Goal: Task Accomplishment & Management: Use online tool/utility

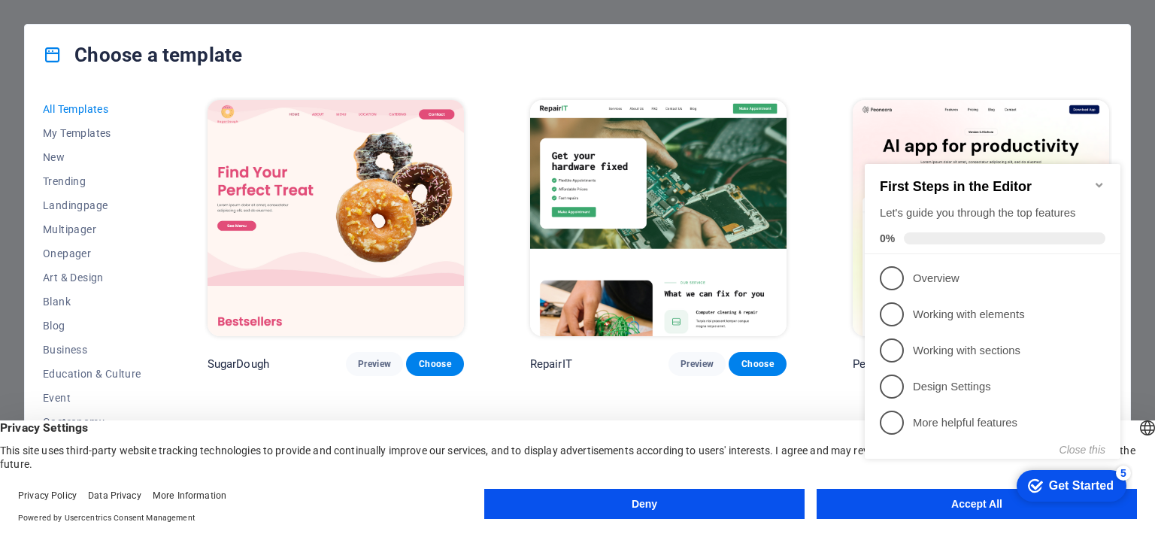
click at [893, 512] on button "Accept All" at bounding box center [976, 504] width 320 height 30
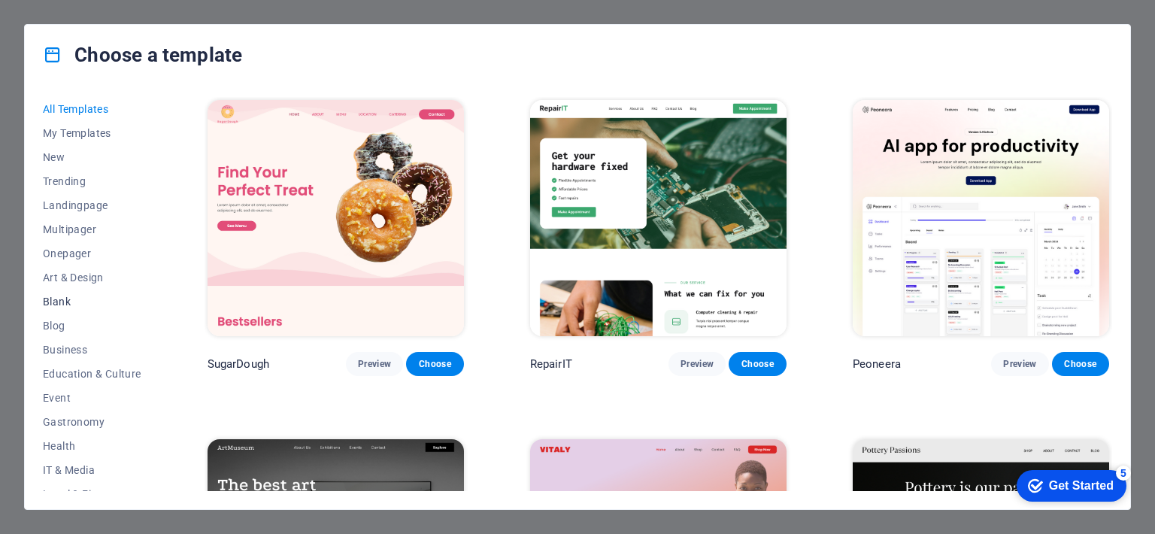
click at [60, 301] on span "Blank" at bounding box center [92, 301] width 98 height 12
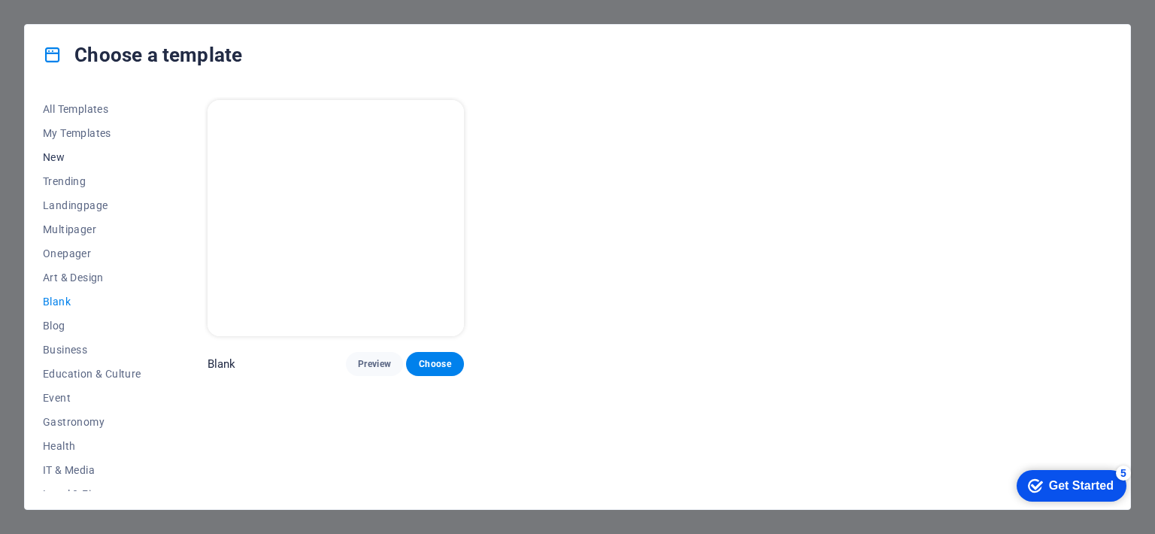
click at [92, 162] on span "New" at bounding box center [92, 157] width 98 height 12
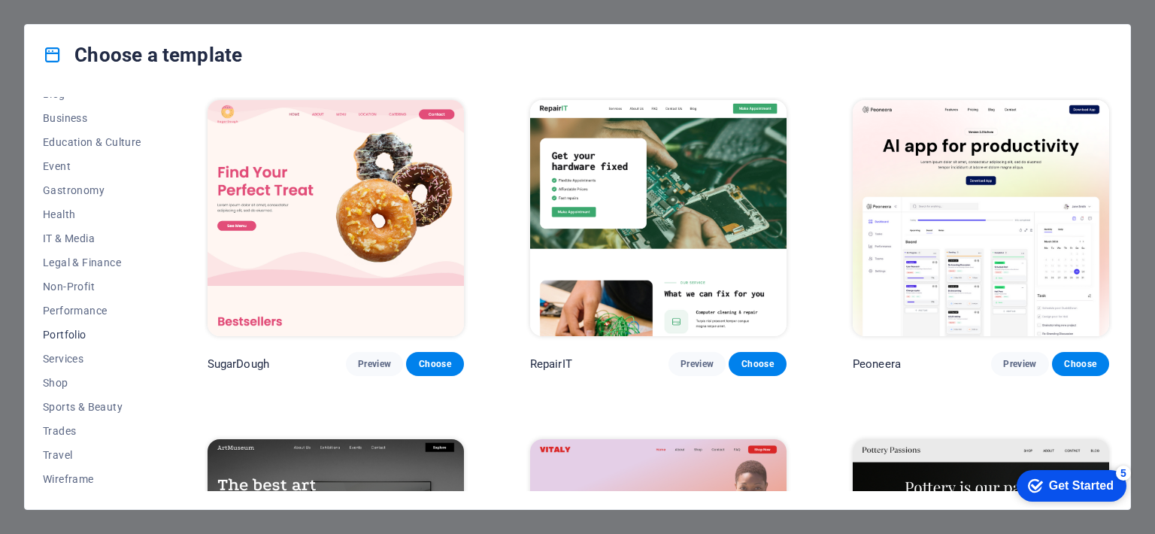
click at [94, 338] on span "Portfolio" at bounding box center [92, 334] width 98 height 12
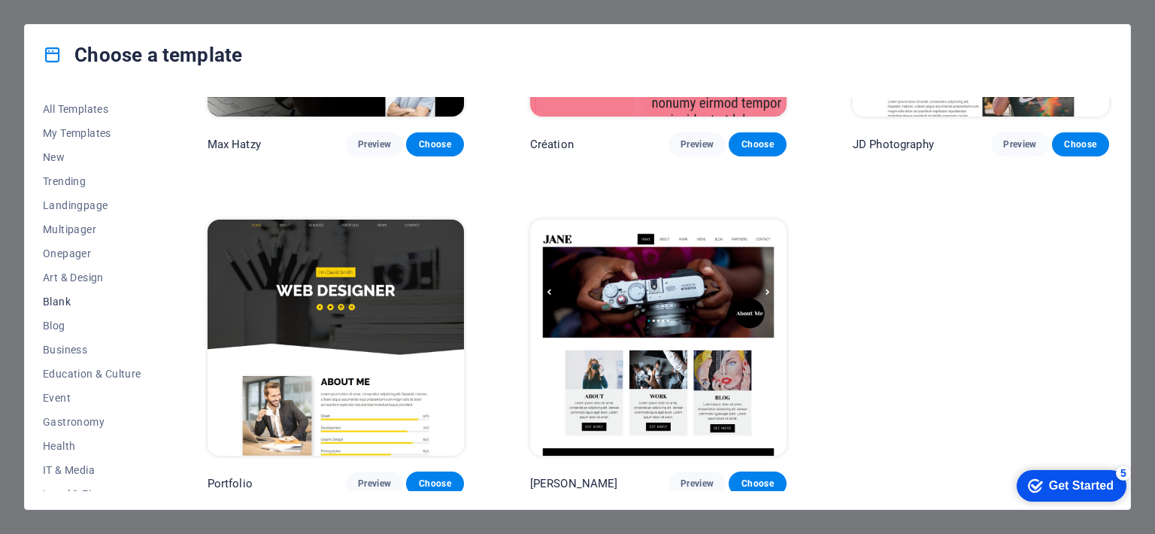
click at [66, 295] on span "Blank" at bounding box center [92, 301] width 98 height 12
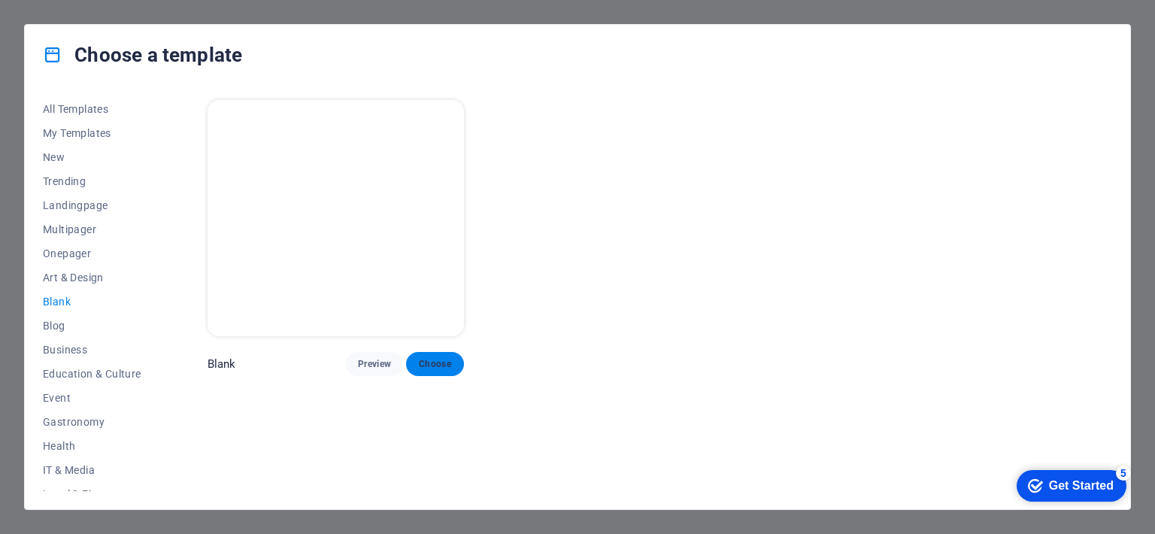
click at [440, 355] on button "Choose" at bounding box center [434, 364] width 57 height 24
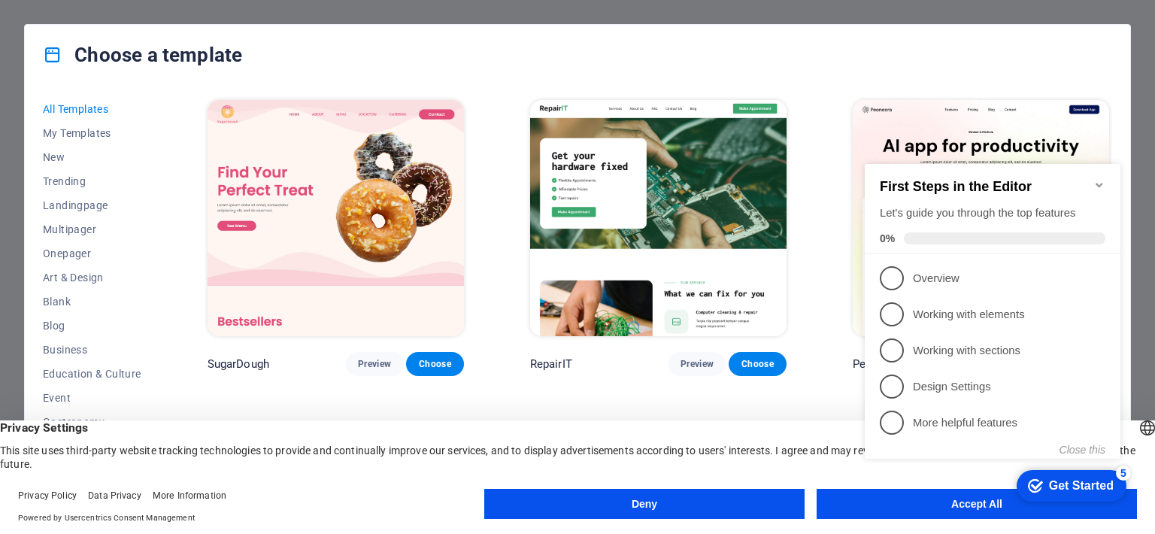
click at [981, 504] on div "checkmark Get Started 5 First Steps in the Editor Let's guide you through the t…" at bounding box center [995, 326] width 274 height 364
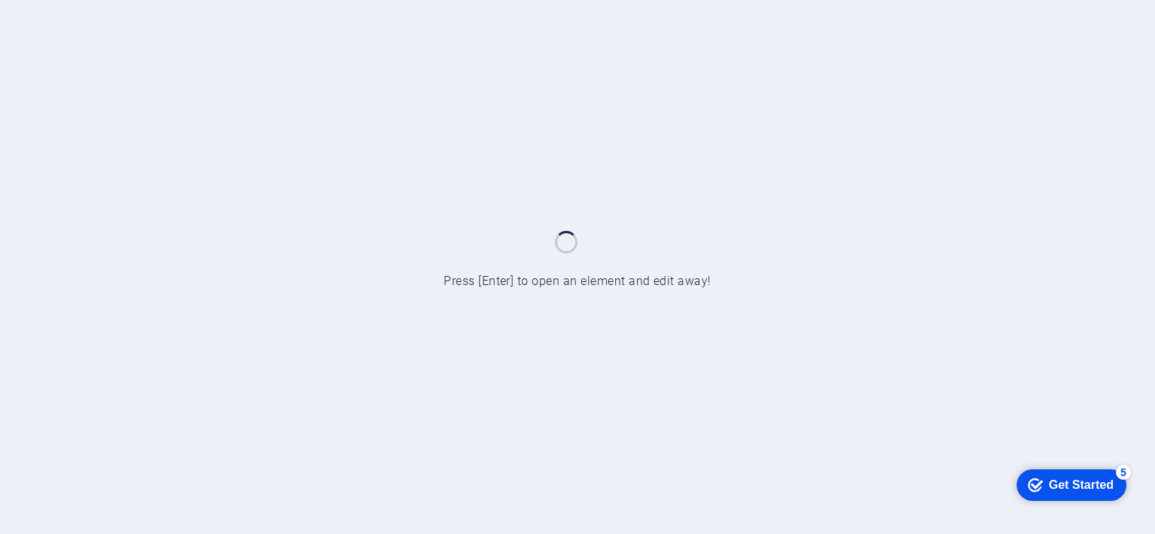
click at [1074, 477] on div "Get Started" at bounding box center [1081, 484] width 65 height 14
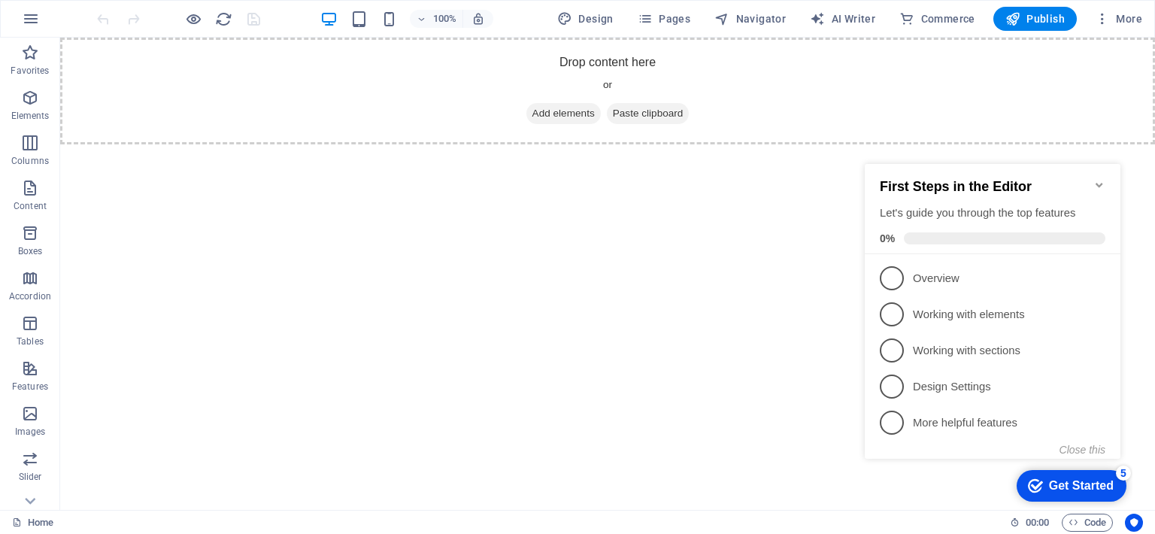
click at [505, 144] on html "Skip to main content Drop content here or Add elements Paste clipboard" at bounding box center [607, 91] width 1094 height 107
click at [628, 46] on div "Drop content here or Add elements Paste clipboard" at bounding box center [607, 91] width 1094 height 107
click at [613, 46] on div "+" at bounding box center [606, 45] width 29 height 14
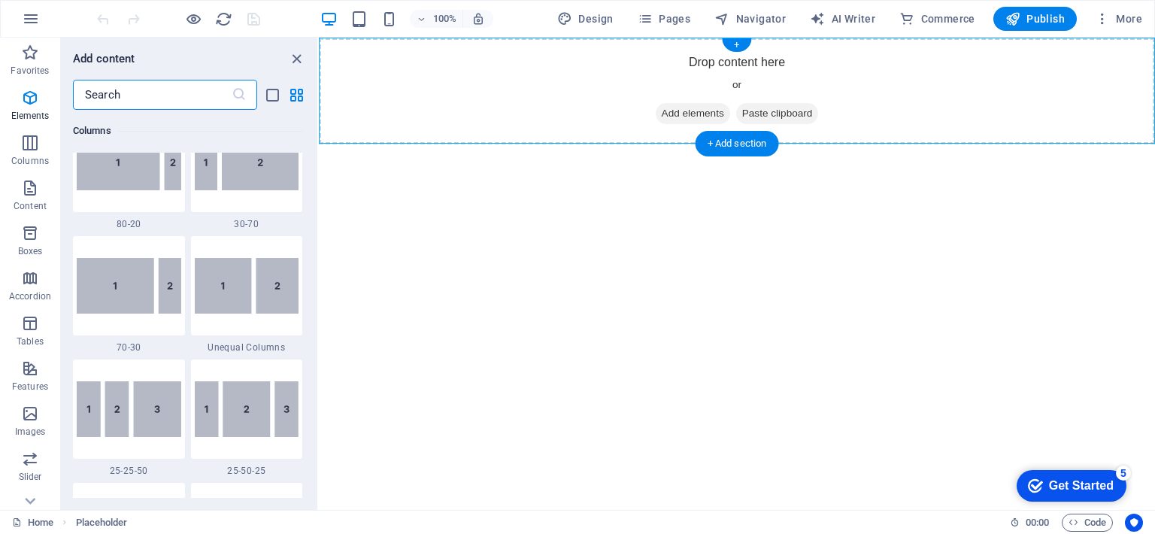
scroll to position [2630, 0]
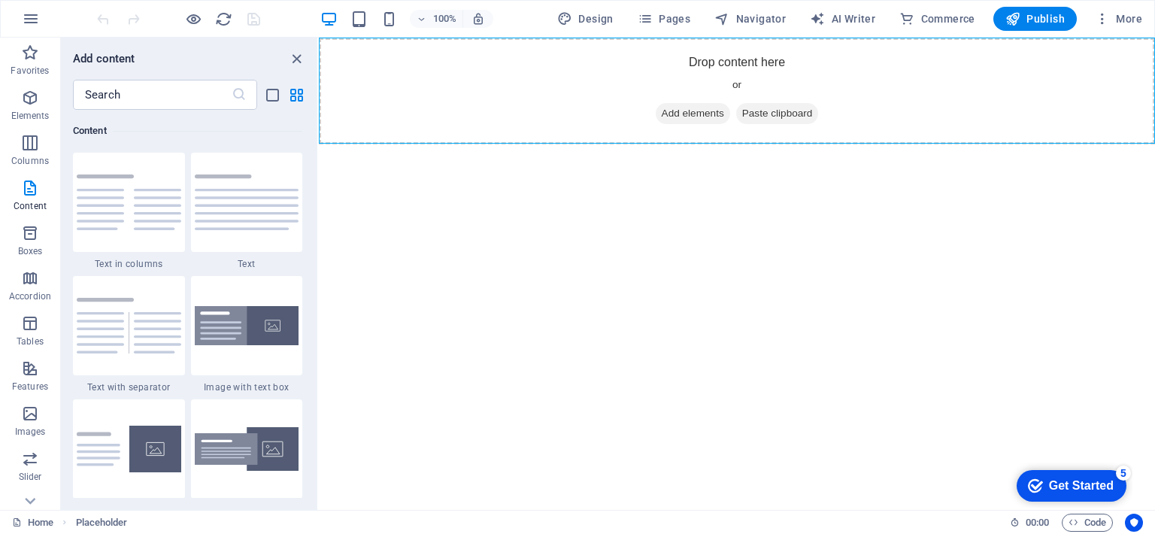
click at [662, 144] on html "Skip to main content Drop content here or Add elements Paste clipboard" at bounding box center [737, 91] width 836 height 107
click at [293, 59] on icon "close panel" at bounding box center [296, 58] width 17 height 17
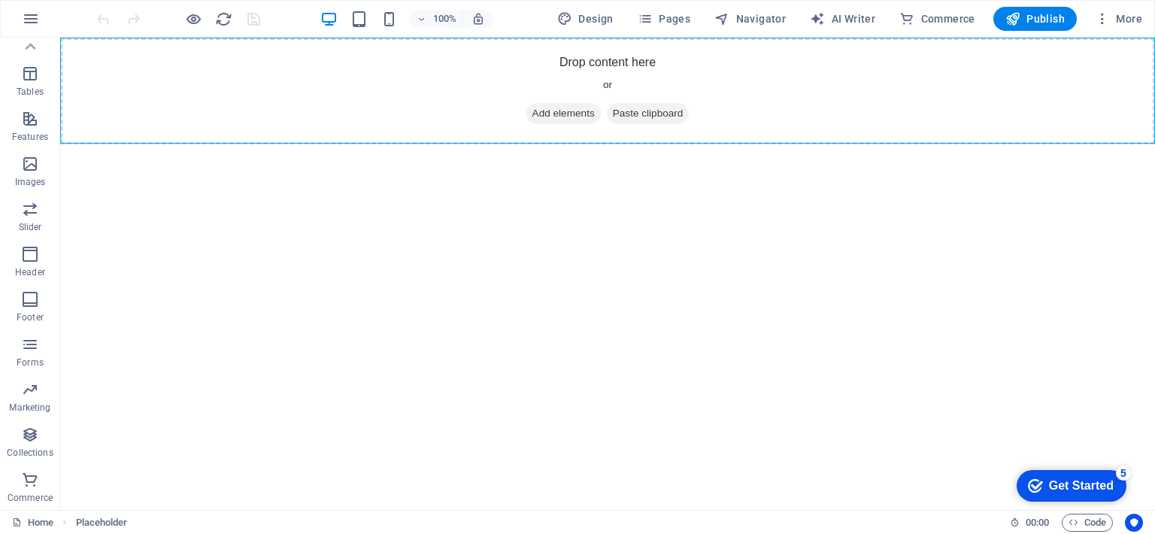
scroll to position [0, 0]
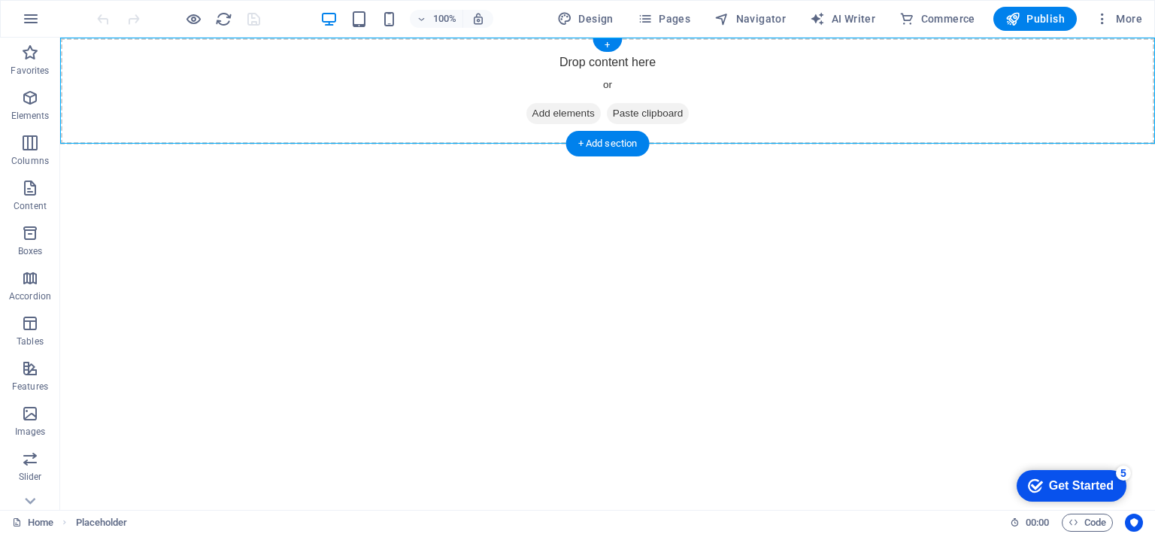
click at [595, 76] on div "Drop content here or Add elements Paste clipboard" at bounding box center [607, 91] width 1094 height 107
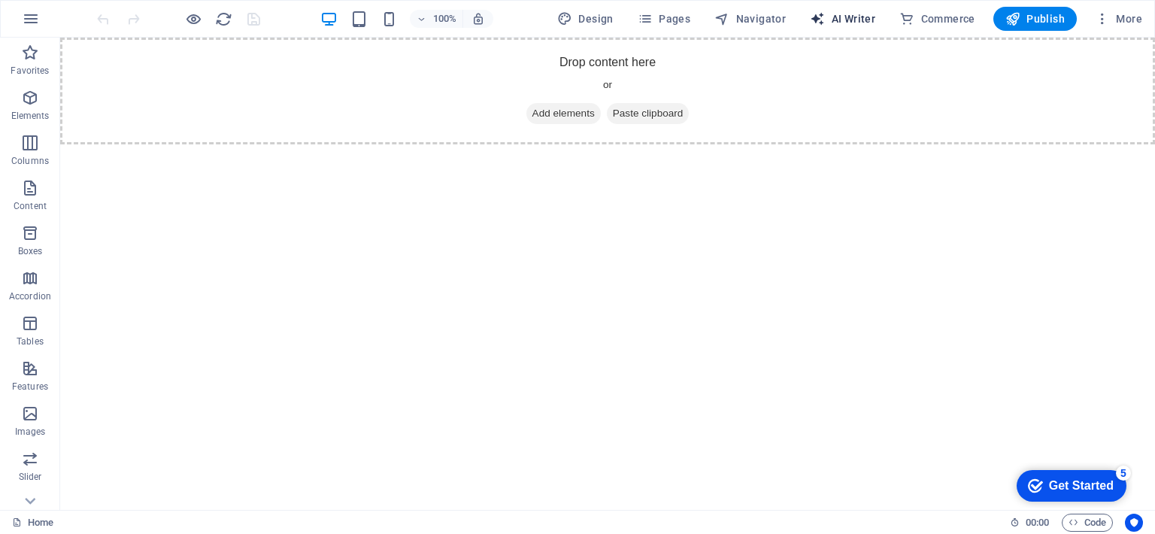
click at [842, 15] on span "AI Writer" at bounding box center [842, 18] width 65 height 15
select select "English"
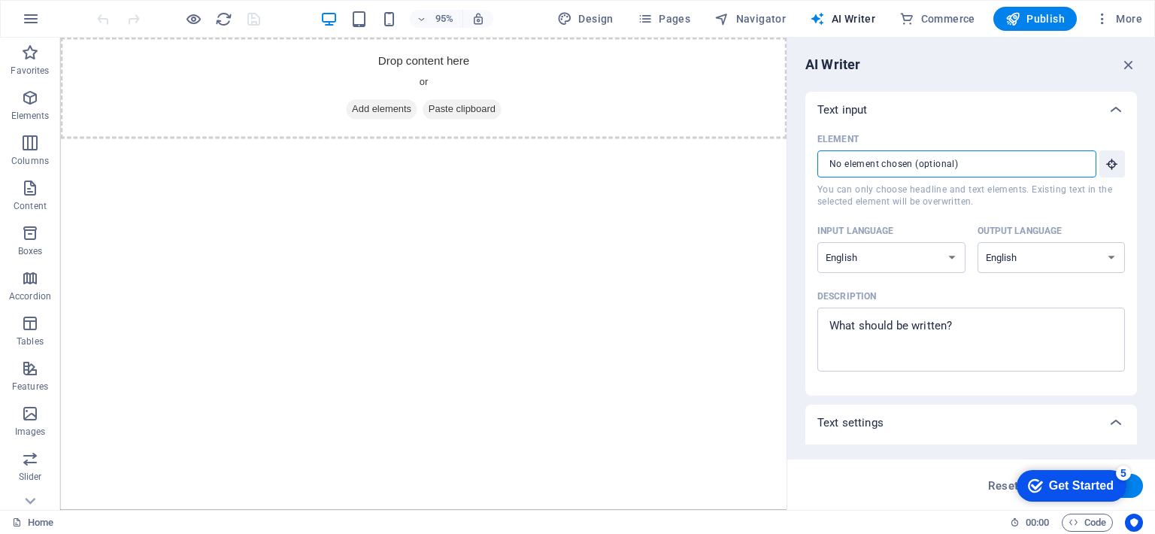
click at [887, 157] on input "Element ​ You can only choose headline and text elements. Existing text in the …" at bounding box center [951, 163] width 268 height 27
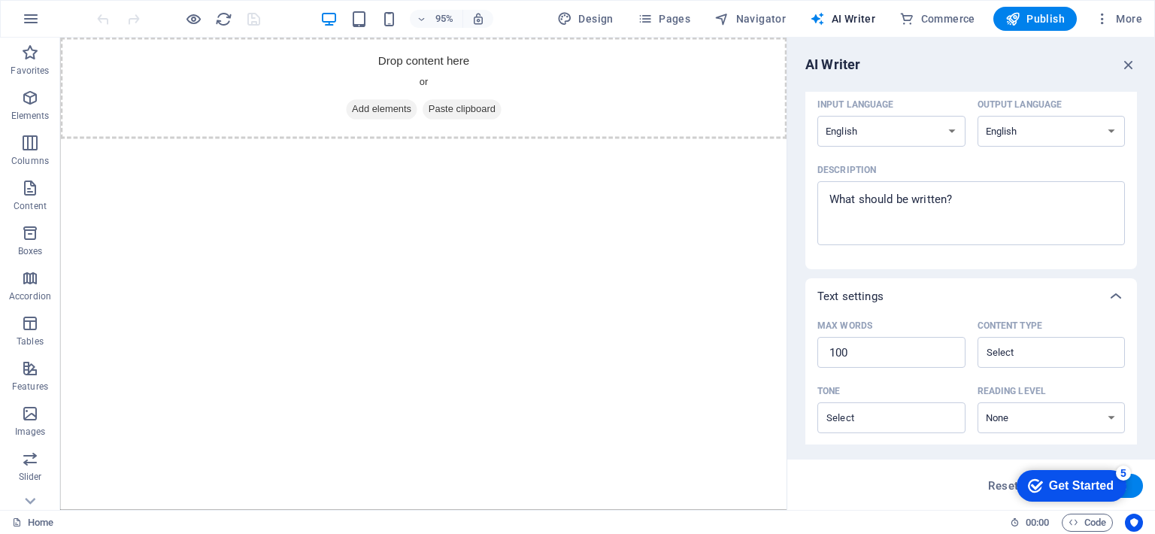
scroll to position [334, 0]
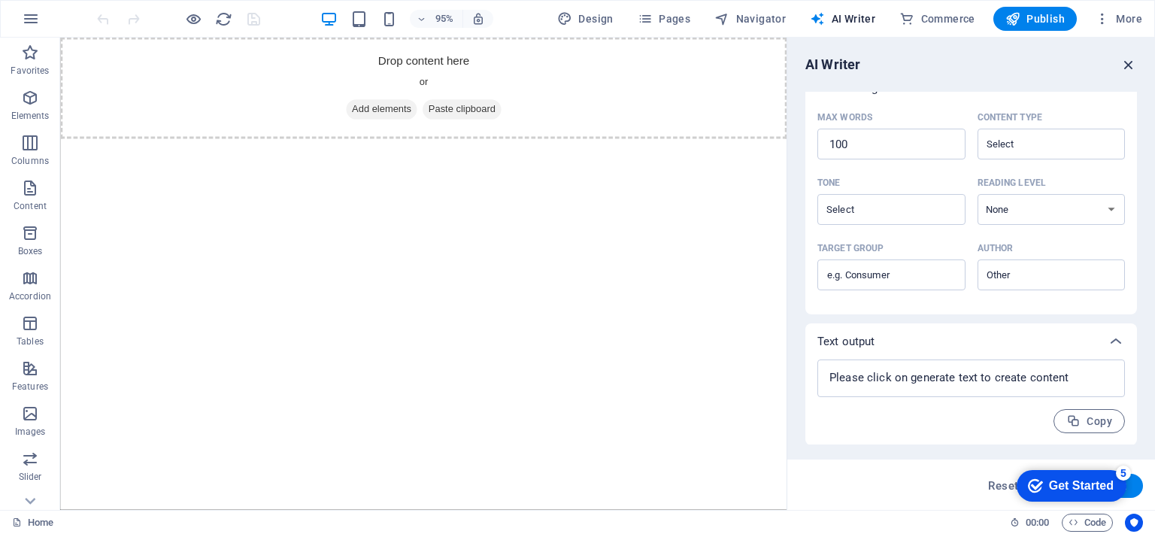
click at [1127, 68] on icon "button" at bounding box center [1128, 64] width 17 height 17
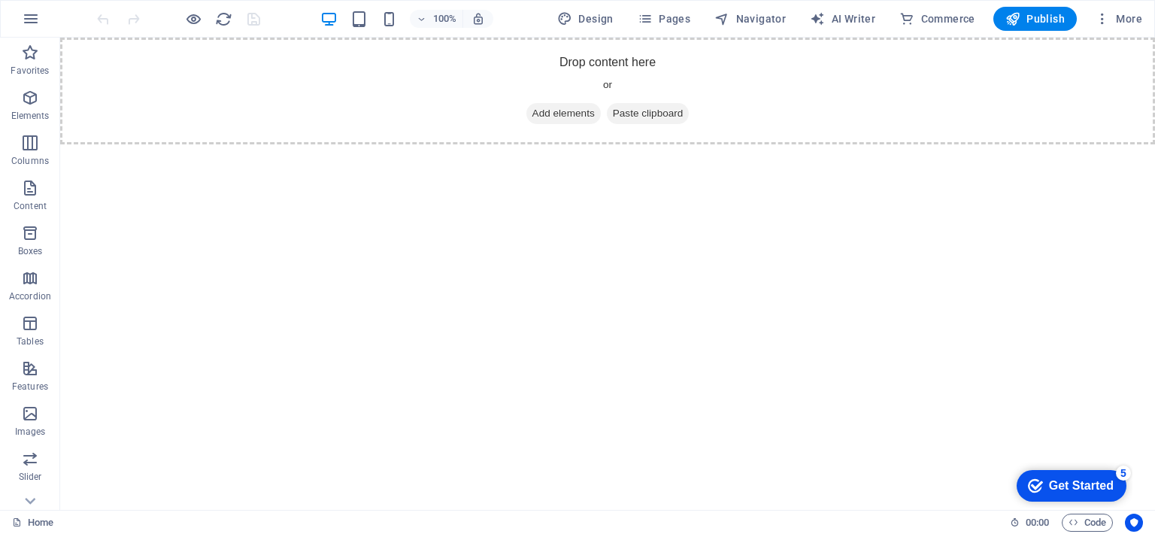
click at [1110, 3] on div "100% Design Pages Navigator AI Writer Commerce Publish More" at bounding box center [577, 19] width 1153 height 36
click at [1112, 10] on button "More" at bounding box center [1117, 19] width 59 height 24
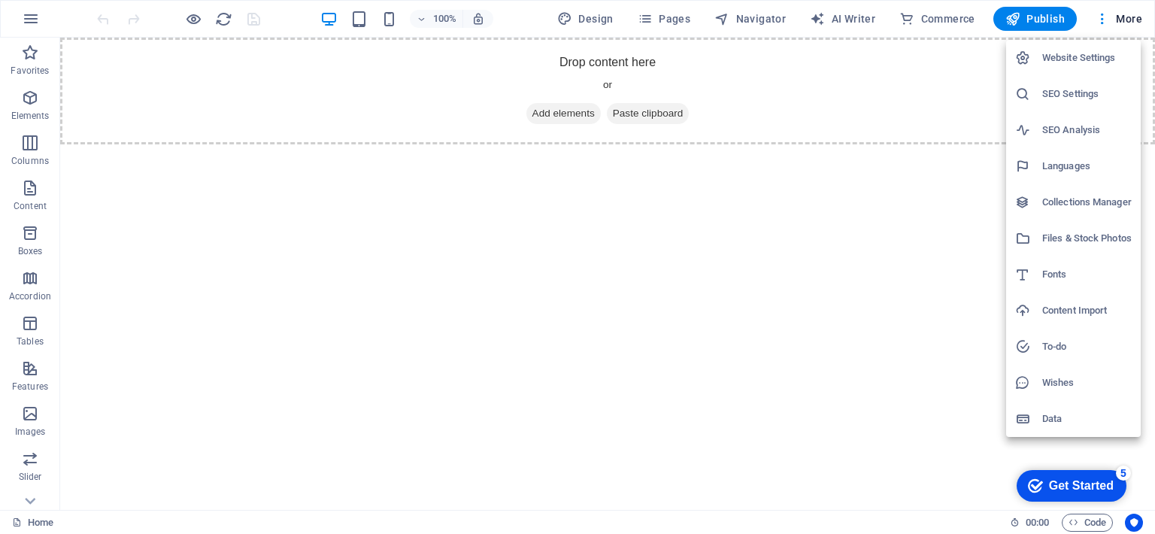
click at [1094, 62] on h6 "Website Settings" at bounding box center [1086, 58] width 89 height 18
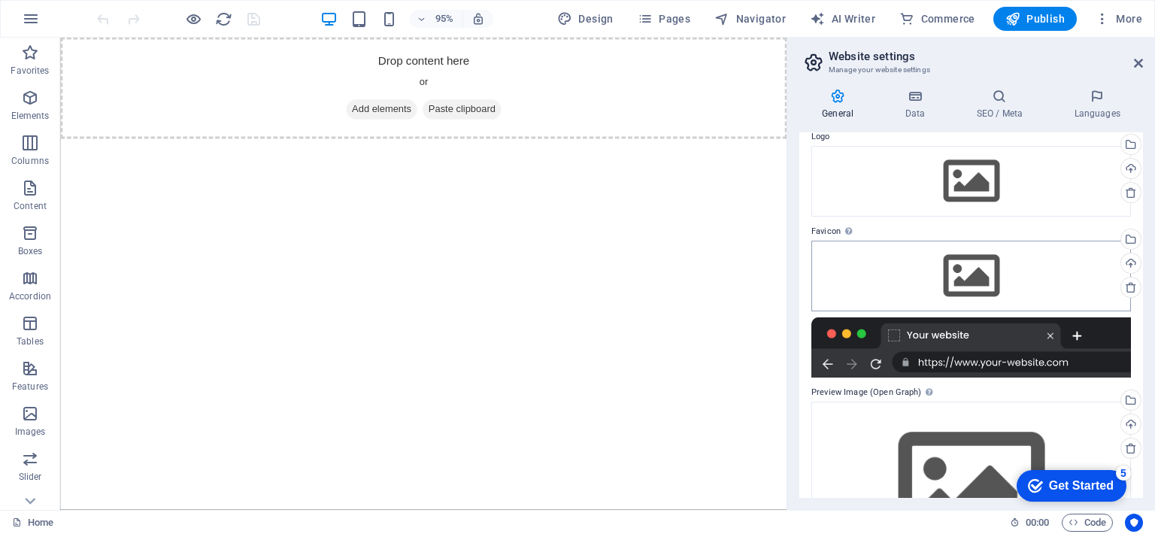
scroll to position [114, 0]
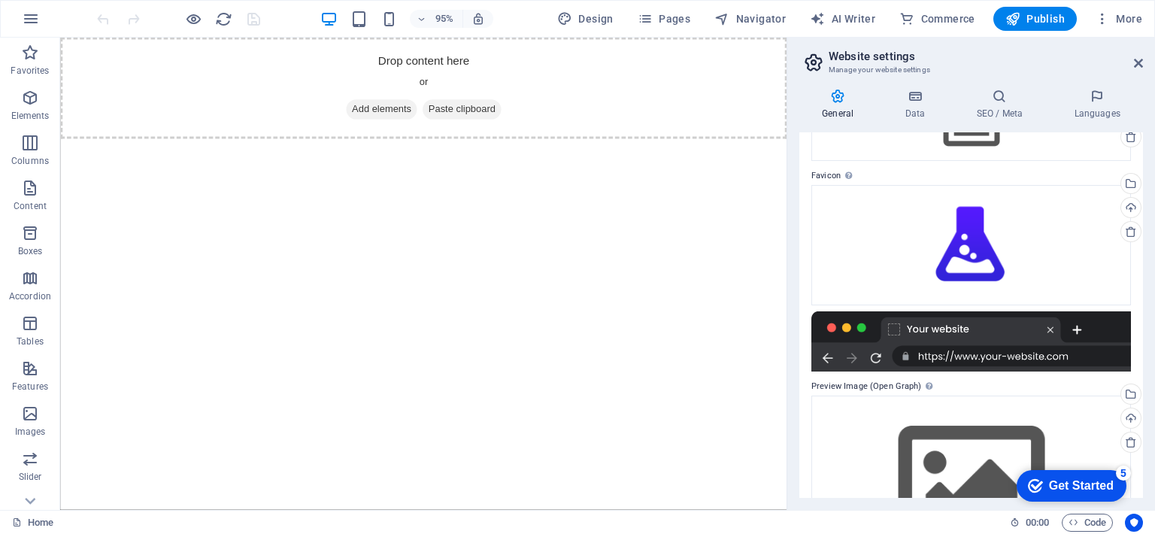
click at [891, 330] on div at bounding box center [970, 341] width 319 height 60
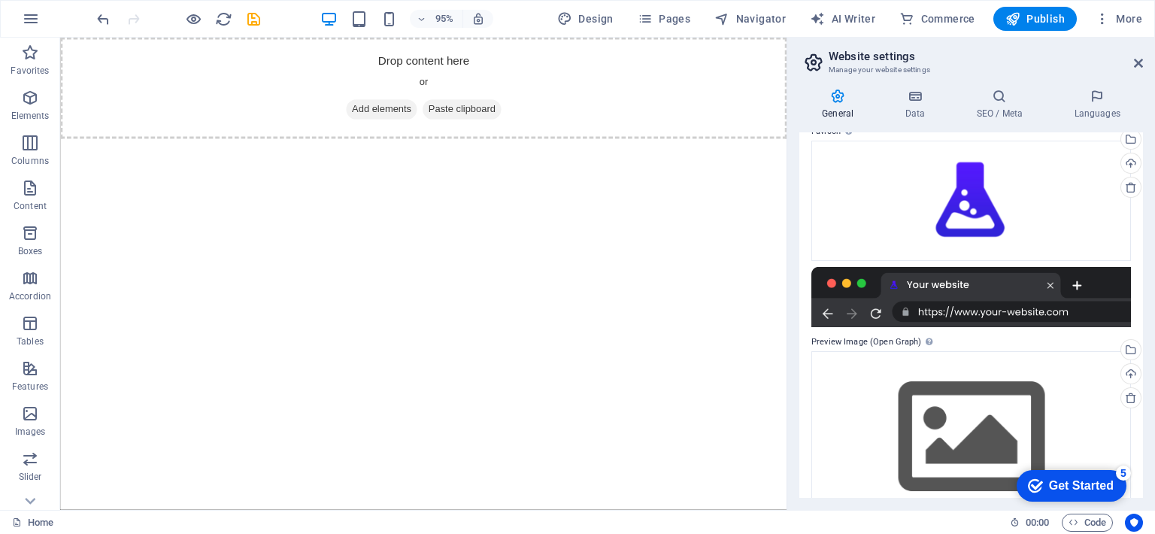
scroll to position [196, 0]
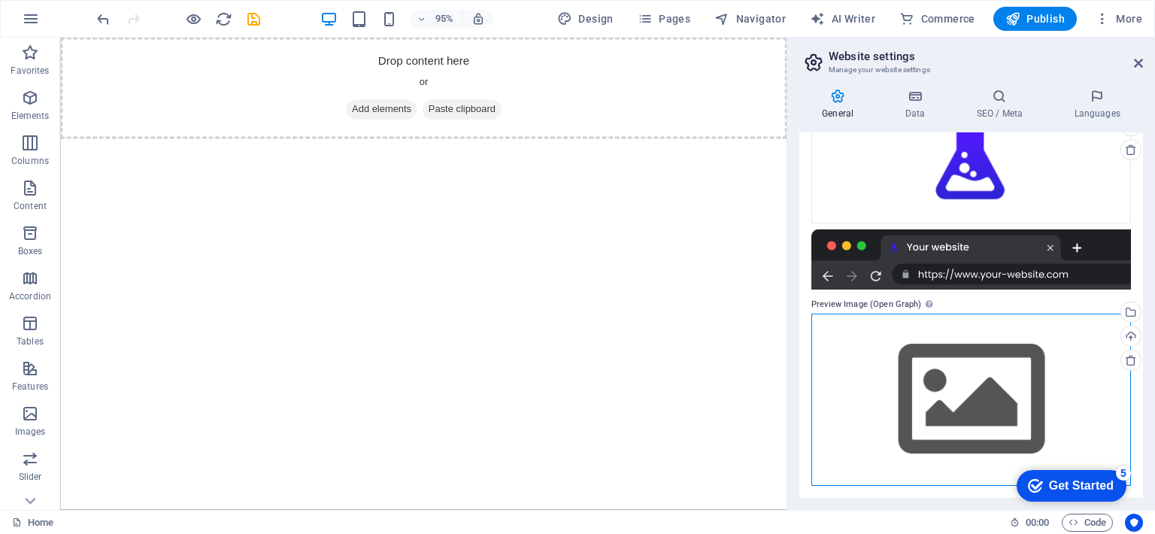
drag, startPoint x: 964, startPoint y: 344, endPoint x: 934, endPoint y: 365, distance: 37.3
click at [934, 365] on div "Drag files here, click to choose files or select files from Files or our free s…" at bounding box center [970, 399] width 319 height 172
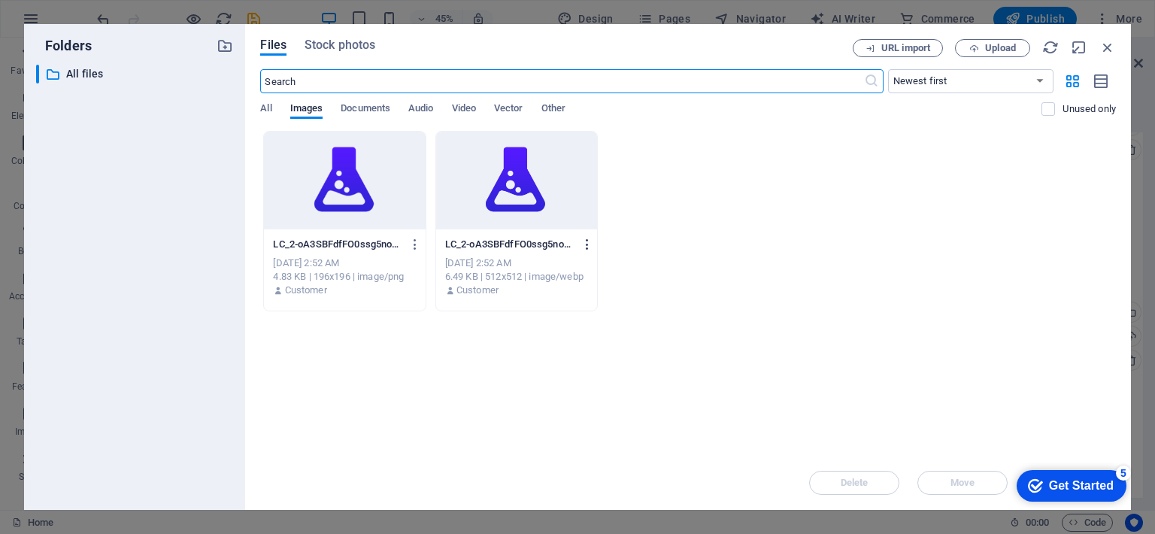
click at [592, 239] on icon "button" at bounding box center [587, 245] width 14 height 14
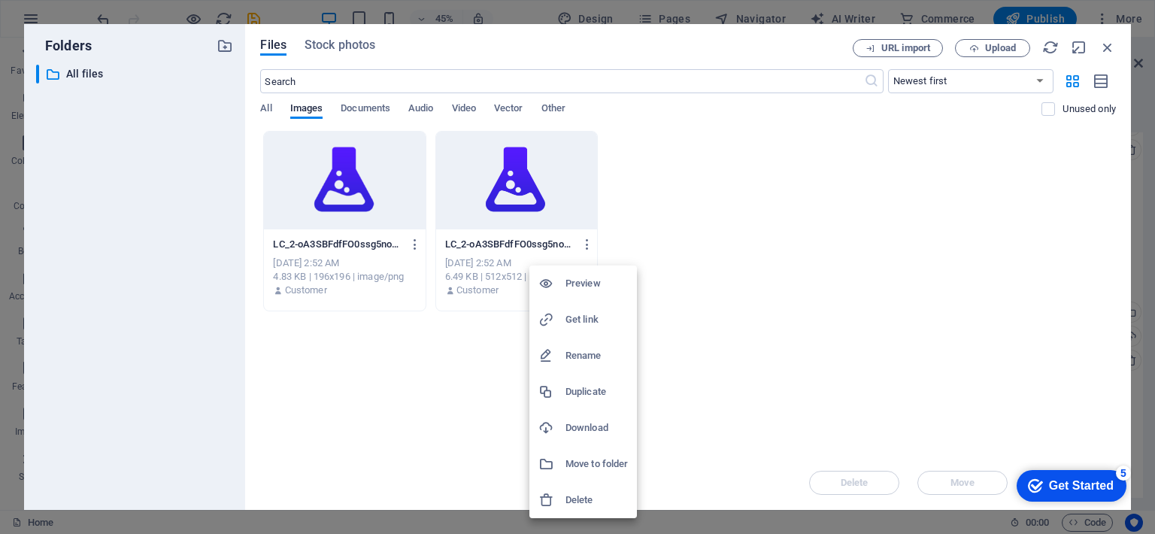
click at [577, 498] on h6 "Delete" at bounding box center [596, 500] width 62 height 18
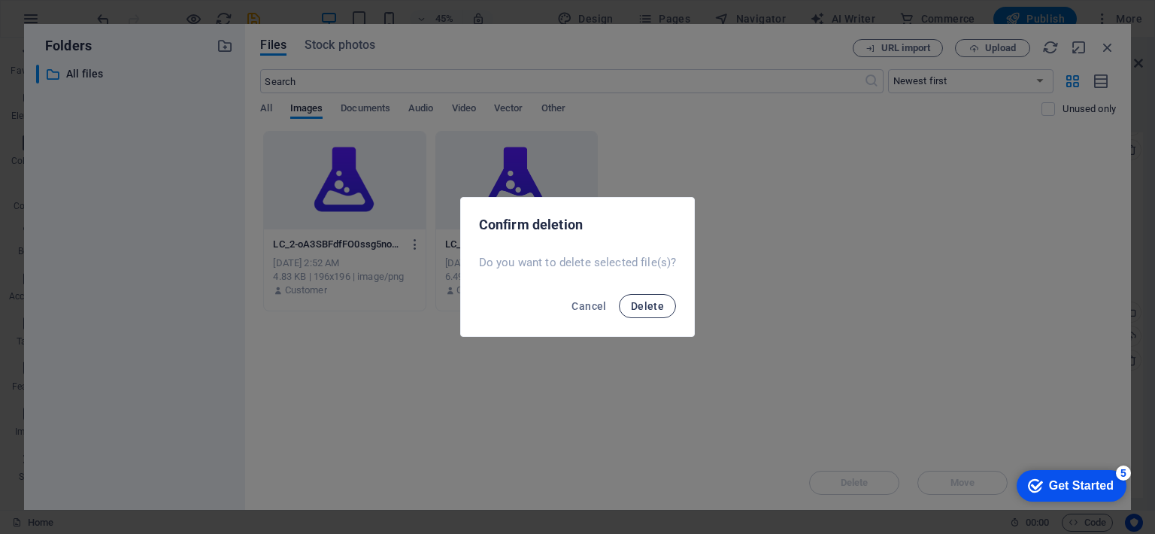
click at [640, 316] on button "Delete" at bounding box center [647, 306] width 57 height 24
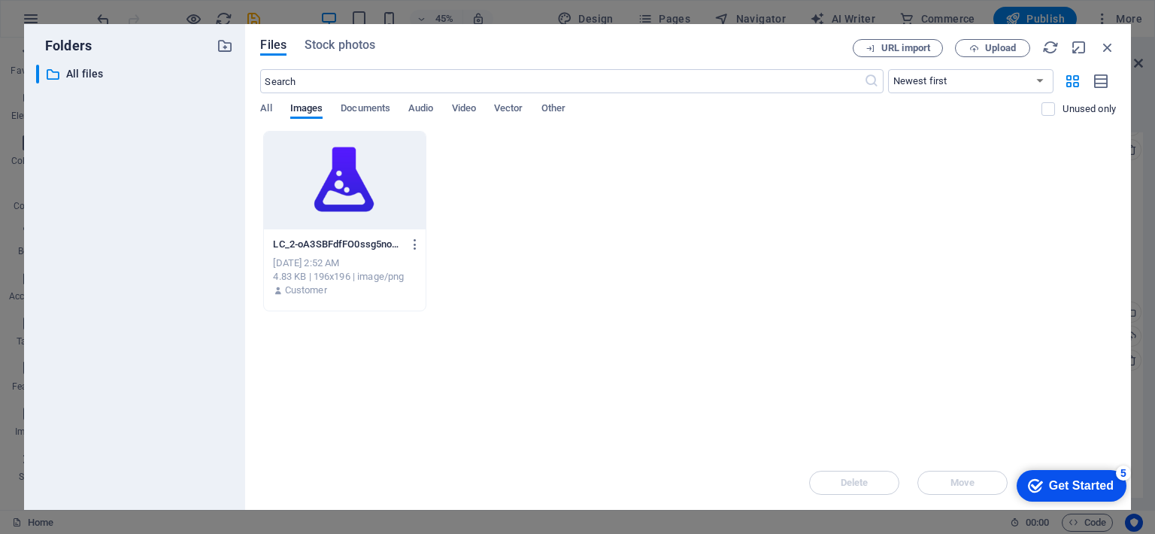
click at [361, 201] on div at bounding box center [344, 181] width 161 height 98
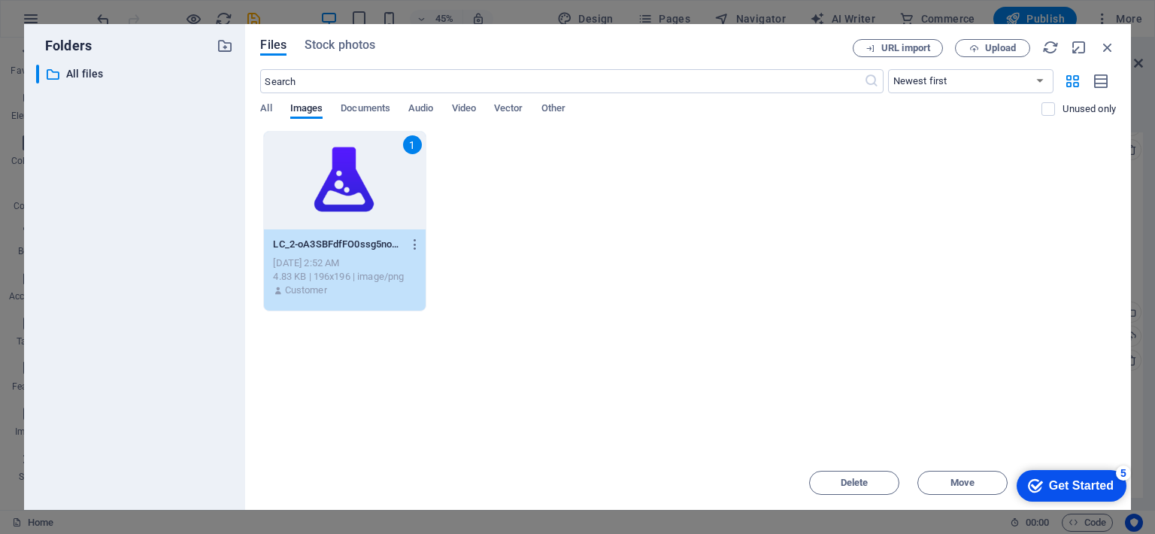
click at [1065, 482] on div "Get Started" at bounding box center [1081, 486] width 65 height 14
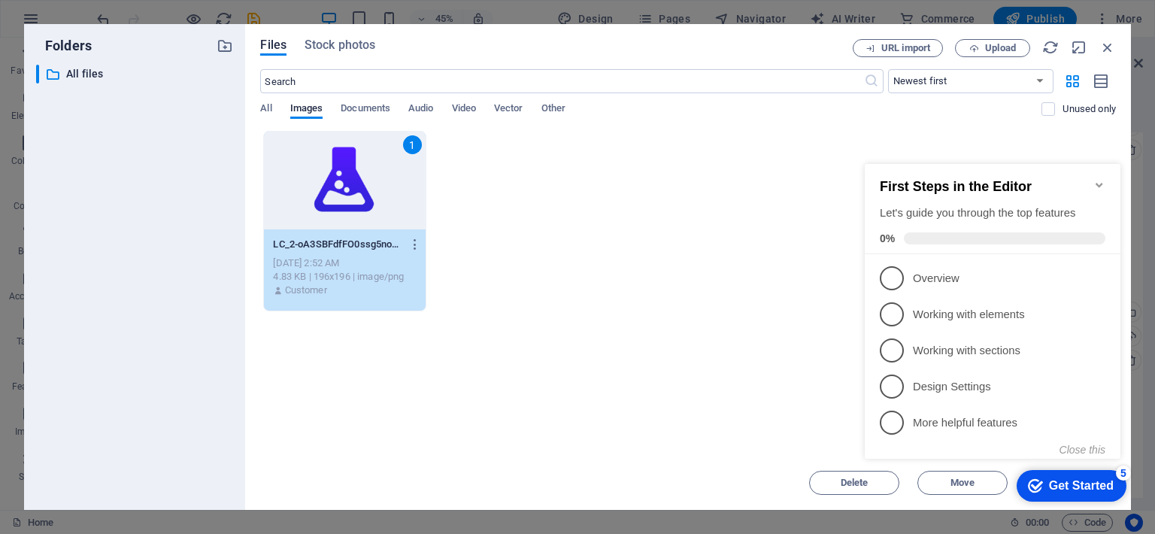
click at [1065, 482] on div "Get Started" at bounding box center [1081, 486] width 65 height 14
click at [754, 259] on div "1 LC_2-oA3SBFdfFO0ssg5noeiFQA-MLuZ8UXylAYylsNJYghB7Q.png LC_2-oA3SBFdfFO0ssg5no…" at bounding box center [687, 221] width 855 height 180
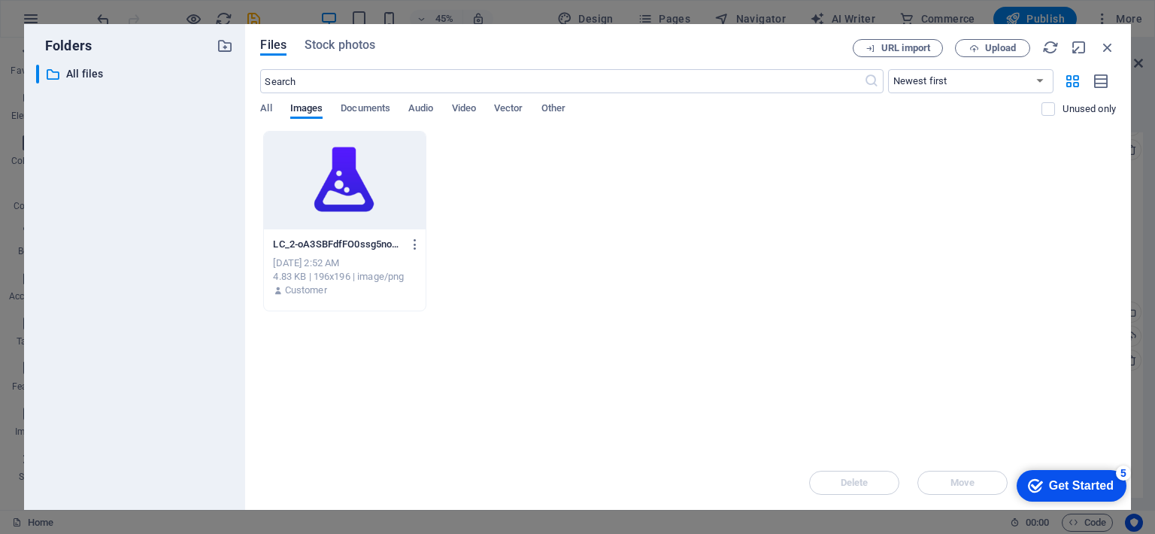
click at [376, 196] on div at bounding box center [344, 181] width 161 height 98
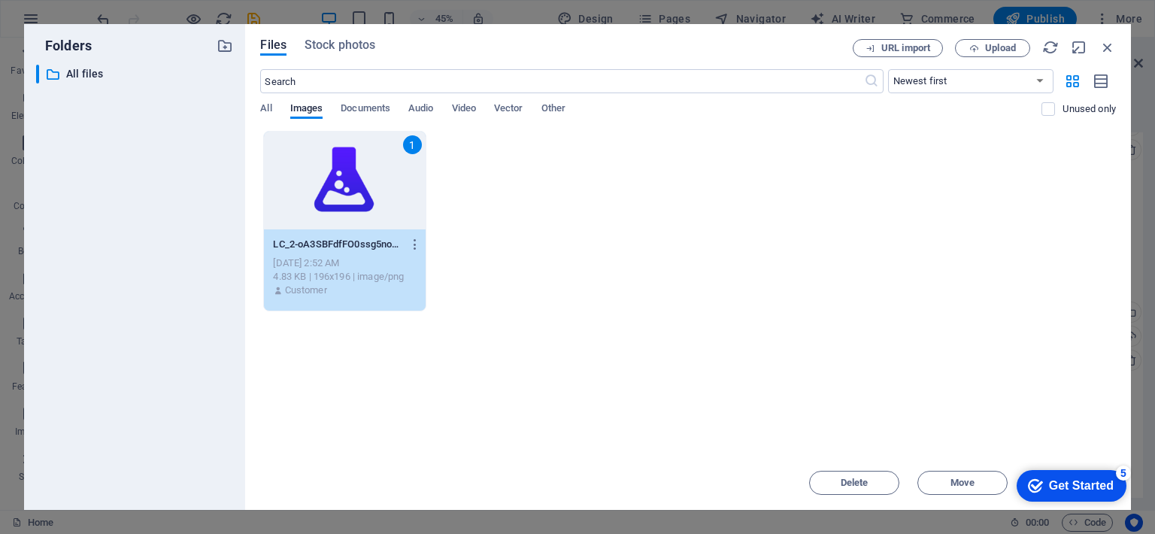
drag, startPoint x: 39, startPoint y: 13, endPoint x: 743, endPoint y: 387, distance: 796.9
click at [743, 387] on div "Drop files here to upload them instantly 1 LC_2-oA3SBFdfFO0ssg5noeiFQA-MLuZ8UXy…" at bounding box center [687, 293] width 855 height 325
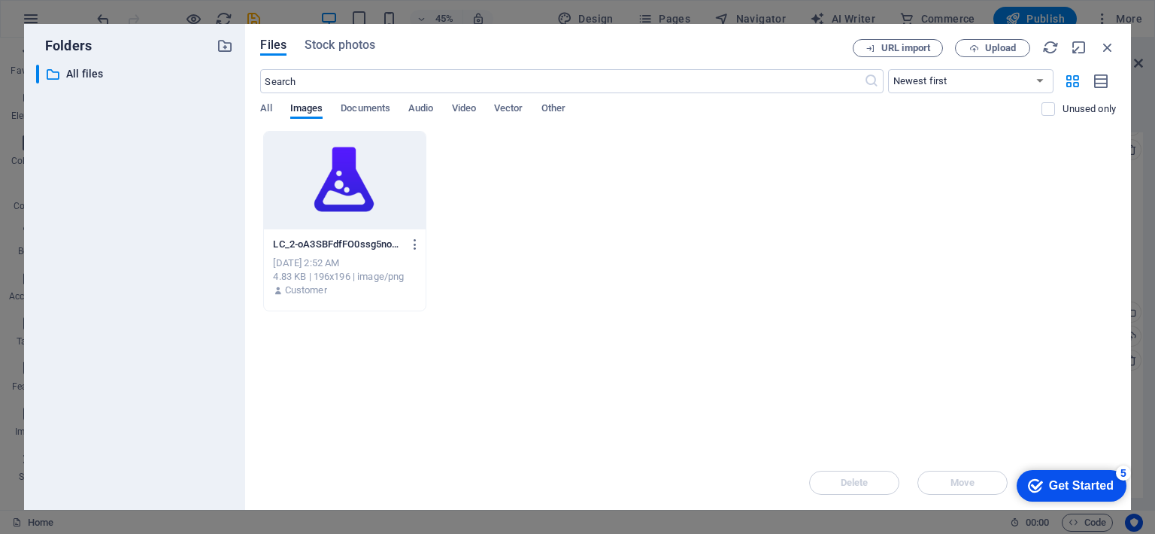
click at [1094, 475] on div "checkmark Get Started 5" at bounding box center [1071, 486] width 110 height 32
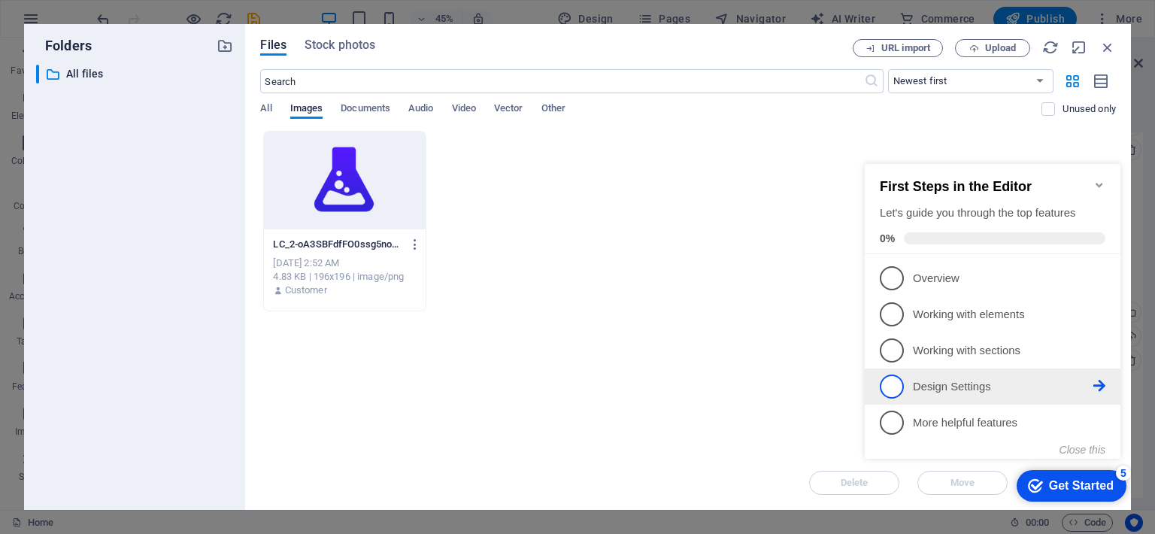
click at [1023, 385] on p "Design Settings - incomplete" at bounding box center [1003, 387] width 180 height 16
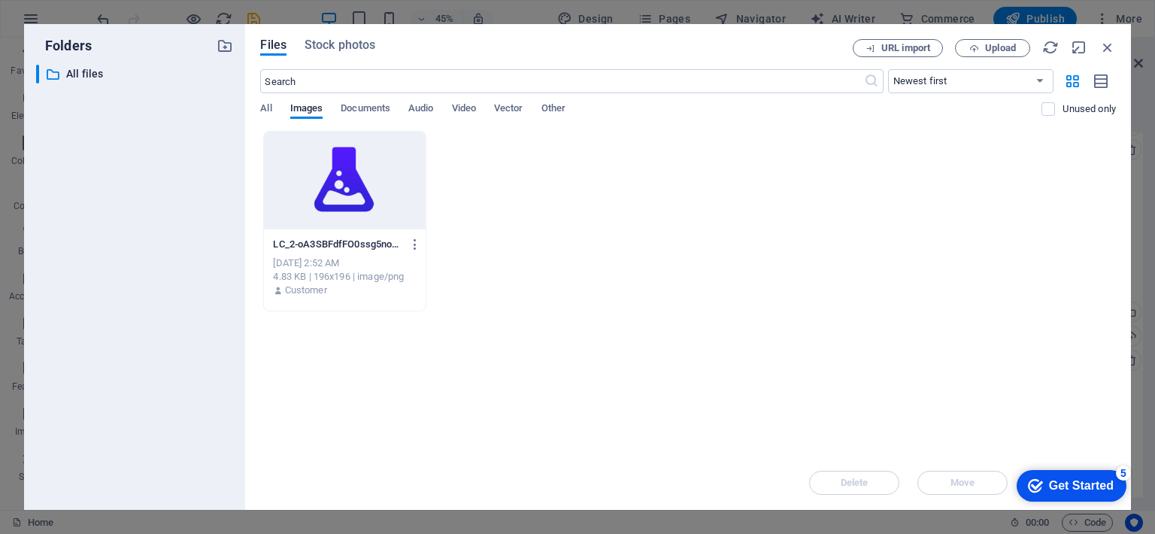
click at [1106, 58] on div "Files Stock photos URL import Upload ​ Newest first Oldest first Name (A-Z) Nam…" at bounding box center [687, 267] width 855 height 456
click at [1106, 44] on icon "button" at bounding box center [1107, 47] width 17 height 17
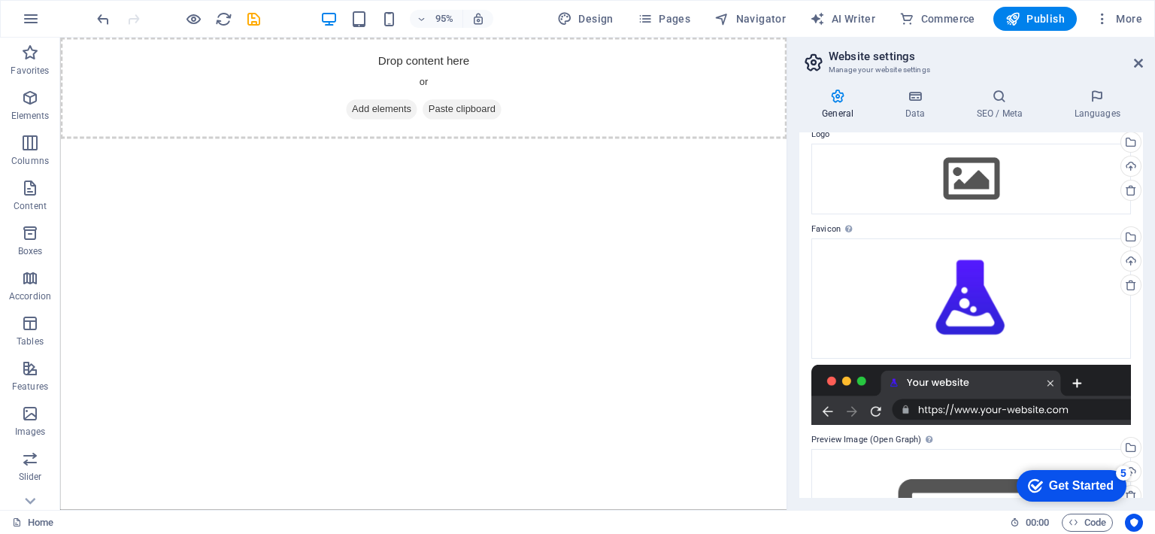
scroll to position [0, 0]
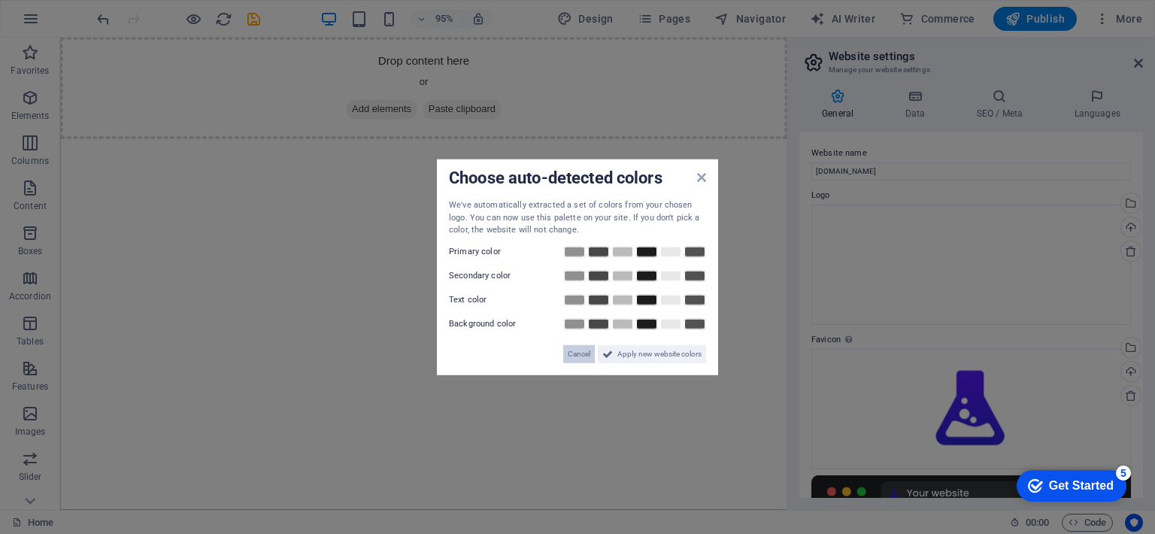
click at [582, 357] on span "Cancel" at bounding box center [578, 353] width 23 height 18
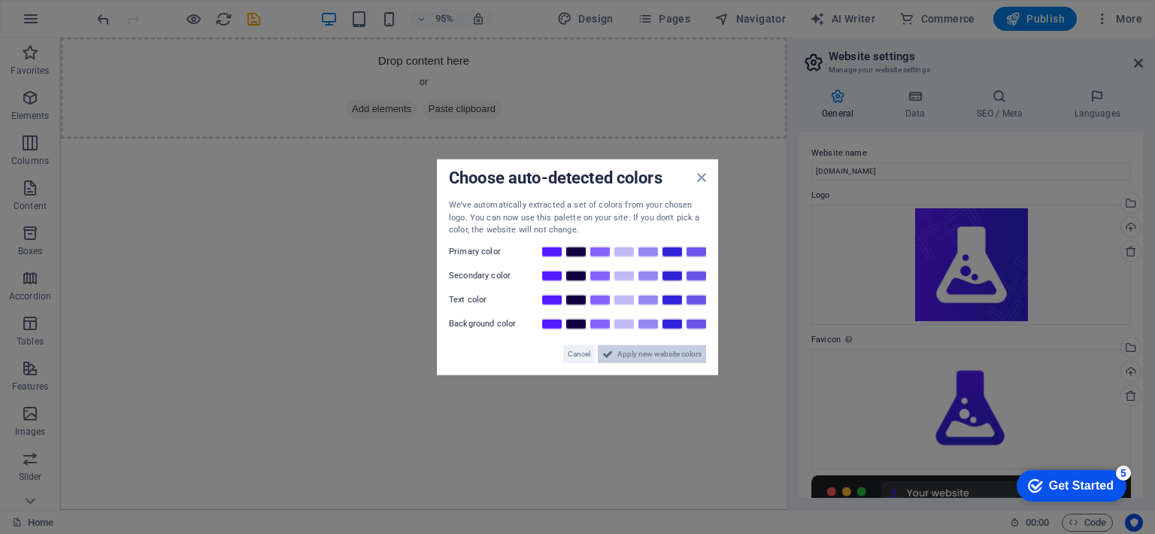
click at [639, 351] on span "Apply new website colors" at bounding box center [659, 353] width 84 height 18
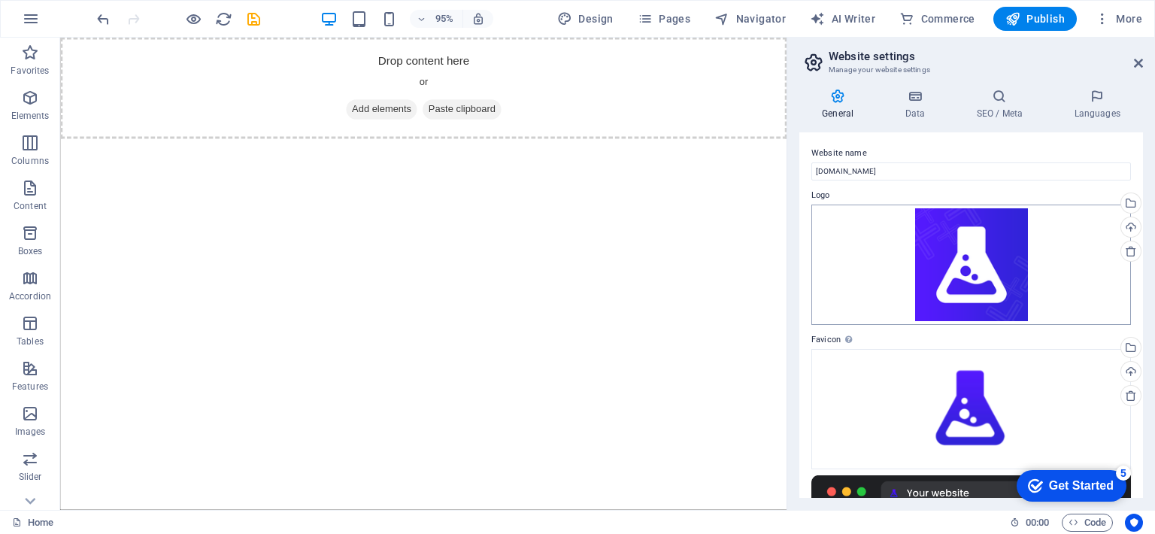
scroll to position [246, 0]
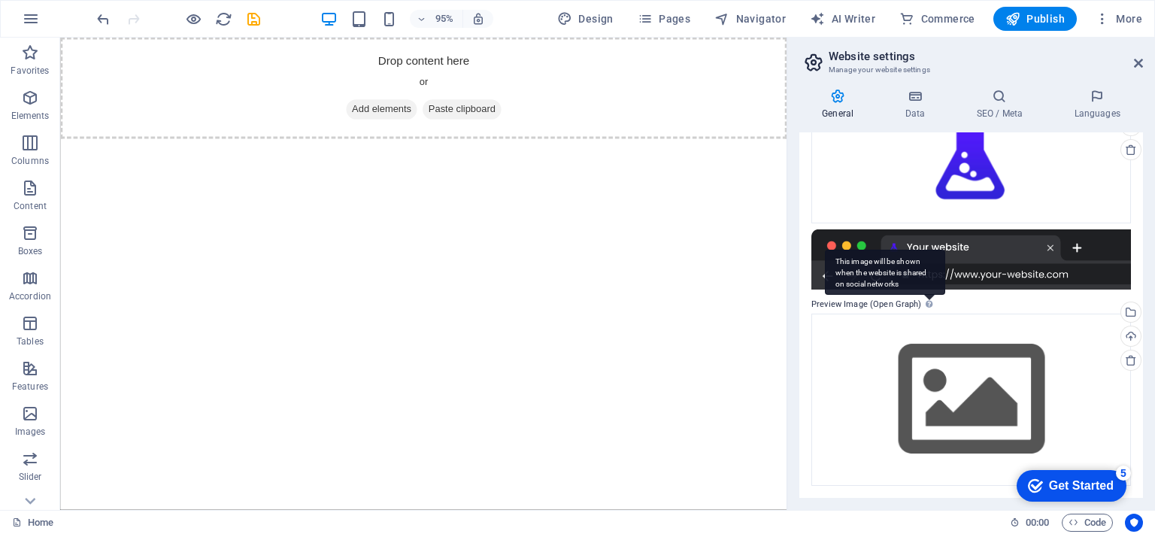
click at [925, 307] on icon at bounding box center [928, 304] width 7 height 8
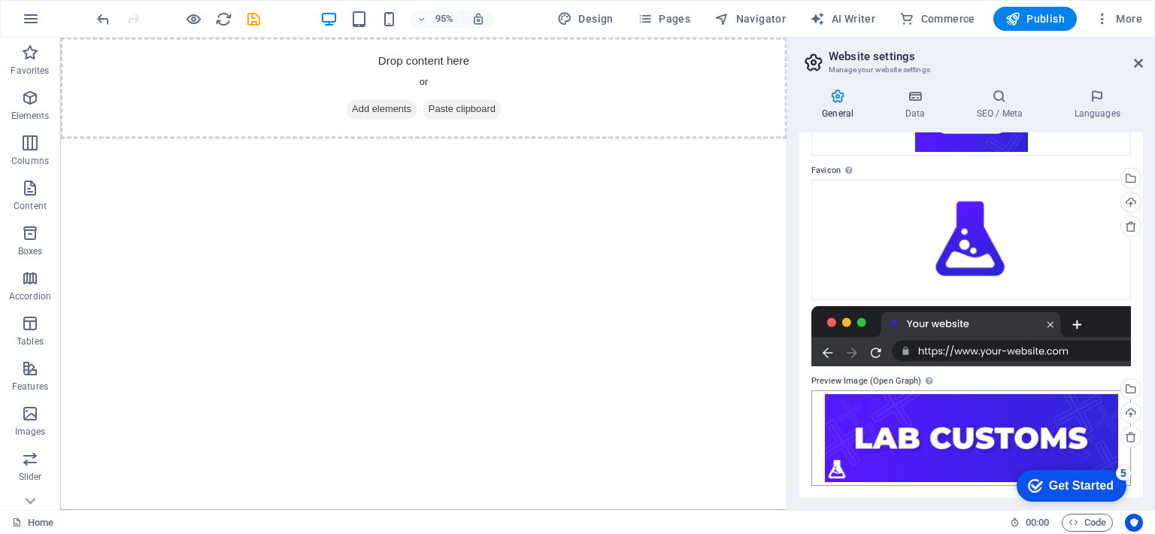
scroll to position [168, 0]
click at [931, 492] on div "Website name labcustoms.xyz Logo Drag files here, click to choose files or sele…" at bounding box center [971, 314] width 344 height 365
click at [1085, 522] on span "Code" at bounding box center [1087, 522] width 38 height 18
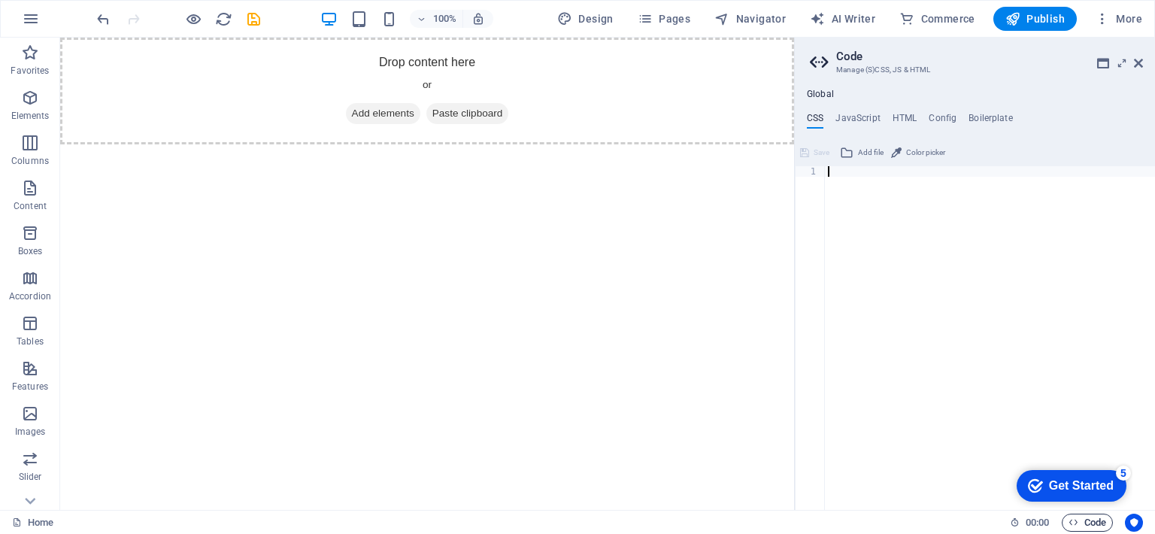
click at [1085, 522] on span "Code" at bounding box center [1087, 522] width 38 height 18
click at [1139, 67] on icon at bounding box center [1137, 63] width 9 height 12
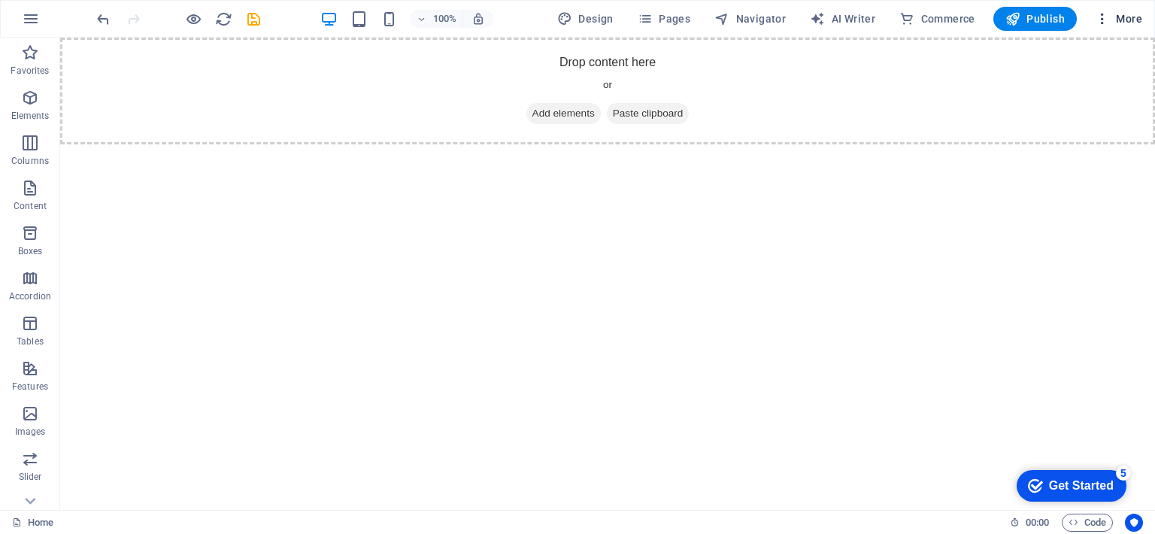
click at [1125, 17] on span "More" at bounding box center [1117, 18] width 47 height 15
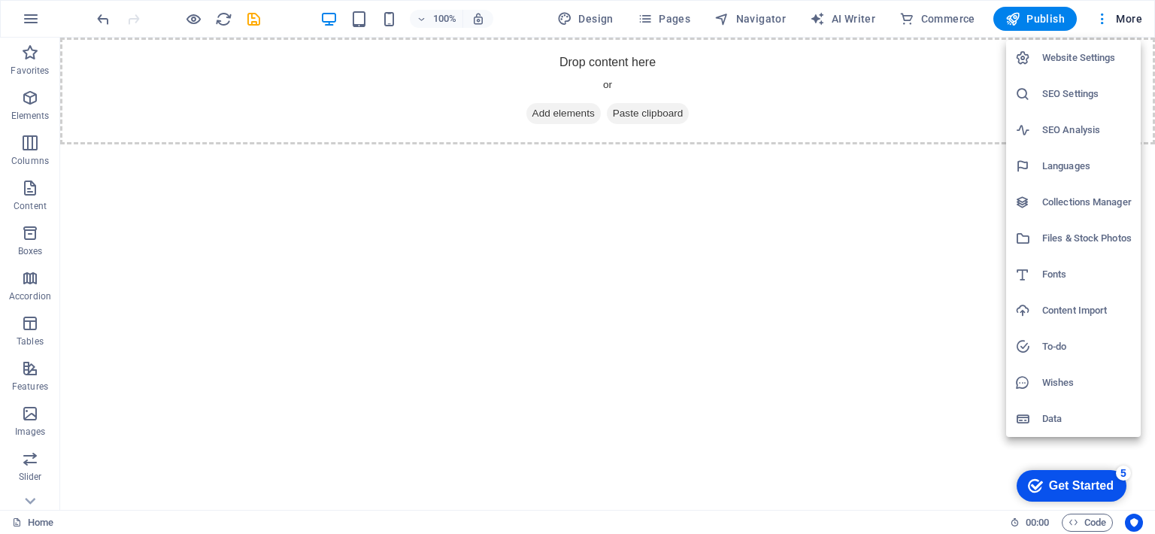
click at [1085, 64] on h6 "Website Settings" at bounding box center [1086, 58] width 89 height 18
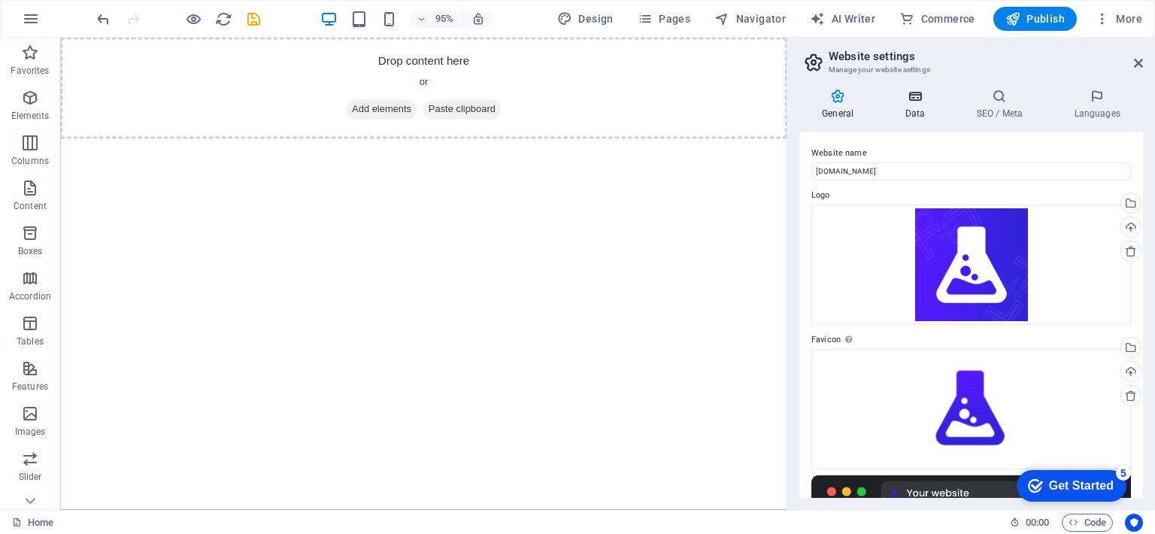
click at [909, 97] on icon at bounding box center [914, 96] width 65 height 15
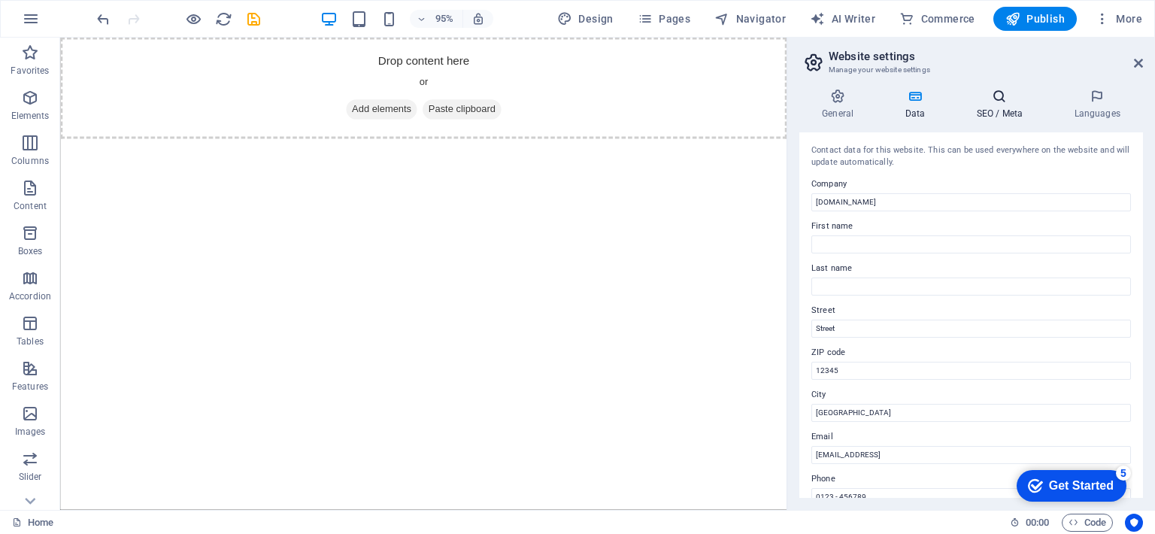
scroll to position [0, 0]
click at [996, 98] on icon at bounding box center [999, 96] width 92 height 15
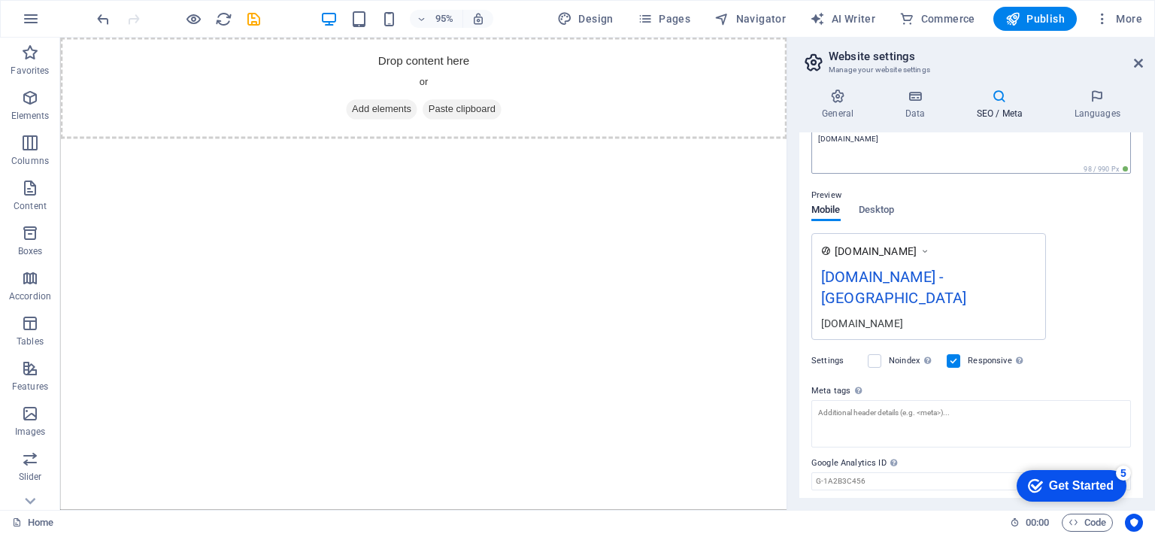
scroll to position [162, 0]
click at [873, 216] on span "Desktop" at bounding box center [876, 211] width 36 height 21
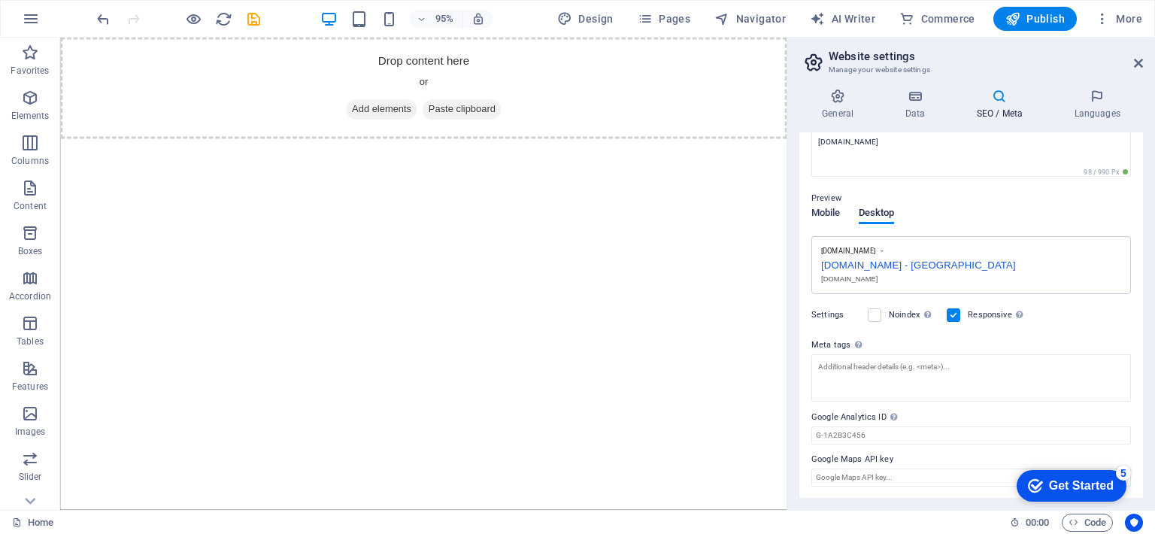
click at [815, 216] on span "Mobile" at bounding box center [825, 214] width 29 height 21
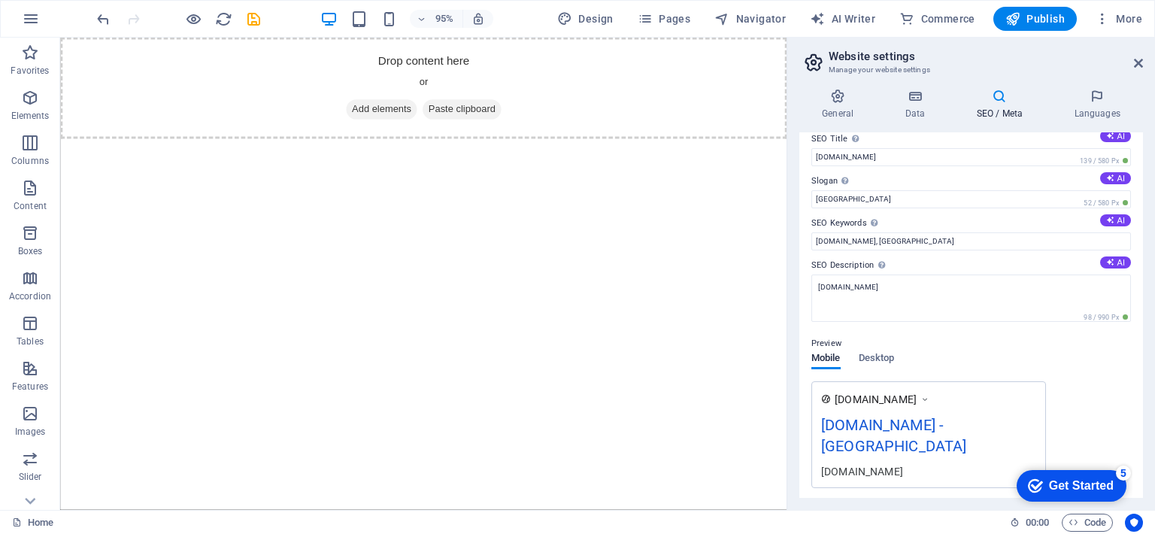
scroll to position [15, 0]
click at [894, 233] on input "labcustoms.xyz, Berlin" at bounding box center [970, 241] width 319 height 18
type input "labcustoms.xyz, labcustoms, Lab Customs,"
click at [1111, 218] on button "AI" at bounding box center [1115, 219] width 31 height 12
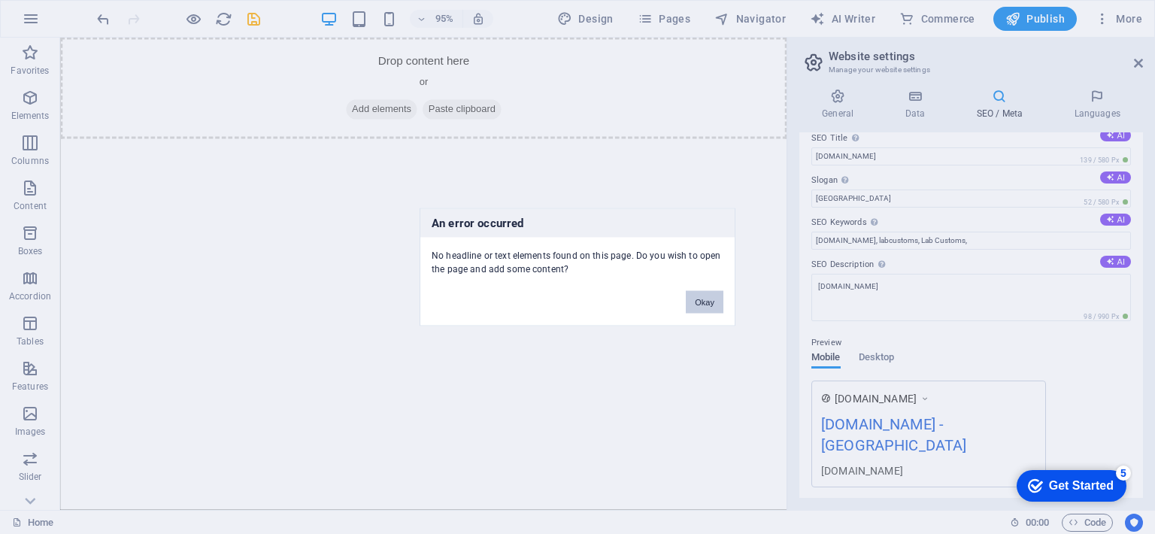
click at [704, 306] on button "Okay" at bounding box center [705, 302] width 38 height 23
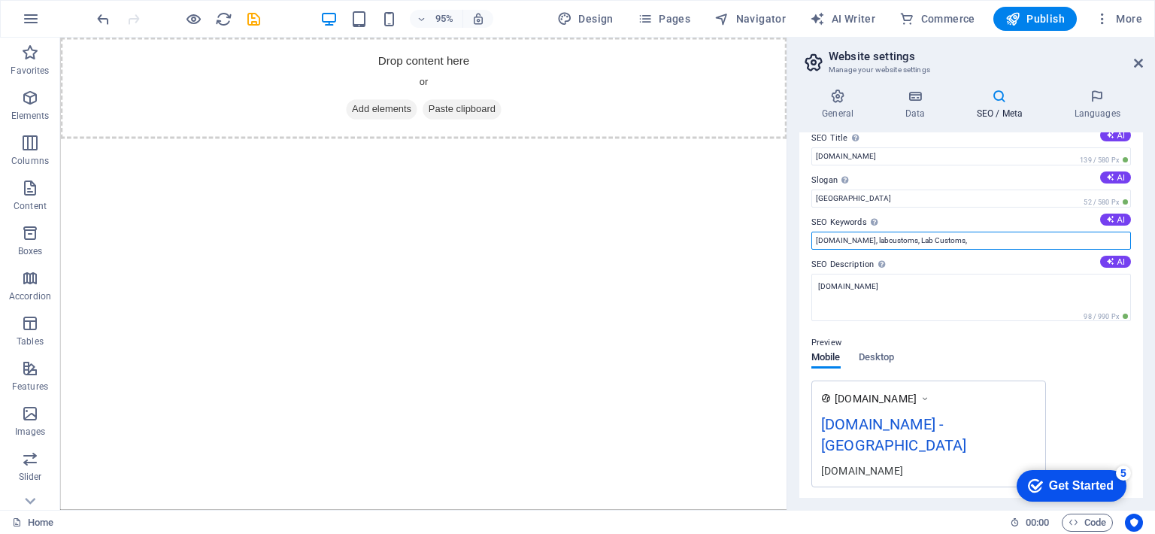
click at [1001, 249] on input "labcustoms.xyz, labcustoms, Lab Customs," at bounding box center [970, 241] width 319 height 18
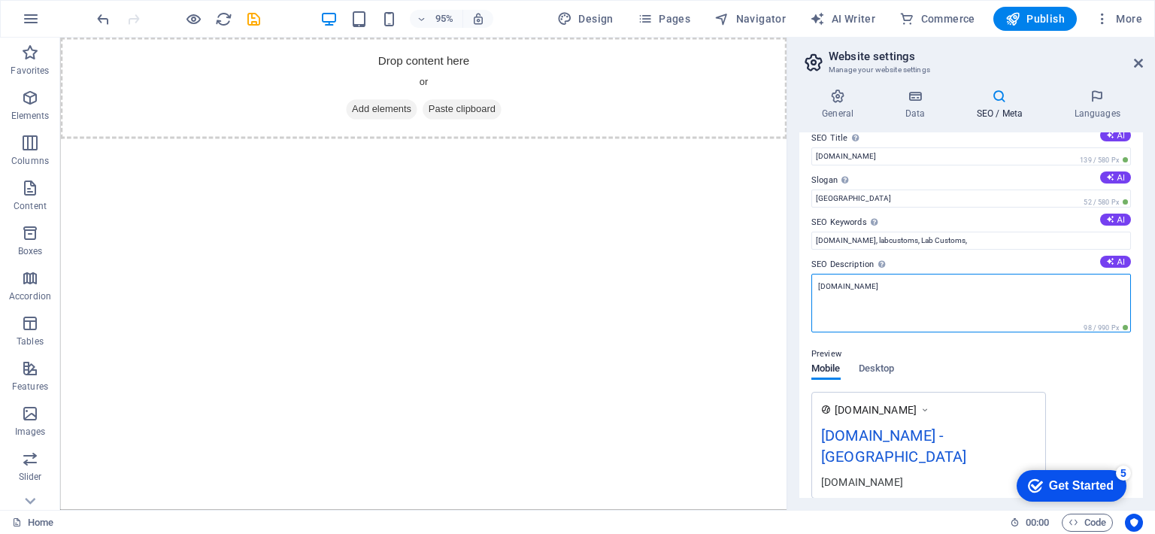
click at [1014, 304] on textarea "[DOMAIN_NAME]" at bounding box center [970, 303] width 319 height 59
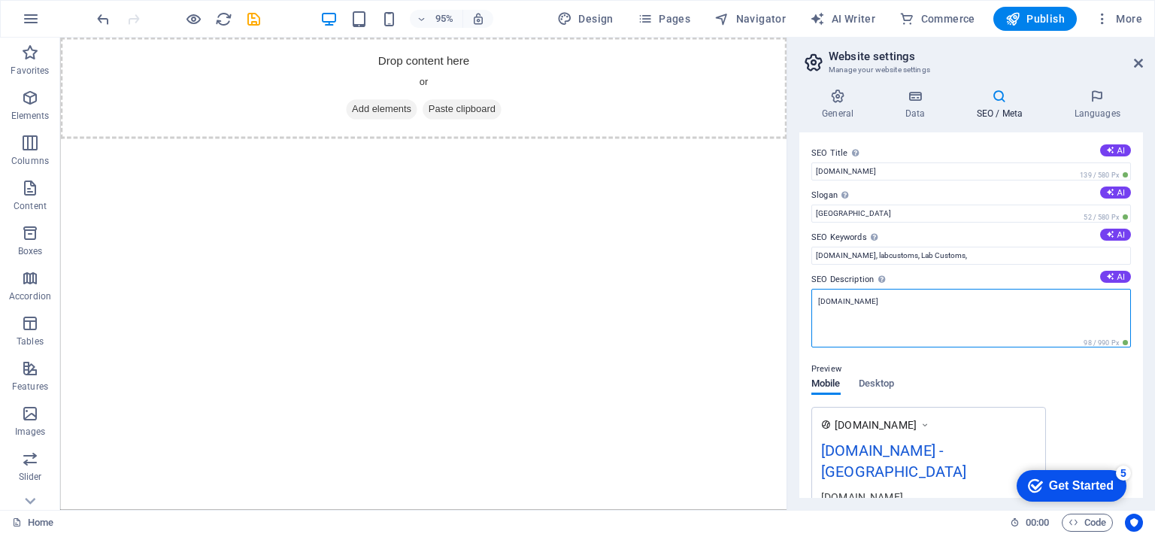
scroll to position [0, 0]
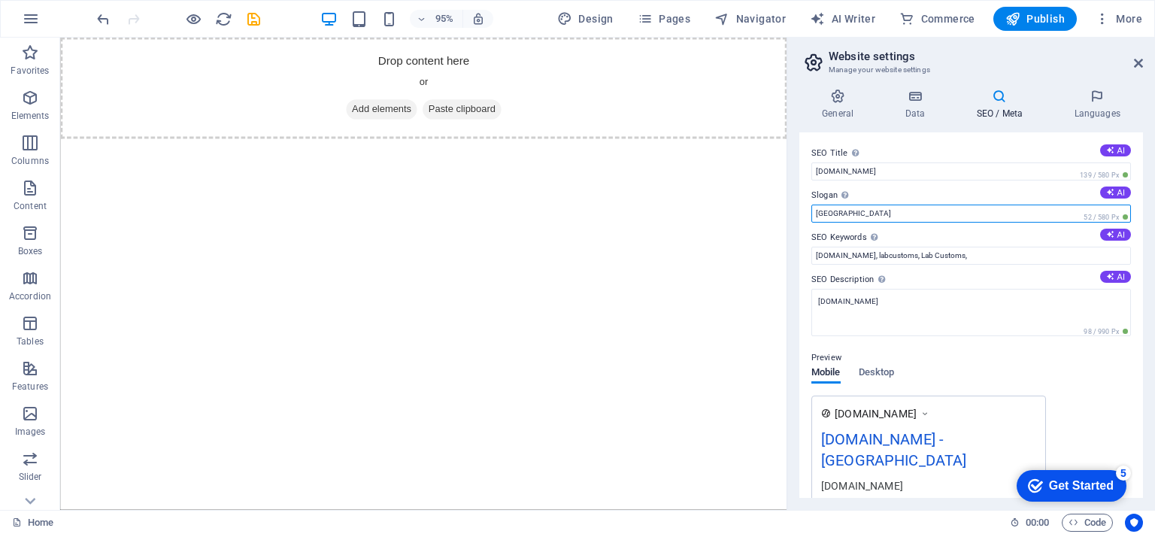
click at [834, 215] on input "Berlin" at bounding box center [970, 213] width 319 height 18
paste input "Unleashing creativity through cutting-edge desig"
type input "Unleashing creativity through cutting-edge design"
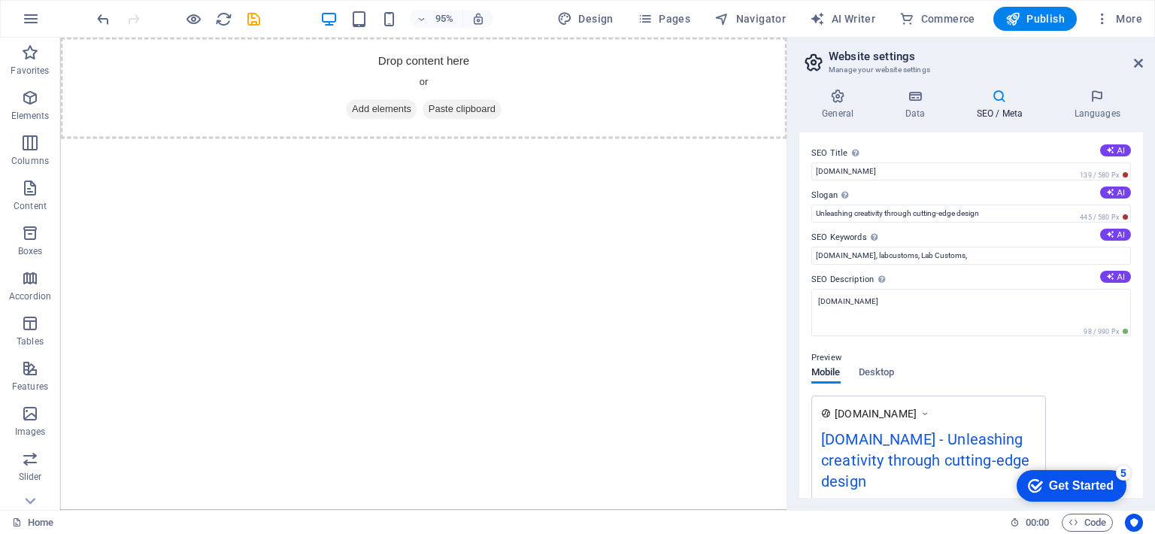
click at [969, 353] on div "Preview" at bounding box center [970, 358] width 319 height 18
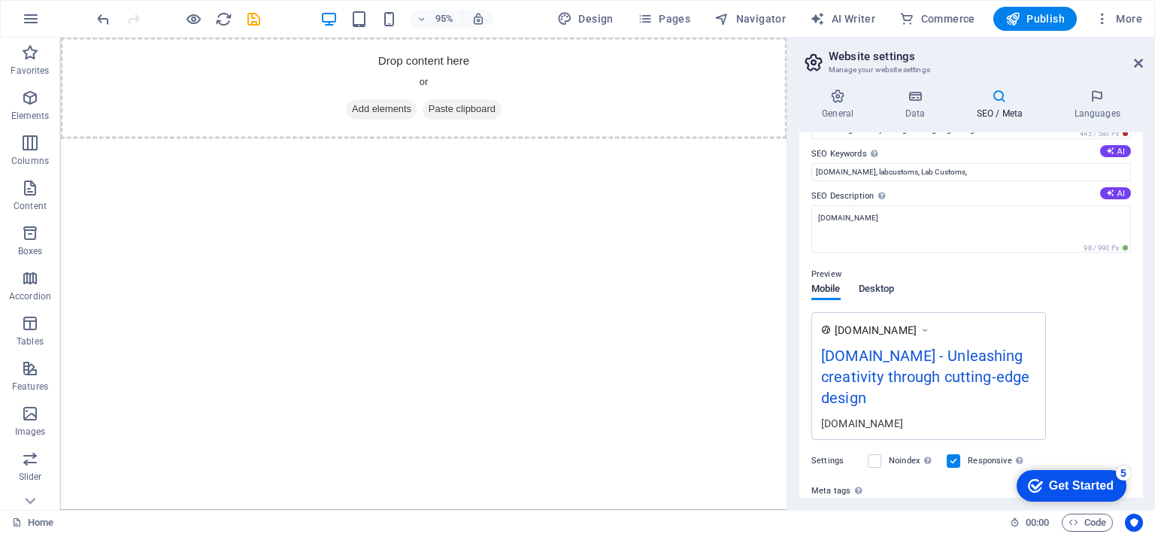
scroll to position [84, 0]
click at [873, 283] on span "Desktop" at bounding box center [876, 289] width 36 height 21
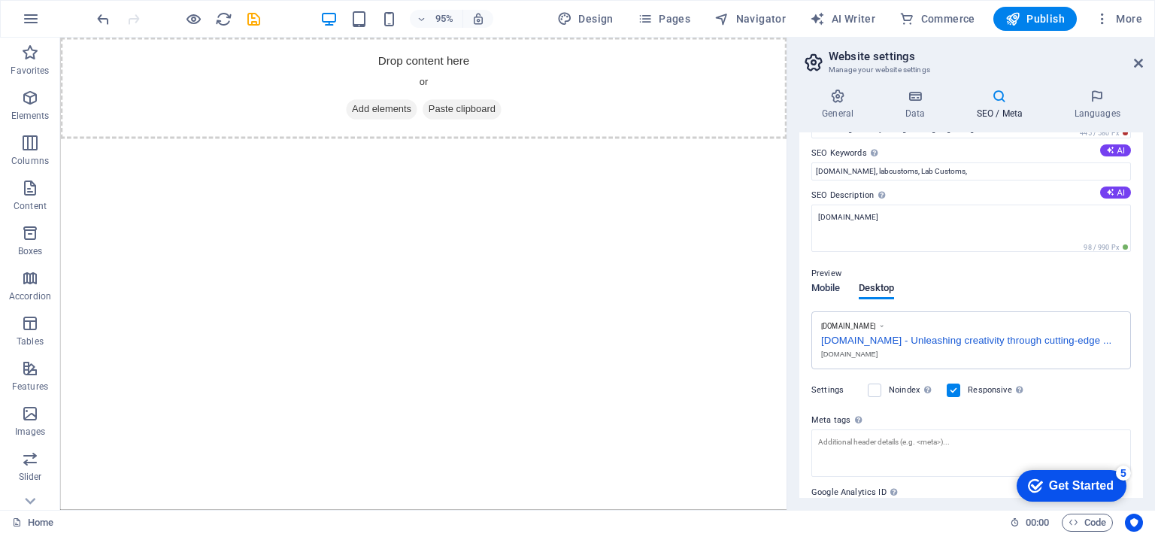
click at [833, 291] on span "Mobile" at bounding box center [825, 289] width 29 height 21
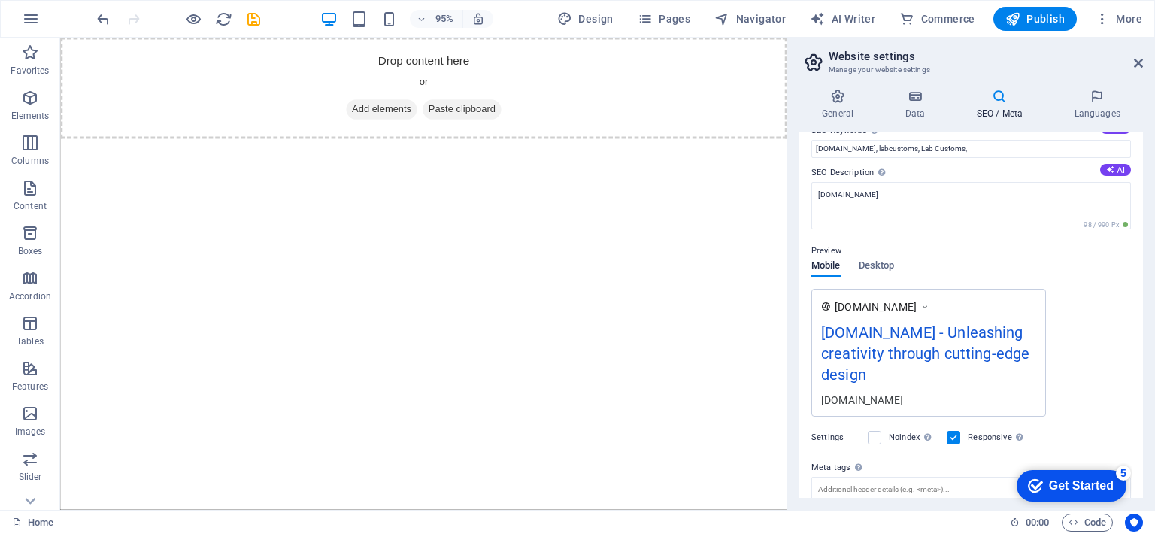
scroll to position [0, 0]
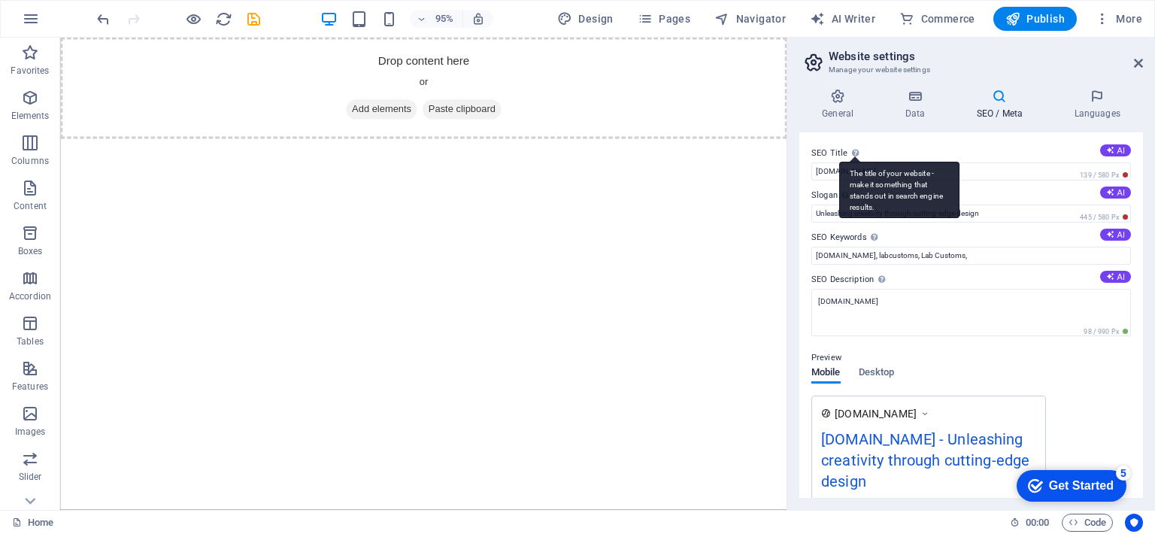
click at [843, 163] on div "The title of your website - make it something that stands out in search engine …" at bounding box center [899, 190] width 120 height 56
click at [843, 163] on input "[DOMAIN_NAME]" at bounding box center [970, 171] width 319 height 18
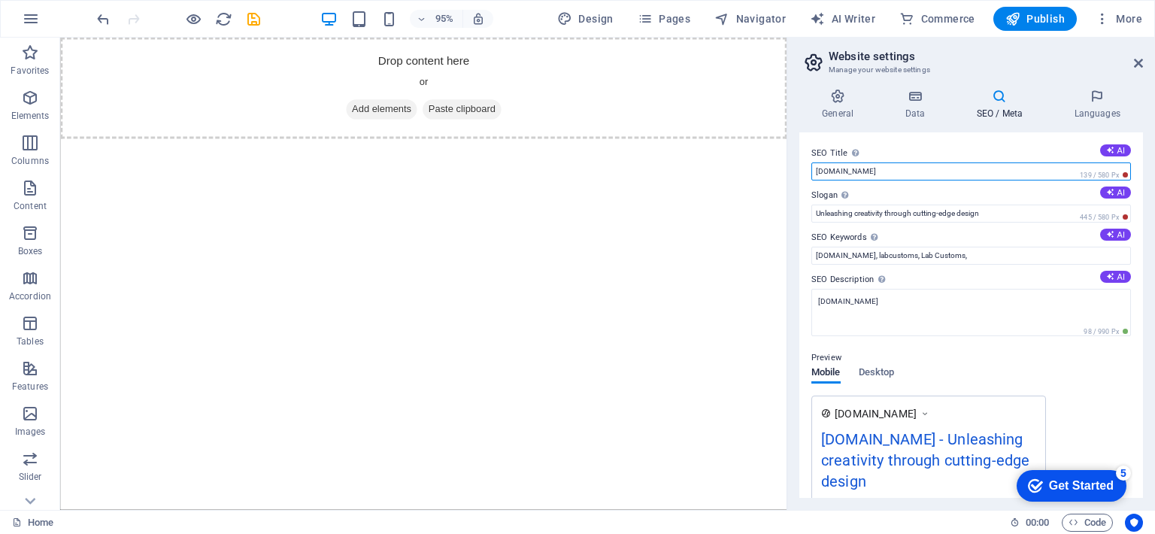
click at [833, 169] on input "[DOMAIN_NAME]" at bounding box center [970, 171] width 319 height 18
type input "Lab Customs"
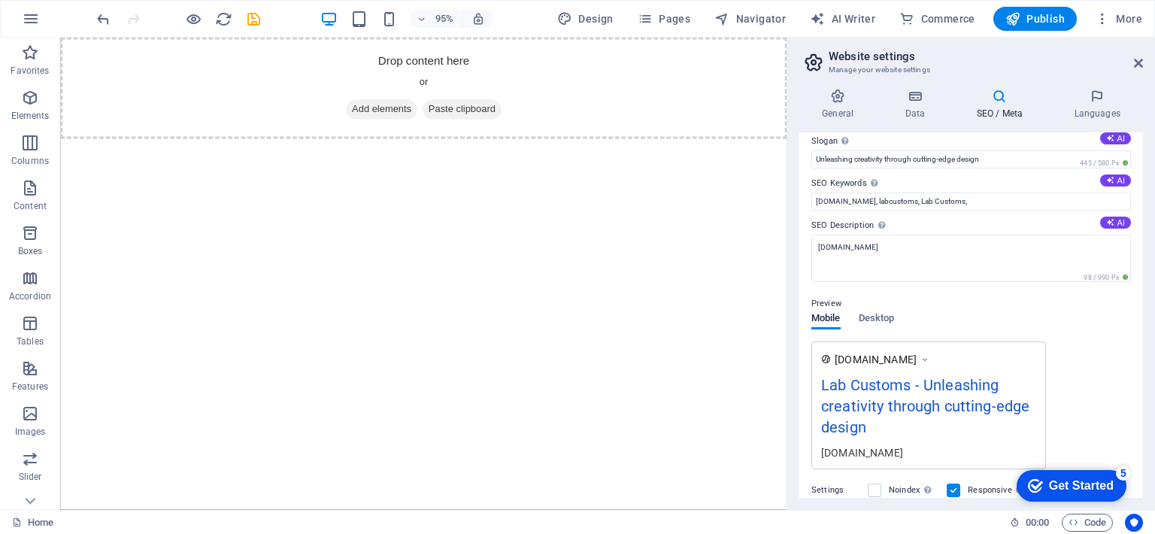
scroll to position [56, 0]
click at [840, 244] on textarea "[DOMAIN_NAME]" at bounding box center [970, 256] width 319 height 47
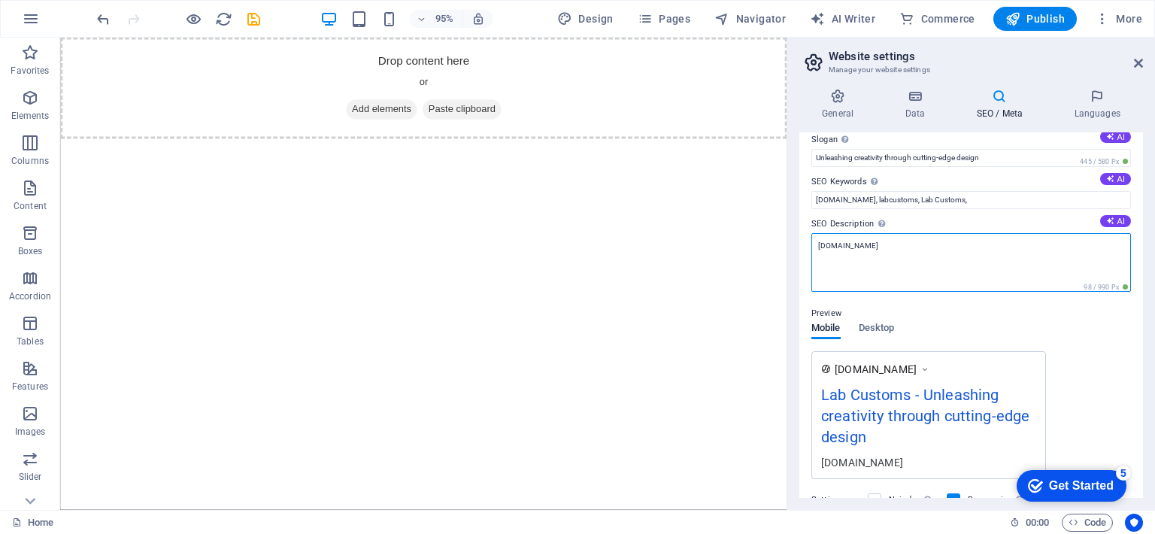
click at [840, 244] on textarea "[DOMAIN_NAME]" at bounding box center [970, 262] width 319 height 59
click at [820, 220] on label "SEO Description Describe the contents of your website - this is crucial for sea…" at bounding box center [970, 224] width 319 height 18
click at [820, 233] on textarea "[DOMAIN_NAME]" at bounding box center [970, 262] width 319 height 59
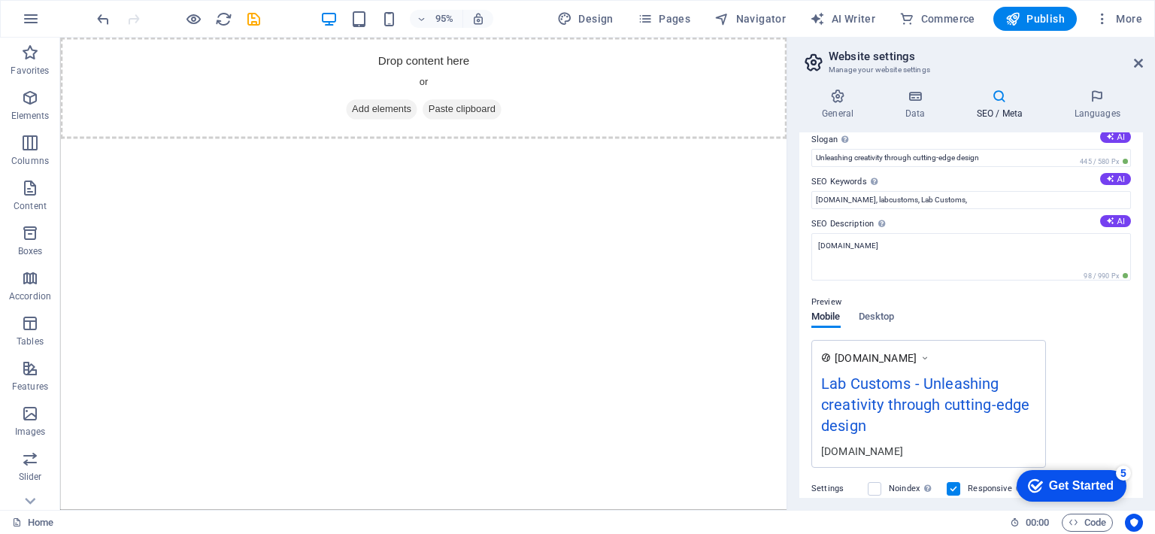
drag, startPoint x: 820, startPoint y: 220, endPoint x: 834, endPoint y: 220, distance: 13.5
click at [834, 220] on label "SEO Description Describe the contents of your website - this is crucial for sea…" at bounding box center [970, 224] width 319 height 18
click at [834, 233] on textarea "[DOMAIN_NAME]" at bounding box center [970, 256] width 319 height 47
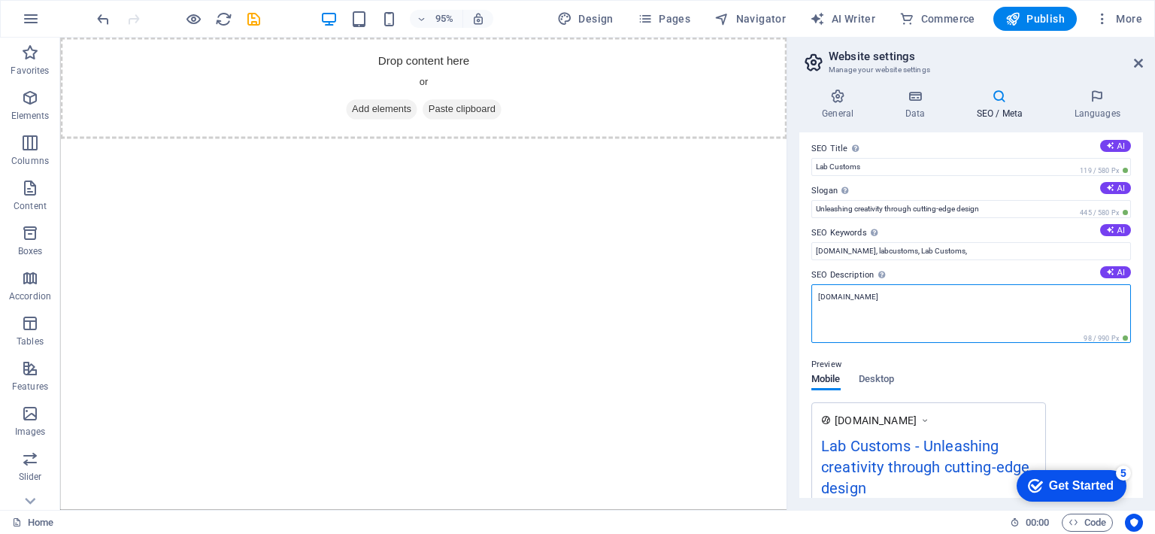
scroll to position [0, 0]
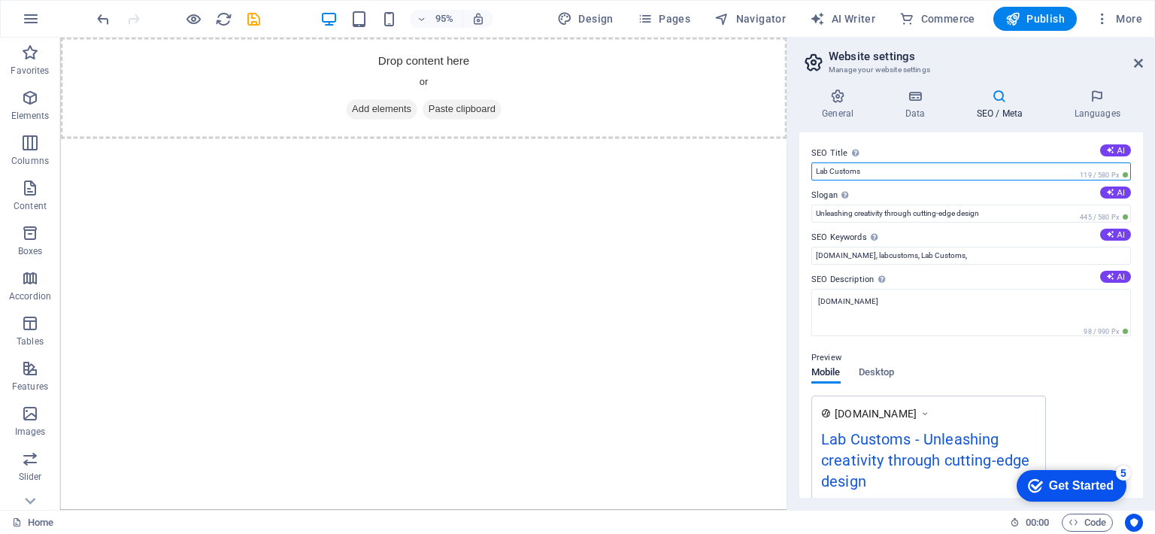
click at [824, 172] on input "Lab Customs" at bounding box center [970, 171] width 319 height 18
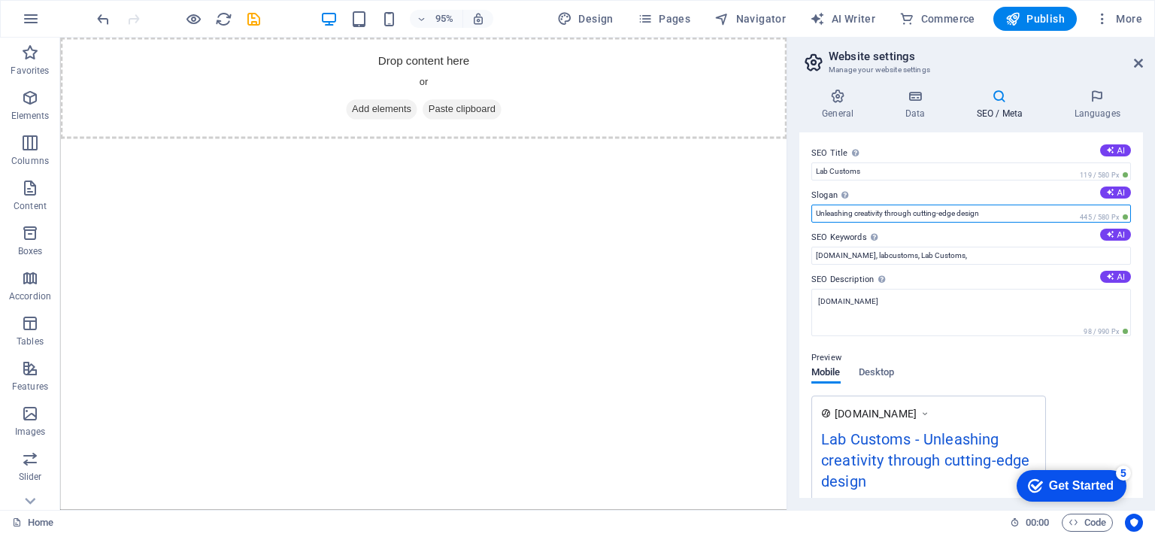
click at [848, 211] on input "Unleashing creativity through cutting-edge design" at bounding box center [970, 213] width 319 height 18
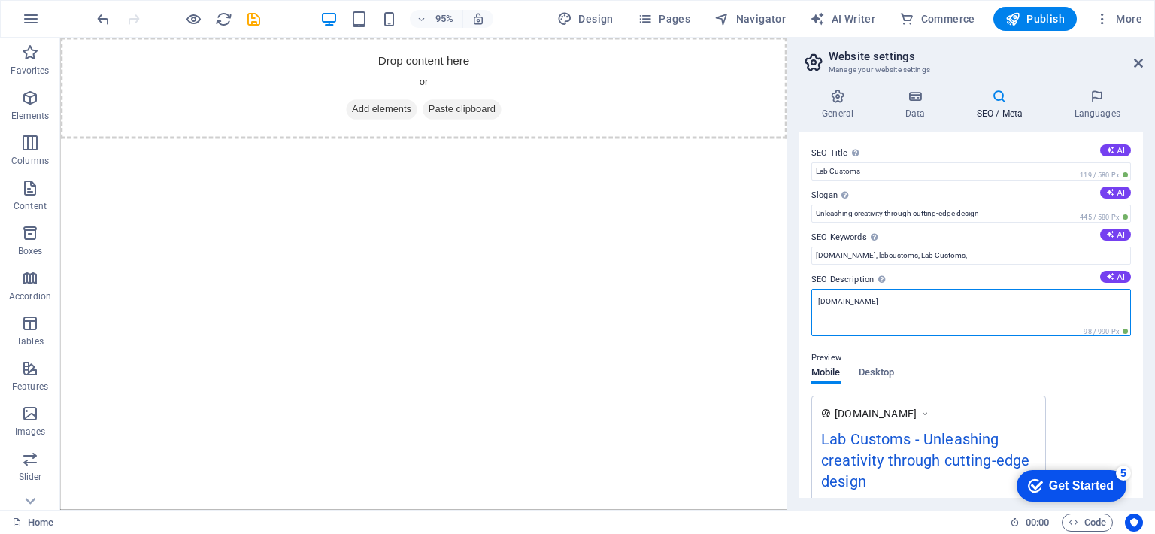
click at [885, 307] on textarea "[DOMAIN_NAME]" at bounding box center [970, 312] width 319 height 47
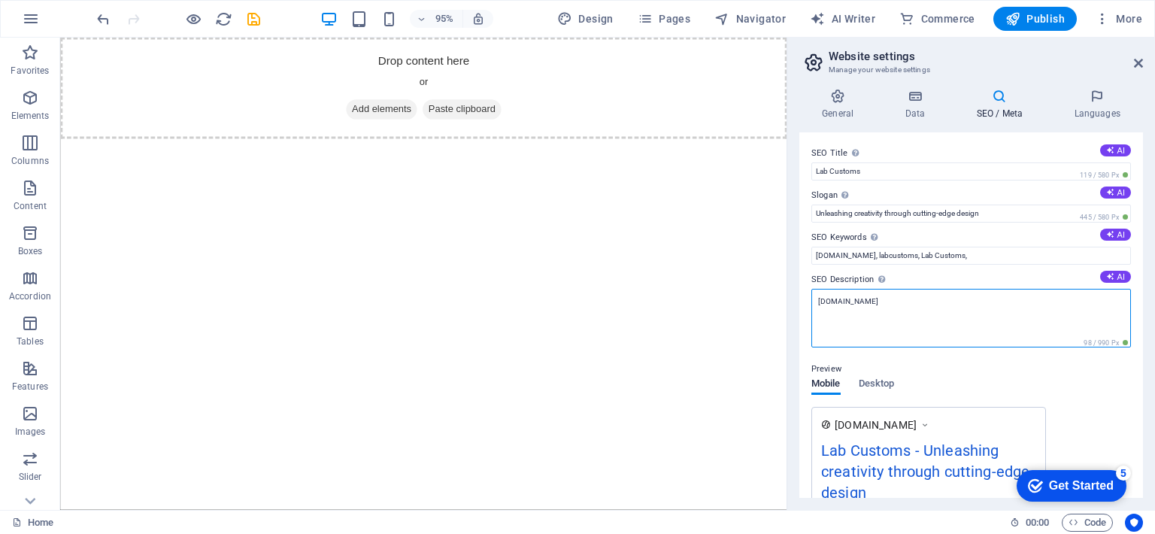
click at [885, 307] on textarea "[DOMAIN_NAME]" at bounding box center [970, 318] width 319 height 59
paste textarea ""Lab Customs (labcustoms.xyz) – Unleashing creativity through cutting-edge desi…"
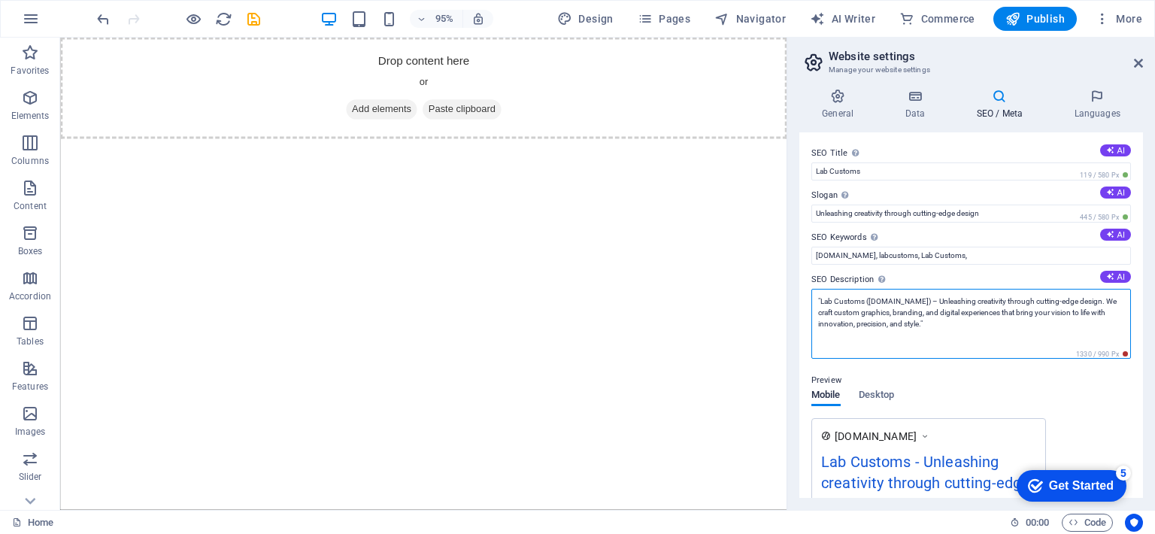
click at [898, 298] on textarea ""Lab Customs (labcustoms.xyz) – Unleashing creativity through cutting-edge desi…" at bounding box center [970, 324] width 319 height 70
click at [818, 300] on textarea ""Lab Customs – Unleashing creativity through cutting-edge design. We craft cust…" at bounding box center [970, 324] width 319 height 70
click at [902, 325] on textarea "Lab Customs – Unleashing creativity through cutting-edge design. We craft custo…" at bounding box center [970, 324] width 319 height 70
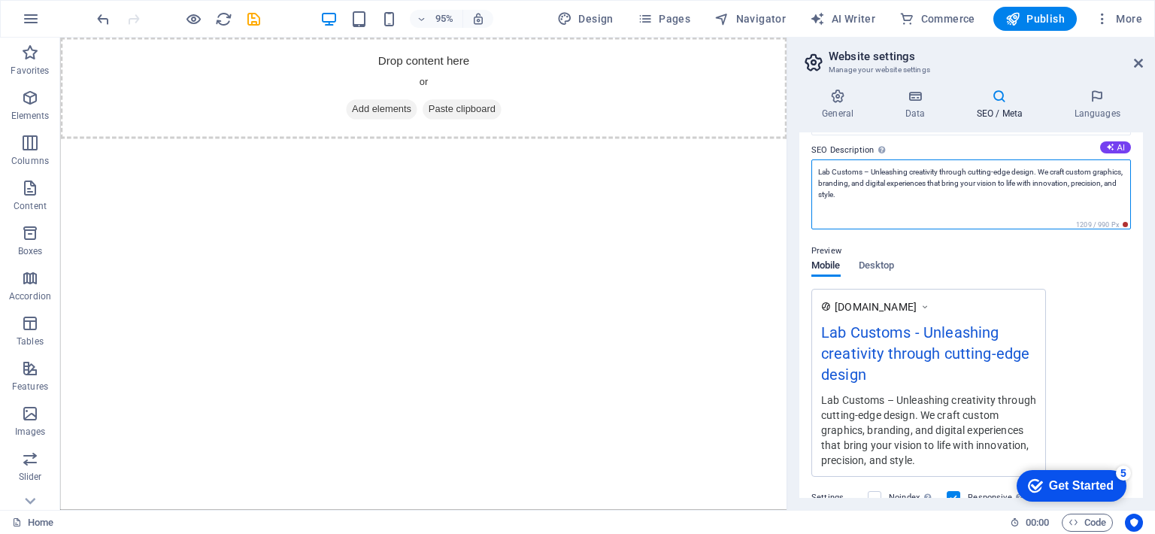
scroll to position [189, 0]
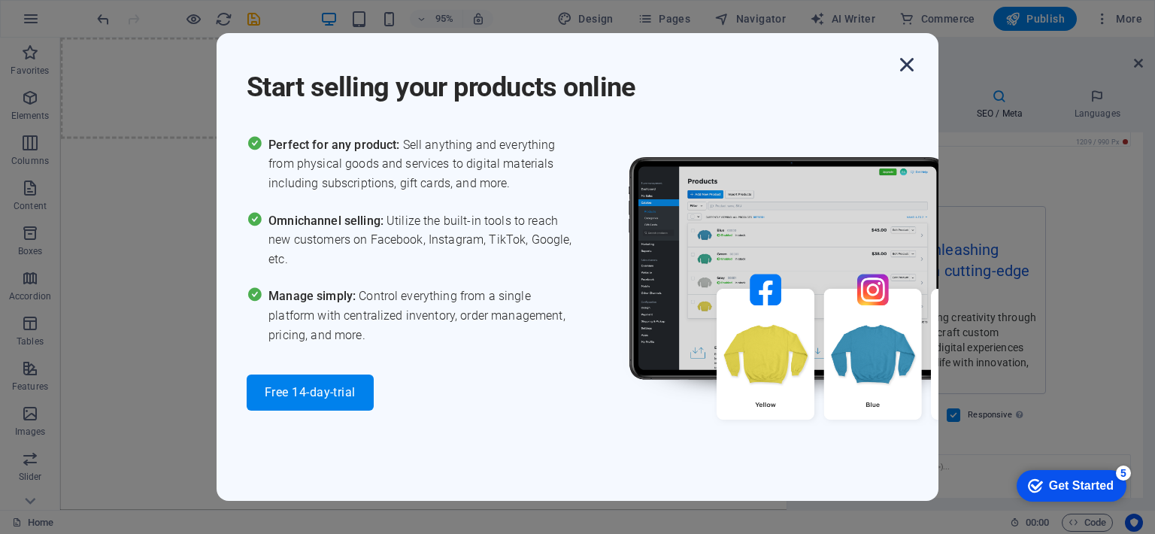
click at [905, 64] on icon "button" at bounding box center [906, 64] width 27 height 27
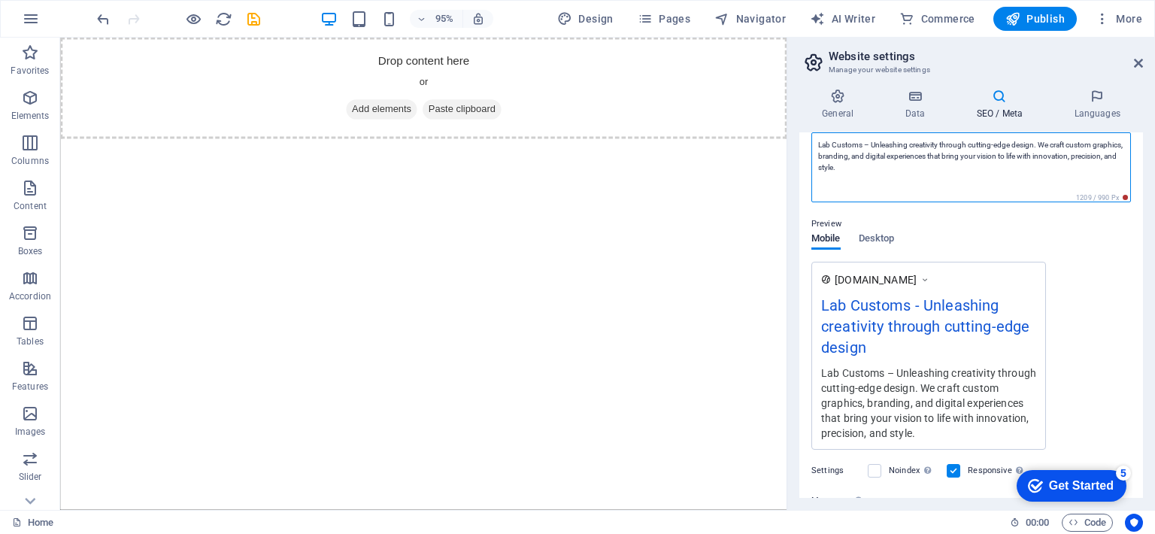
scroll to position [137, 0]
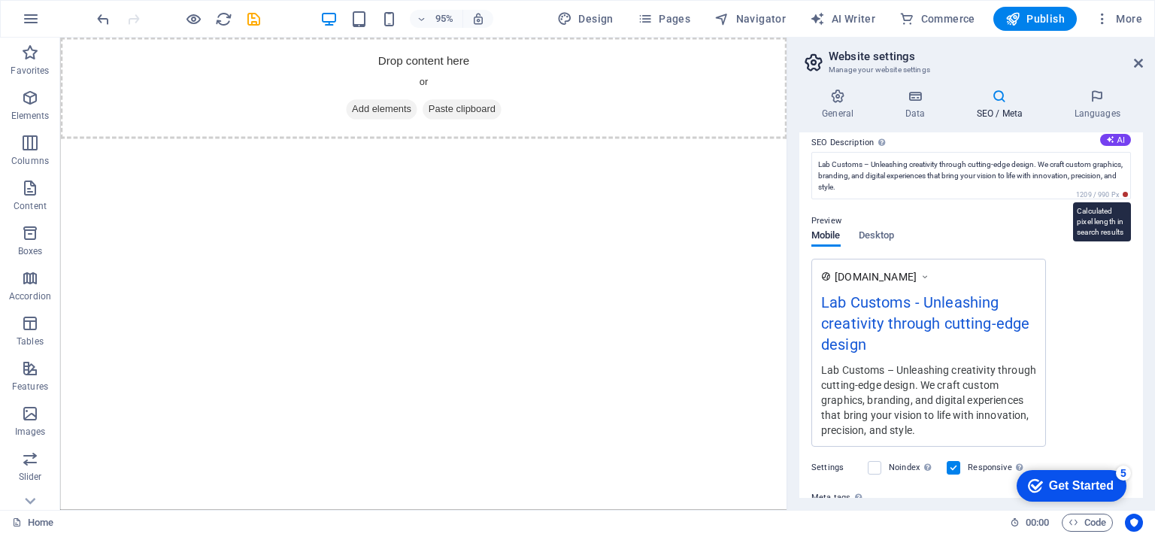
click at [1109, 216] on div "SEO Title The title of your website - make it something that stands out in sear…" at bounding box center [971, 314] width 344 height 365
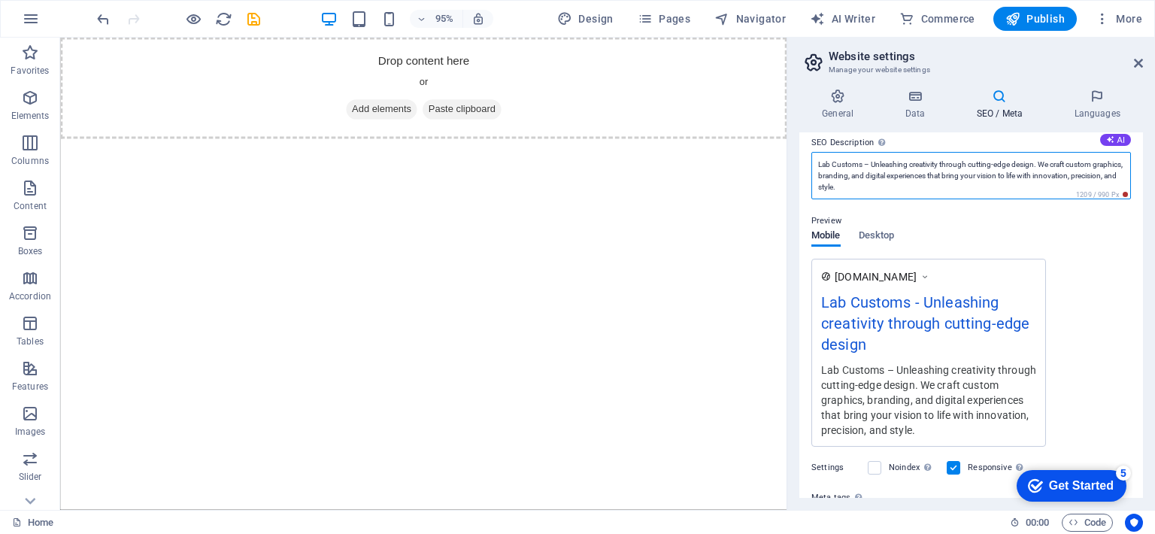
click at [823, 160] on textarea "Lab Customs – Unleashing creativity through cutting-edge design. We craft custo…" at bounding box center [970, 175] width 319 height 47
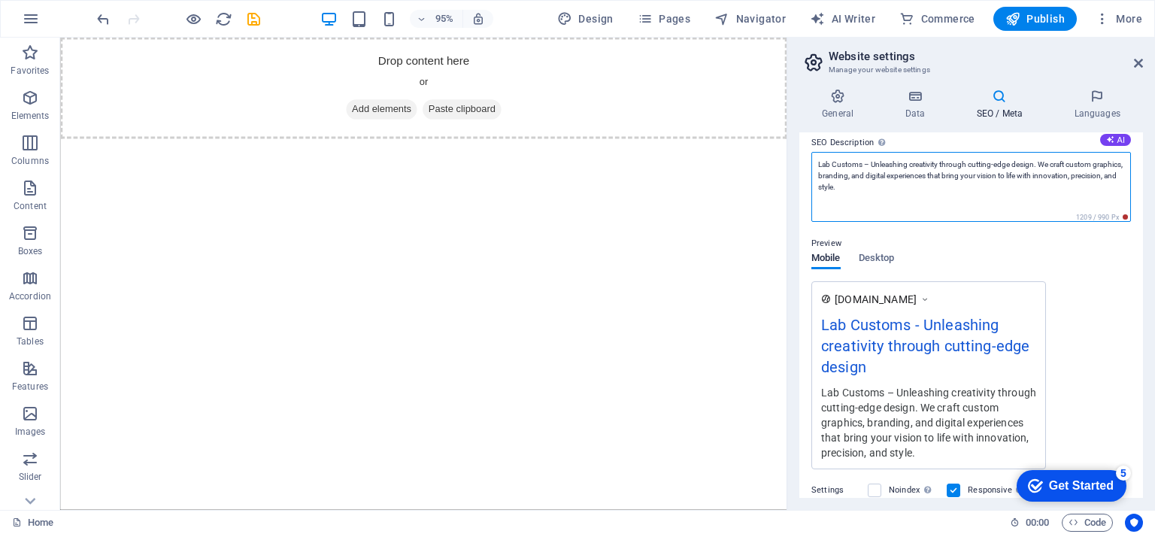
drag, startPoint x: 823, startPoint y: 160, endPoint x: 885, endPoint y: 182, distance: 65.4
click at [885, 182] on textarea "Lab Customs – Unleashing creativity through cutting-edge design. We craft custo…" at bounding box center [970, 187] width 319 height 70
paste textarea "brings ideas to life with cutting-edge design. From branding to digital art, we…"
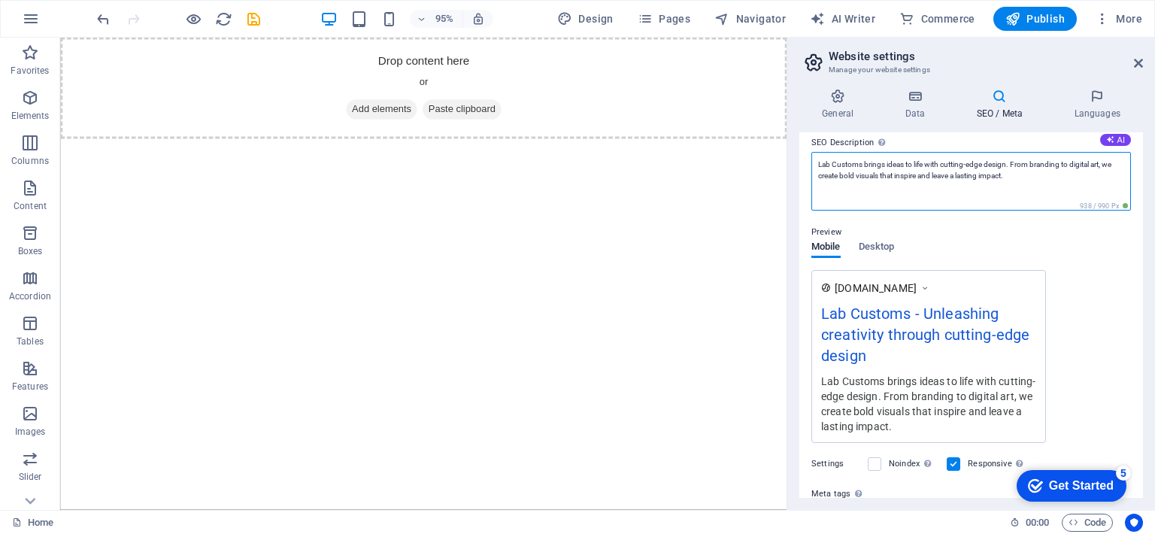
type textarea "Lab Customs brings ideas to life with cutting-edge design. From branding to dig…"
click at [1087, 292] on div "www.example.com Lab Customs - Unleashing creativity through cutting-edge design…" at bounding box center [970, 356] width 319 height 173
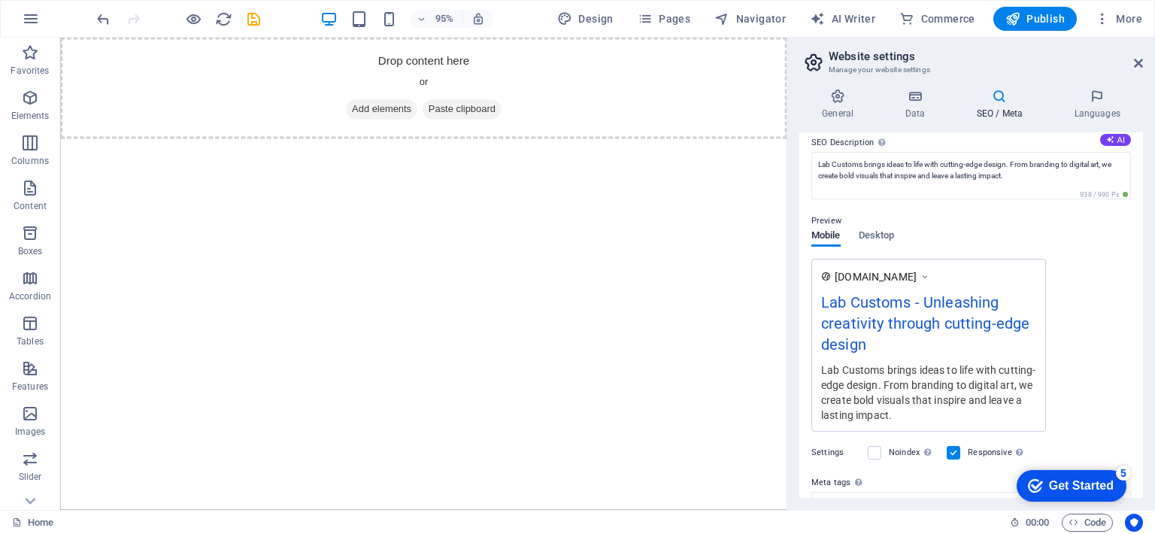
click at [866, 228] on div "Preview" at bounding box center [970, 221] width 319 height 18
click at [880, 232] on span "Desktop" at bounding box center [876, 236] width 36 height 21
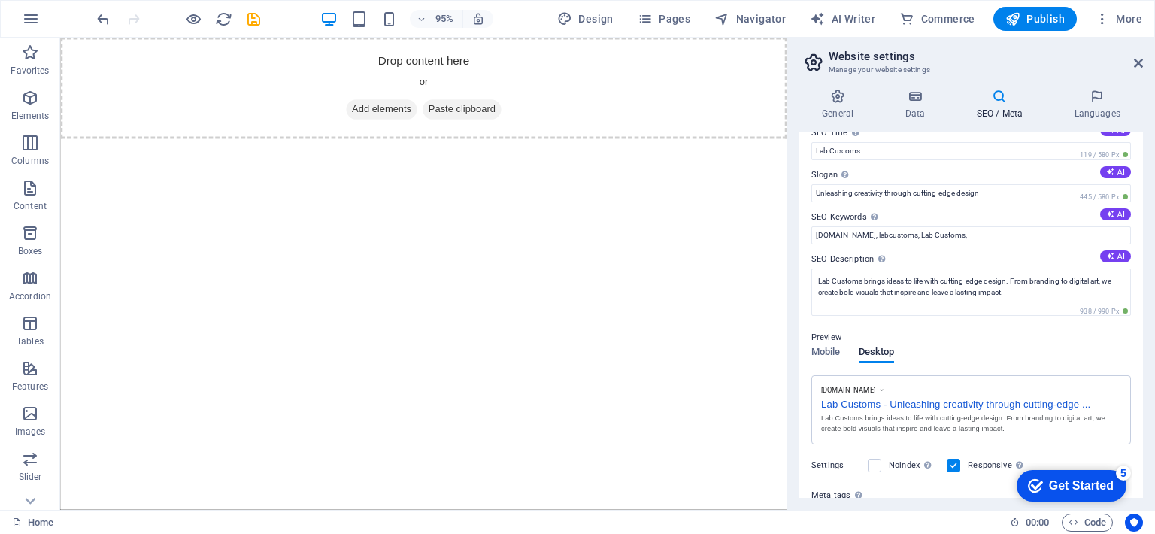
scroll to position [0, 0]
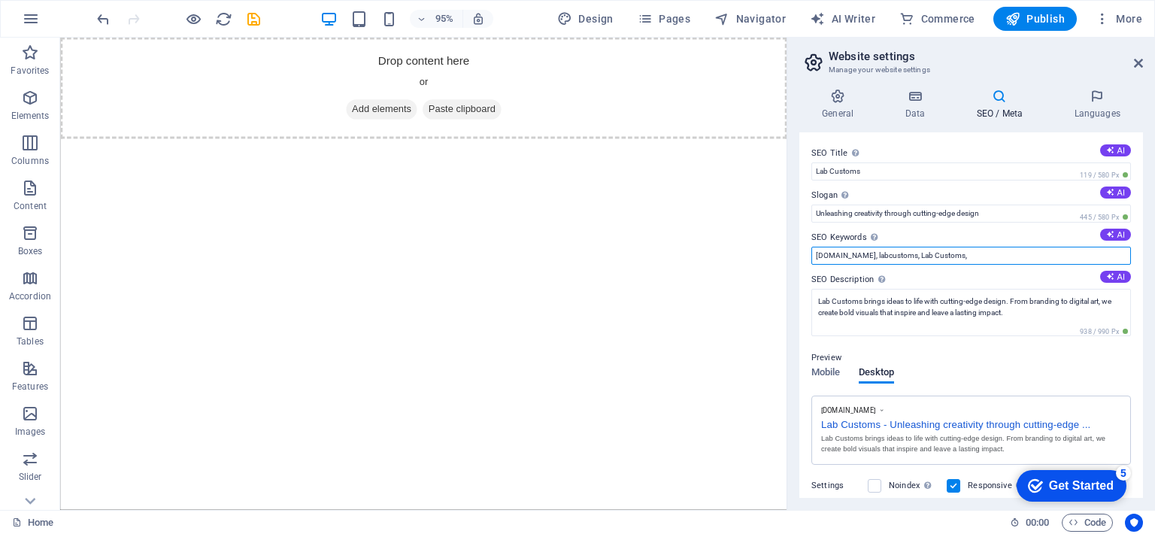
click at [826, 256] on input "labcustoms.xyz, labcustoms, Lab Customs," at bounding box center [970, 256] width 319 height 18
drag, startPoint x: 826, startPoint y: 256, endPoint x: 949, endPoint y: 253, distance: 123.3
click at [949, 253] on input "labcustoms.xyz, labcustoms, Lab Customs," at bounding box center [970, 256] width 319 height 18
click at [888, 252] on input "labcustoms.xyz, labcustoms, Lab Customs," at bounding box center [970, 256] width 319 height 18
drag, startPoint x: 888, startPoint y: 252, endPoint x: 933, endPoint y: 255, distance: 44.4
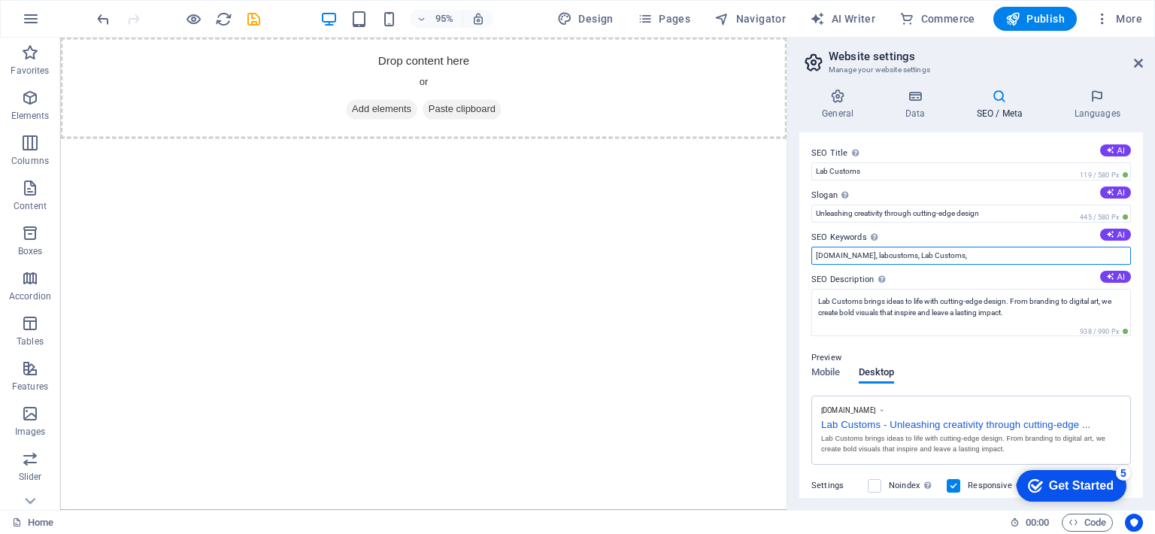
click at [933, 255] on input "labcustoms.xyz, labcustoms, Lab Customs," at bounding box center [970, 256] width 319 height 18
paste input "Lab Customs, Lab Customs design, cutting-edge design studio, custom graphics de…"
type input "labcustoms.xyz, Lab Customs, Lab Customs design, cutting-edge design studio, cu…"
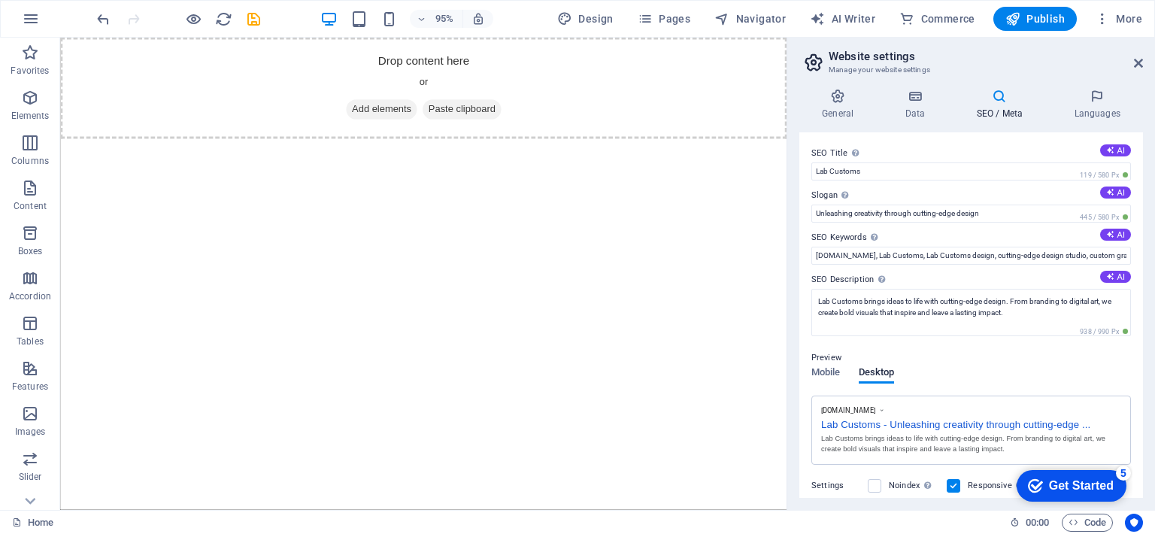
click at [1017, 362] on div "Preview" at bounding box center [970, 358] width 319 height 18
click at [1086, 92] on icon at bounding box center [1097, 96] width 92 height 15
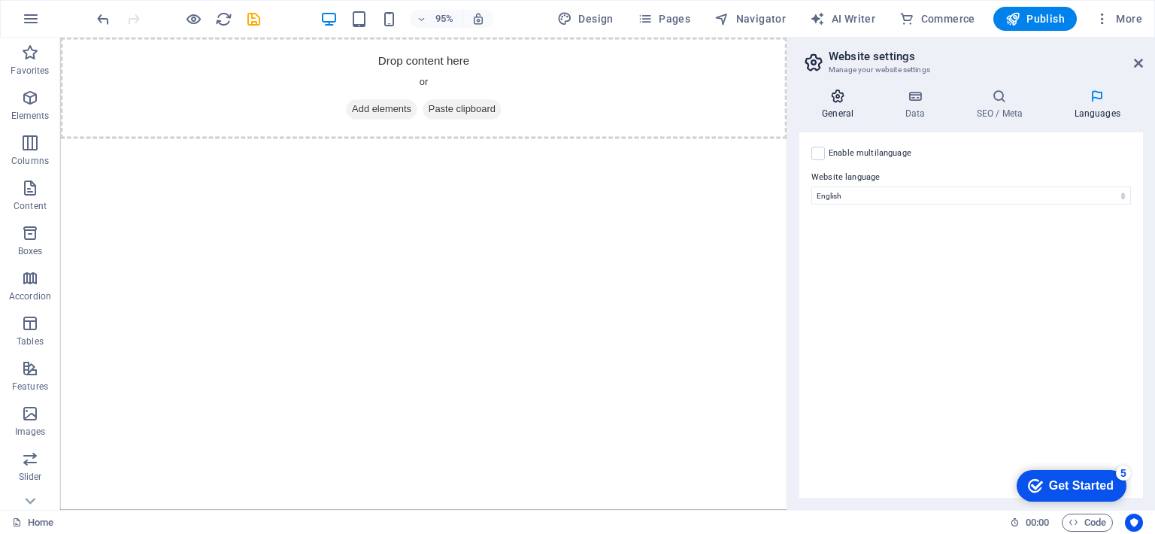
click at [846, 97] on icon at bounding box center [837, 96] width 77 height 15
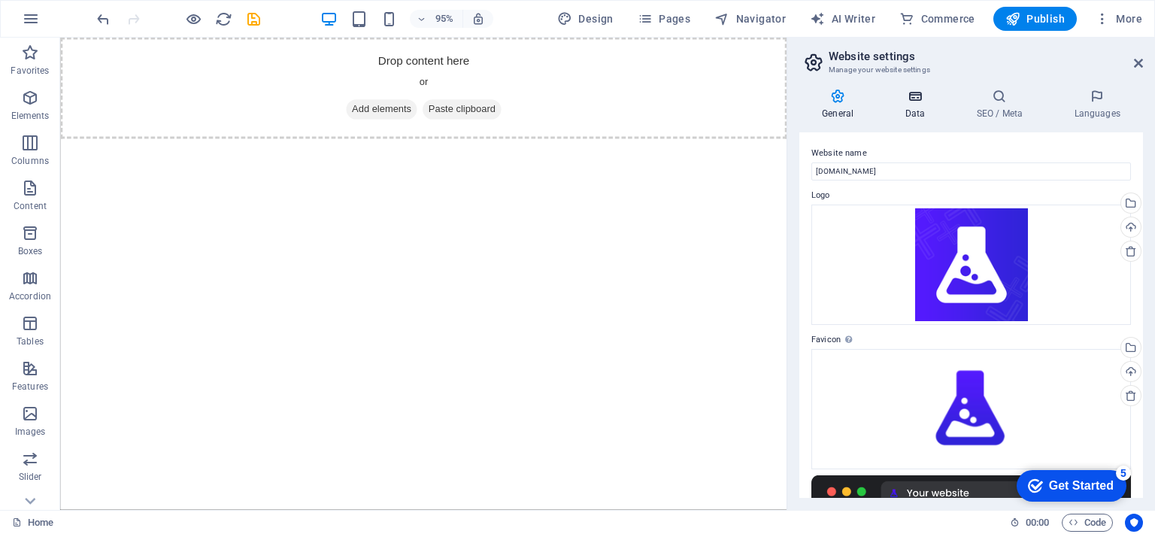
click at [916, 94] on icon at bounding box center [914, 96] width 65 height 15
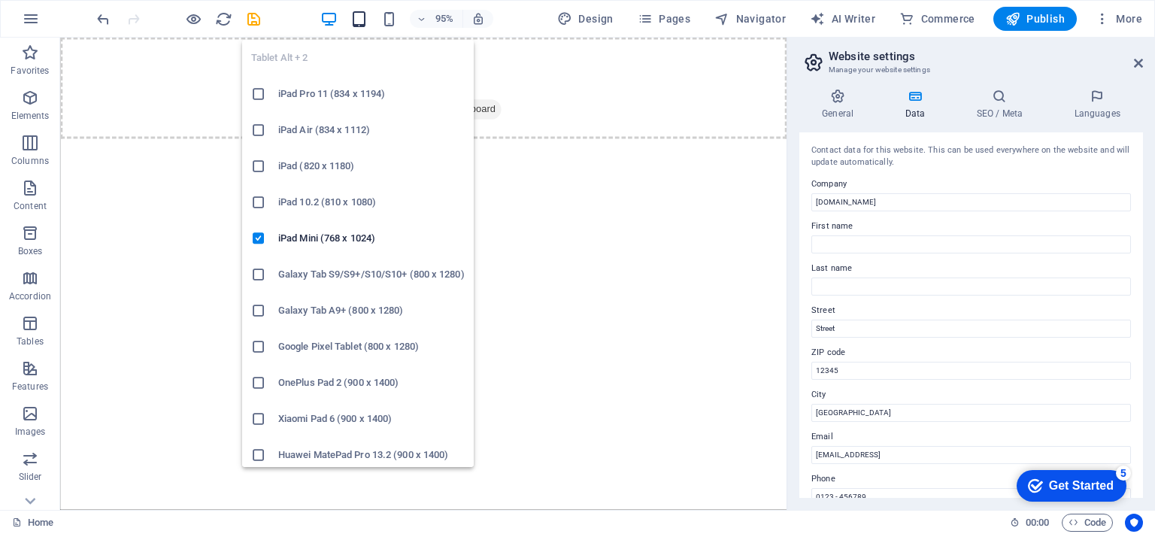
click at [358, 19] on icon "button" at bounding box center [358, 19] width 17 height 17
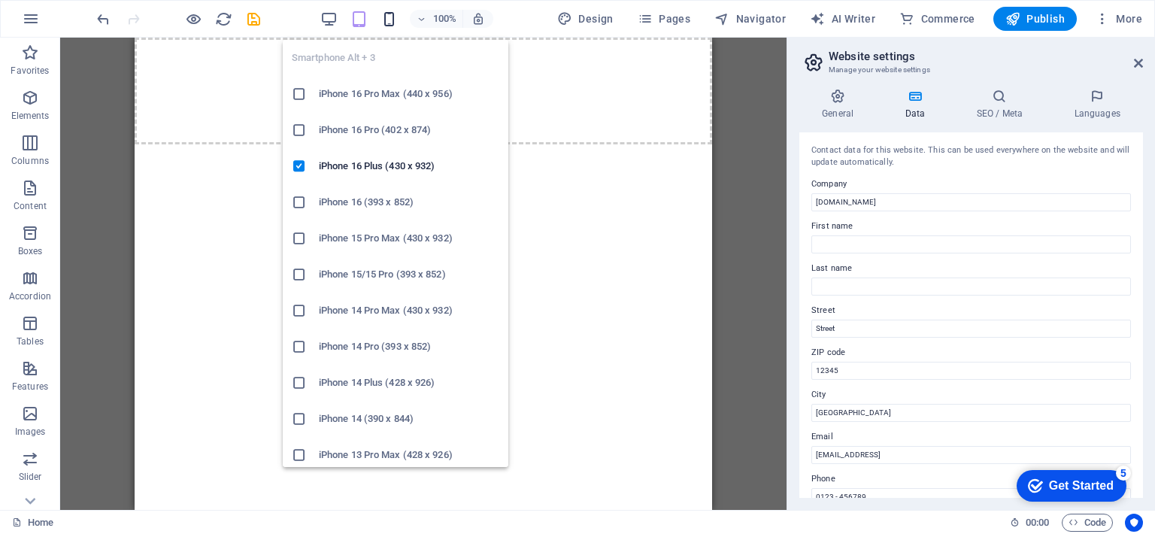
click at [395, 21] on icon "button" at bounding box center [388, 19] width 17 height 17
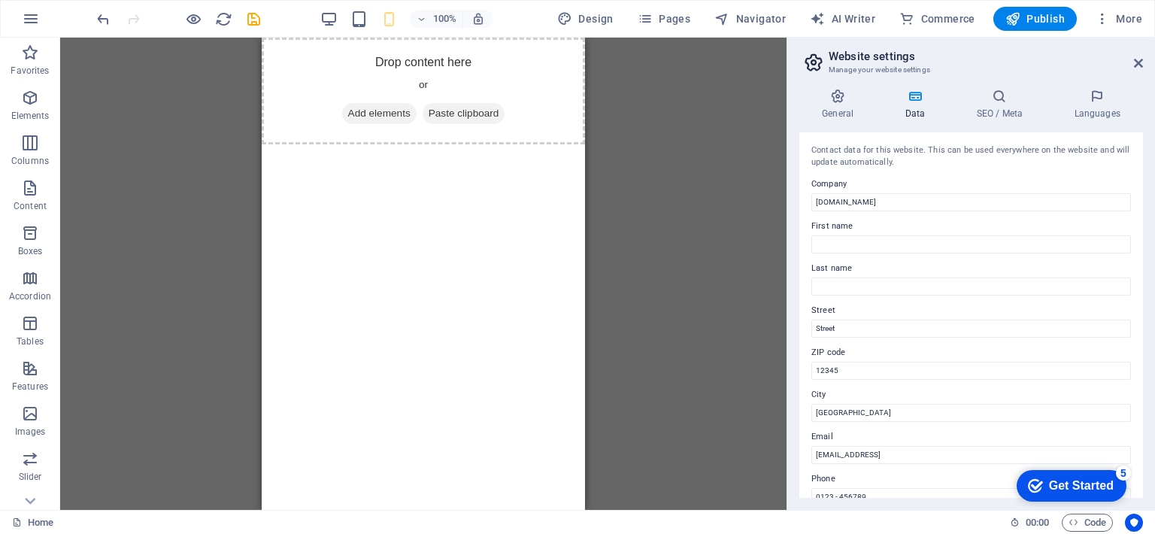
click at [342, 17] on div "100%" at bounding box center [406, 19] width 174 height 24
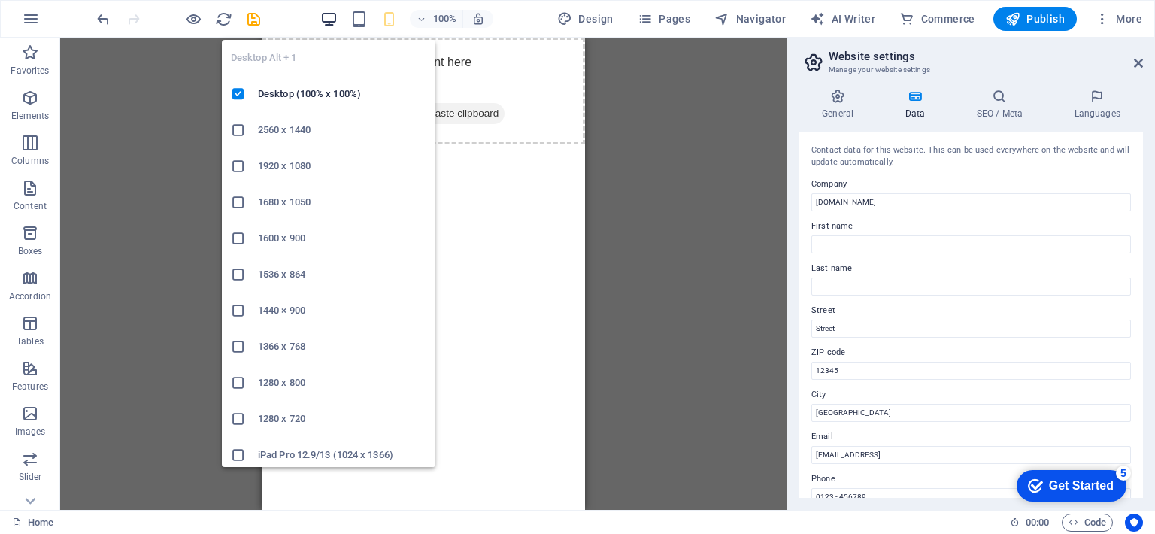
click at [336, 18] on icon "button" at bounding box center [328, 19] width 17 height 17
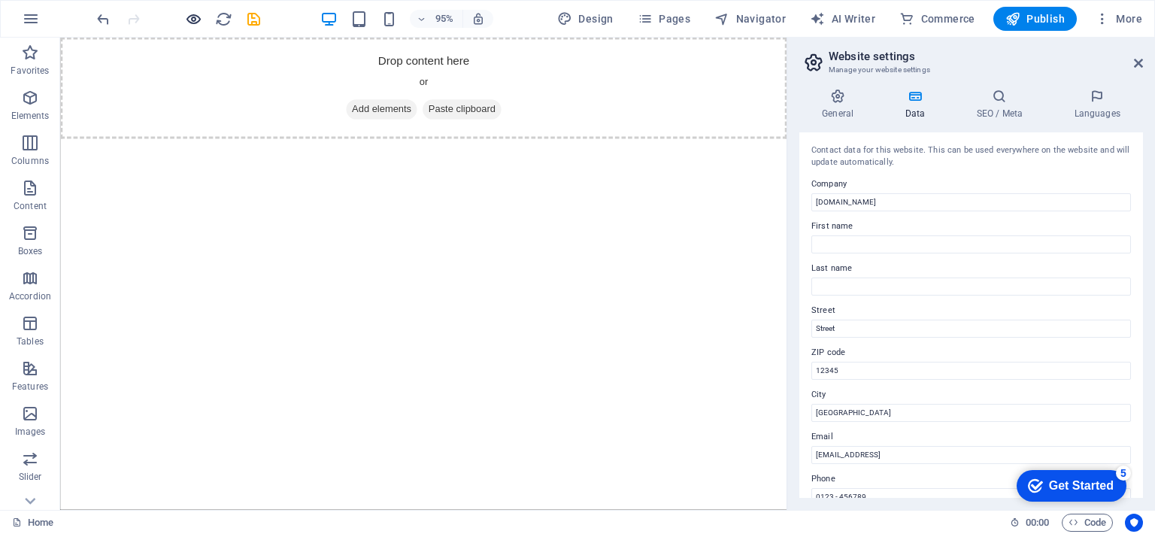
click at [198, 16] on icon "button" at bounding box center [193, 19] width 17 height 17
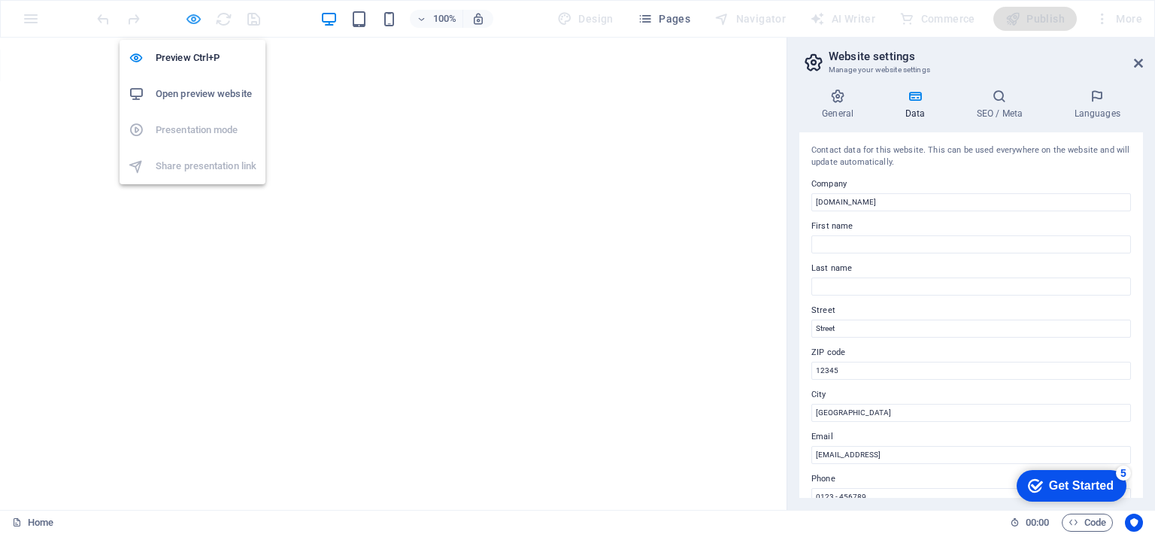
click at [198, 16] on icon "button" at bounding box center [193, 19] width 17 height 17
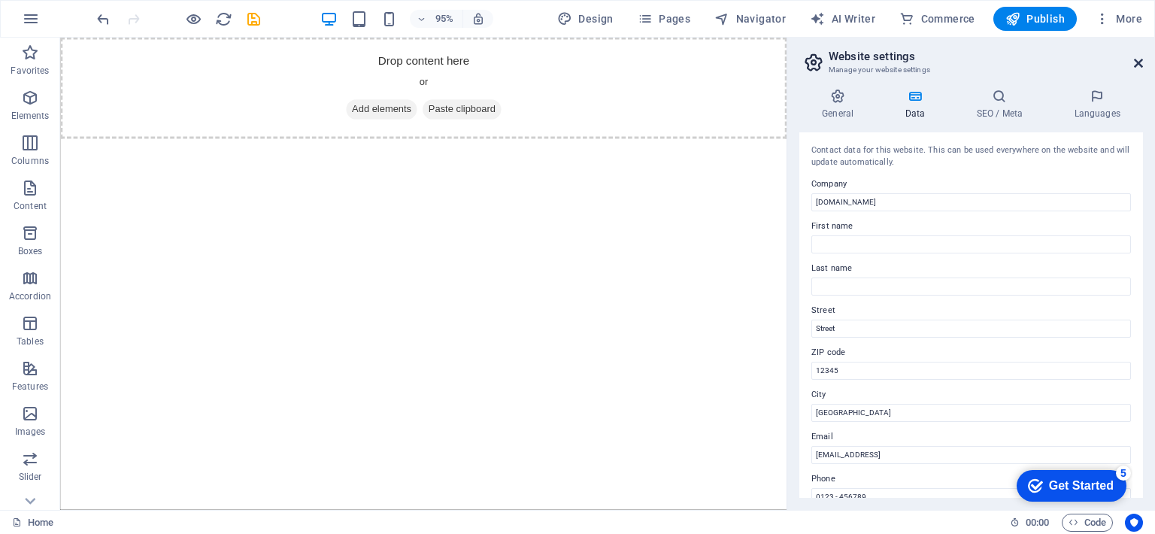
click at [1135, 59] on icon at bounding box center [1137, 63] width 9 height 12
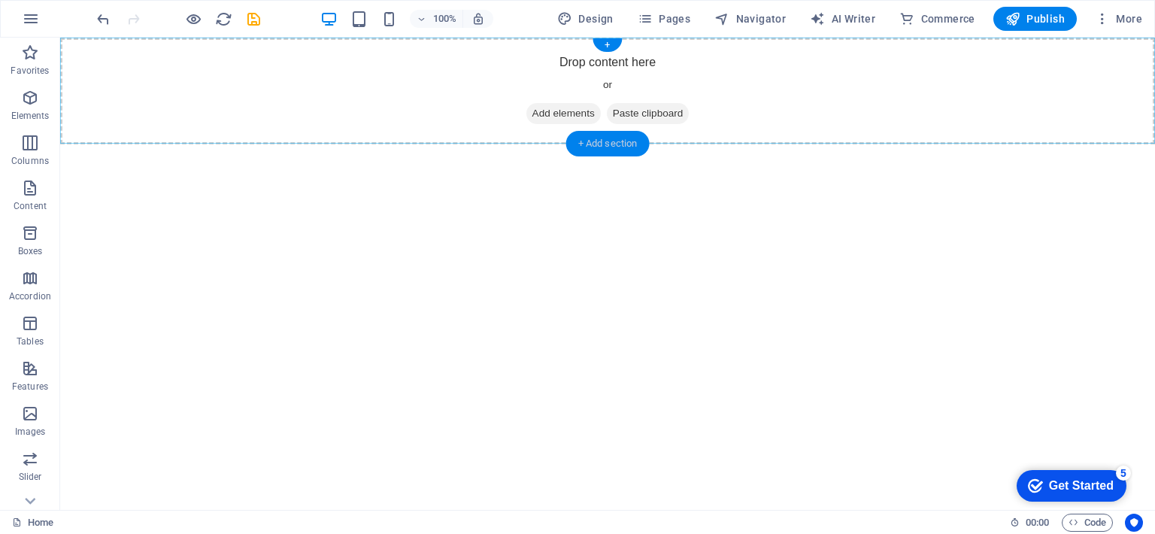
click at [642, 139] on div "+ Add section" at bounding box center [607, 144] width 83 height 26
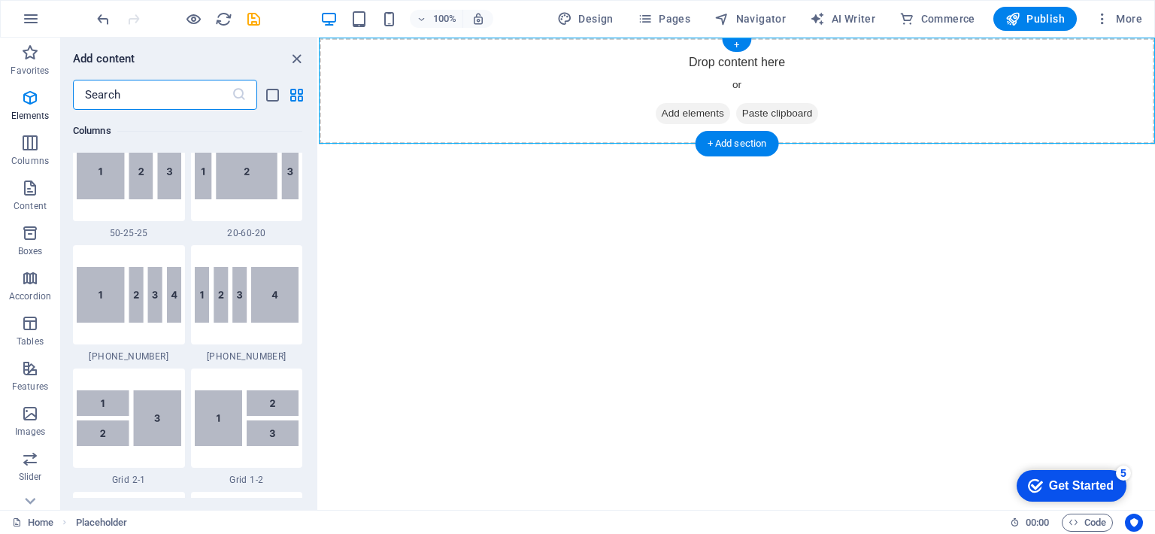
scroll to position [2630, 0]
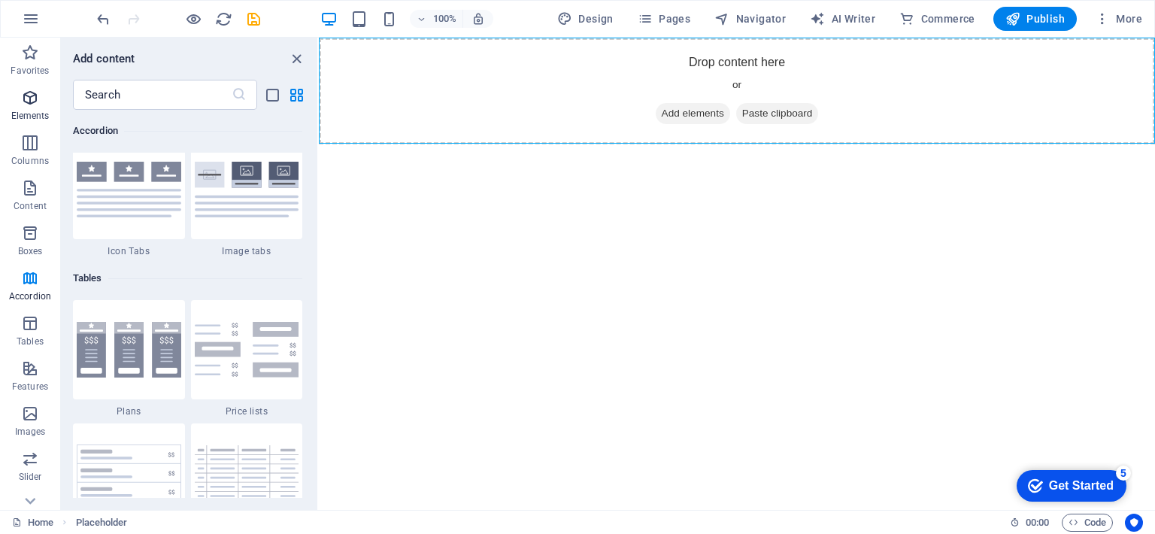
click at [40, 106] on span "Elements" at bounding box center [30, 107] width 60 height 36
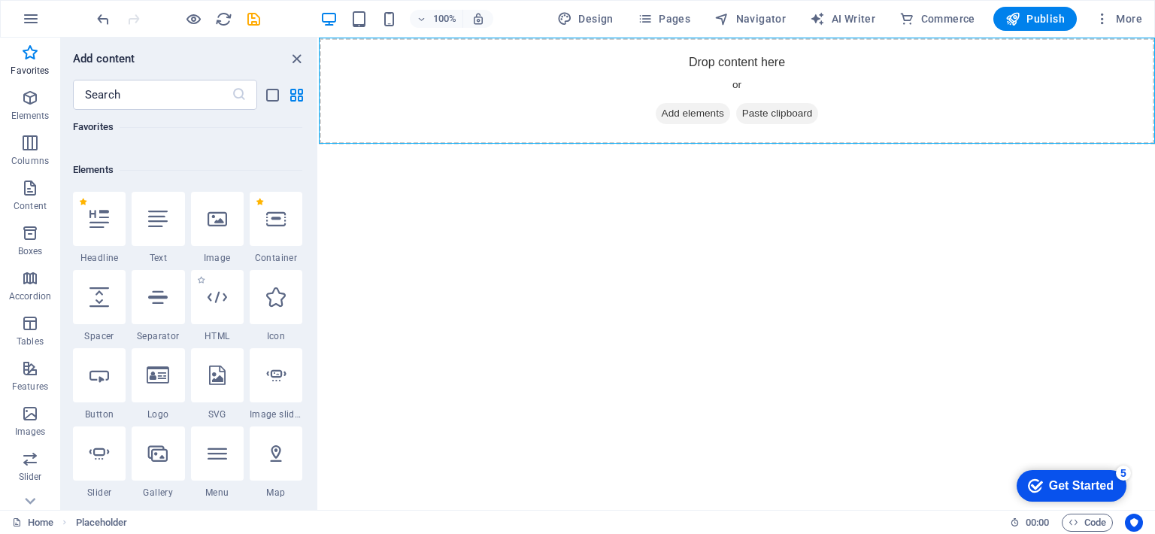
scroll to position [121, 0]
click at [207, 459] on icon at bounding box center [217, 453] width 20 height 20
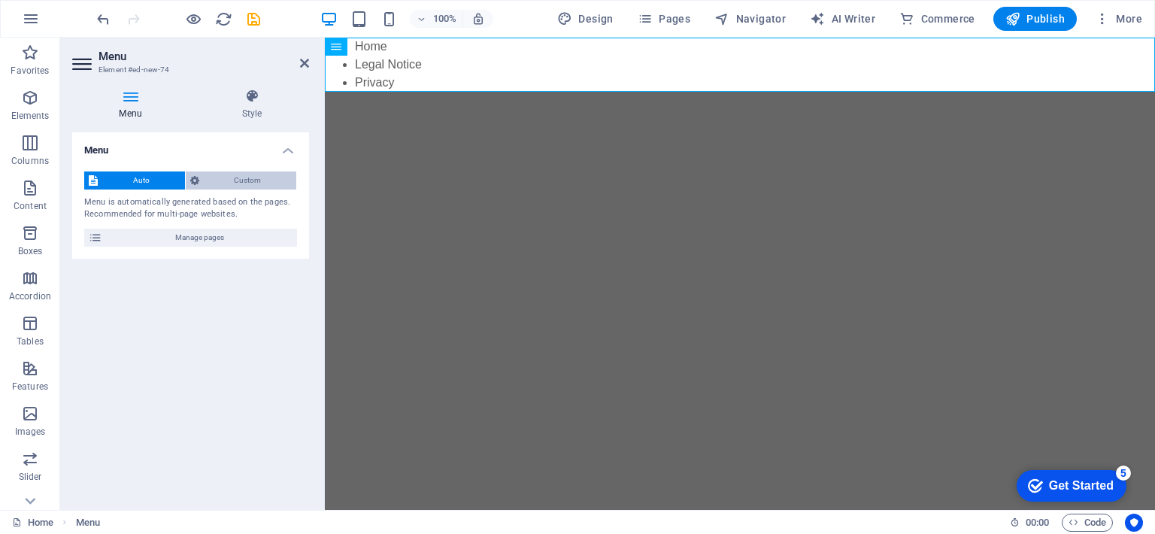
click at [259, 177] on span "Custom" at bounding box center [248, 180] width 89 height 18
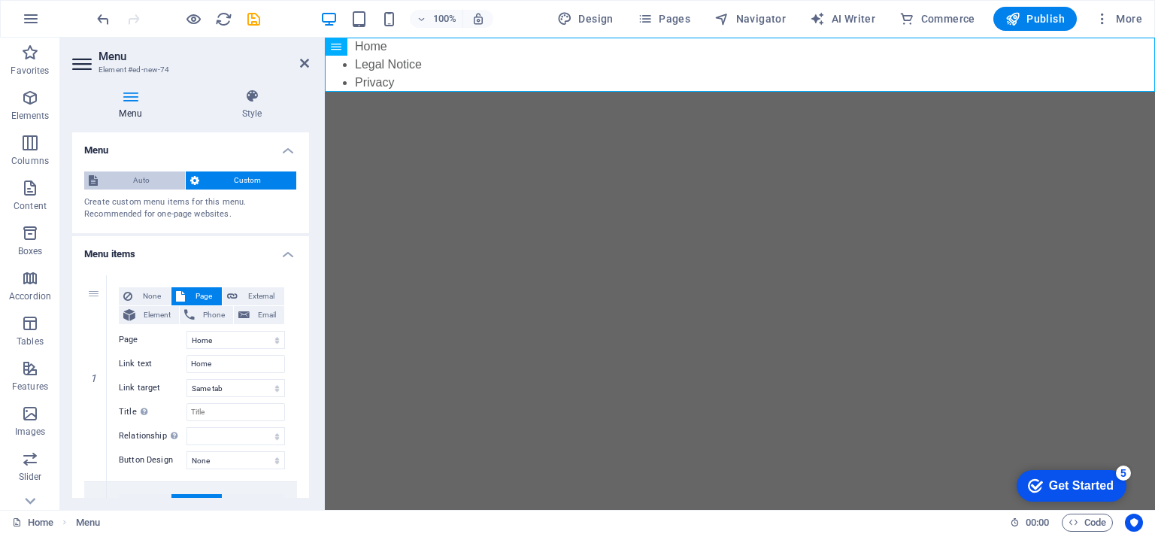
click at [143, 180] on span "Auto" at bounding box center [141, 180] width 78 height 18
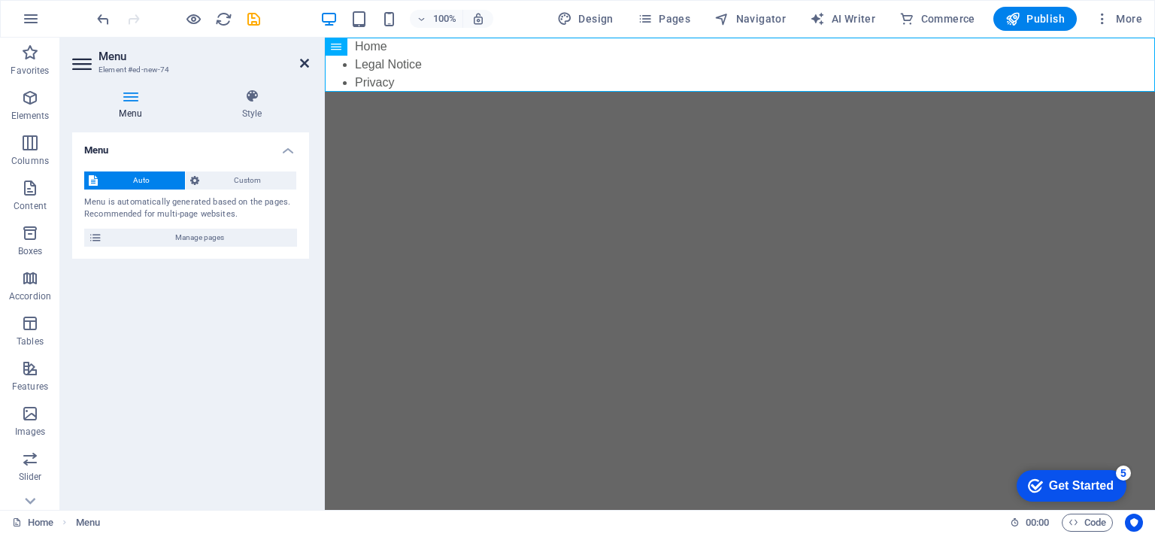
click at [305, 63] on icon at bounding box center [304, 63] width 9 height 12
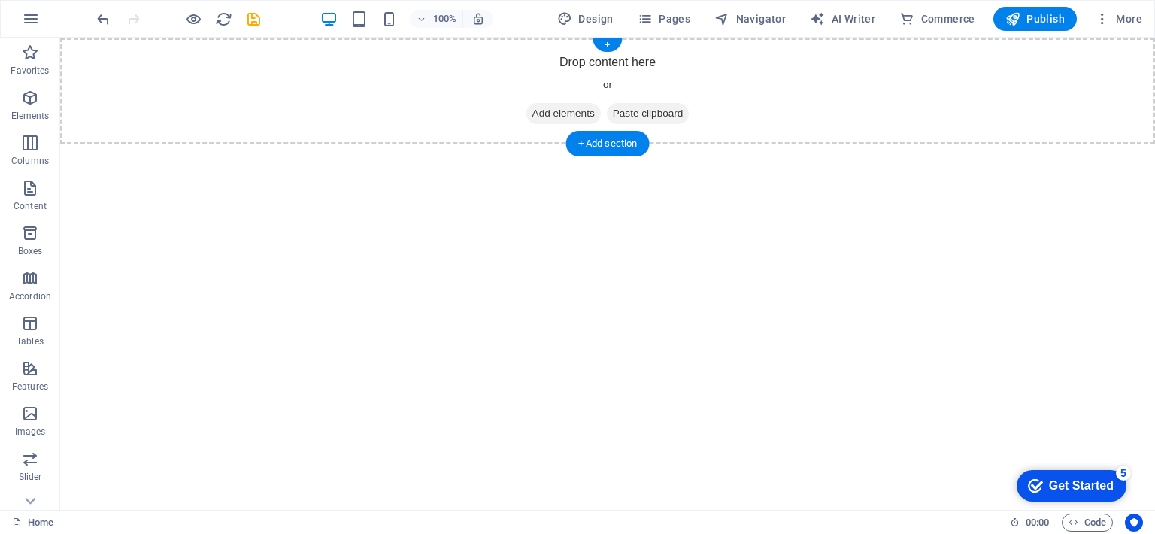
click at [537, 116] on span "Add elements" at bounding box center [563, 113] width 74 height 21
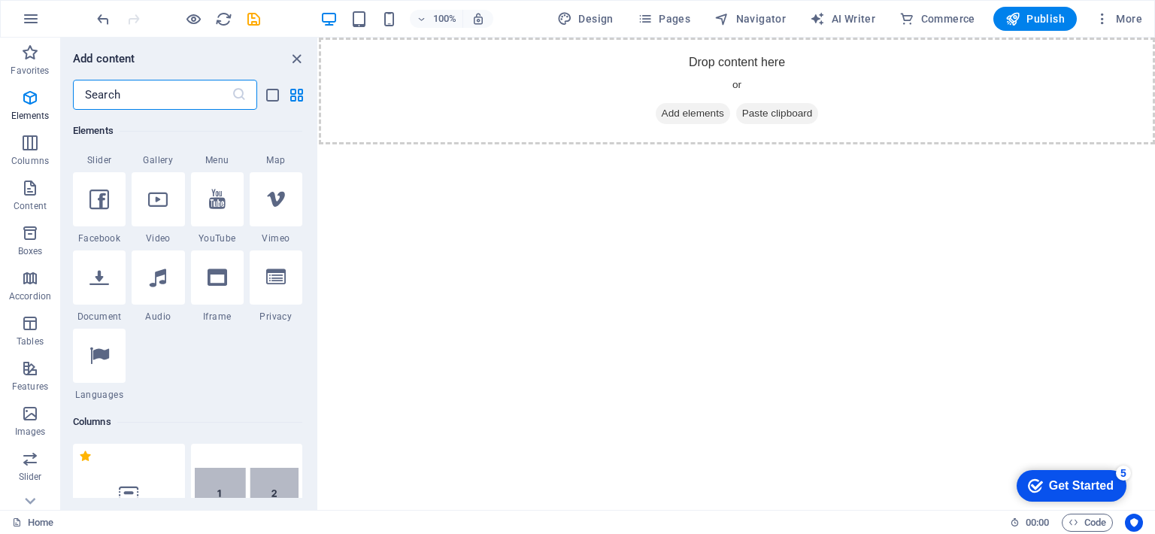
scroll to position [387, 0]
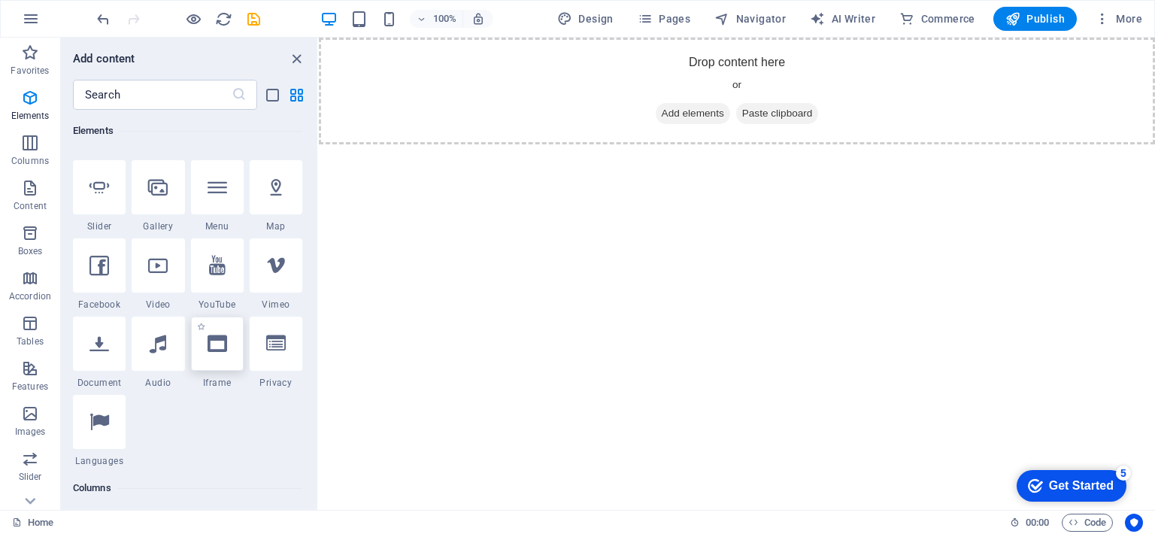
click at [229, 339] on div at bounding box center [217, 343] width 53 height 54
select select "%"
select select "px"
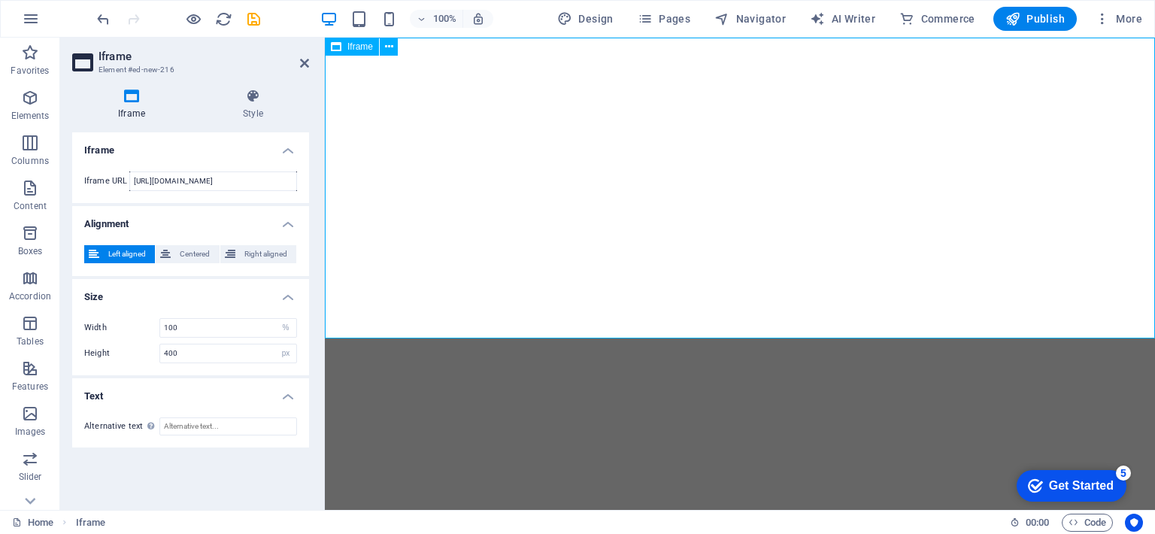
click at [471, 234] on div "</div>" at bounding box center [740, 188] width 830 height 301
click at [302, 64] on icon at bounding box center [304, 63] width 9 height 12
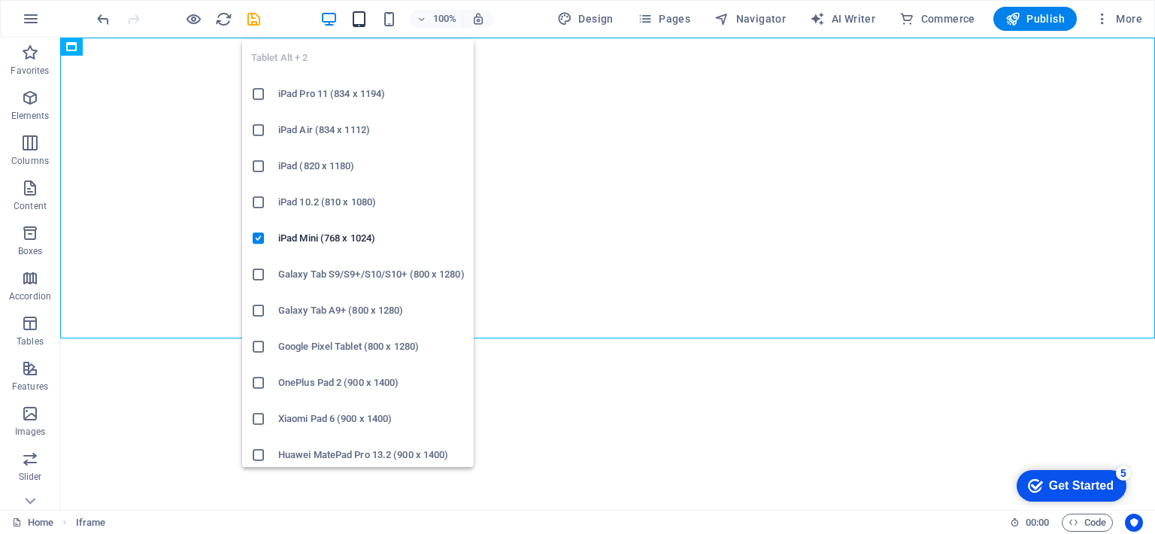
click at [360, 18] on icon "button" at bounding box center [358, 19] width 17 height 17
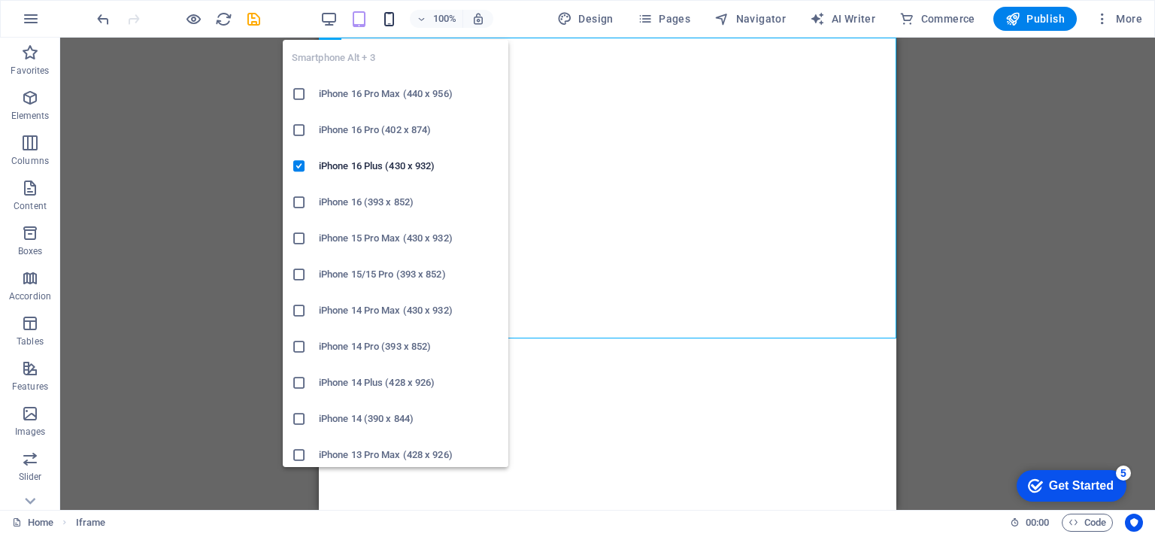
click at [391, 18] on icon "button" at bounding box center [388, 19] width 17 height 17
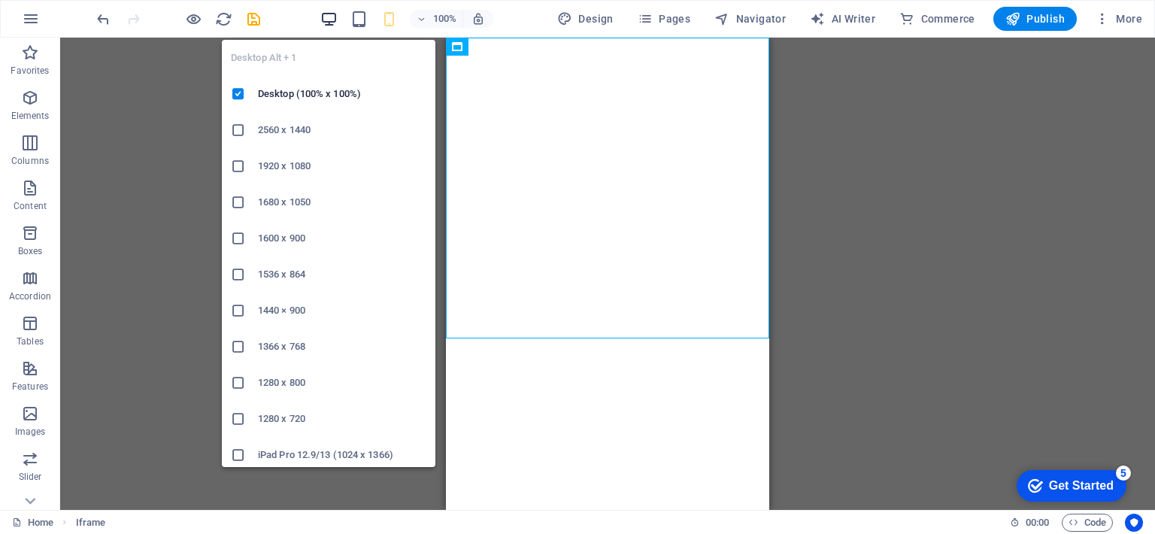
click at [328, 21] on icon "button" at bounding box center [328, 19] width 17 height 17
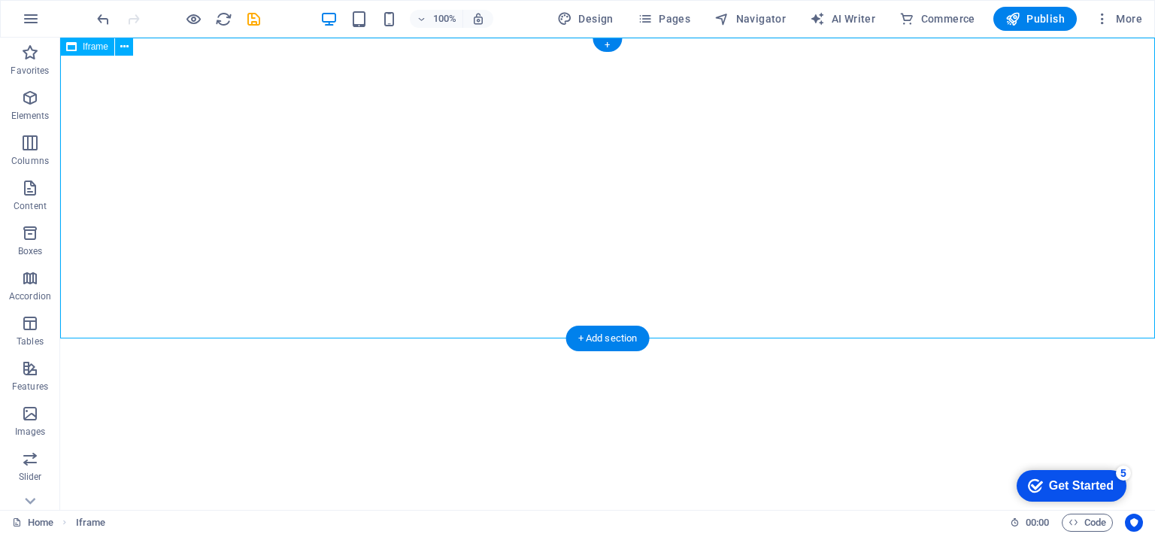
click at [471, 145] on div "</div>" at bounding box center [607, 188] width 1094 height 301
click at [338, 76] on div "</div>" at bounding box center [607, 188] width 1094 height 301
select select "%"
select select "px"
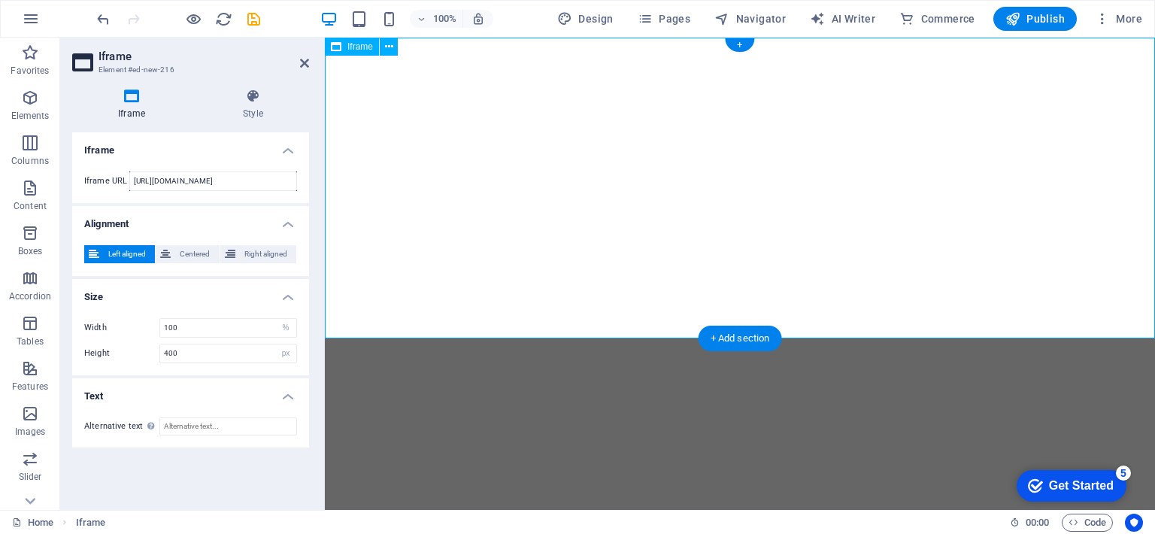
click at [437, 76] on div "</div>" at bounding box center [740, 188] width 830 height 301
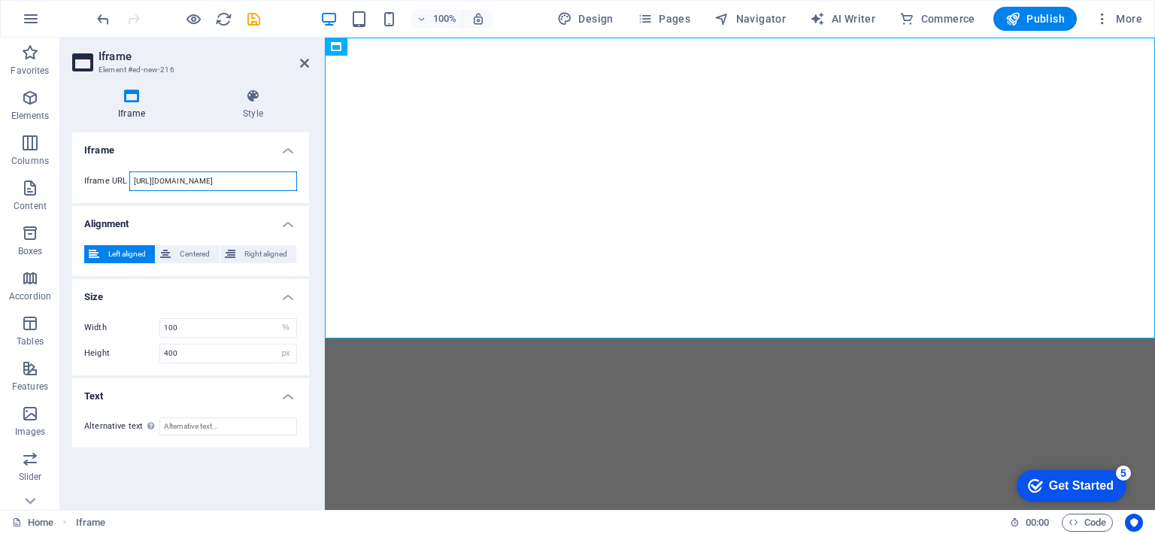
click at [220, 180] on input "https://template-wireframe.de.rs/" at bounding box center [213, 181] width 168 height 20
click at [252, 101] on icon at bounding box center [253, 96] width 112 height 15
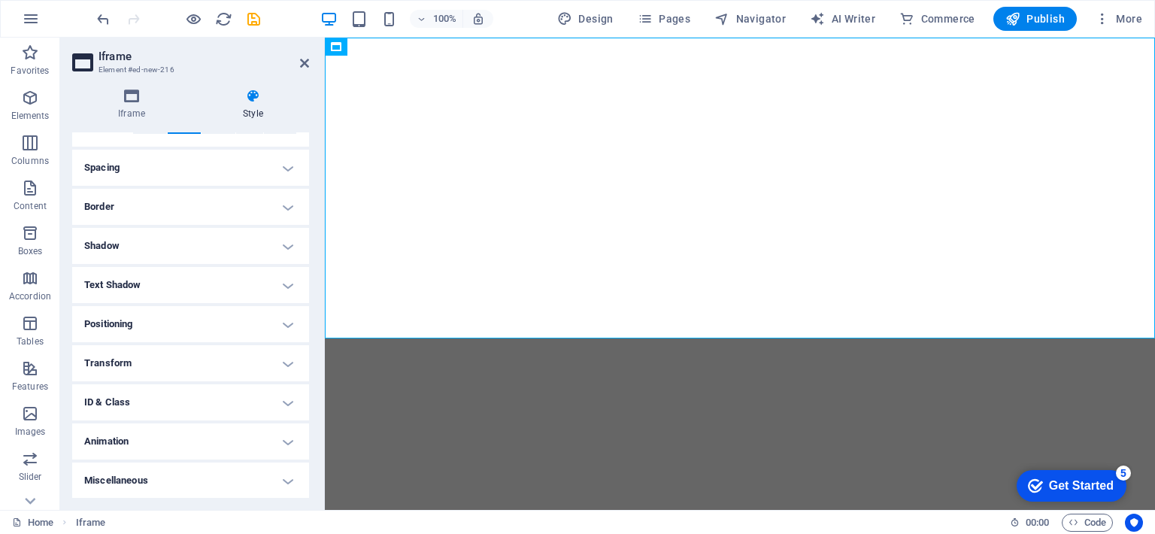
scroll to position [108, 0]
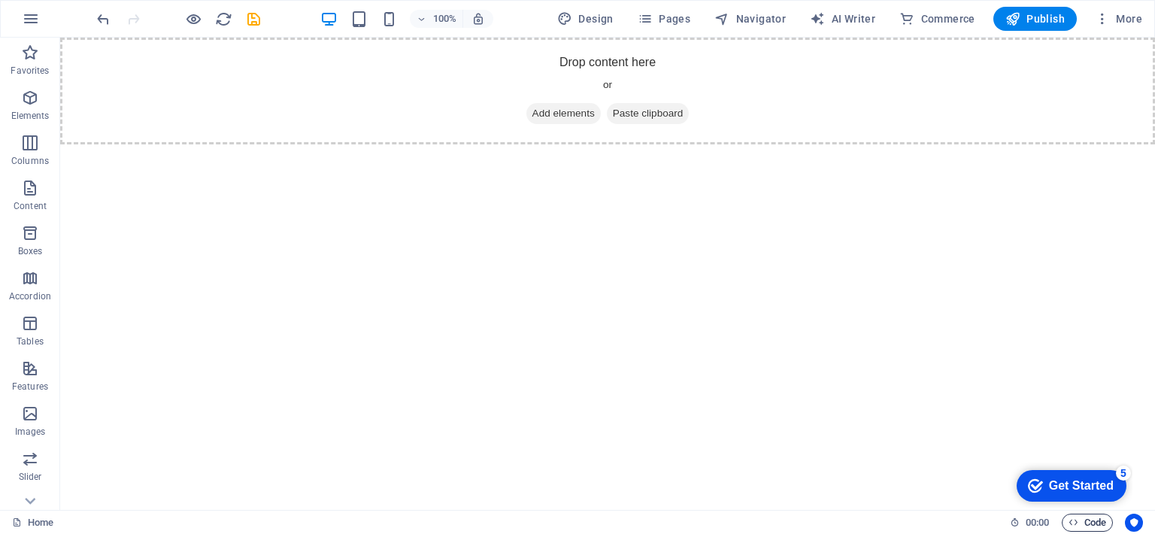
click at [1094, 514] on span "Code" at bounding box center [1087, 522] width 38 height 18
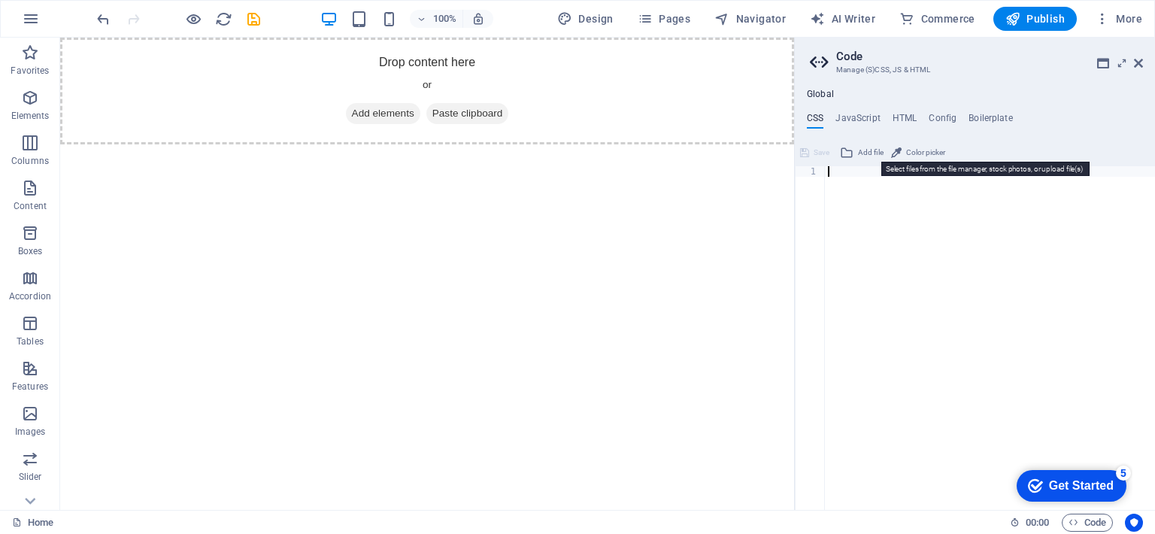
click at [857, 151] on button "Add file" at bounding box center [861, 153] width 48 height 18
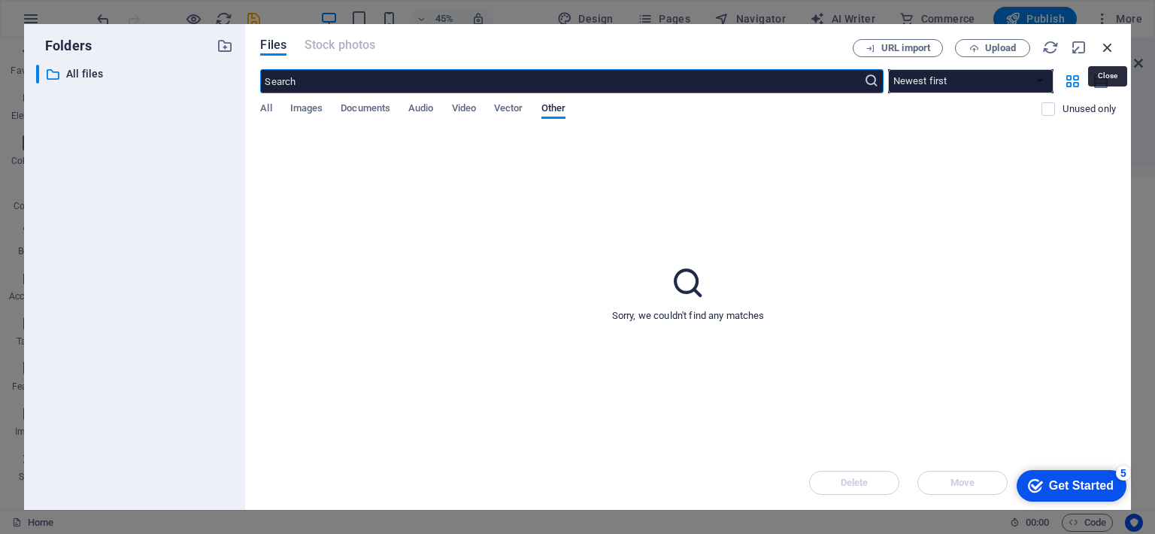
click at [1103, 46] on icon "button" at bounding box center [1107, 47] width 17 height 17
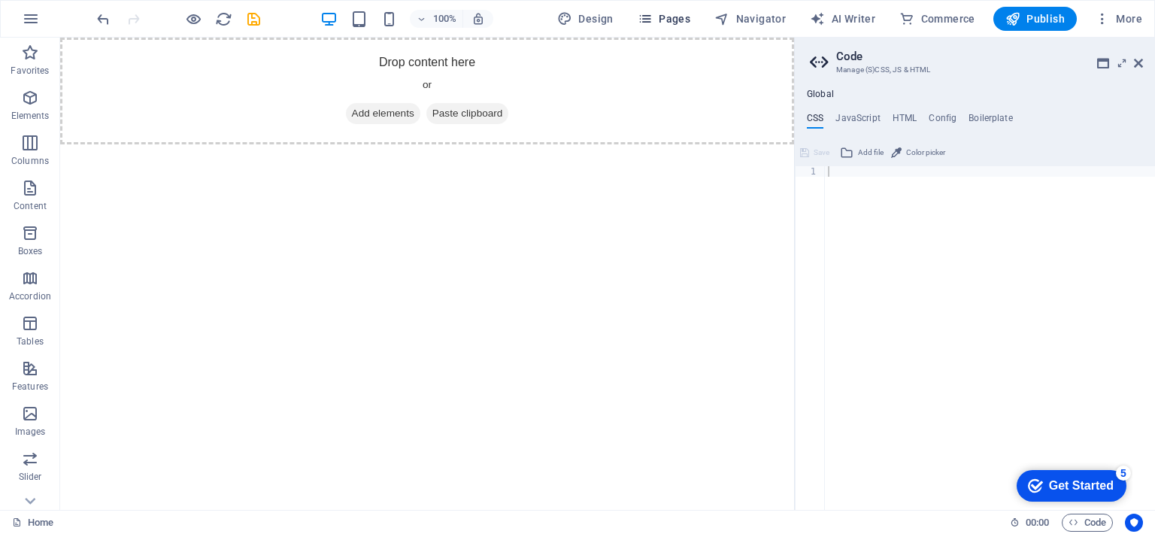
click at [686, 10] on button "Pages" at bounding box center [663, 19] width 65 height 24
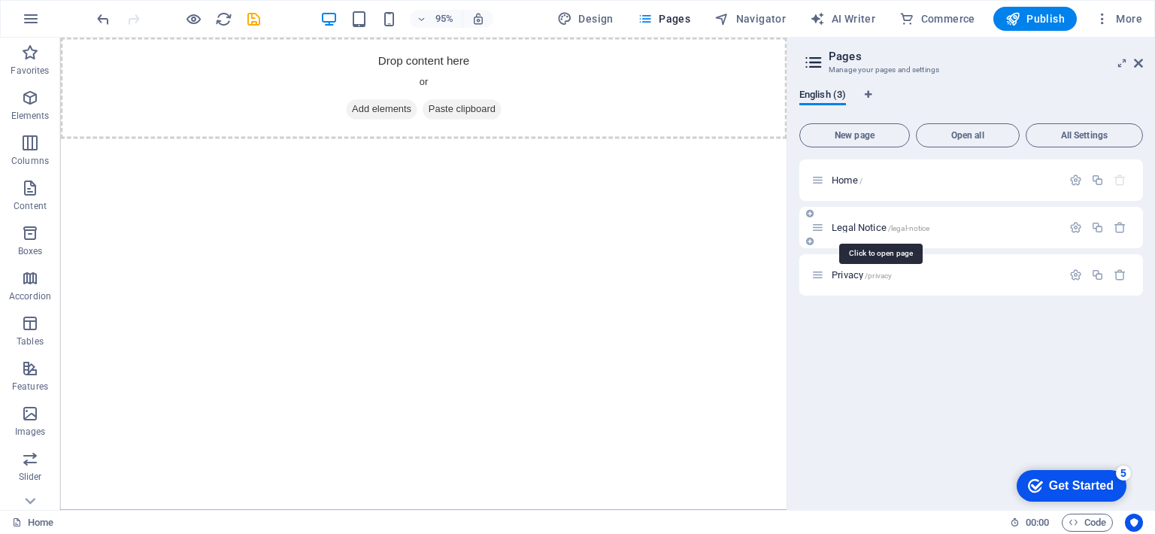
click at [876, 227] on span "Legal Notice /legal-notice" at bounding box center [880, 227] width 98 height 11
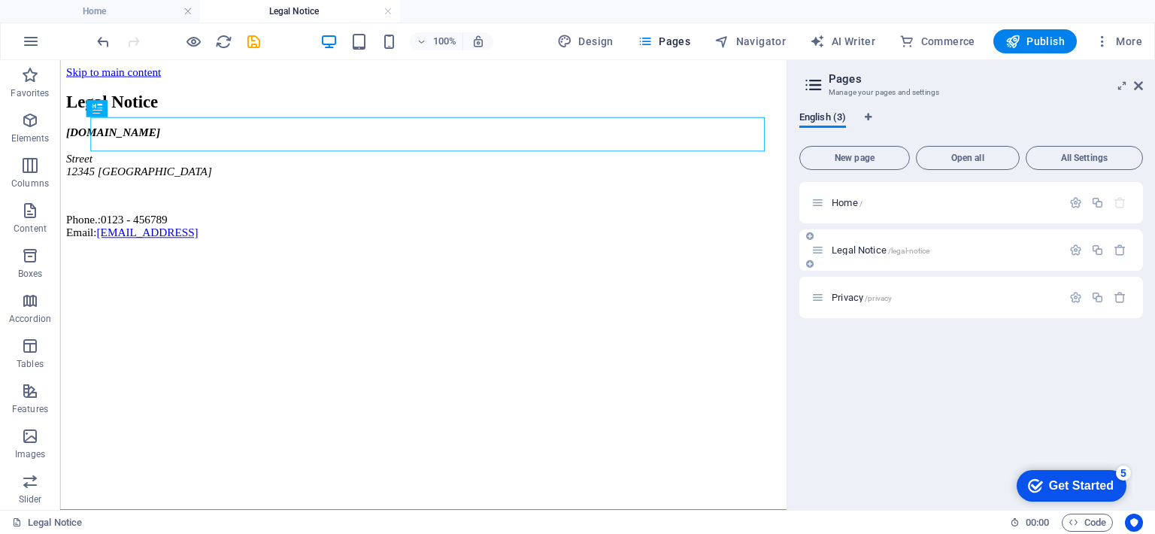
scroll to position [0, 0]
click at [856, 293] on span "Privacy /privacy" at bounding box center [861, 297] width 60 height 11
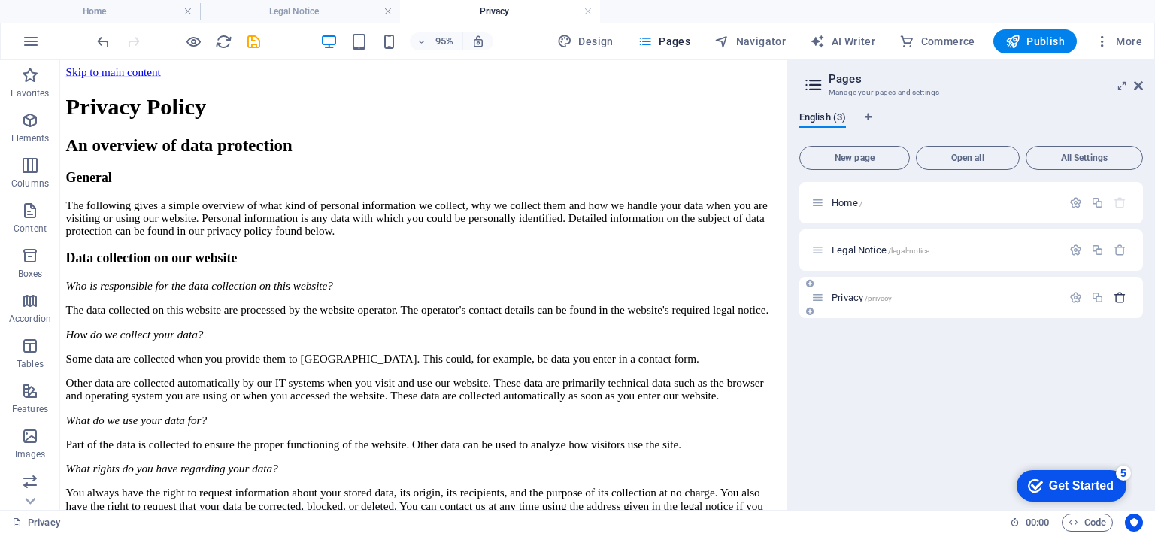
click at [1121, 297] on icon "button" at bounding box center [1119, 297] width 13 height 13
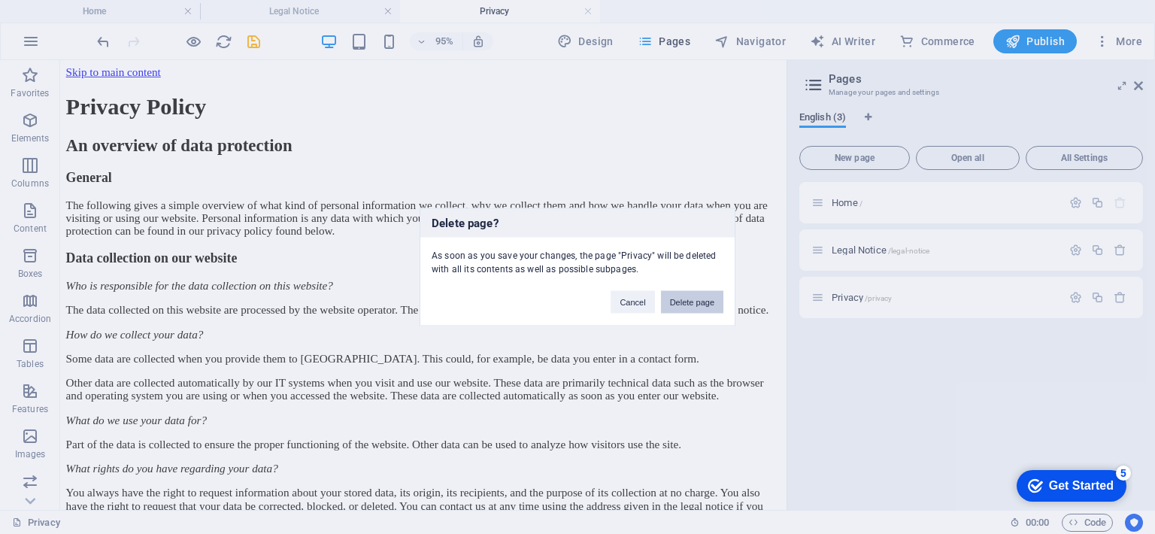
click at [686, 299] on button "Delete page" at bounding box center [692, 302] width 62 height 23
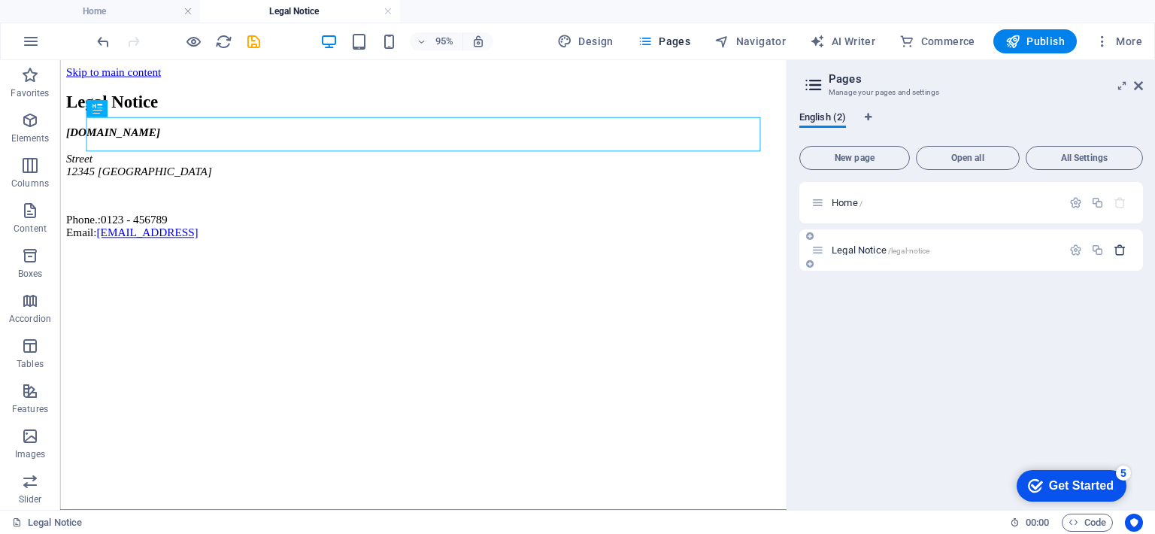
click at [1123, 249] on icon "button" at bounding box center [1119, 250] width 13 height 13
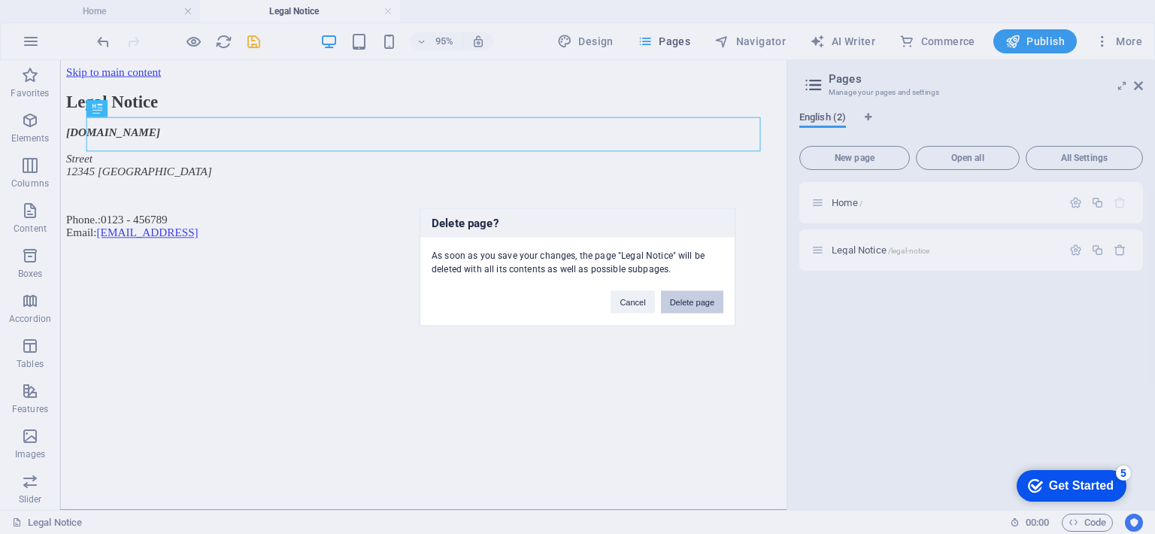
click at [682, 300] on button "Delete page" at bounding box center [692, 302] width 62 height 23
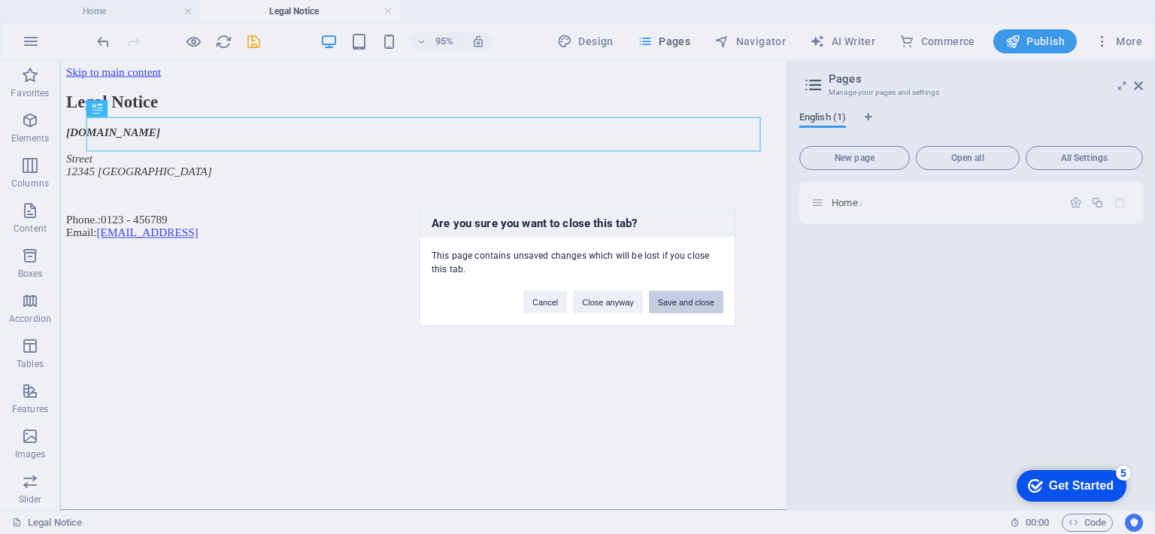
click at [691, 304] on button "Save and close" at bounding box center [686, 302] width 74 height 23
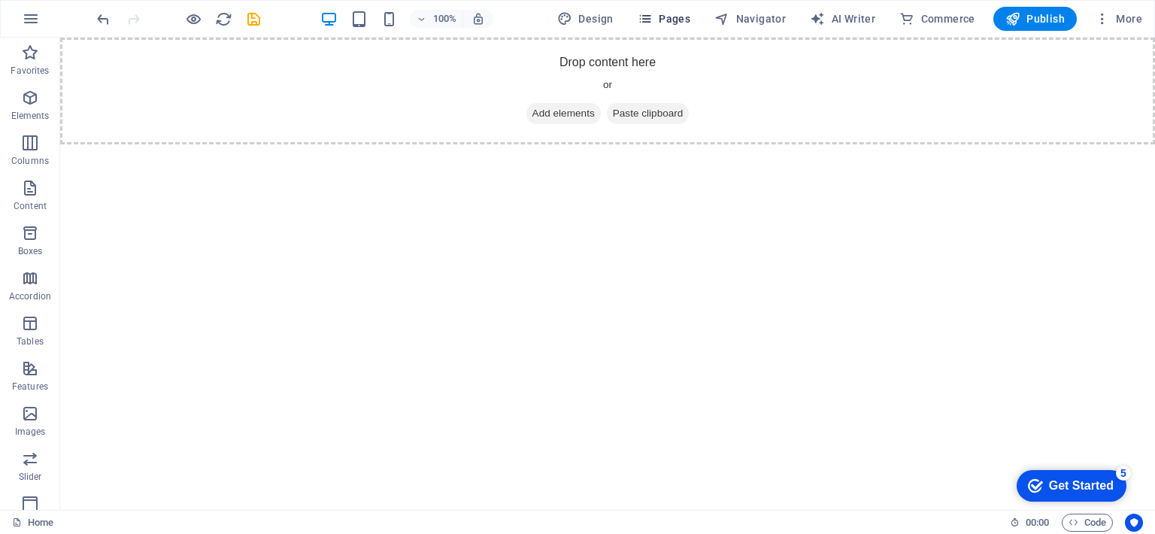
click at [661, 16] on span "Pages" at bounding box center [663, 18] width 53 height 15
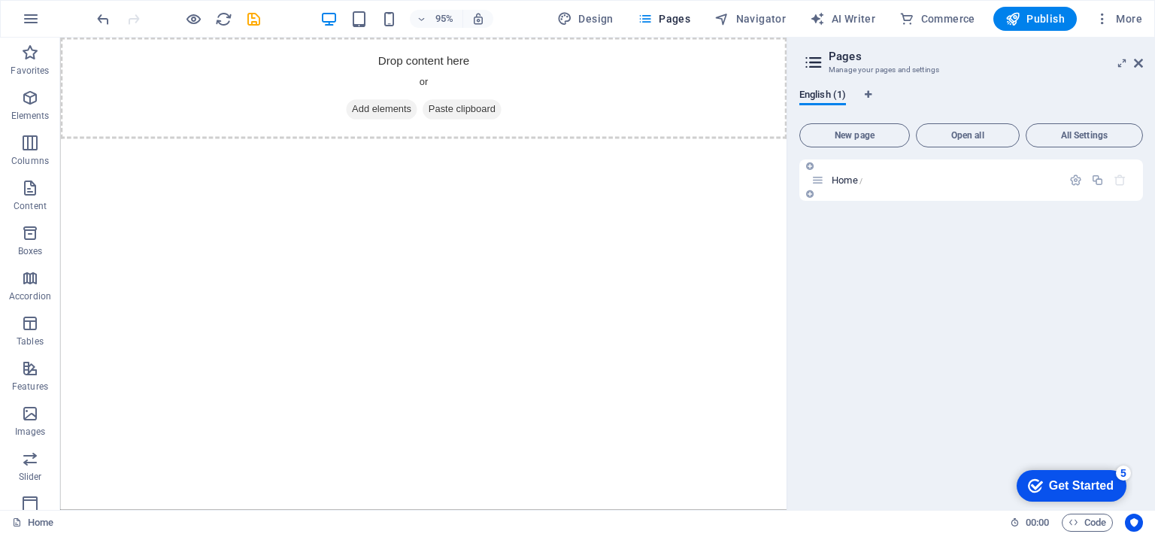
click at [864, 177] on p "Home /" at bounding box center [943, 180] width 225 height 10
click at [1079, 184] on icon "button" at bounding box center [1075, 180] width 13 height 13
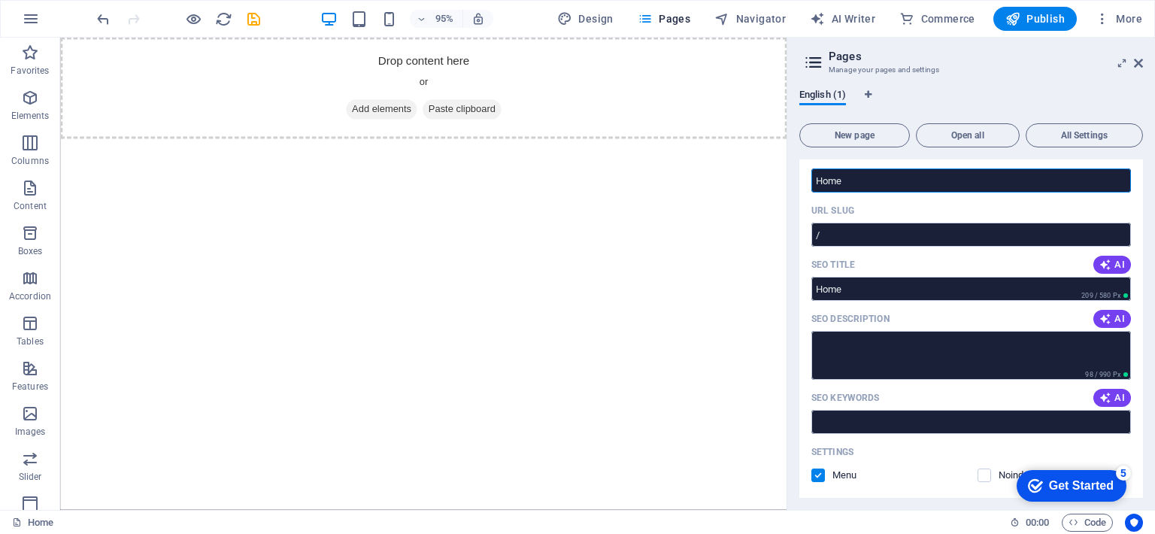
scroll to position [68, 0]
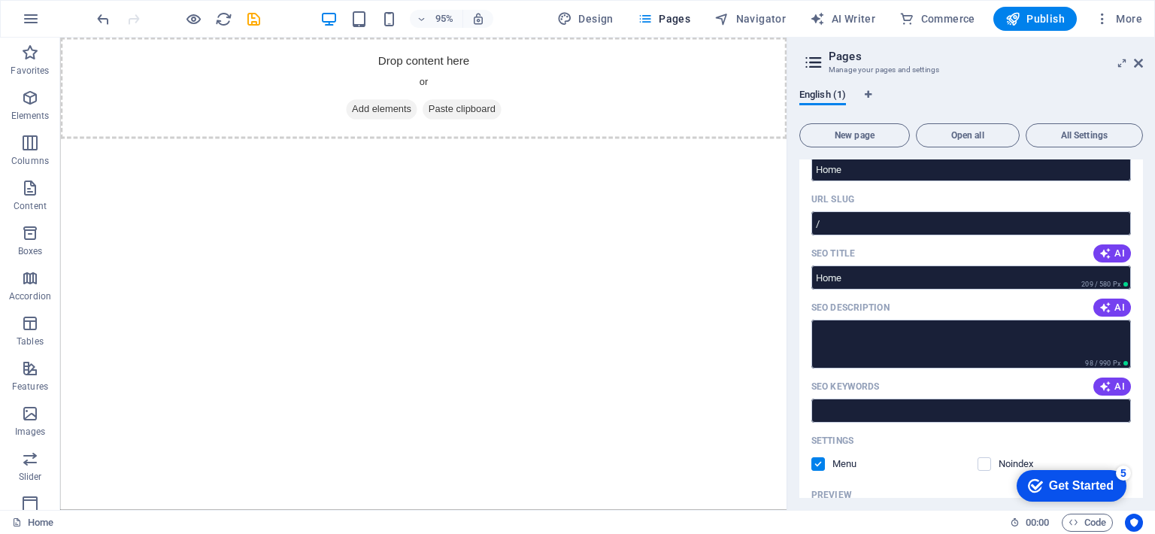
click at [1143, 61] on aside "Pages Manage your pages and settings English (1) New page Open all All Settings…" at bounding box center [970, 274] width 368 height 472
click at [1140, 62] on icon at bounding box center [1137, 63] width 9 height 12
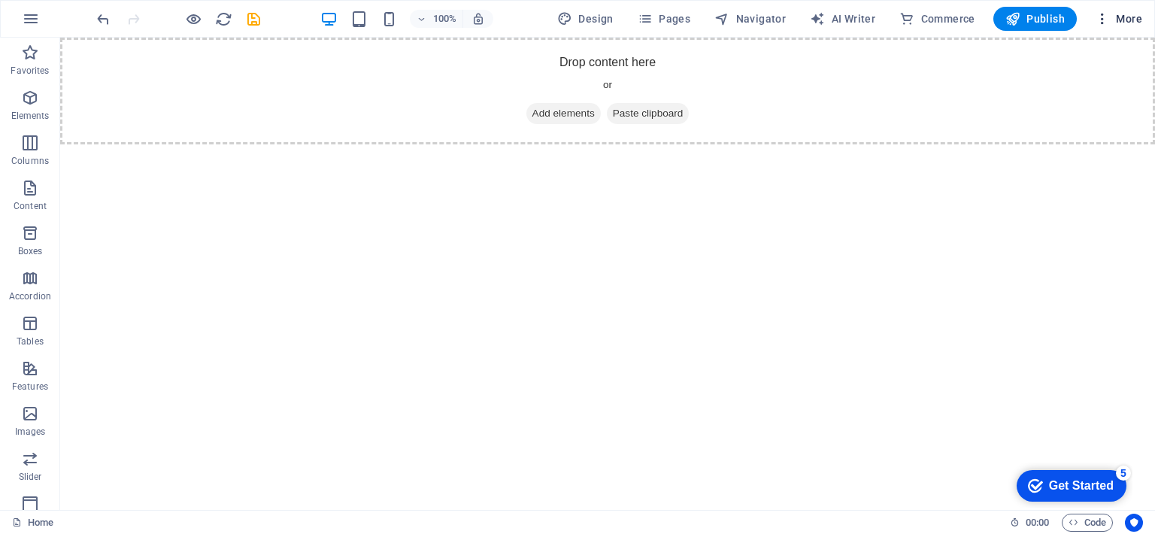
click at [1119, 27] on button "More" at bounding box center [1117, 19] width 59 height 24
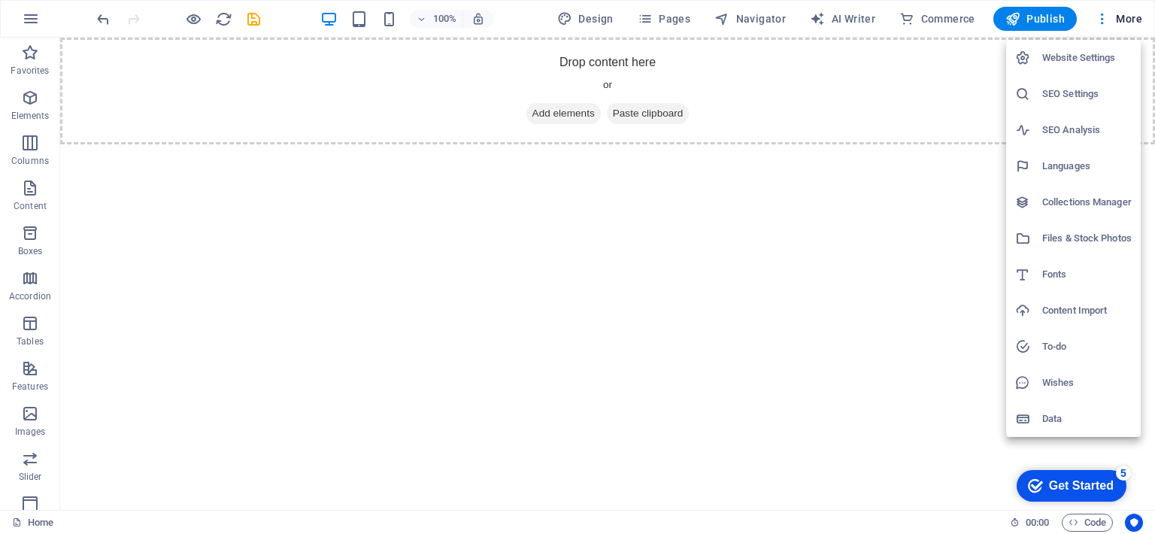
click at [1095, 53] on h6 "Website Settings" at bounding box center [1086, 58] width 89 height 18
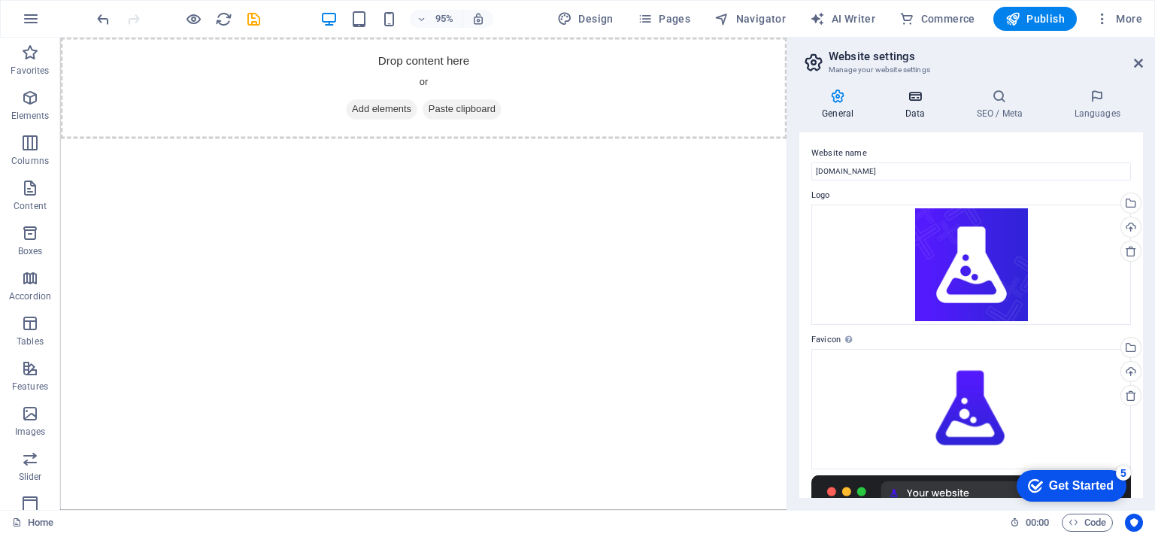
click at [916, 104] on h4 "Data" at bounding box center [917, 105] width 71 height 32
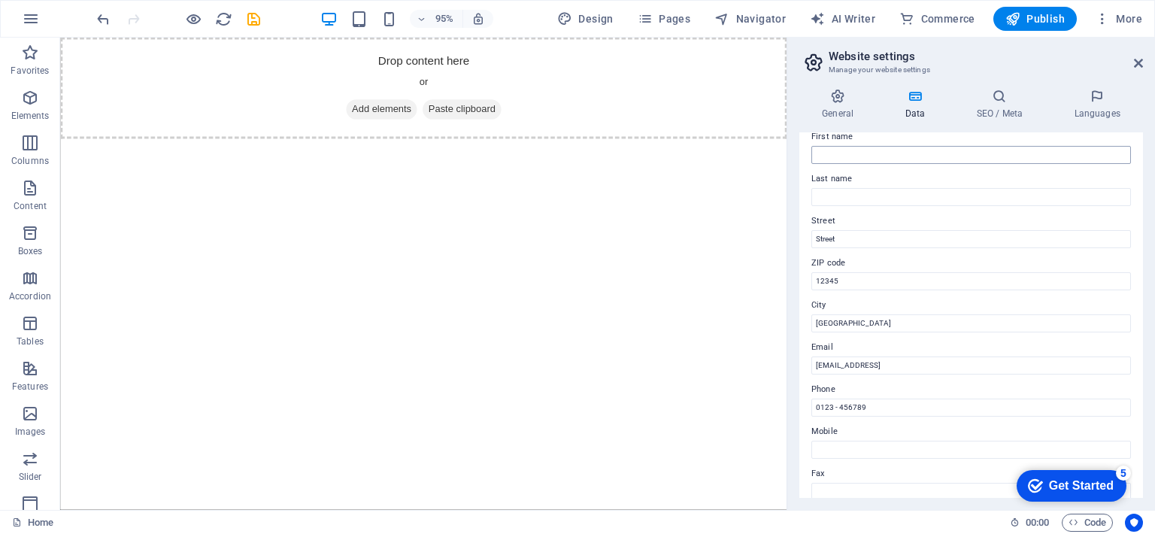
scroll to position [0, 0]
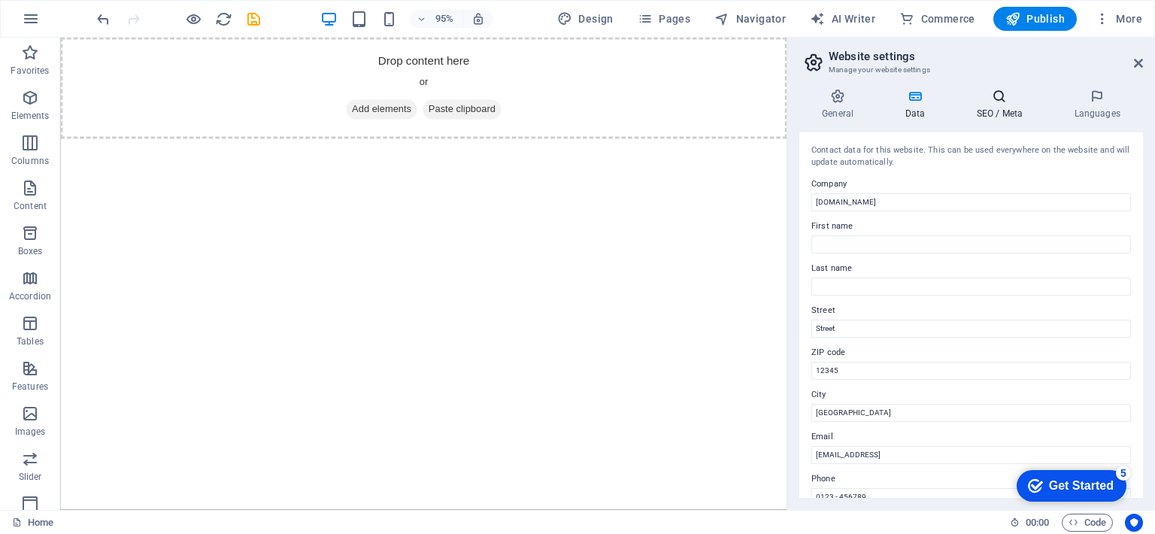
click at [989, 109] on h4 "SEO / Meta" at bounding box center [1002, 105] width 98 height 32
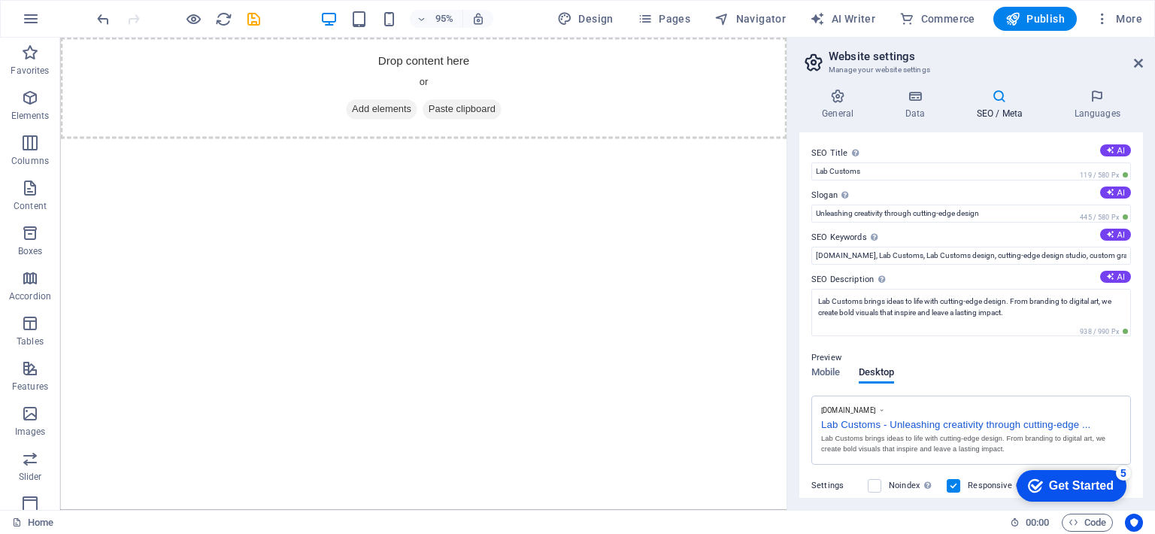
click at [913, 121] on div "General Data SEO / Meta Languages Website name labcustoms.xyz Logo Drag files h…" at bounding box center [971, 293] width 344 height 409
click at [923, 100] on icon at bounding box center [914, 96] width 65 height 15
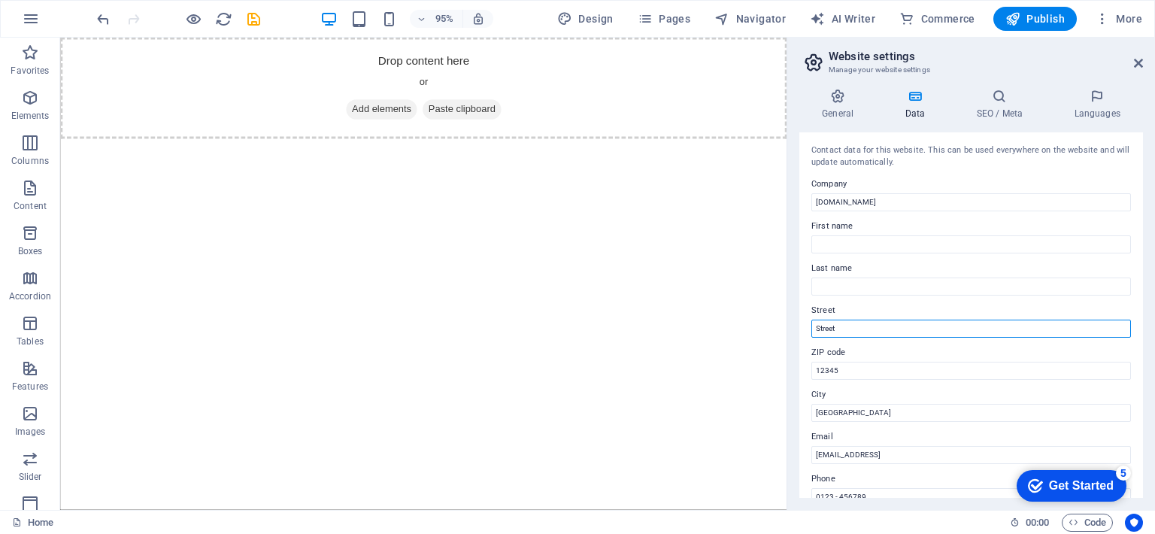
click at [837, 323] on input "Street" at bounding box center [970, 328] width 319 height 18
click at [819, 377] on input "12345" at bounding box center [970, 371] width 319 height 18
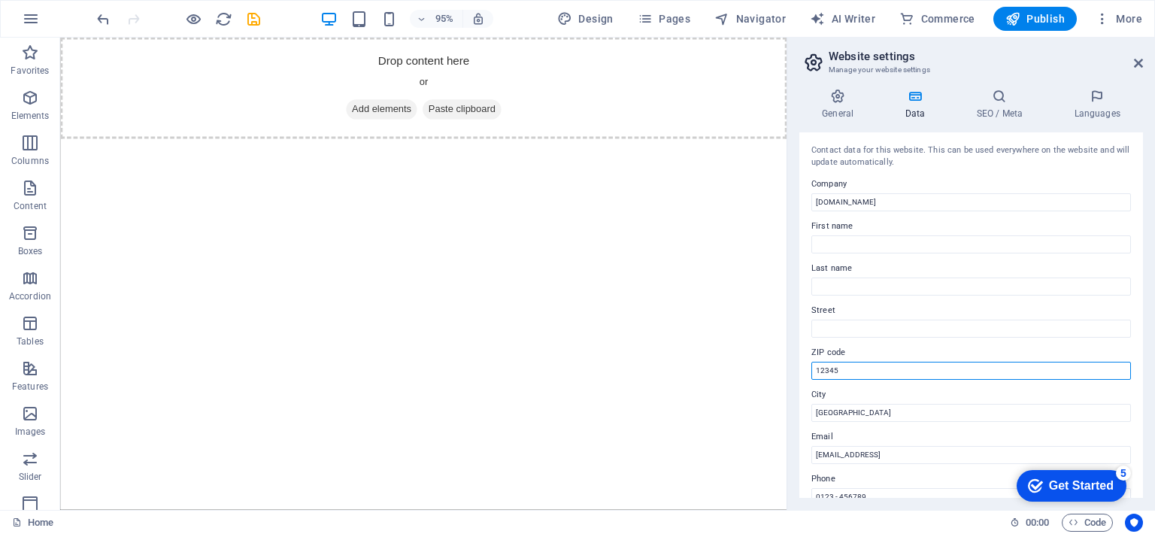
click at [819, 377] on input "12345" at bounding box center [970, 371] width 319 height 18
click at [828, 419] on input "Berlin" at bounding box center [970, 413] width 319 height 18
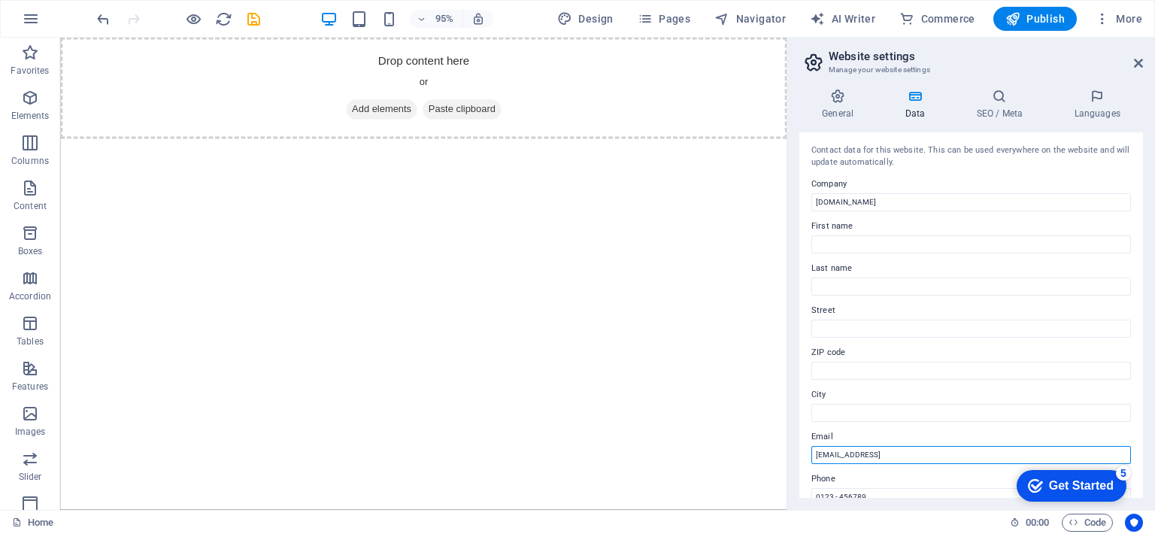
click at [839, 456] on input "122cc987d6f3f512c4569ead61fd09@plesk.local" at bounding box center [970, 455] width 319 height 18
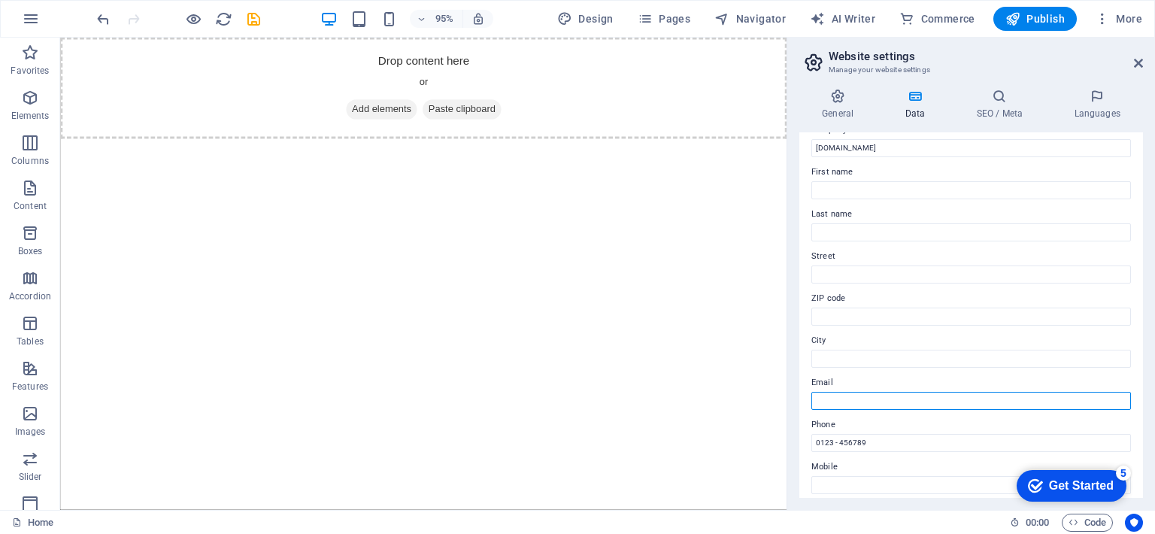
scroll to position [68, 0]
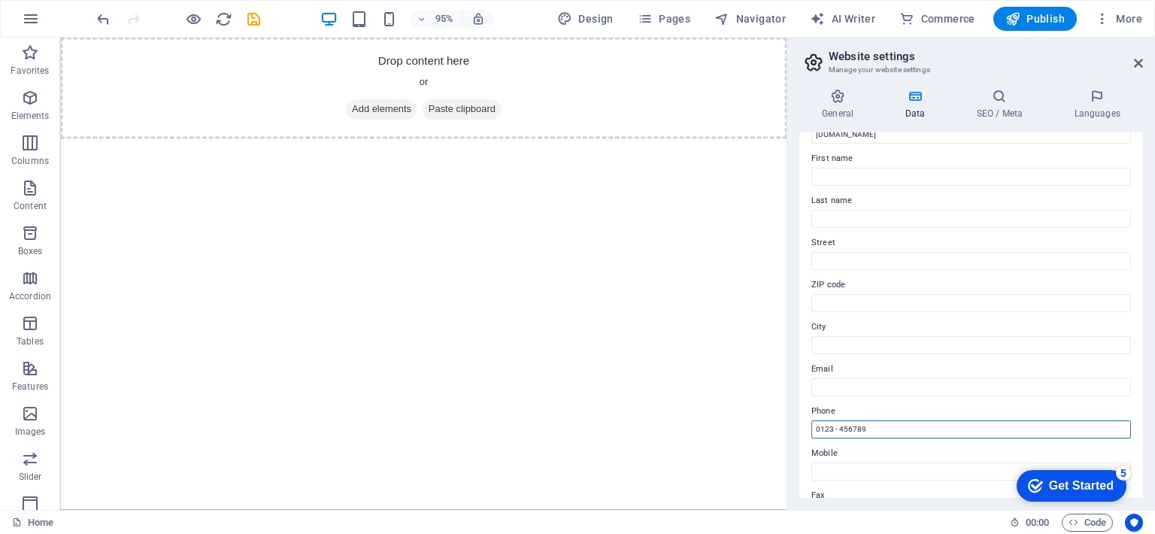
click at [830, 425] on input "0123 - 456789" at bounding box center [970, 429] width 319 height 18
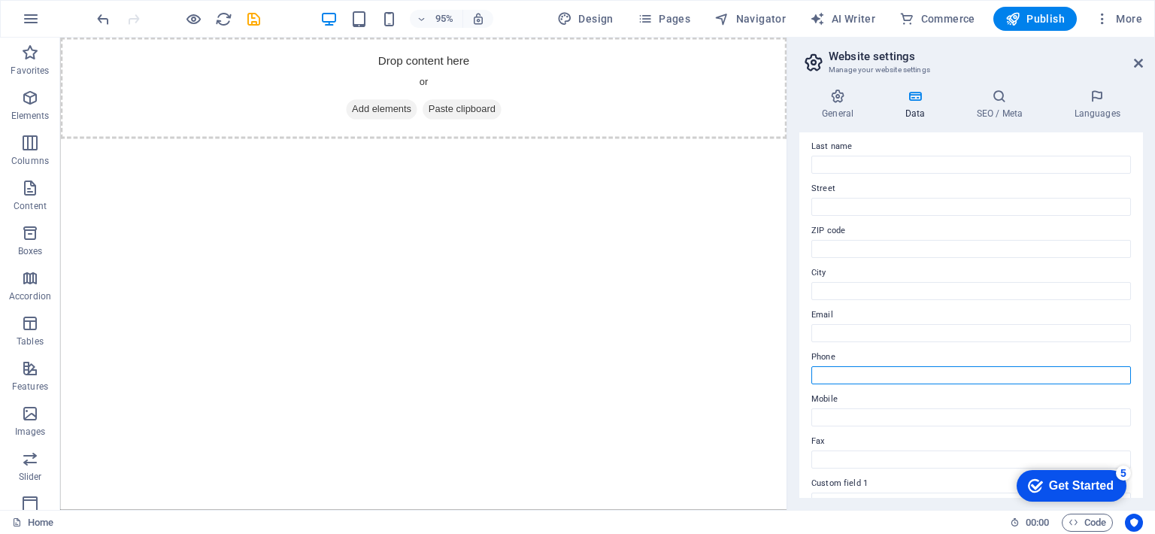
scroll to position [158, 0]
click at [797, 401] on div "General Data SEO / Meta Languages Website name labcustoms.xyz Logo Drag files h…" at bounding box center [971, 293] width 368 height 433
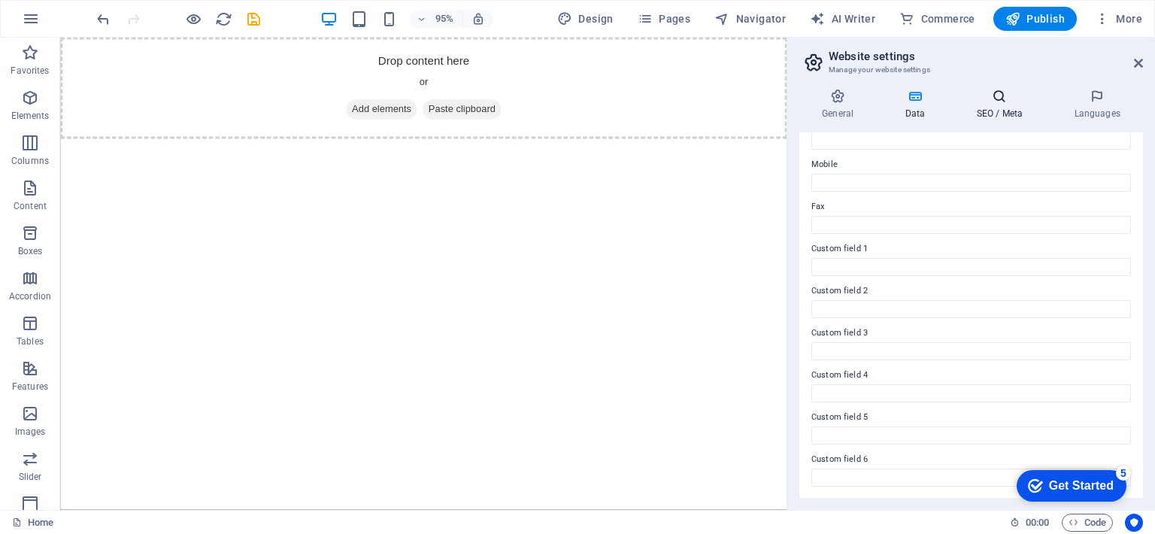
click at [1012, 111] on h4 "SEO / Meta" at bounding box center [1002, 105] width 98 height 32
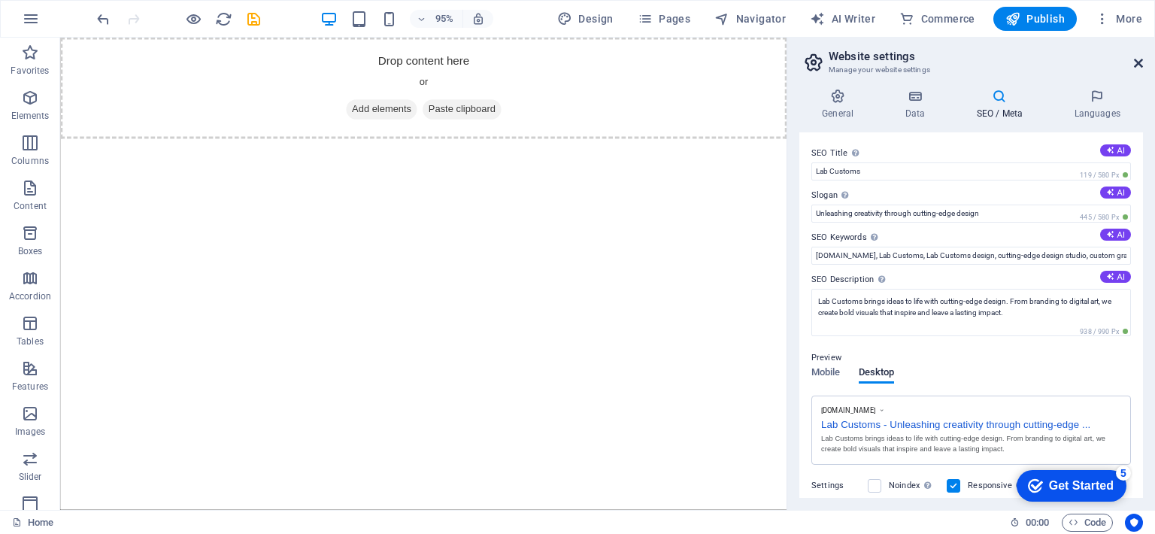
click at [1137, 64] on icon at bounding box center [1137, 63] width 9 height 12
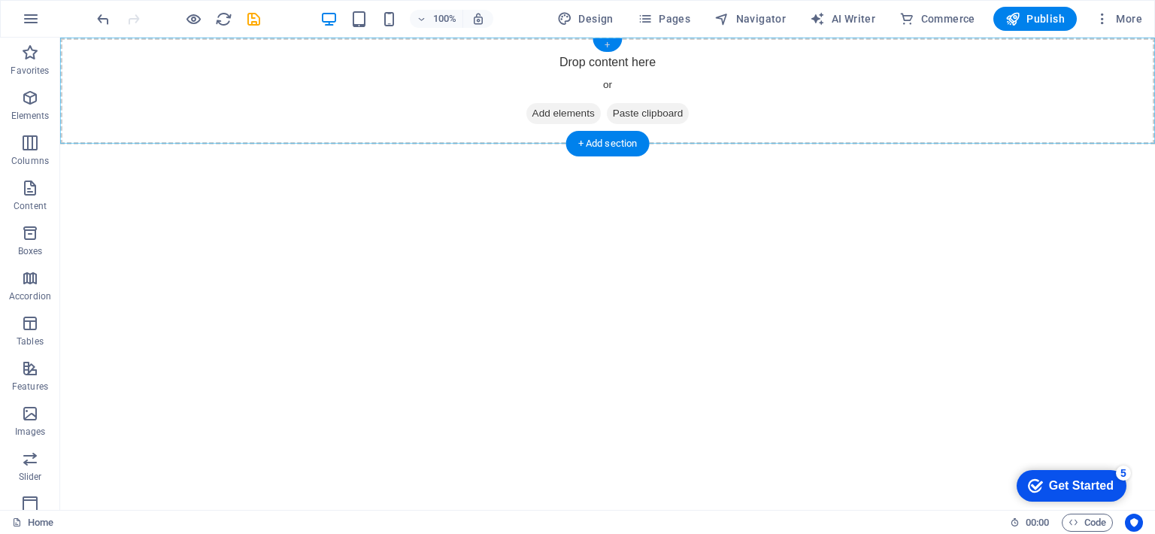
click at [610, 46] on div "+" at bounding box center [606, 45] width 29 height 14
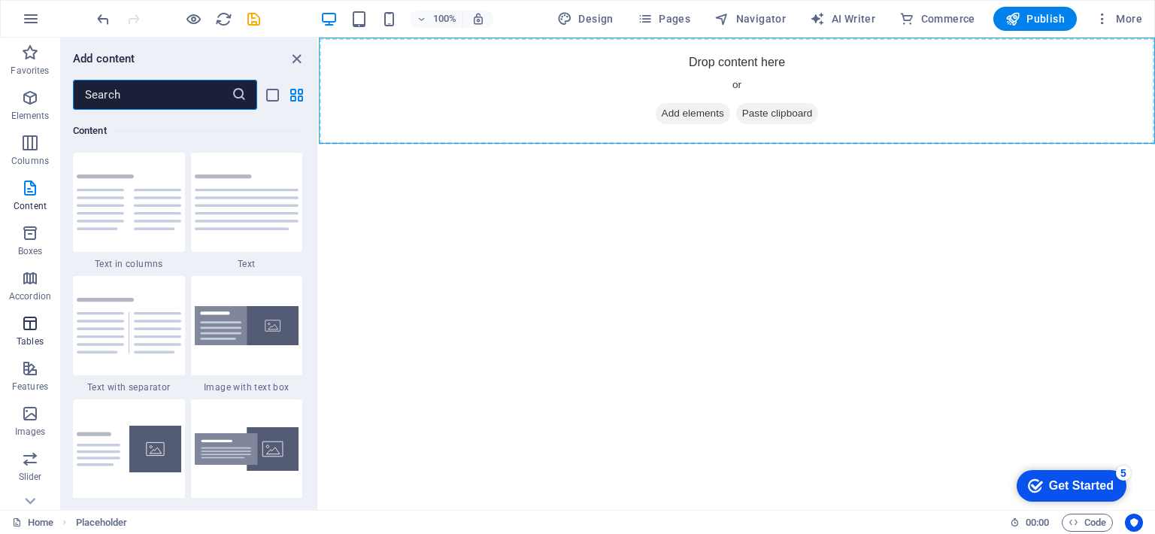
scroll to position [250, 0]
click at [36, 483] on icon "button" at bounding box center [30, 480] width 18 height 18
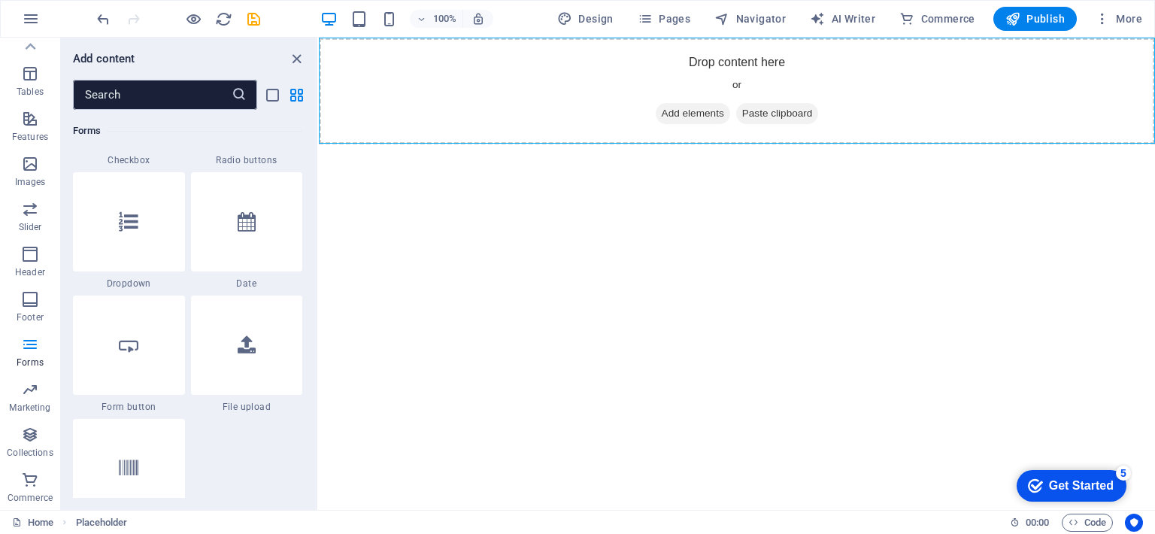
scroll to position [11817, 0]
click at [257, 340] on div at bounding box center [247, 345] width 112 height 99
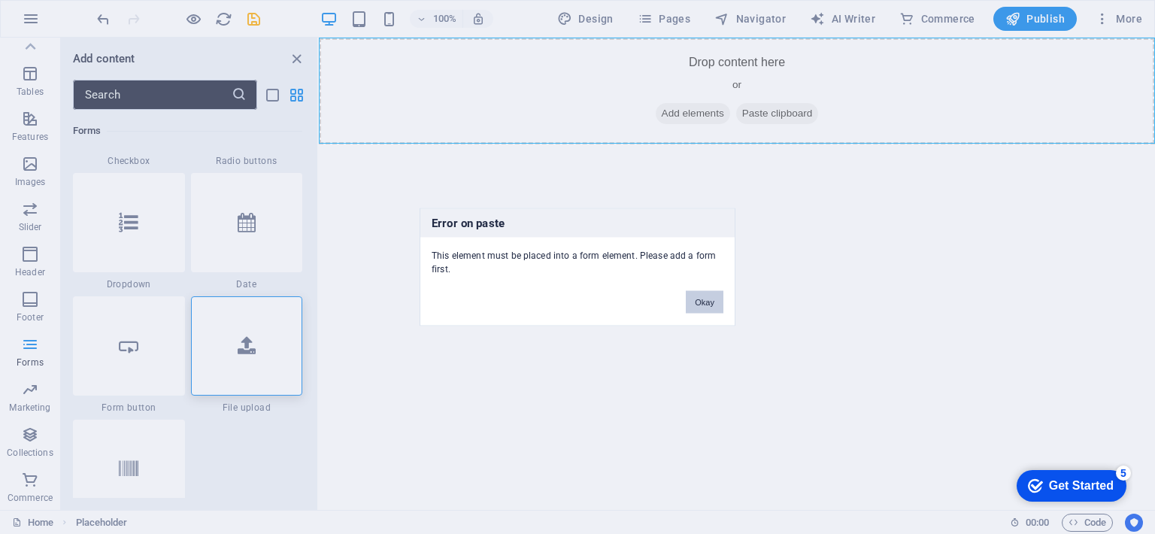
click at [695, 300] on button "Okay" at bounding box center [705, 302] width 38 height 23
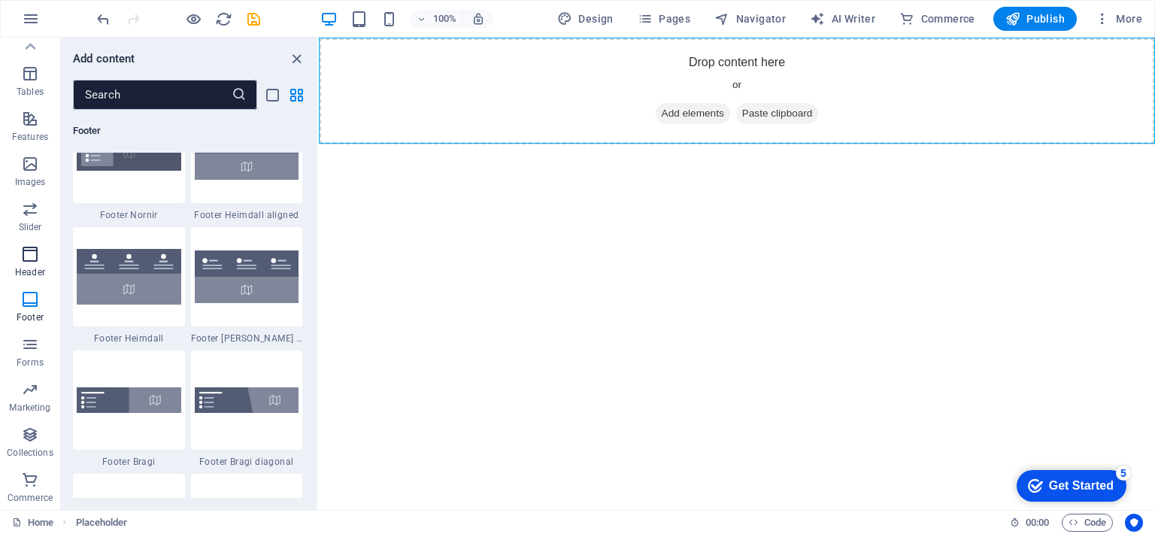
click at [35, 259] on icon "button" at bounding box center [30, 254] width 18 height 18
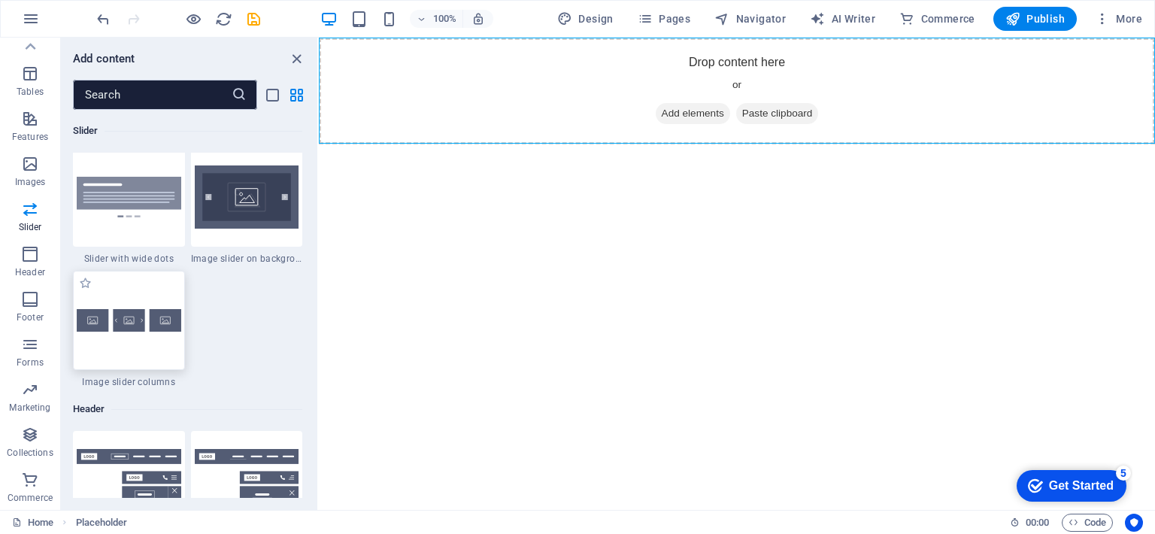
scroll to position [8808, 0]
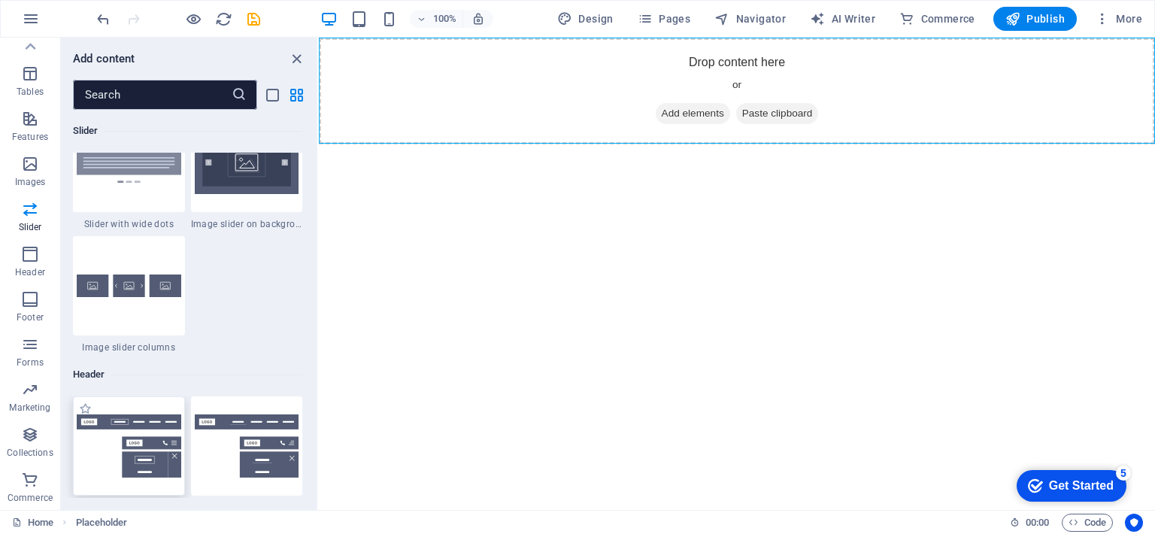
click at [126, 433] on img at bounding box center [129, 445] width 104 height 63
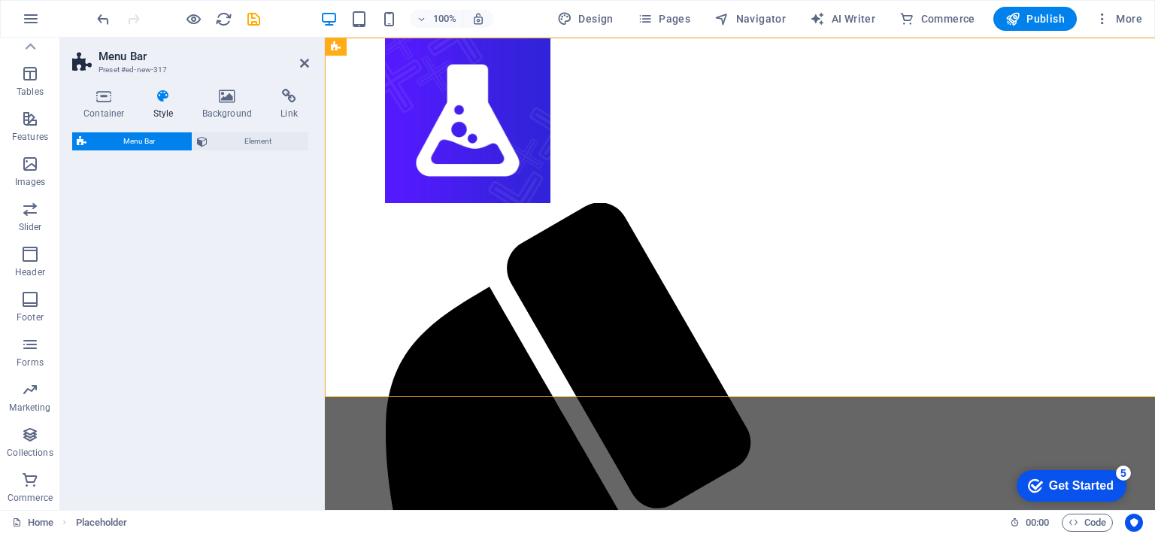
select select "rem"
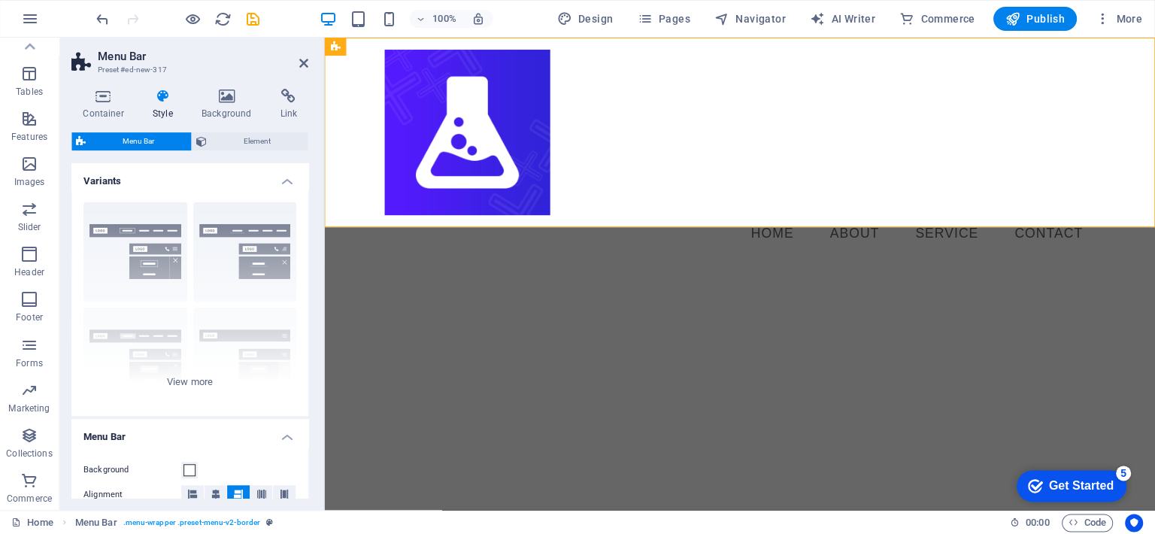
scroll to position [0, 0]
click at [507, 101] on div at bounding box center [740, 132] width 710 height 165
click at [535, 169] on div at bounding box center [740, 132] width 710 height 165
select select "px"
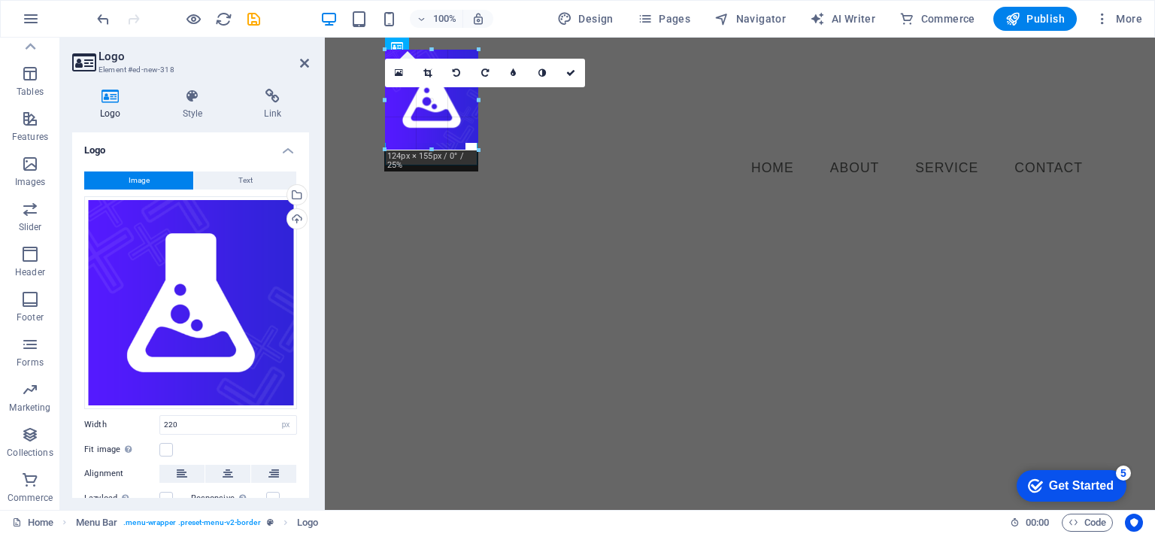
drag, startPoint x: 550, startPoint y: 214, endPoint x: 464, endPoint y: 98, distance: 145.1
type input "114"
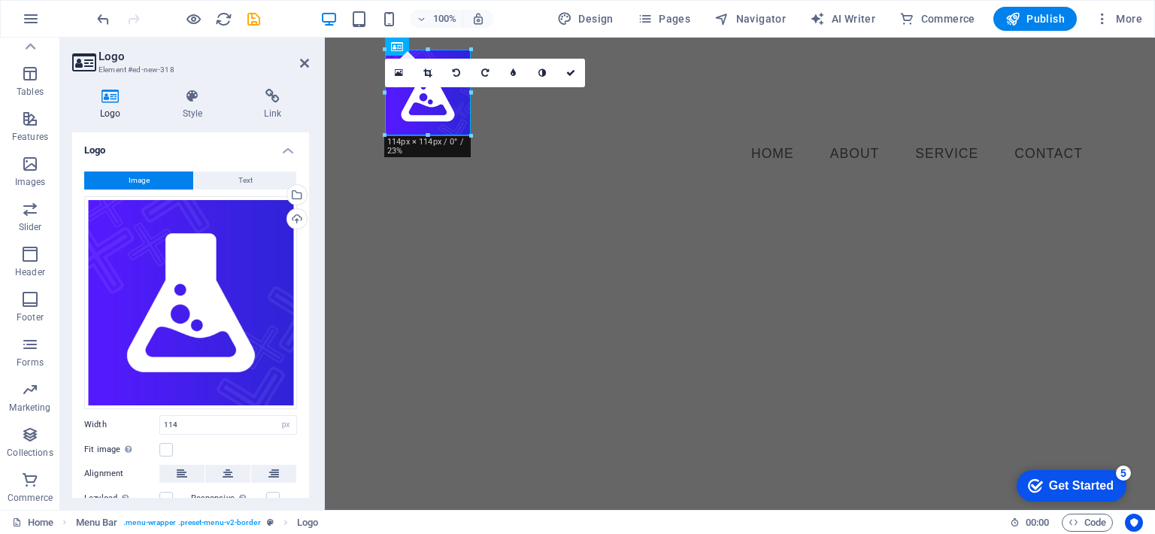
click at [541, 185] on html "Skip to main content Menu Home About Service Contact" at bounding box center [740, 111] width 830 height 147
click at [568, 185] on html "Skip to main content Menu Home About Service Contact" at bounding box center [740, 111] width 830 height 147
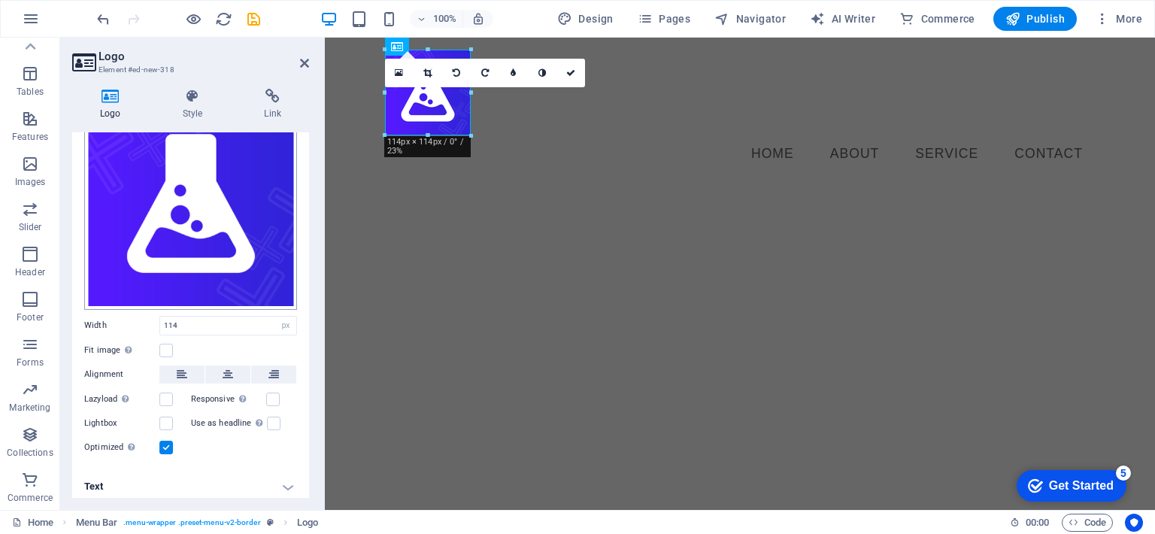
scroll to position [102, 0]
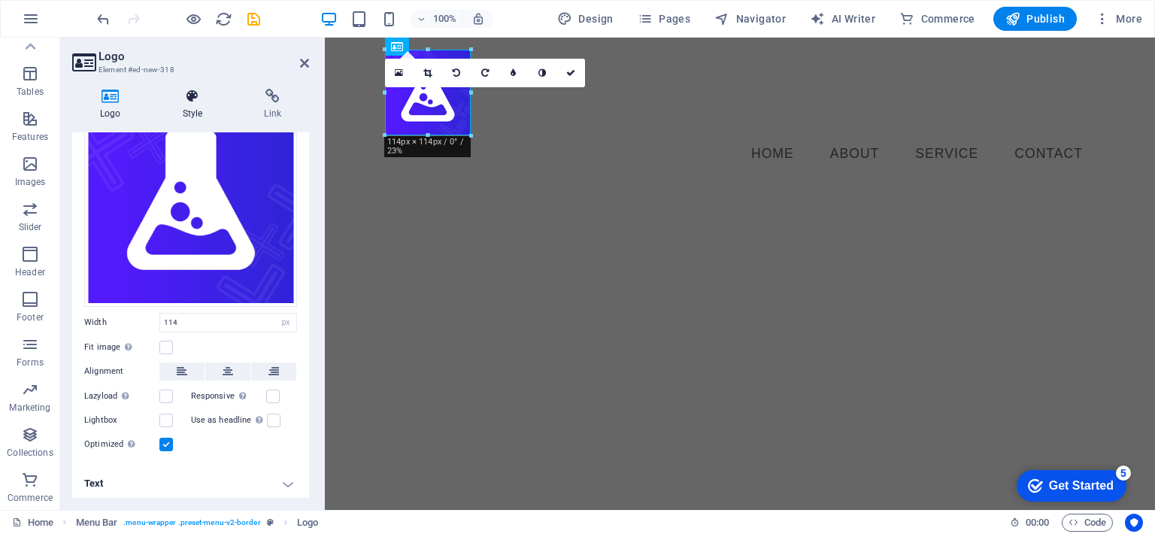
click at [192, 104] on h4 "Style" at bounding box center [196, 105] width 82 height 32
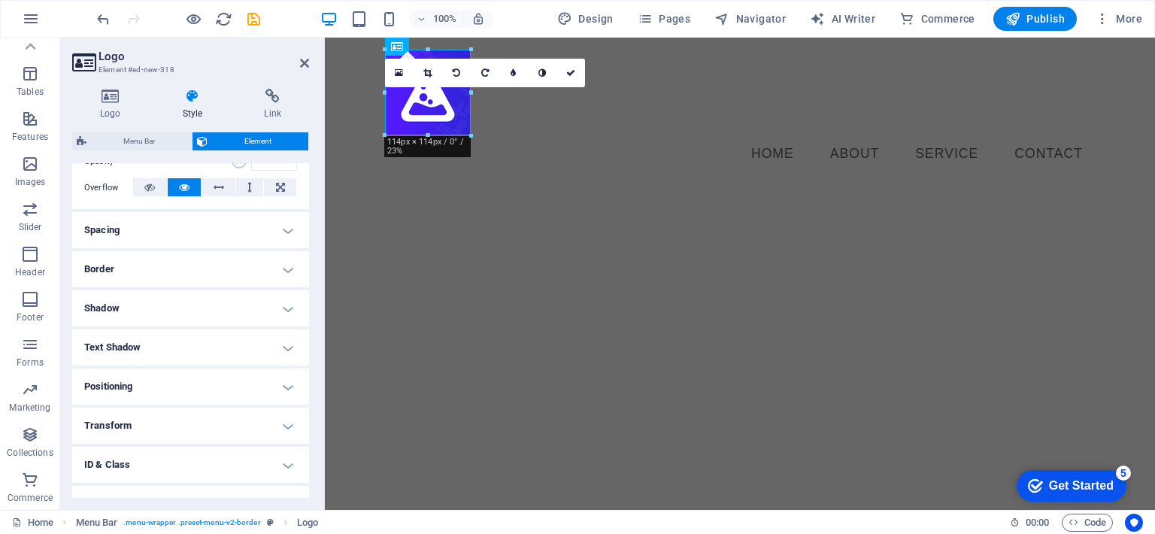
scroll to position [301, 0]
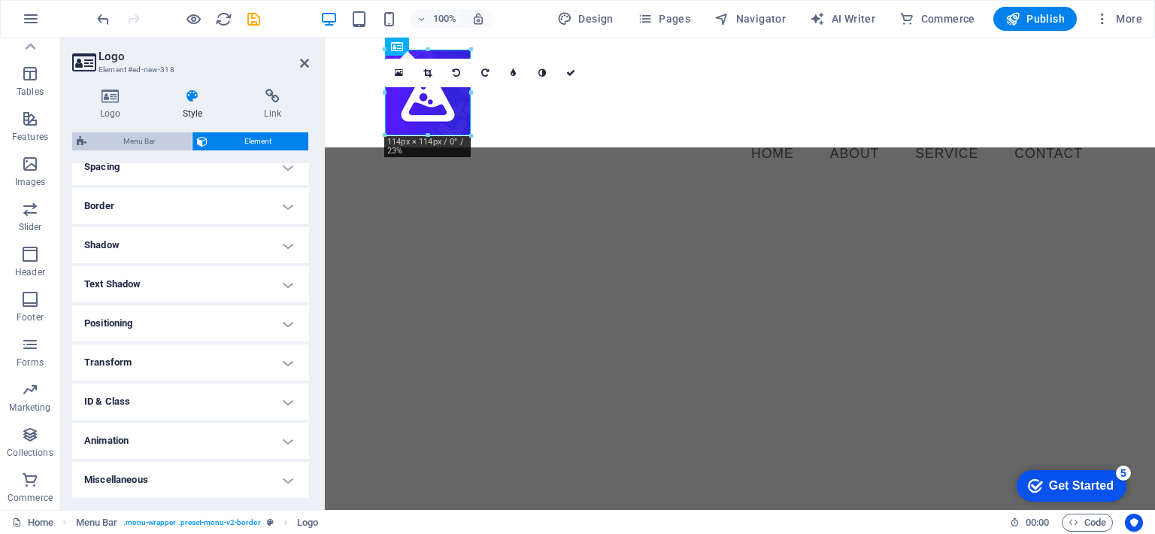
click at [150, 142] on span "Menu Bar" at bounding box center [139, 141] width 96 height 18
select select "rem"
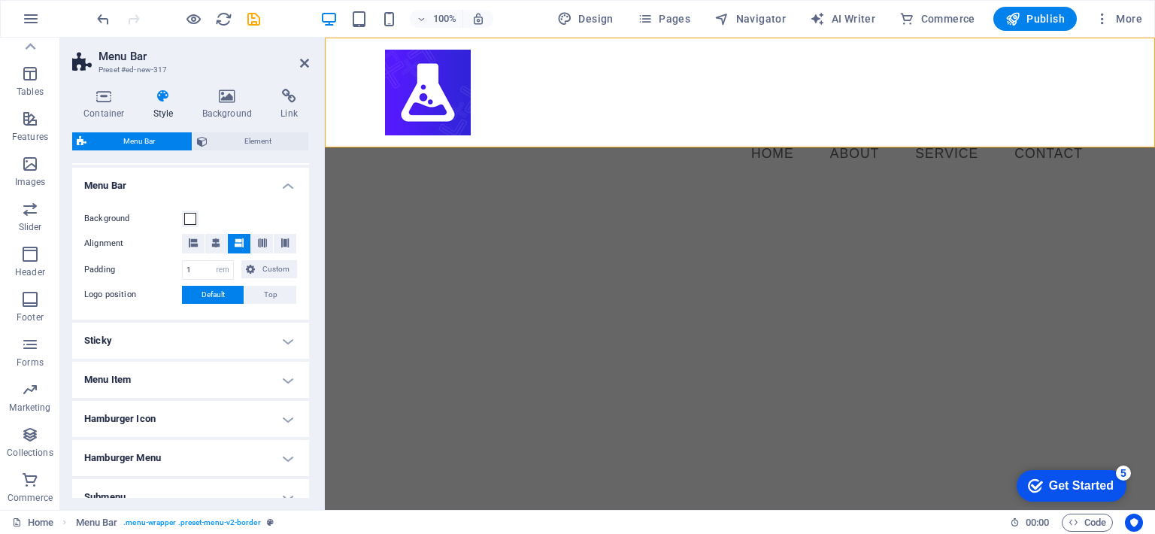
scroll to position [251, 0]
click at [544, 135] on nav "Home About Service Contact" at bounding box center [740, 154] width 710 height 38
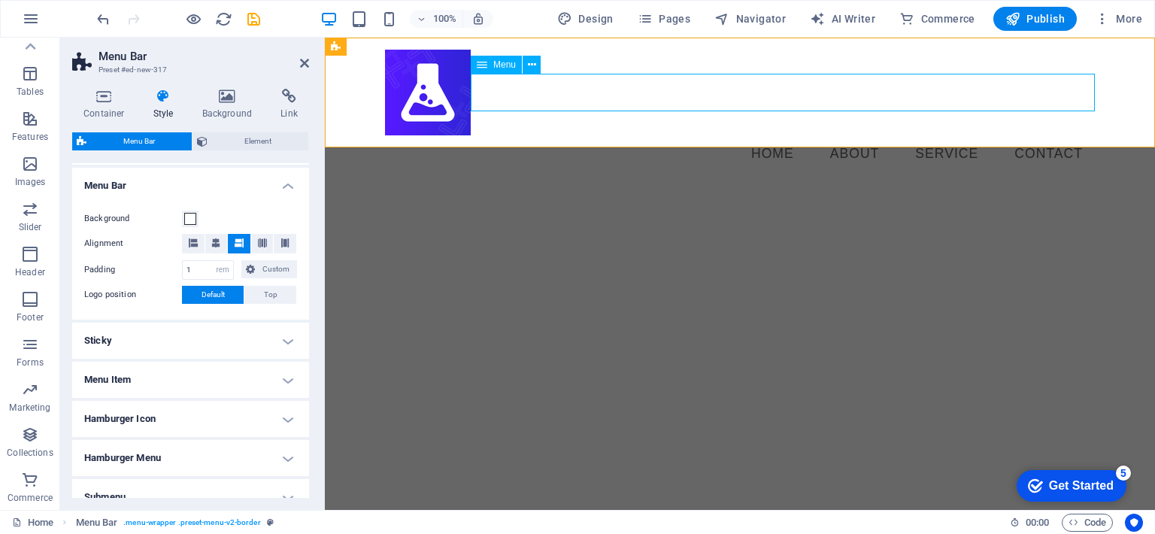
click at [544, 135] on nav "Home About Service Contact" at bounding box center [740, 154] width 710 height 38
select select
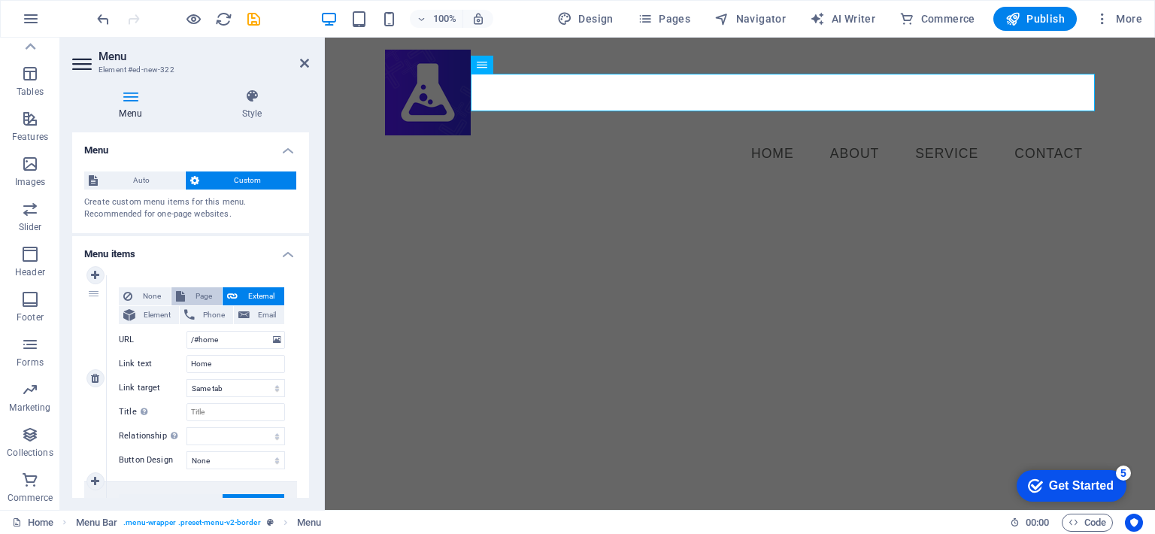
click at [211, 298] on span "Page" at bounding box center [203, 296] width 28 height 18
select select
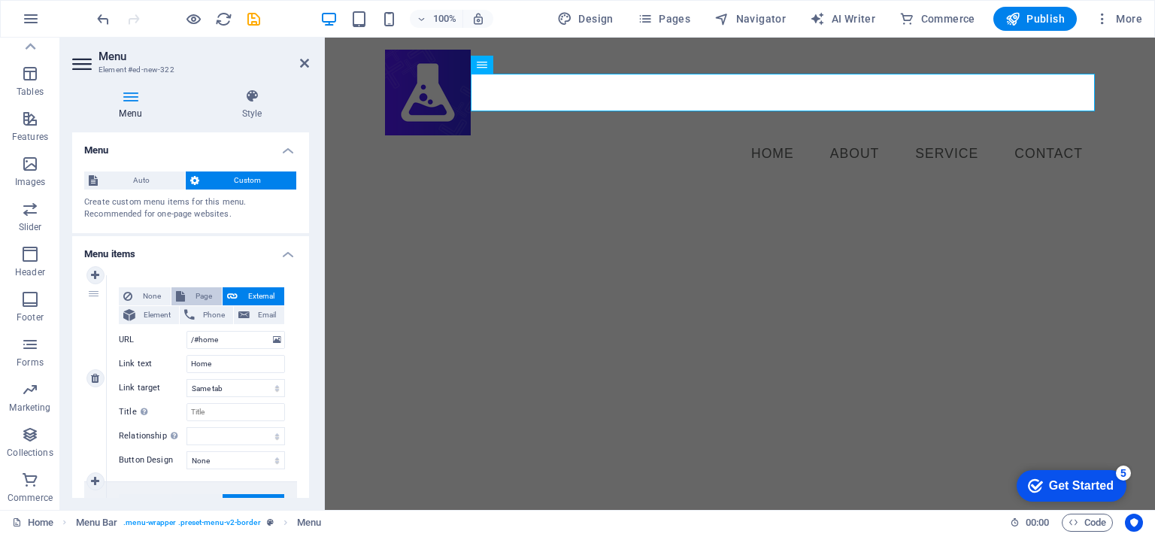
select select
click at [238, 295] on button "External" at bounding box center [253, 296] width 62 height 18
select select "blank"
select select
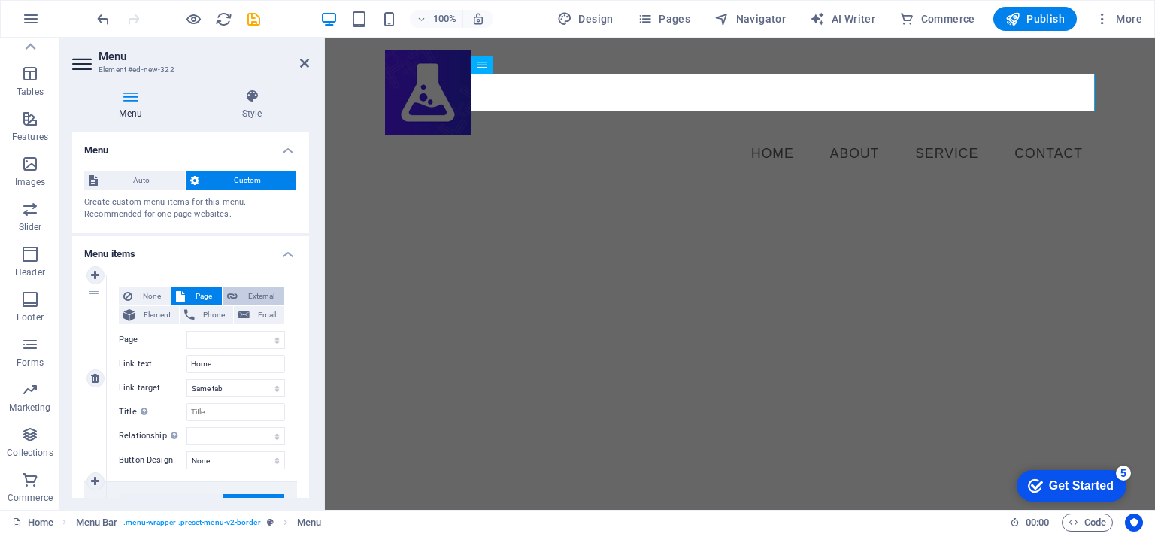
select select
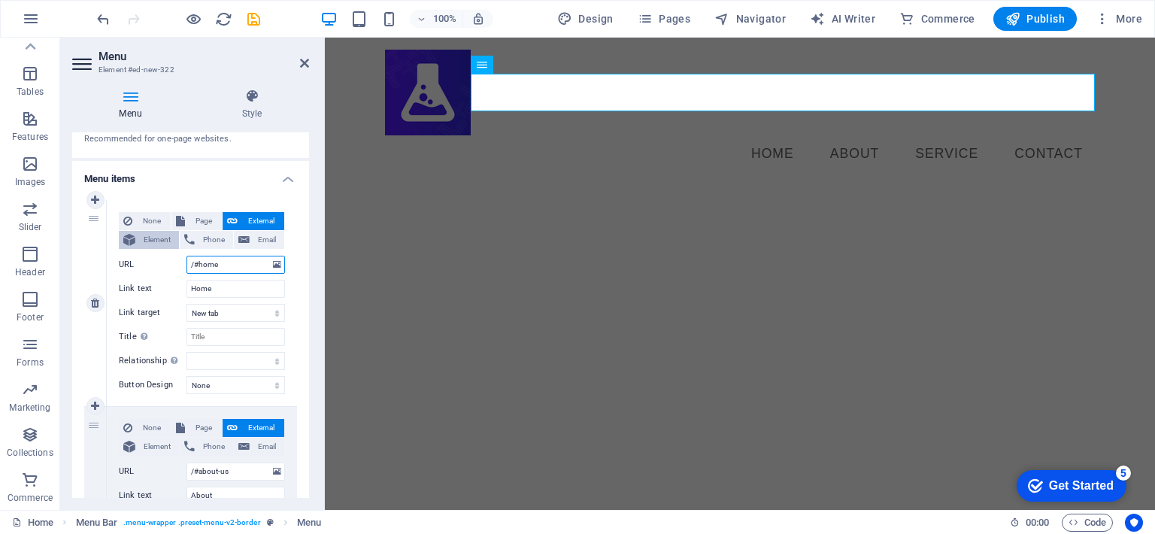
scroll to position [0, 0]
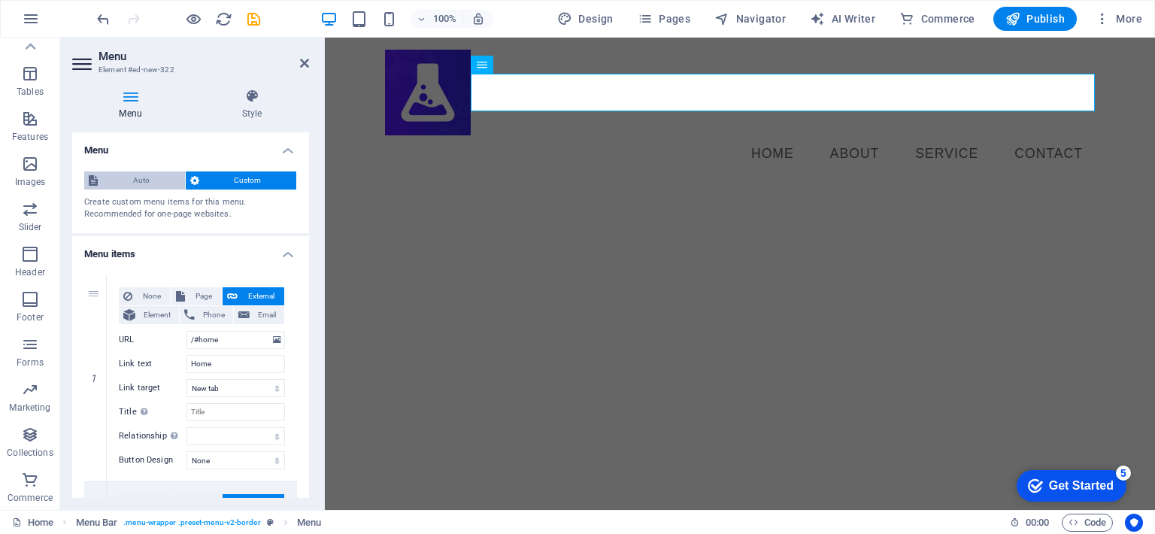
click at [132, 179] on span "Auto" at bounding box center [141, 180] width 78 height 18
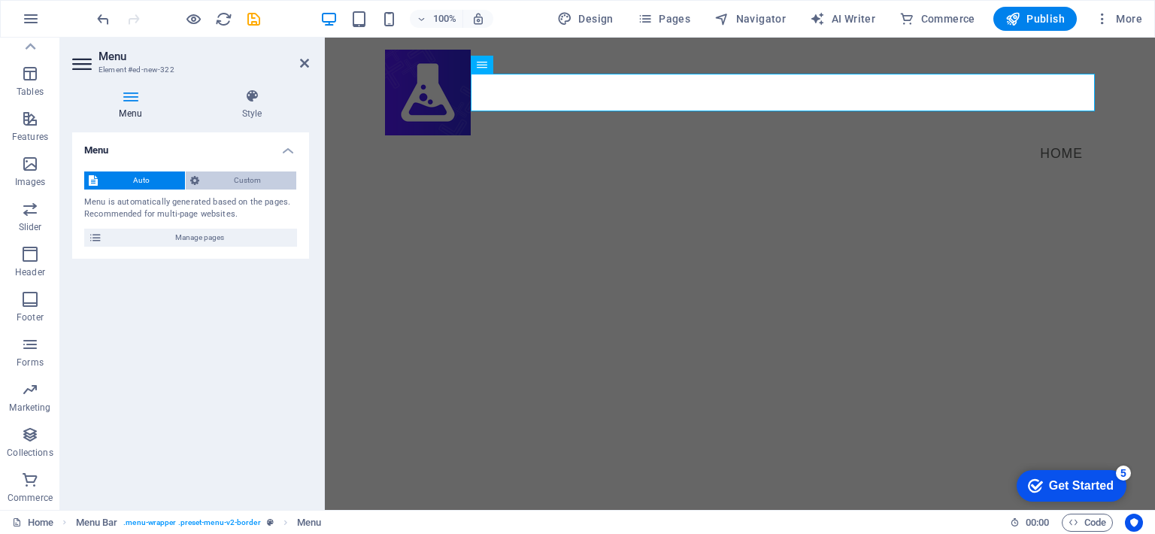
click at [192, 181] on icon at bounding box center [194, 180] width 9 height 18
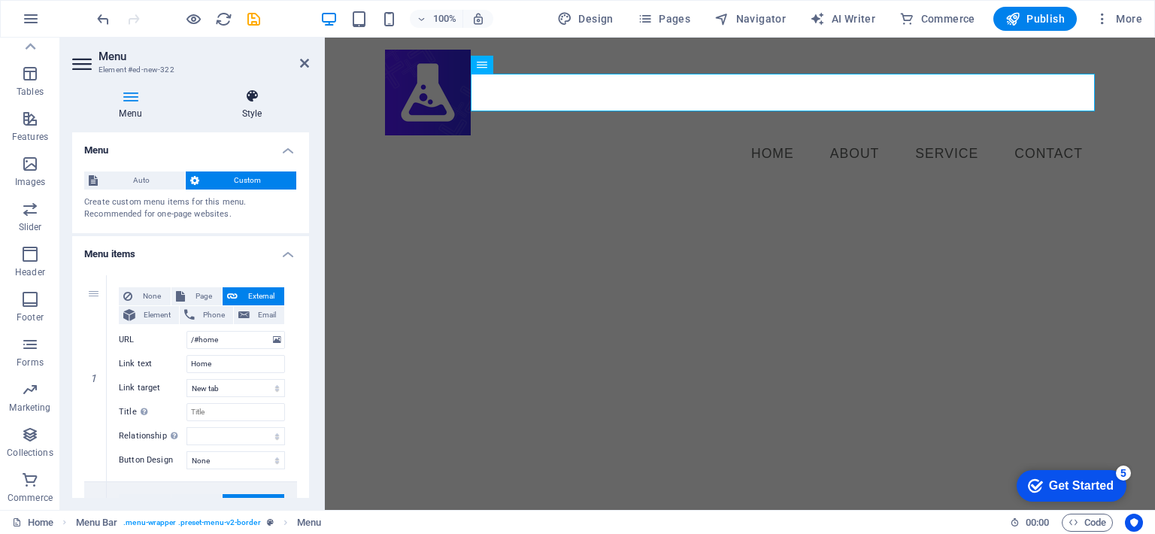
click at [241, 101] on icon at bounding box center [252, 96] width 114 height 15
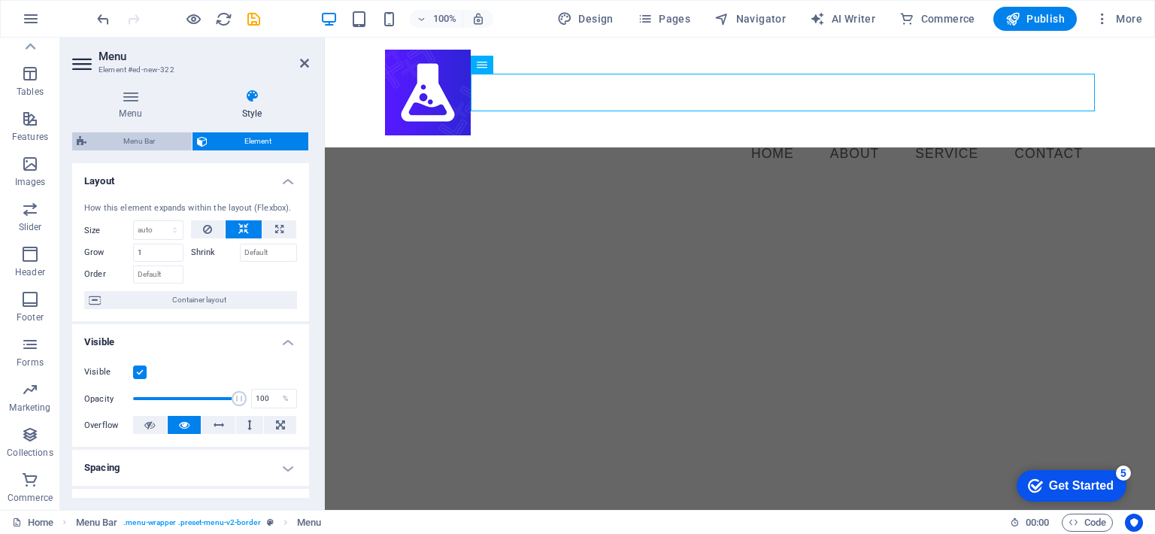
click at [155, 141] on span "Menu Bar" at bounding box center [139, 141] width 96 height 18
select select "rem"
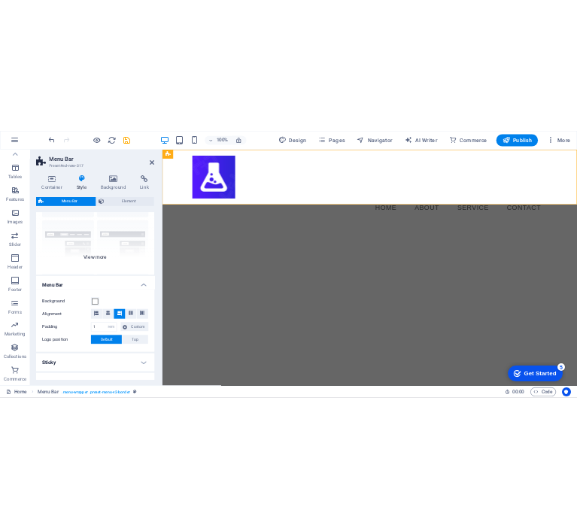
scroll to position [129, 0]
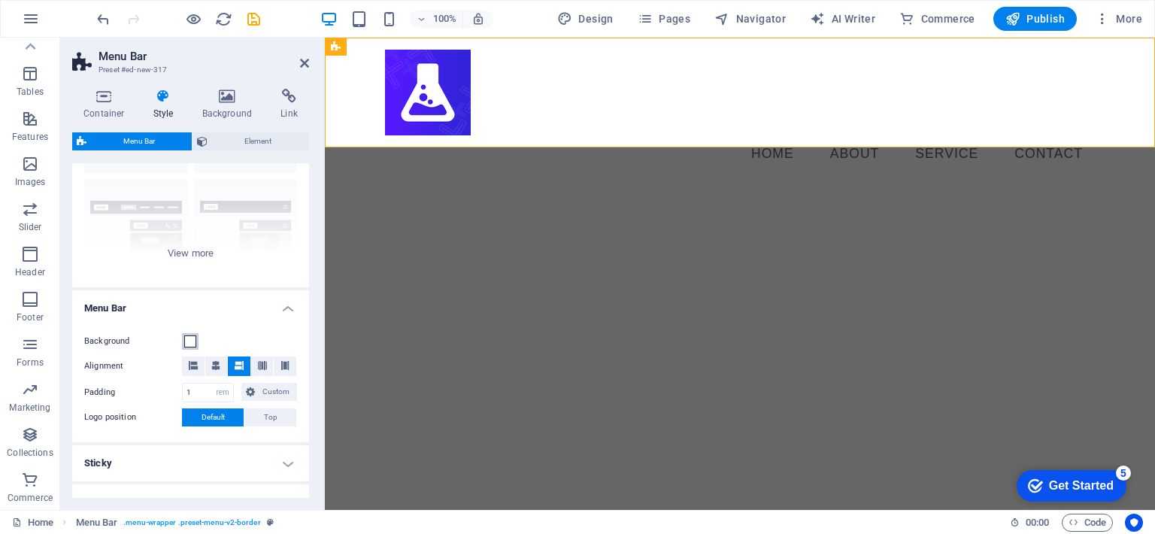
click at [192, 337] on span at bounding box center [190, 341] width 12 height 12
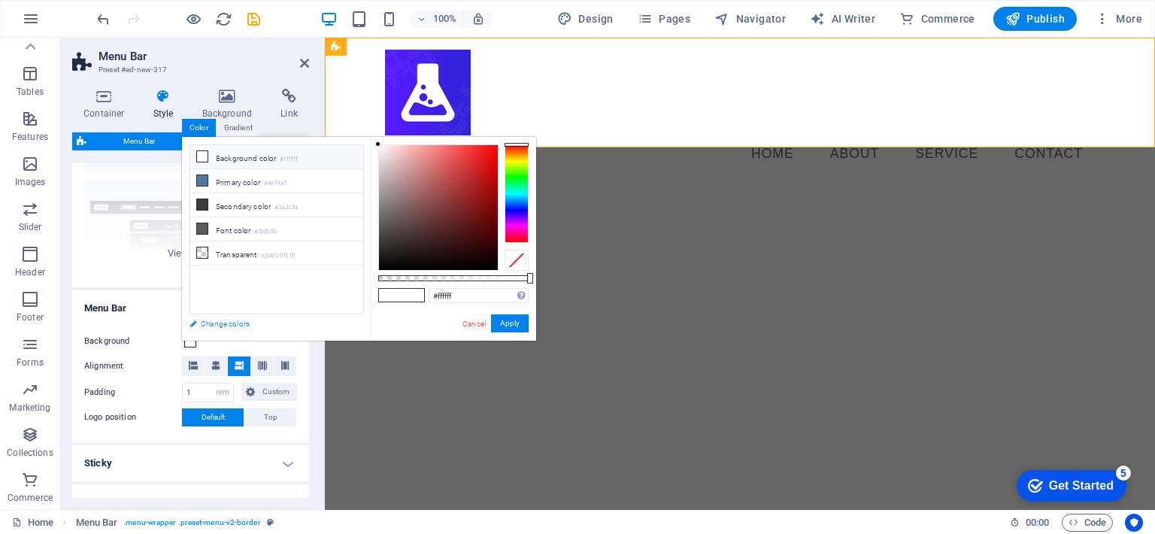
drag, startPoint x: 561, startPoint y: 371, endPoint x: 204, endPoint y: 323, distance: 360.9
click at [204, 323] on link "Change colors" at bounding box center [269, 323] width 174 height 19
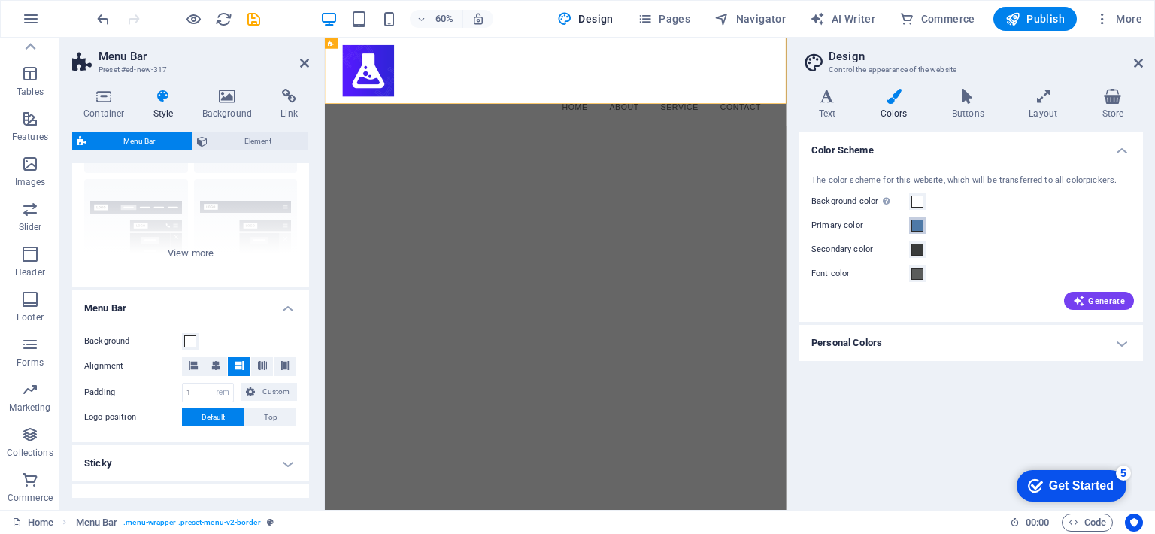
click at [923, 220] on button "Primary color" at bounding box center [917, 225] width 17 height 17
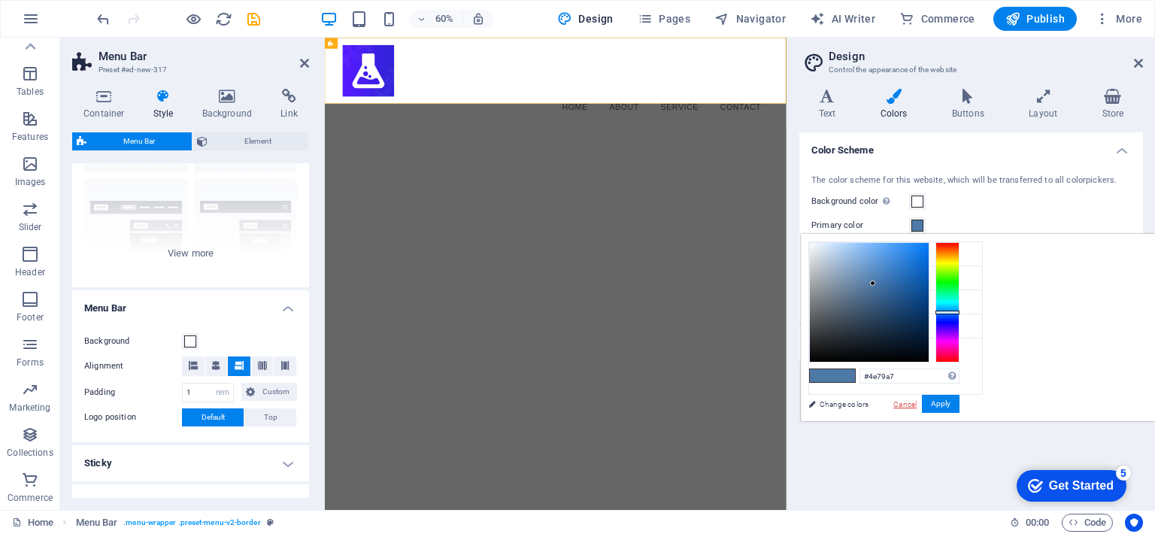
click at [918, 404] on link "Cancel" at bounding box center [904, 403] width 26 height 11
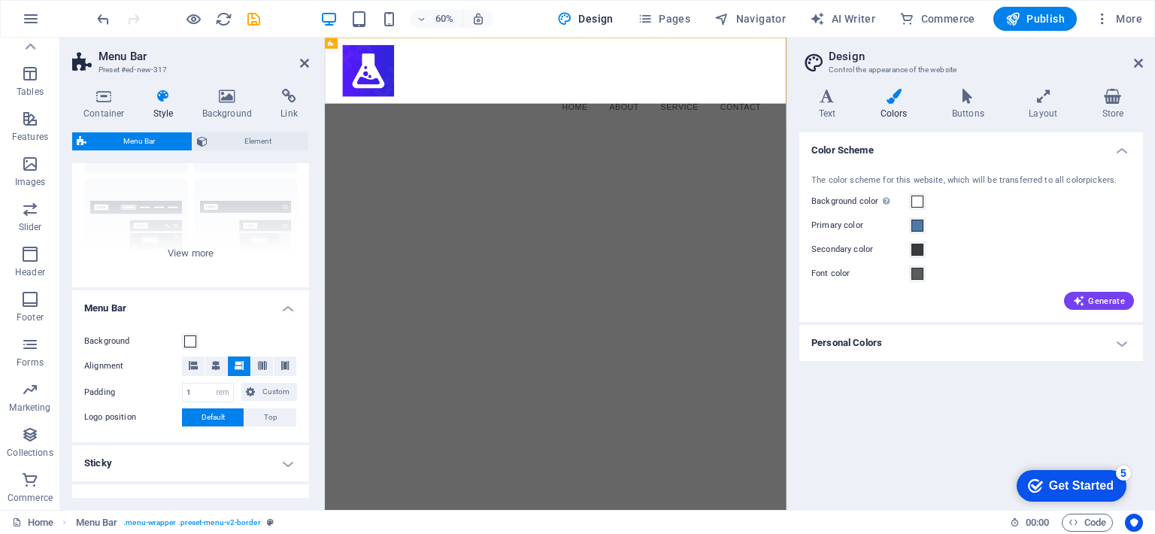
click at [988, 344] on h4 "Personal Colors" at bounding box center [971, 343] width 344 height 36
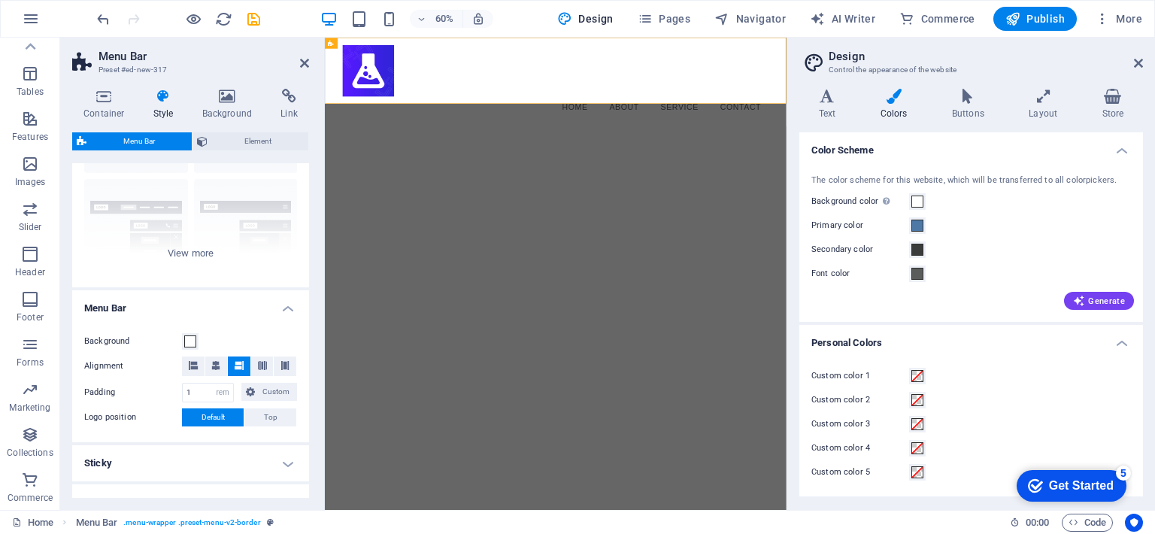
click at [988, 344] on h4 "Personal Colors" at bounding box center [971, 338] width 344 height 27
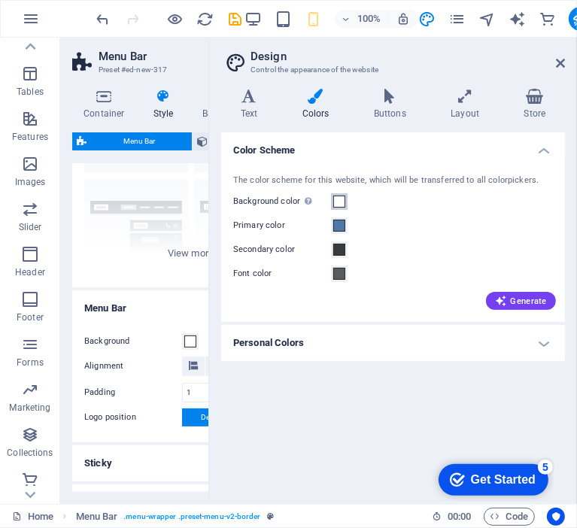
click at [339, 204] on span at bounding box center [339, 201] width 12 height 12
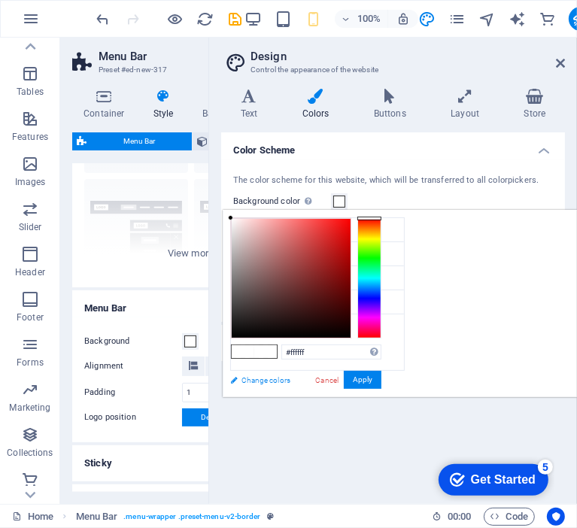
click at [257, 380] on link "Change colors" at bounding box center [309, 380] width 174 height 19
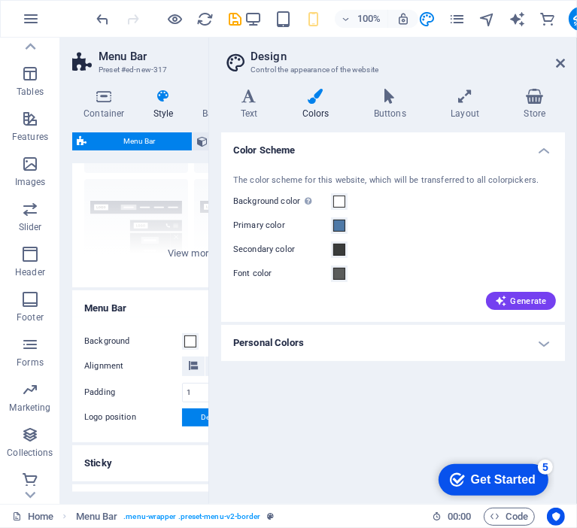
click at [351, 402] on div "Color Scheme The color scheme for this website, which will be transferred to al…" at bounding box center [393, 311] width 344 height 359
click at [343, 204] on span at bounding box center [339, 201] width 12 height 12
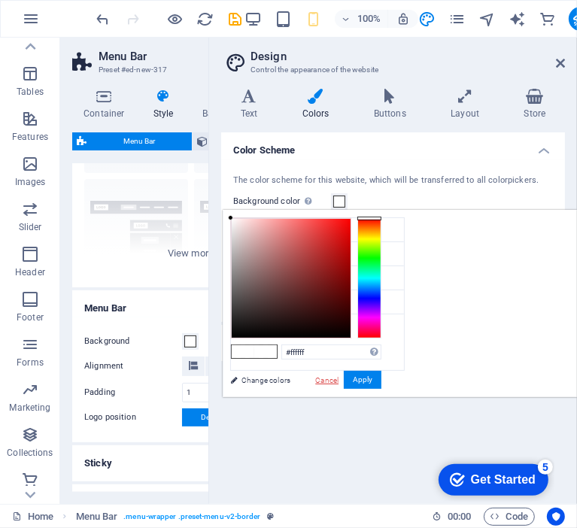
click at [340, 374] on link "Cancel" at bounding box center [326, 379] width 26 height 11
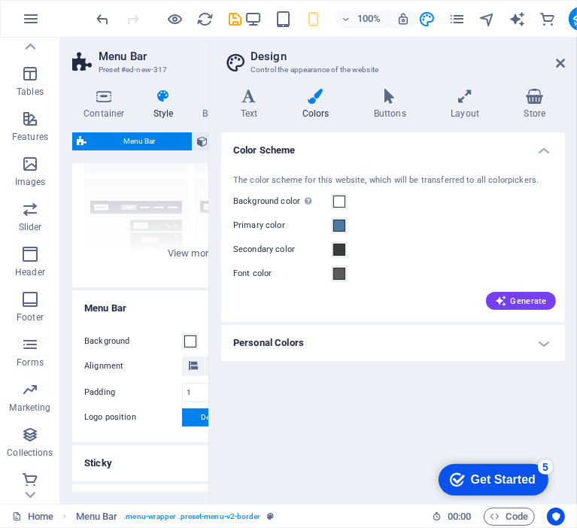
click at [532, 157] on h4 "Color Scheme" at bounding box center [393, 145] width 344 height 27
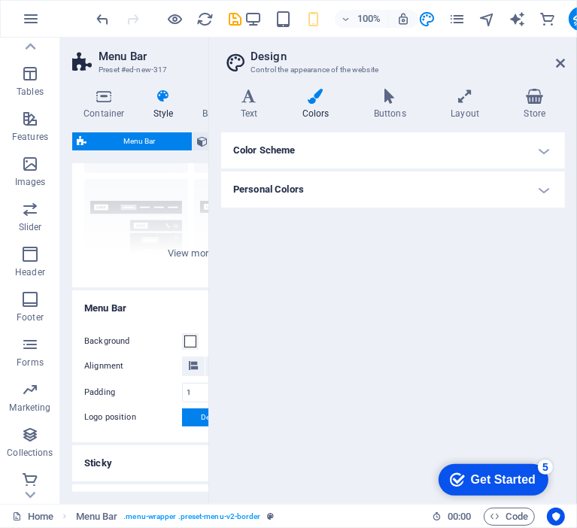
click at [532, 157] on h4 "Color Scheme" at bounding box center [393, 150] width 344 height 36
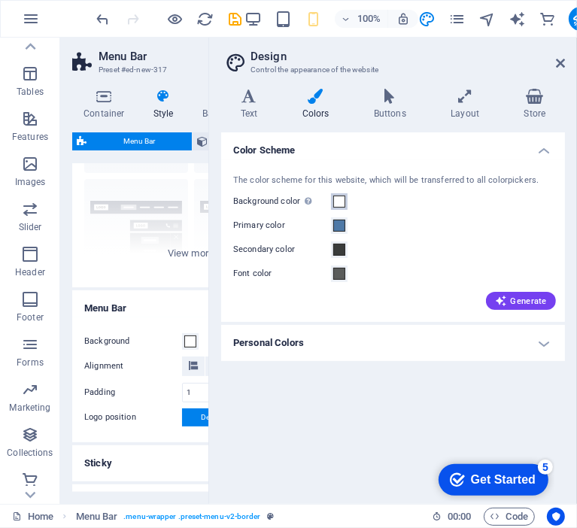
click at [340, 205] on span at bounding box center [339, 201] width 12 height 12
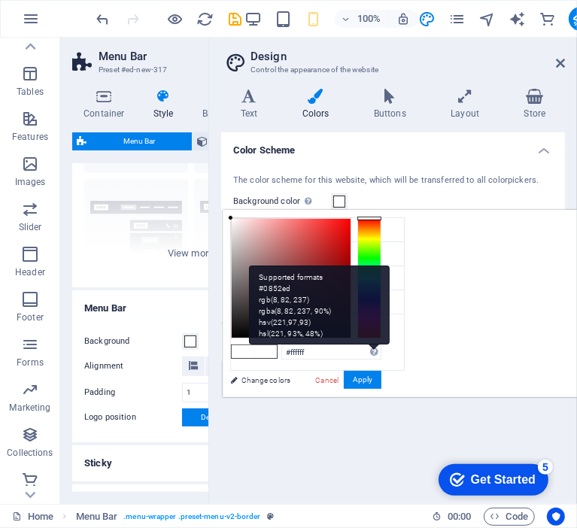
click at [390, 344] on div "Supported formats #0852ed rgb(8, 82, 237) rgba(8, 82, 237, 90%) hsv(221,97,93) …" at bounding box center [319, 304] width 141 height 79
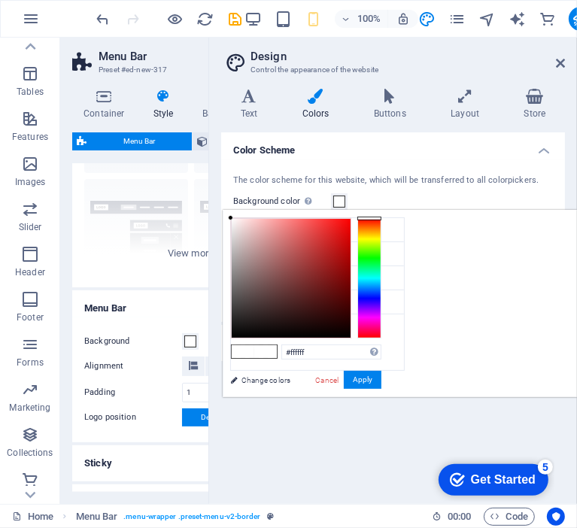
click at [254, 353] on span at bounding box center [243, 351] width 23 height 13
click at [0, 271] on span "Header" at bounding box center [30, 263] width 60 height 36
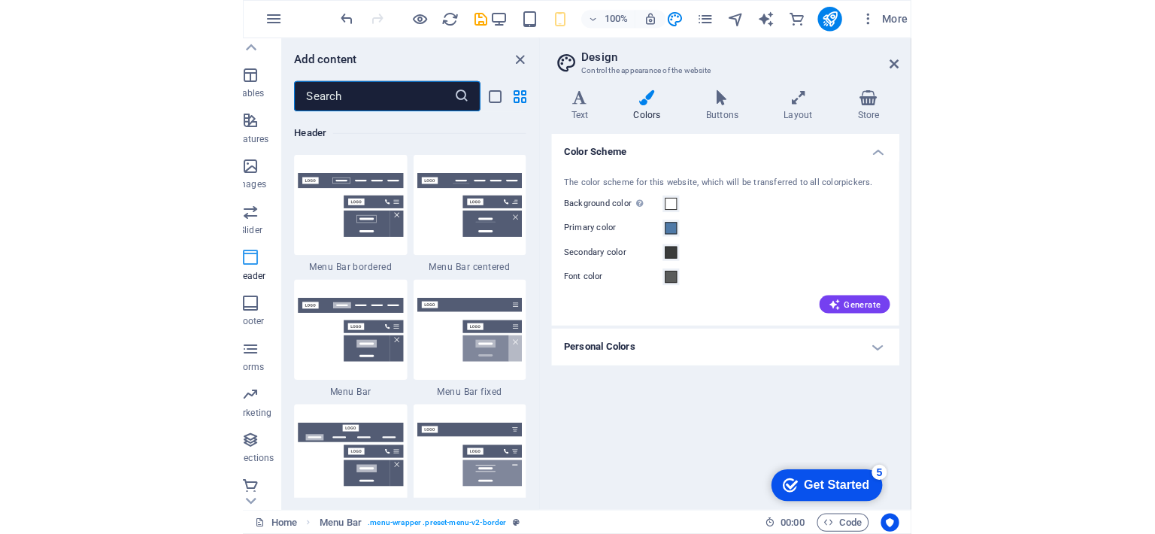
scroll to position [0, 0]
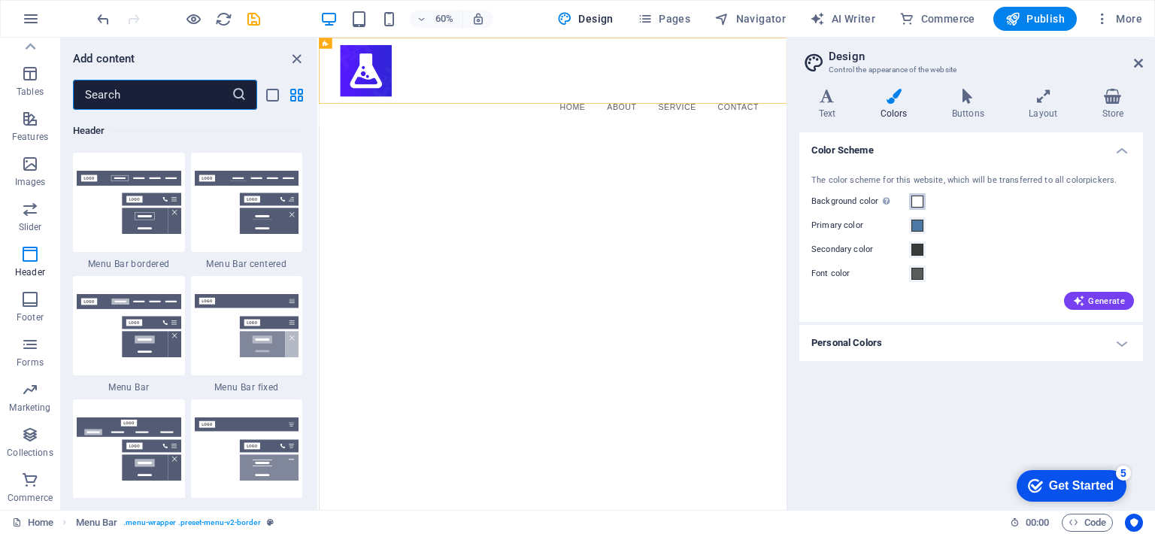
click at [914, 205] on span at bounding box center [917, 201] width 12 height 12
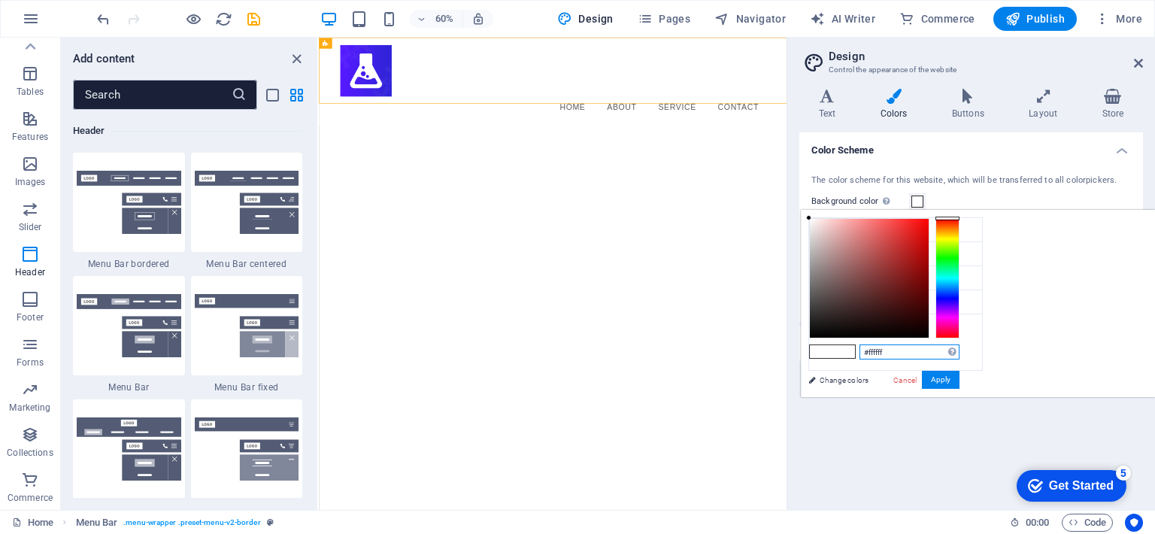
click at [959, 353] on input "#ffffff" at bounding box center [909, 351] width 100 height 15
paste input "ddd6f7"
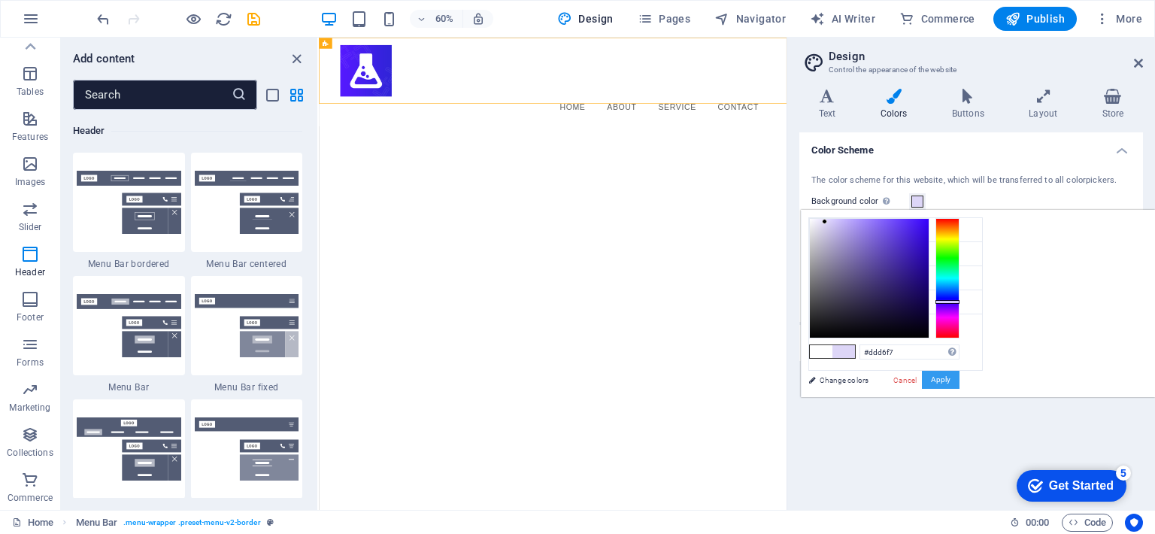
click at [959, 377] on button "Apply" at bounding box center [941, 380] width 38 height 18
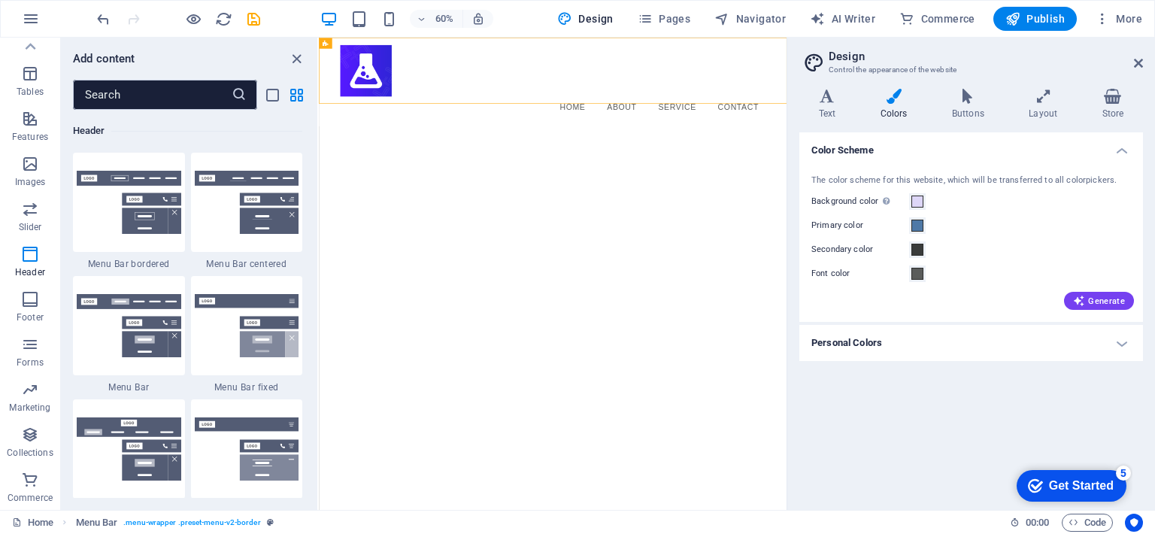
click at [948, 426] on div "Color Scheme The color scheme for this website, which will be transferred to al…" at bounding box center [971, 314] width 344 height 365
click at [639, 185] on html "Skip to main content Menu Home About Service Contact" at bounding box center [708, 111] width 779 height 147
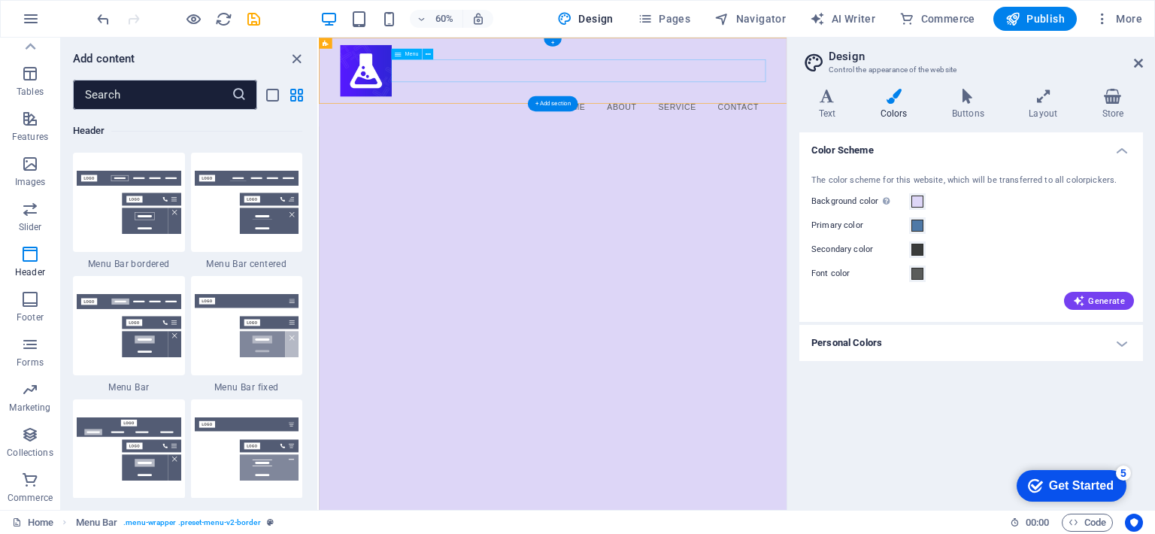
click at [551, 135] on nav "Home About Service Contact" at bounding box center [709, 154] width 710 height 38
click at [913, 197] on span at bounding box center [917, 201] width 12 height 12
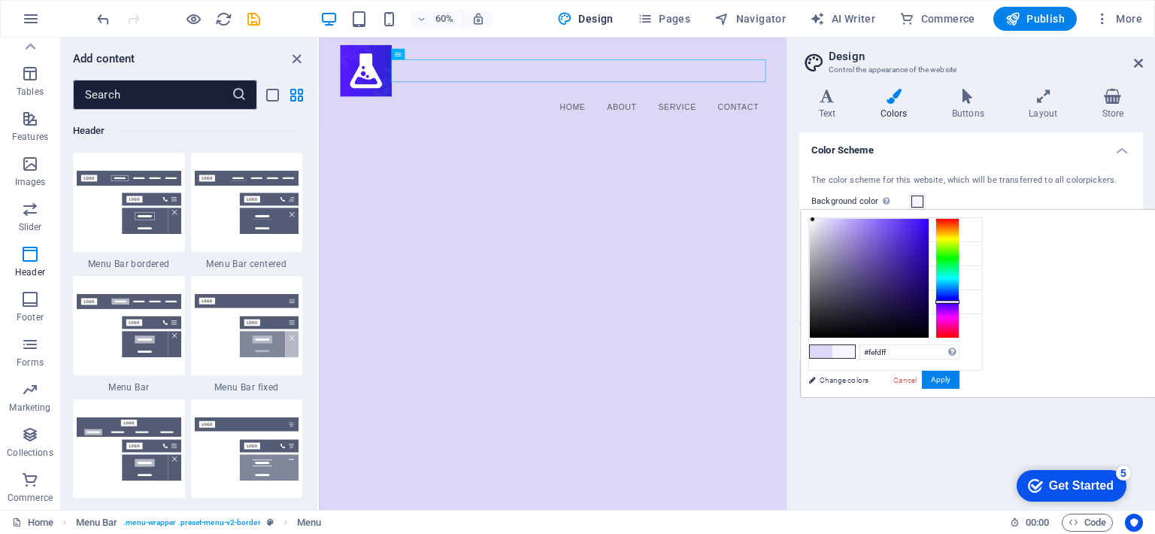
type input "#ffffff"
drag, startPoint x: 818, startPoint y: 221, endPoint x: 800, endPoint y: 216, distance: 18.6
click at [800, 216] on body "labcustoms.xyz Home Favorites Elements Columns Content Boxes Accordion Tables F…" at bounding box center [577, 267] width 1155 height 534
click at [944, 377] on button "Apply" at bounding box center [941, 380] width 38 height 18
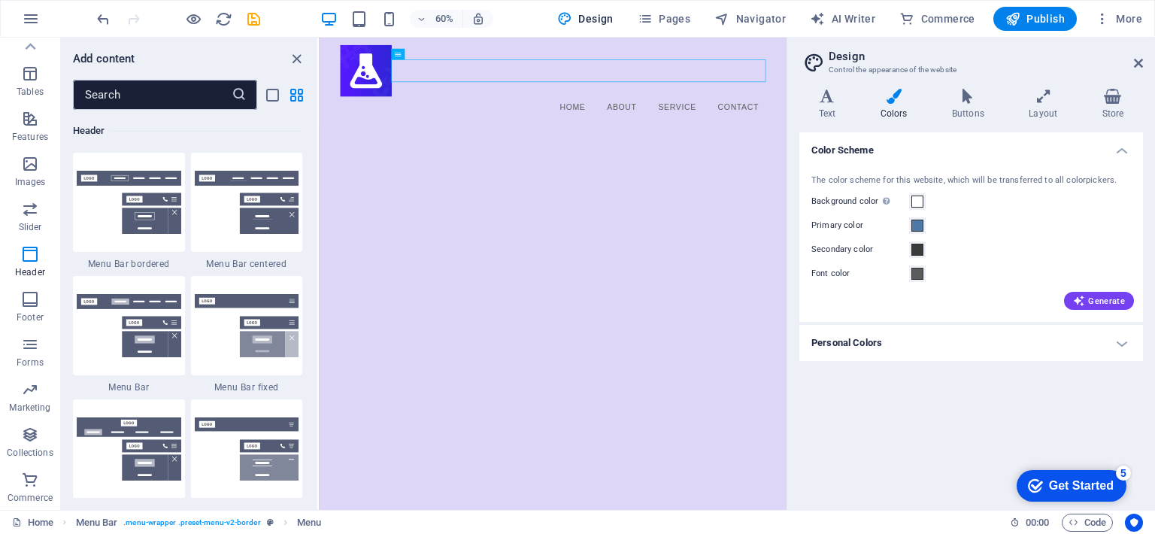
click at [853, 185] on html "Skip to main content Menu Home About Service Contact" at bounding box center [708, 111] width 779 height 147
click at [551, 59] on div "Menu Home About Service Contact" at bounding box center [708, 111] width 779 height 147
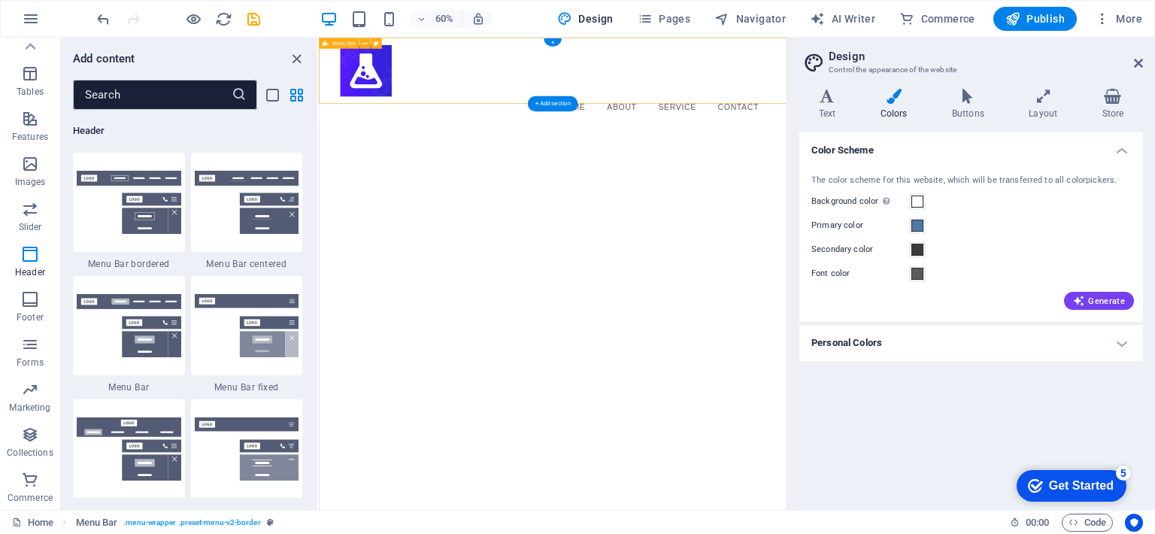
click at [551, 59] on div "Menu Home About Service Contact" at bounding box center [708, 111] width 779 height 147
click at [337, 47] on div "Menu Bar" at bounding box center [339, 43] width 40 height 11
click at [331, 42] on span "Menu Bar" at bounding box center [342, 43] width 23 height 5
click at [480, 68] on div "Menu Home About Service Contact" at bounding box center [708, 111] width 779 height 147
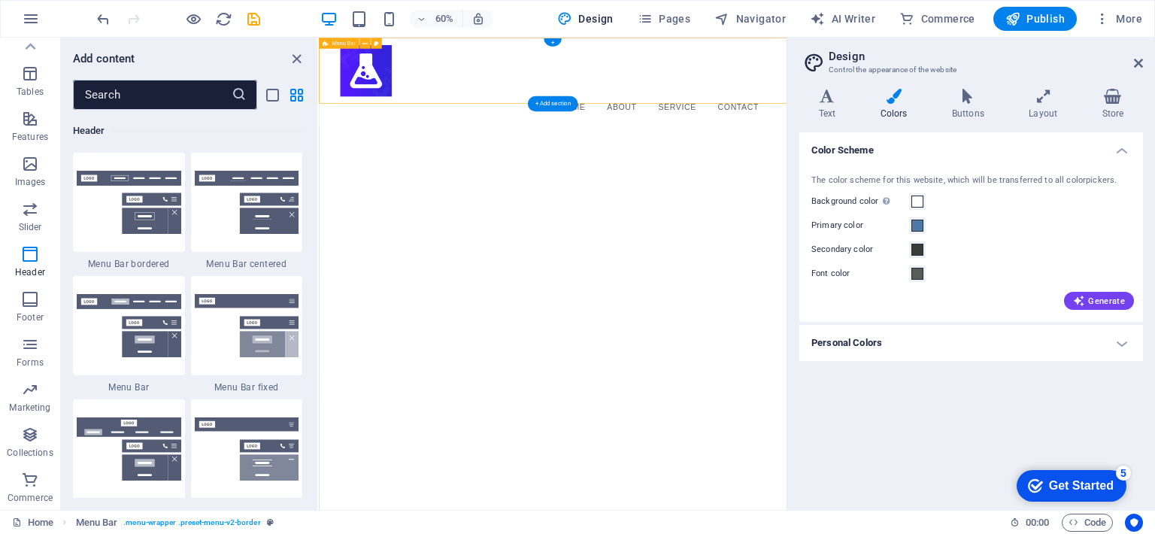
select select "rem"
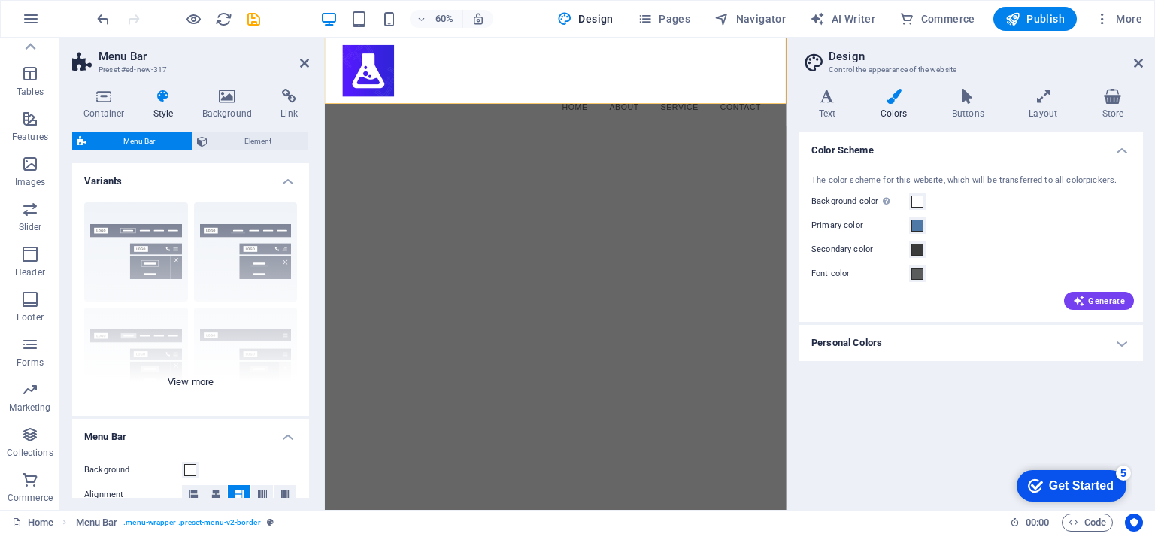
scroll to position [81, 0]
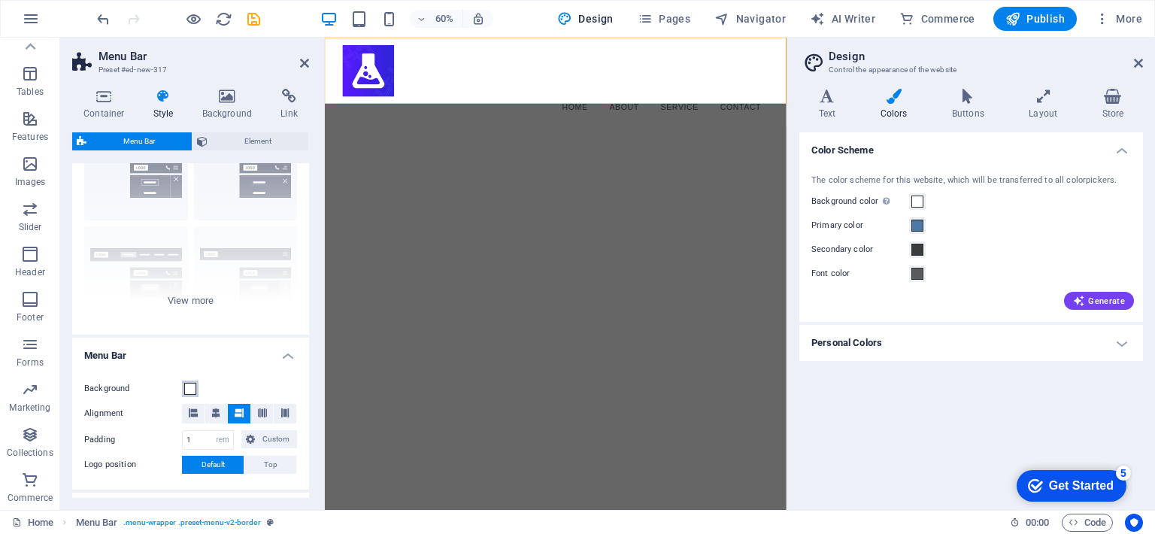
click at [194, 389] on span at bounding box center [190, 389] width 12 height 12
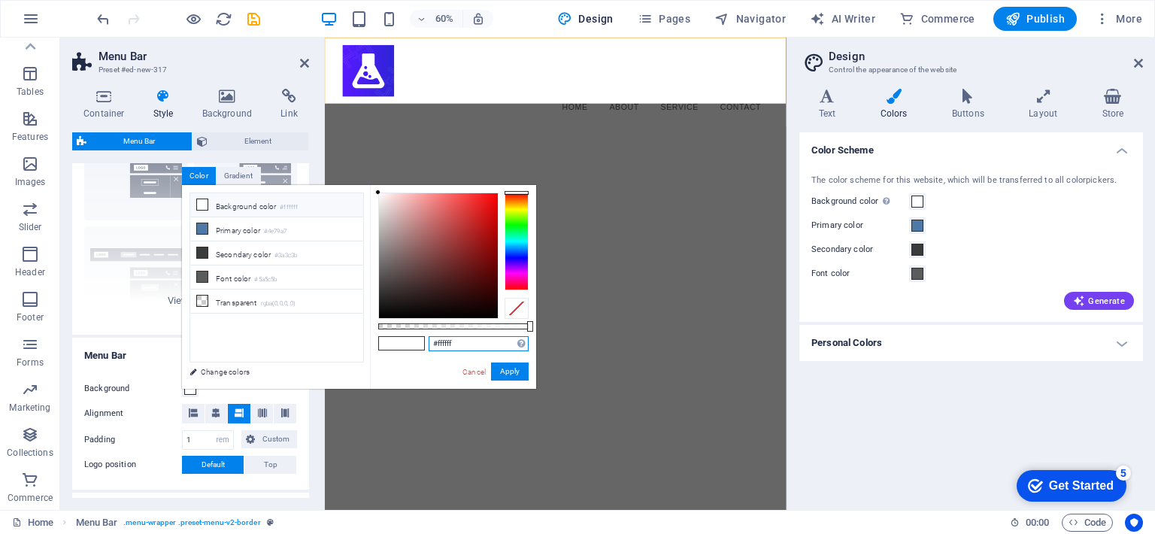
click at [451, 344] on input "#ffffff" at bounding box center [478, 343] width 100 height 15
paste input "ddd6f7"
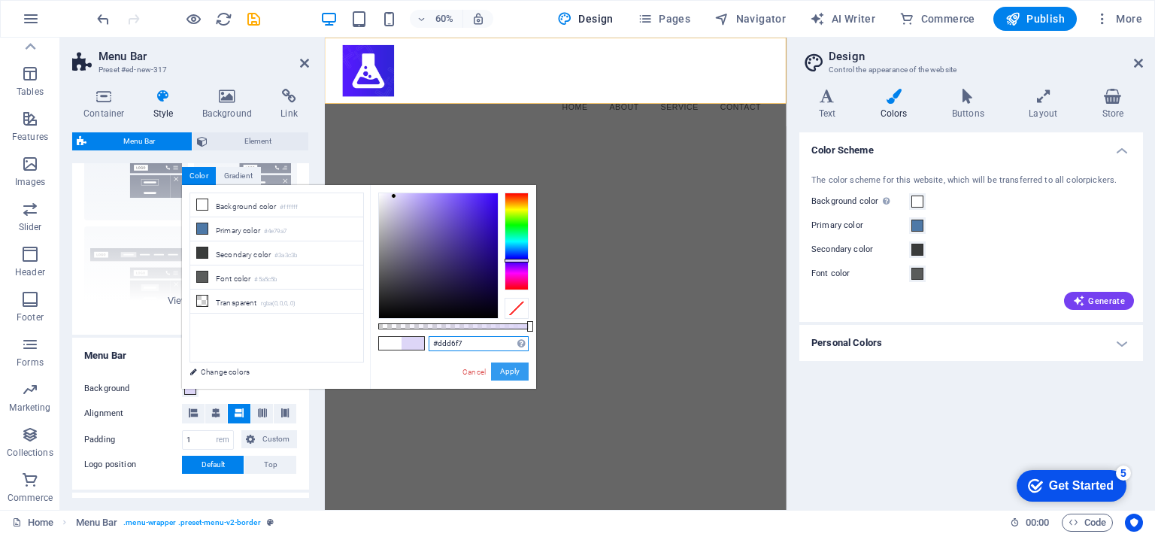
type input "#ddd6f7"
click at [507, 368] on button "Apply" at bounding box center [510, 371] width 38 height 18
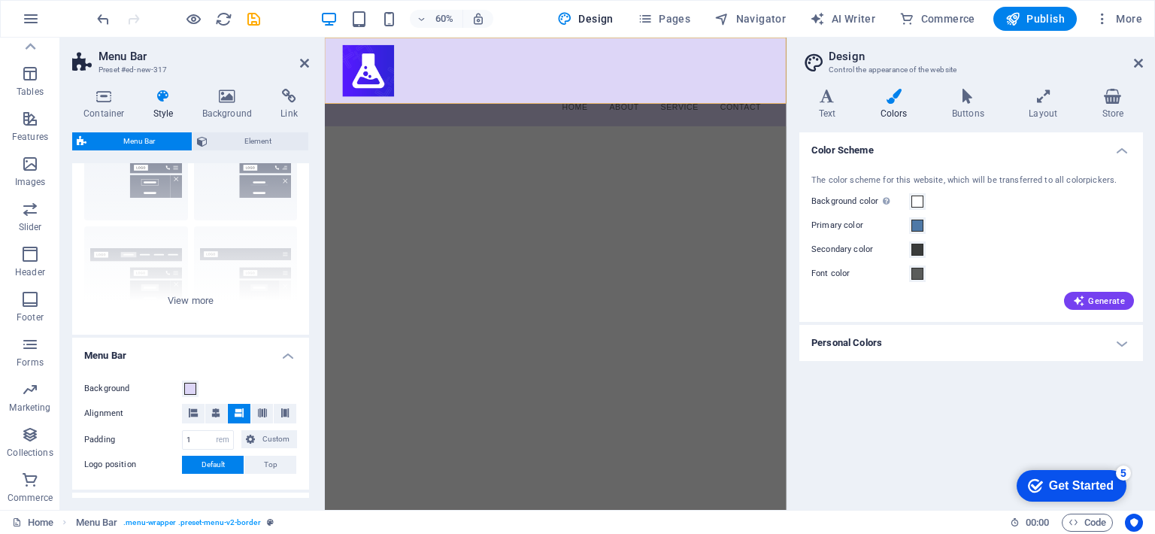
click at [629, 185] on html "Skip to main content Menu Home About Service Contact" at bounding box center [709, 111] width 769 height 147
click at [1137, 59] on icon at bounding box center [1137, 63] width 9 height 12
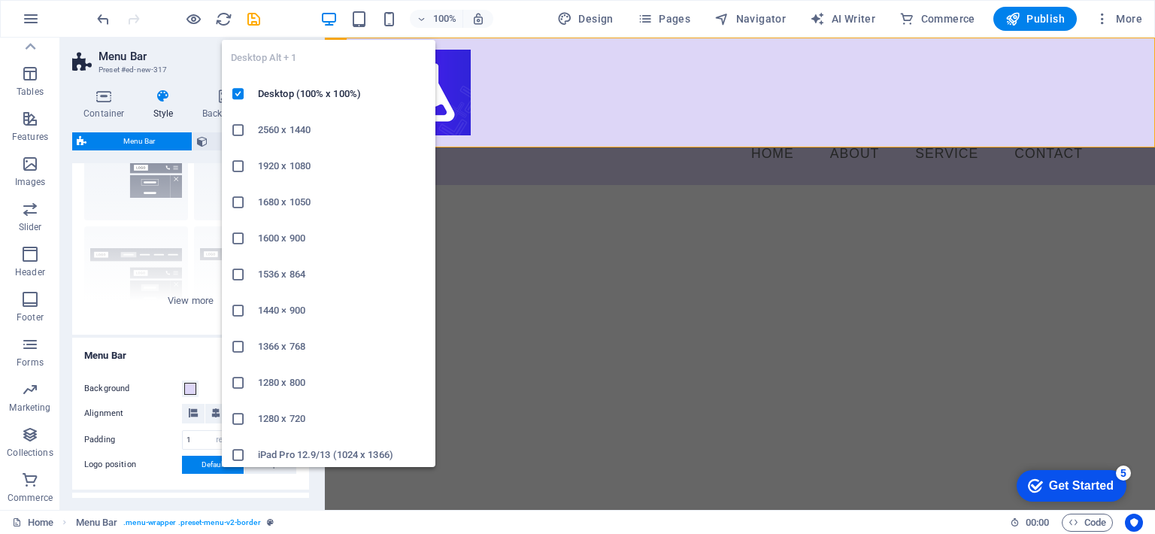
click at [346, 13] on div "100%" at bounding box center [406, 19] width 174 height 24
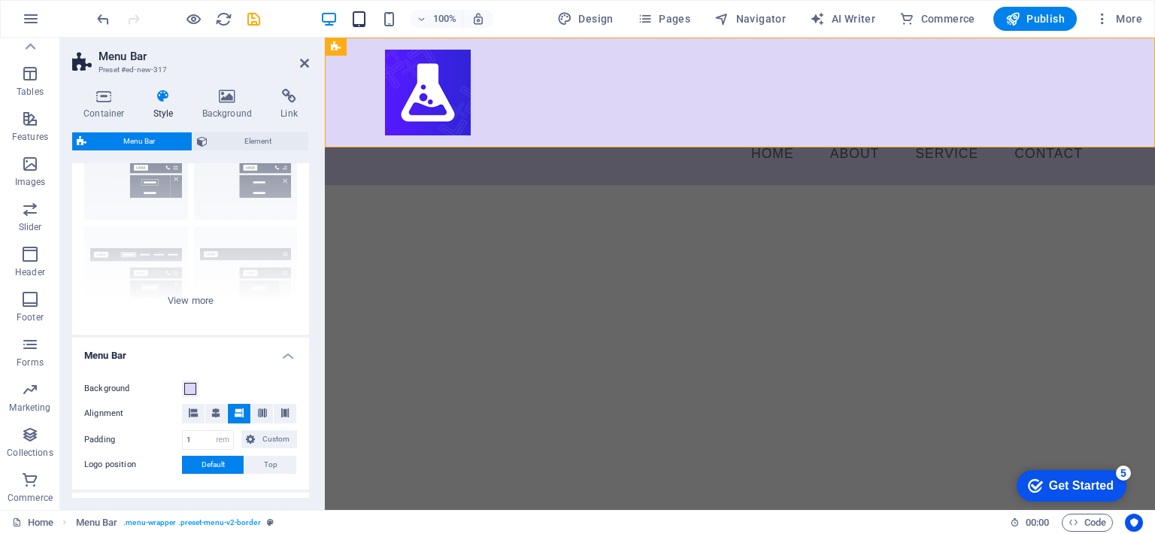
click at [359, 14] on icon "button" at bounding box center [358, 19] width 17 height 17
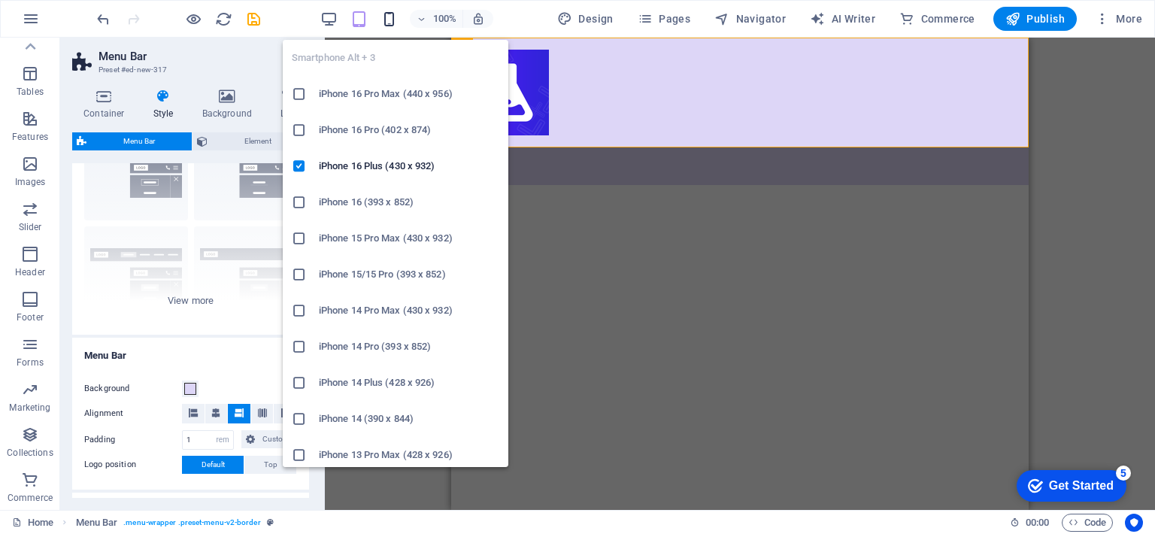
click at [397, 17] on icon "button" at bounding box center [388, 19] width 17 height 17
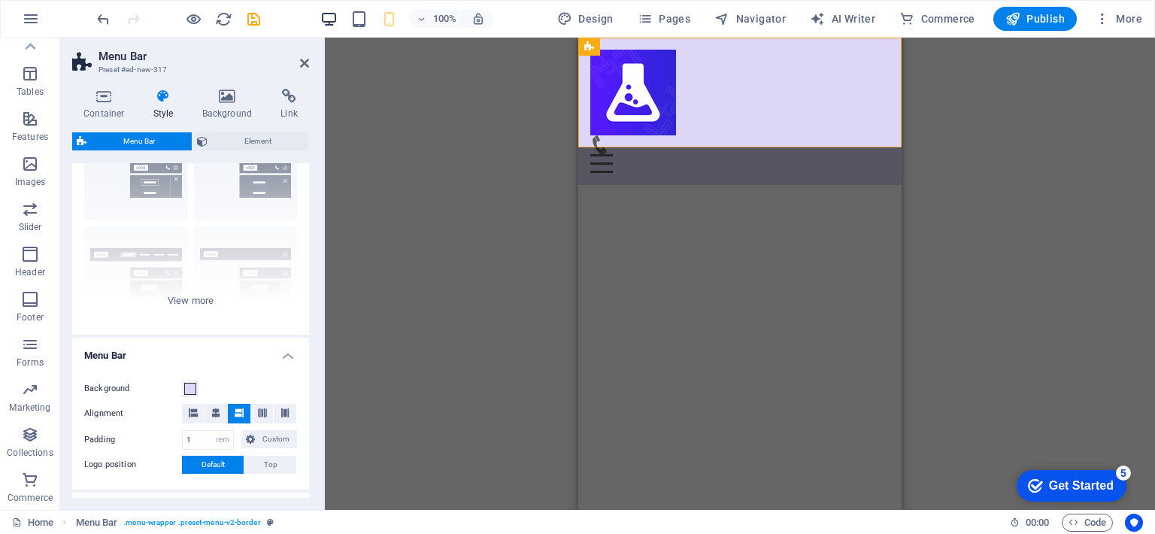
click at [333, 17] on icon "button" at bounding box center [328, 19] width 17 height 17
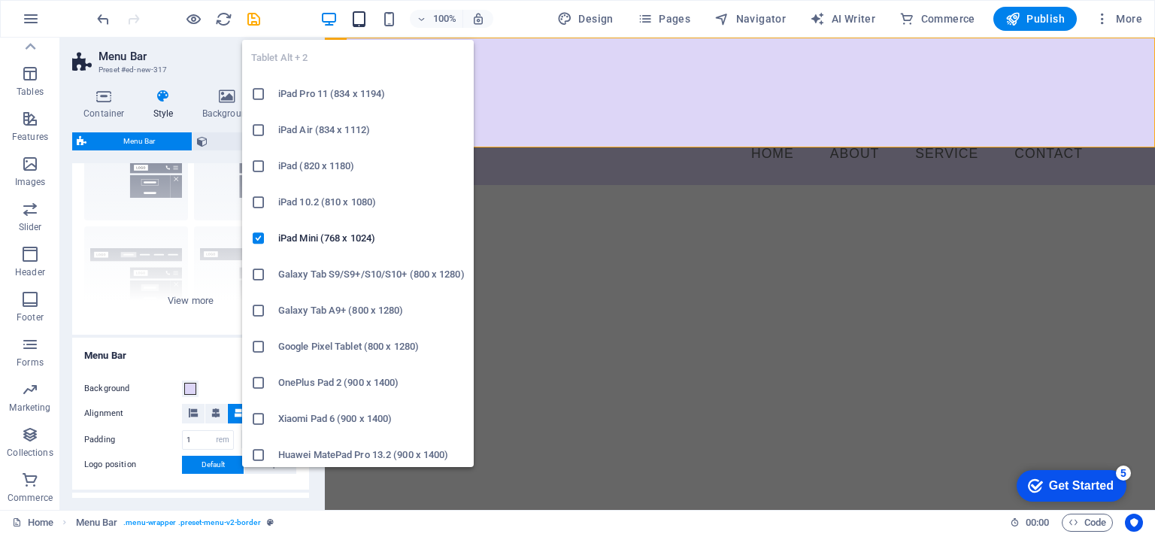
click at [362, 21] on icon "button" at bounding box center [358, 19] width 17 height 17
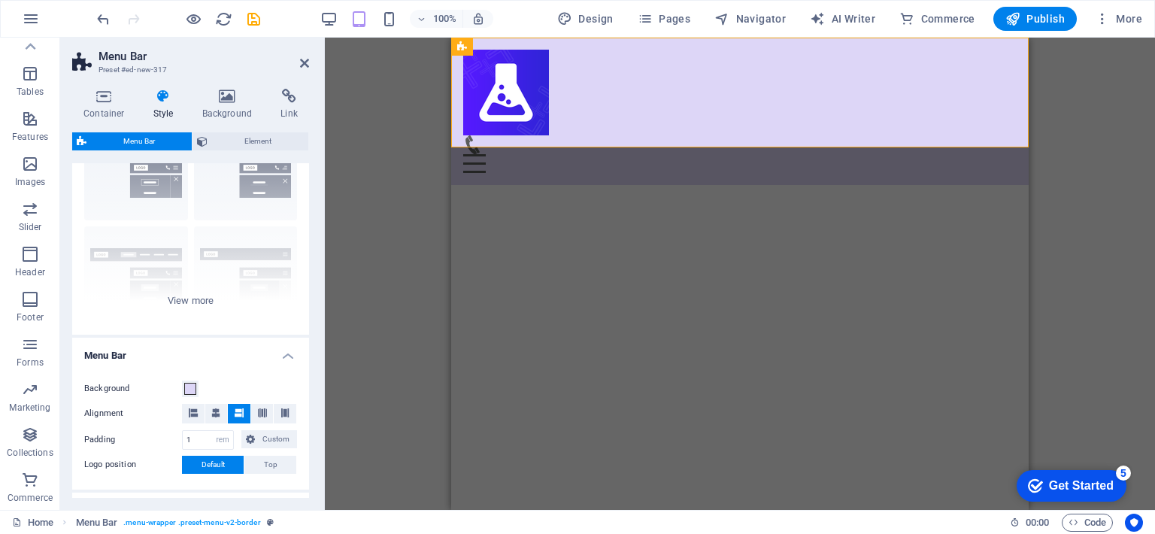
click at [380, 21] on div "100%" at bounding box center [406, 19] width 174 height 24
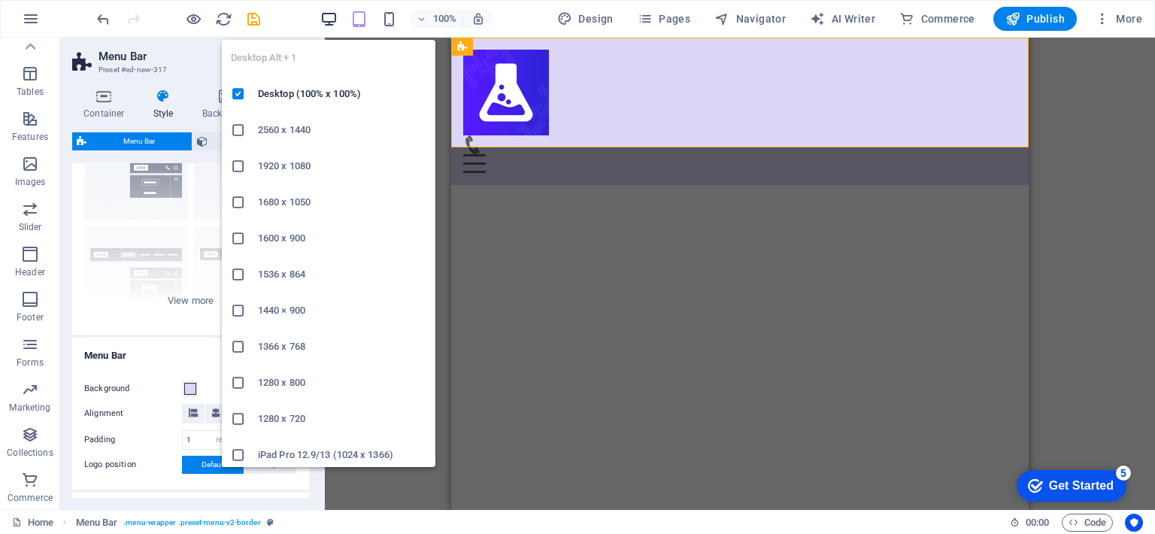
click at [329, 14] on icon "button" at bounding box center [328, 19] width 17 height 17
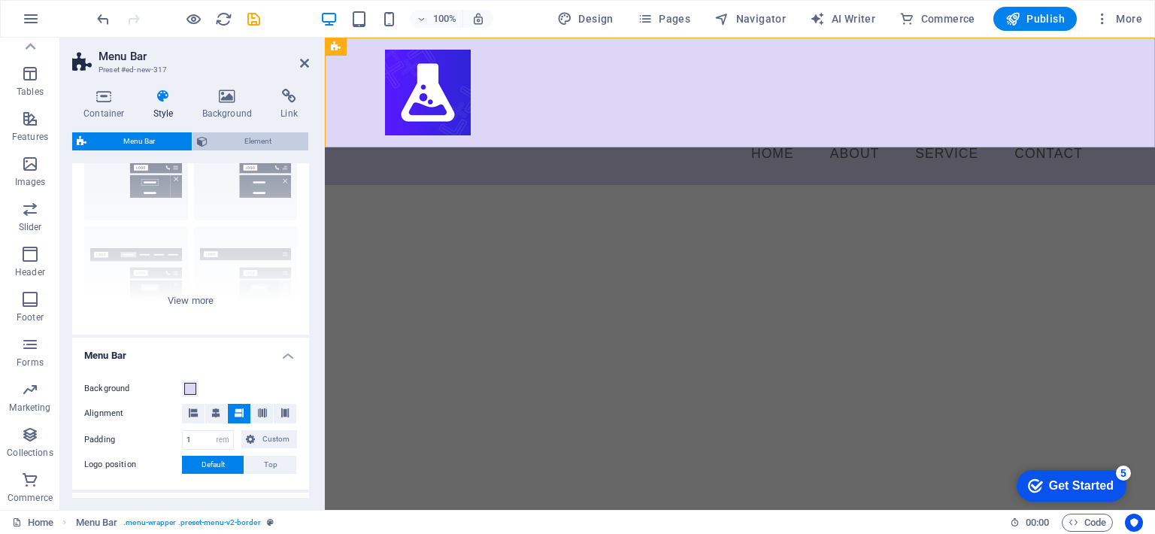
click at [259, 140] on span "Element" at bounding box center [258, 141] width 92 height 18
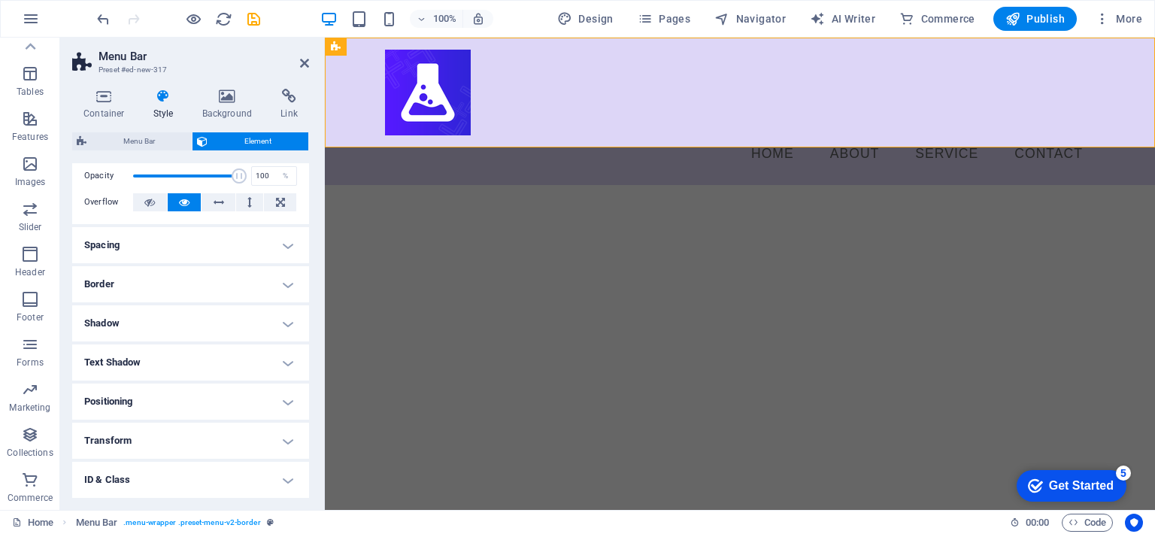
scroll to position [0, 0]
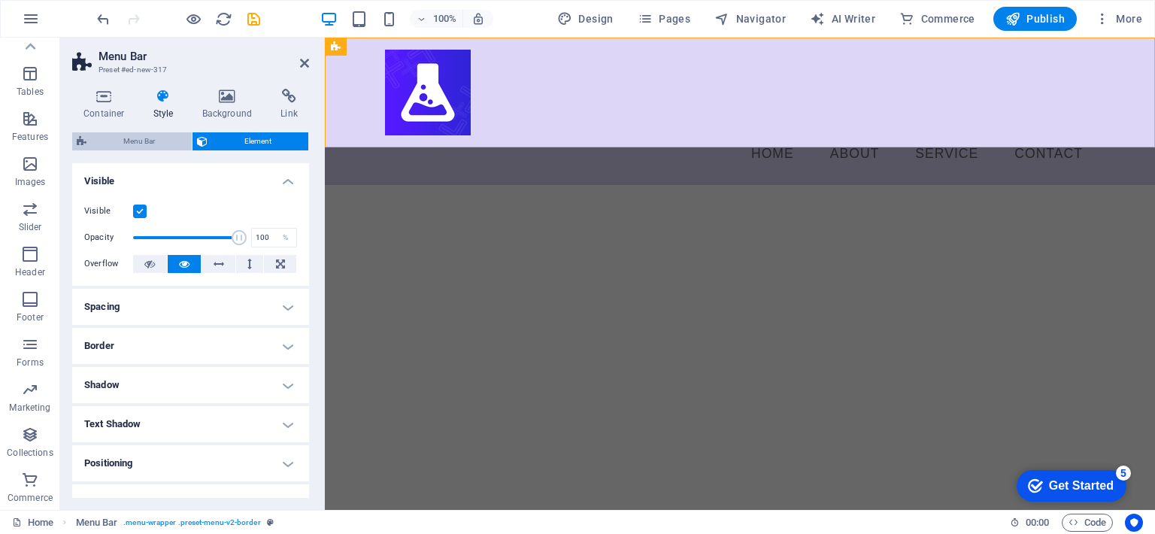
click at [168, 148] on span "Menu Bar" at bounding box center [139, 141] width 96 height 18
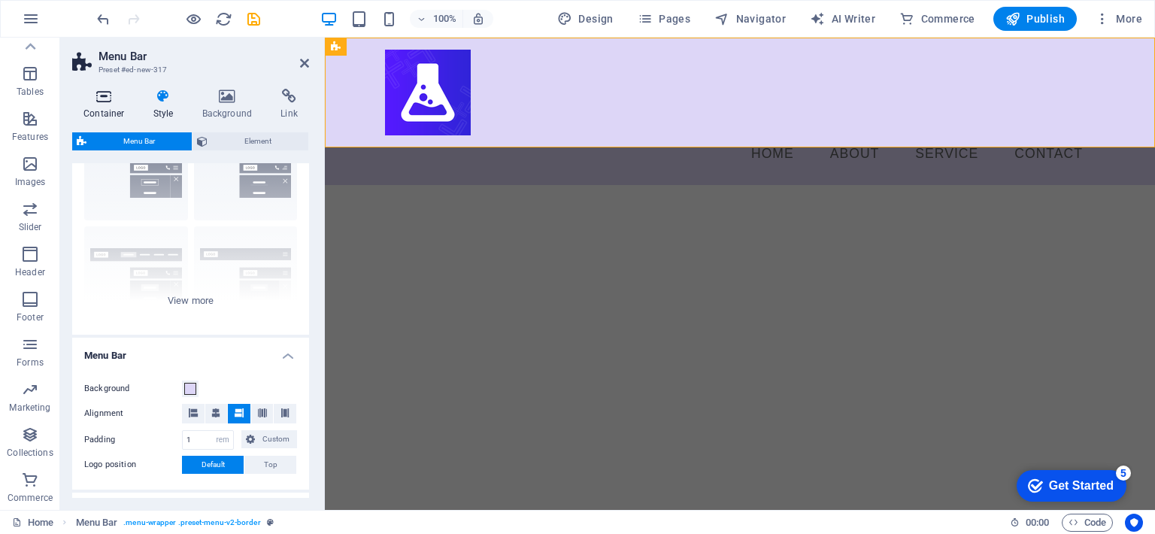
click at [107, 95] on icon at bounding box center [104, 96] width 64 height 15
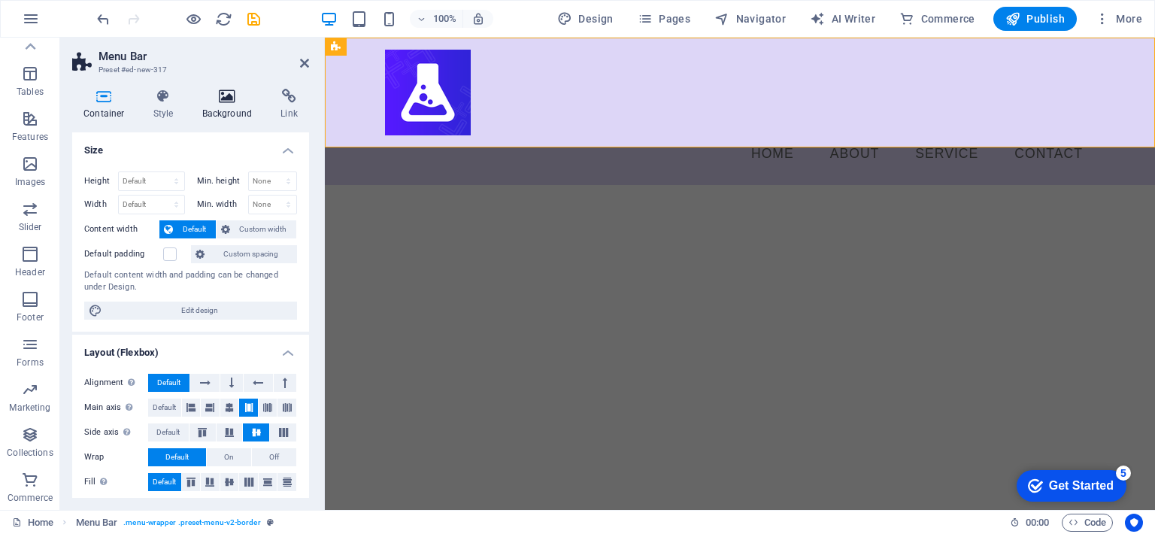
click at [219, 108] on h4 "Background" at bounding box center [230, 105] width 79 height 32
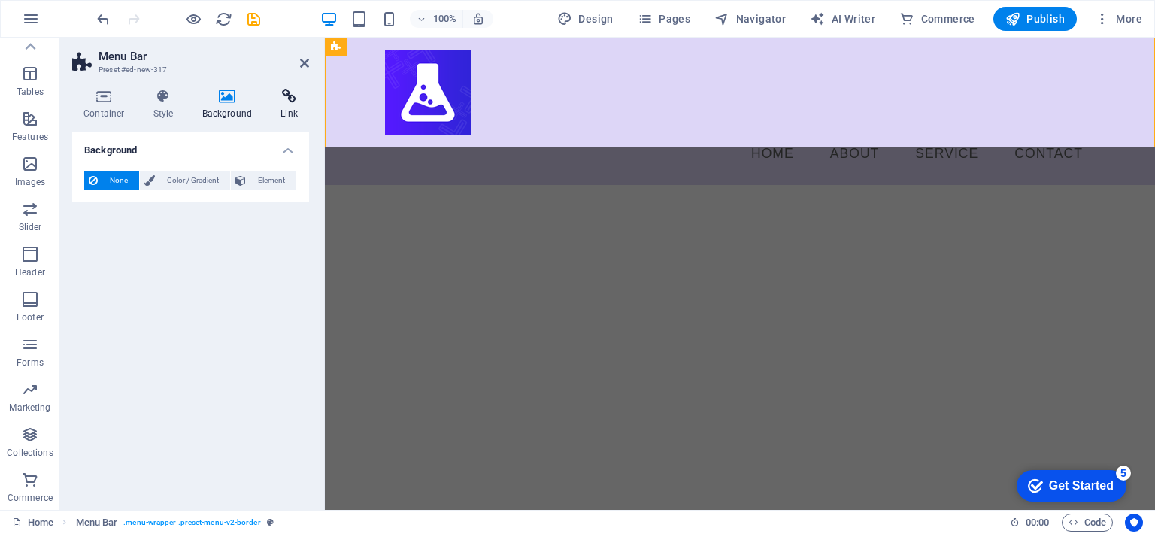
click at [292, 97] on icon at bounding box center [289, 96] width 40 height 15
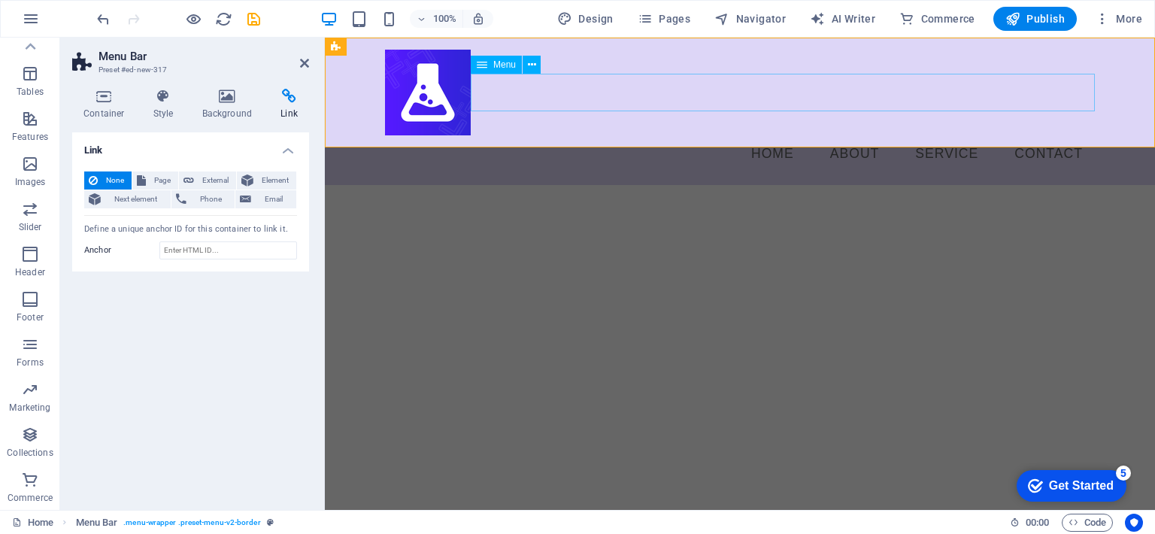
click at [678, 135] on nav "Home About Service Contact" at bounding box center [740, 154] width 710 height 38
click at [500, 68] on span "Menu" at bounding box center [504, 64] width 23 height 9
click at [519, 135] on nav "Home About Service Contact" at bounding box center [740, 154] width 710 height 38
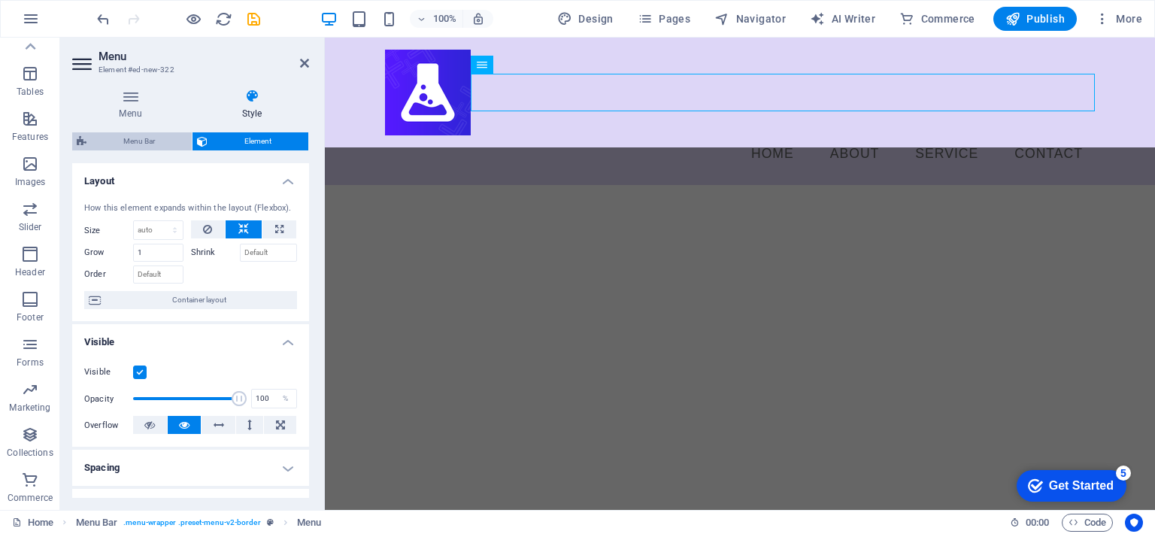
click at [147, 134] on span "Menu Bar" at bounding box center [139, 141] width 96 height 18
select select "rem"
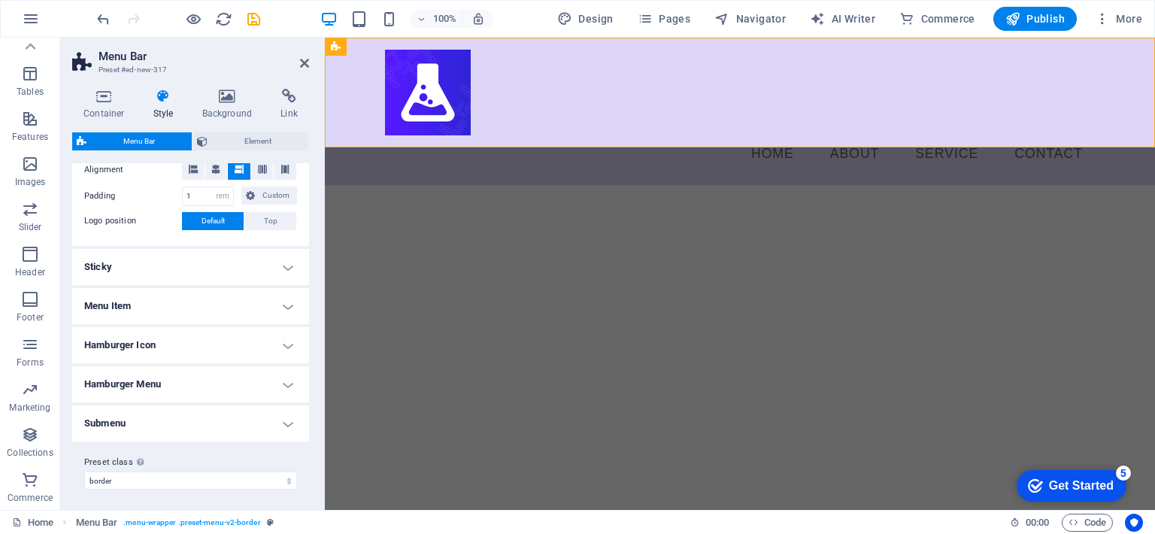
scroll to position [328, 0]
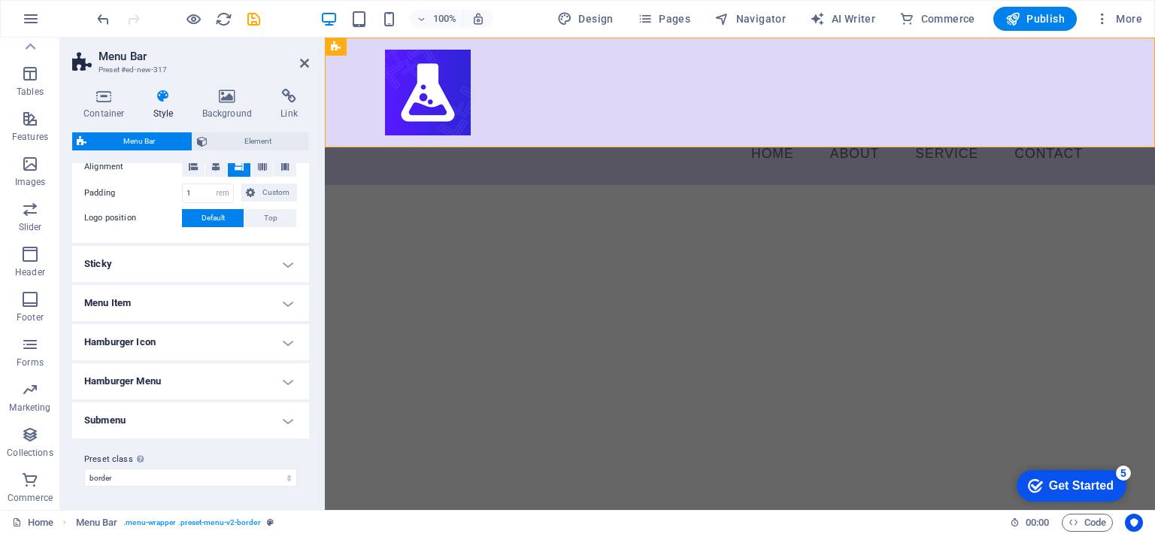
click at [177, 274] on h4 "Sticky" at bounding box center [190, 264] width 237 height 36
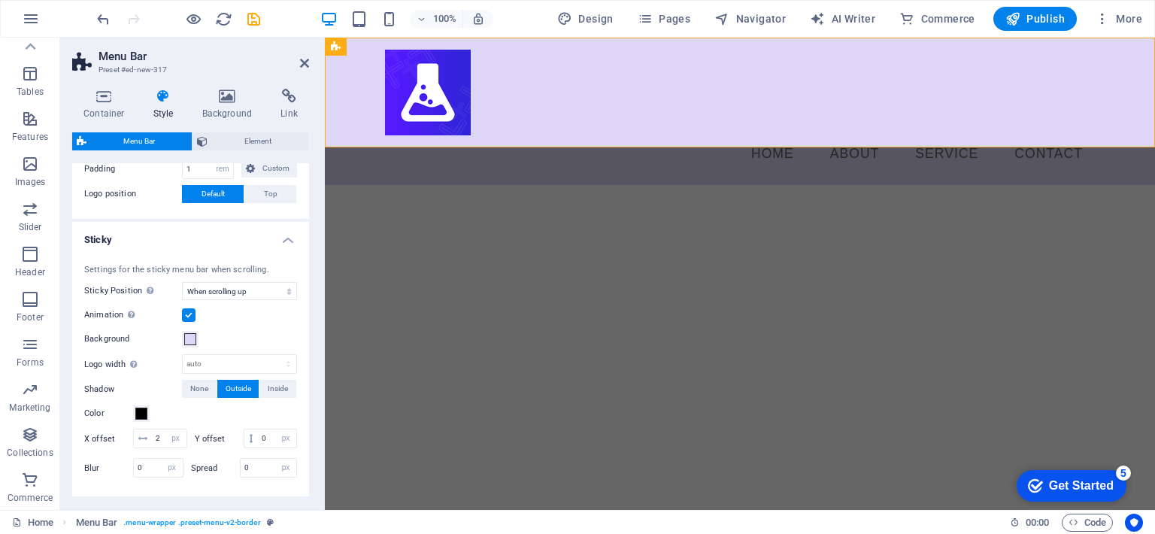
click at [173, 247] on h4 "Sticky" at bounding box center [190, 235] width 237 height 27
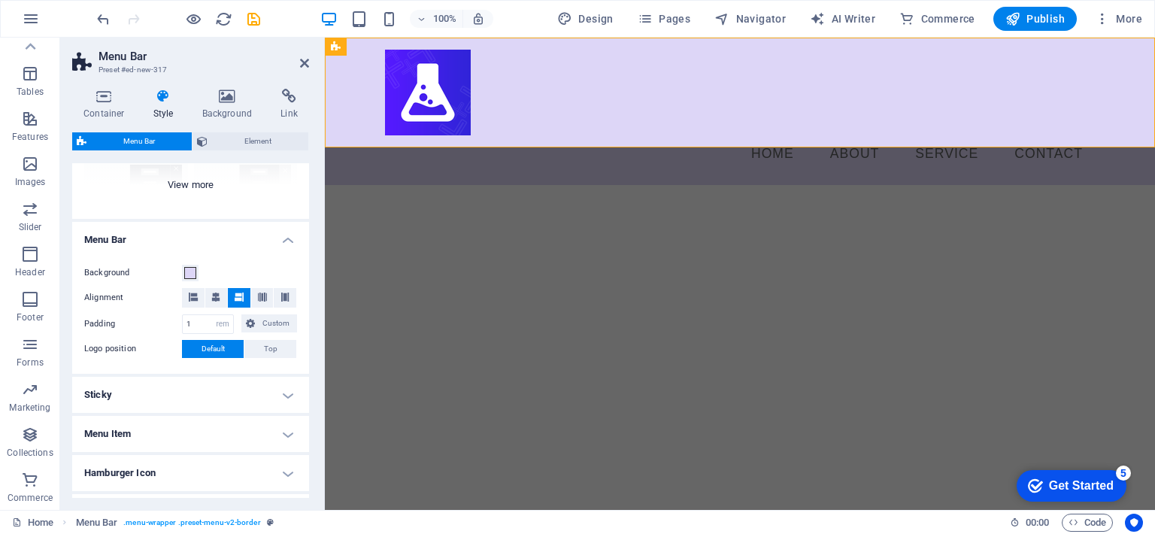
scroll to position [0, 0]
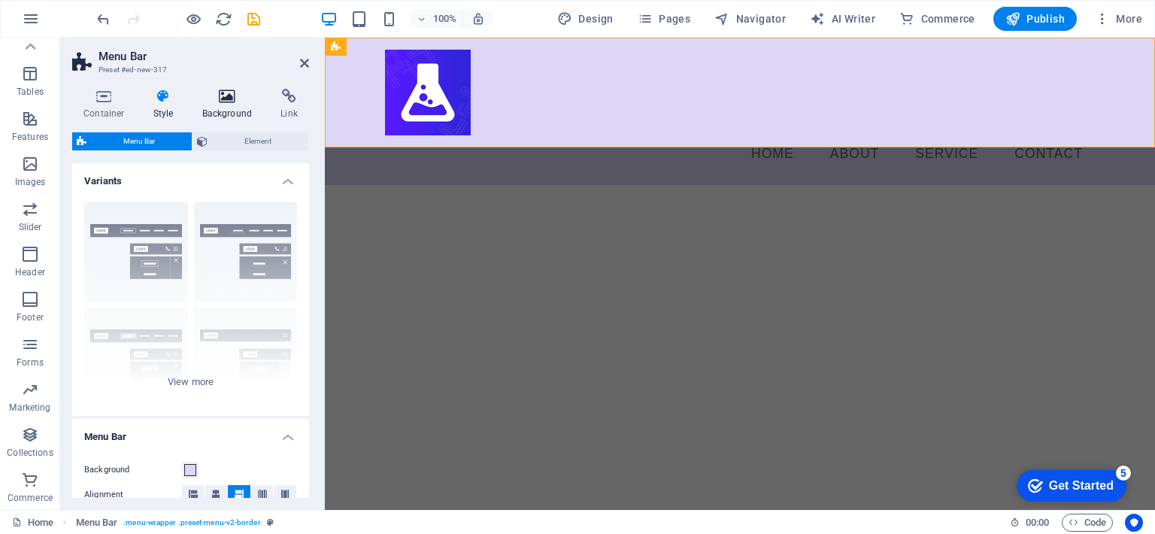
click at [221, 112] on h4 "Background" at bounding box center [230, 105] width 79 height 32
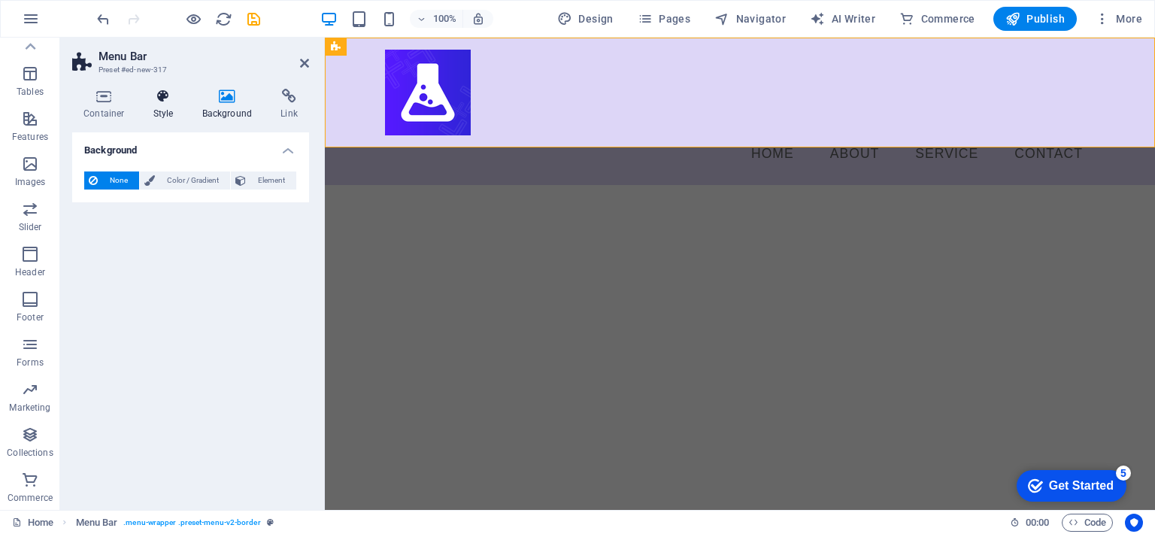
click at [168, 100] on icon at bounding box center [163, 96] width 43 height 15
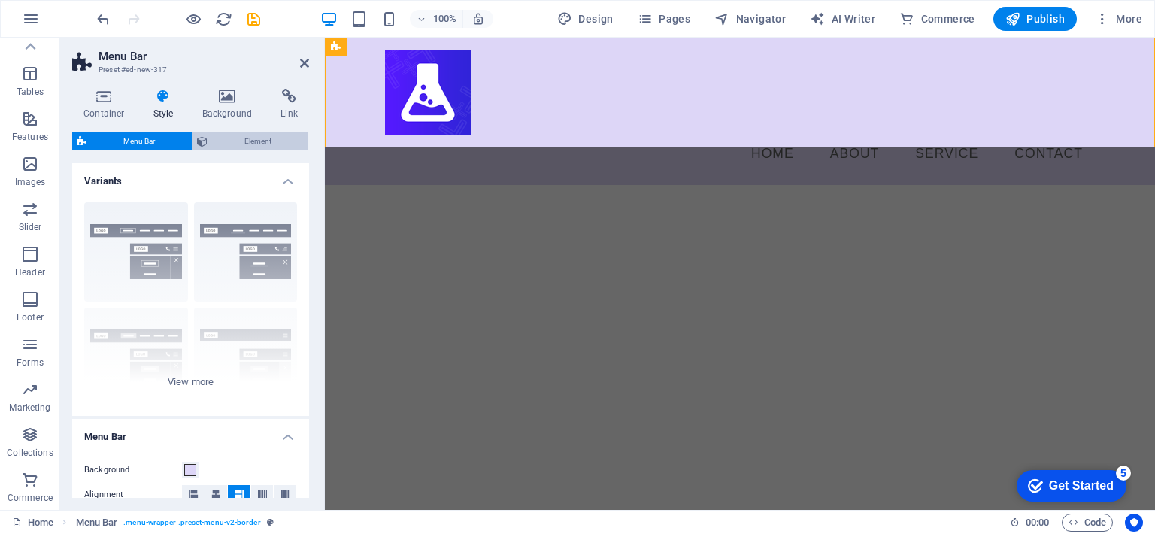
click at [238, 146] on span "Element" at bounding box center [258, 141] width 92 height 18
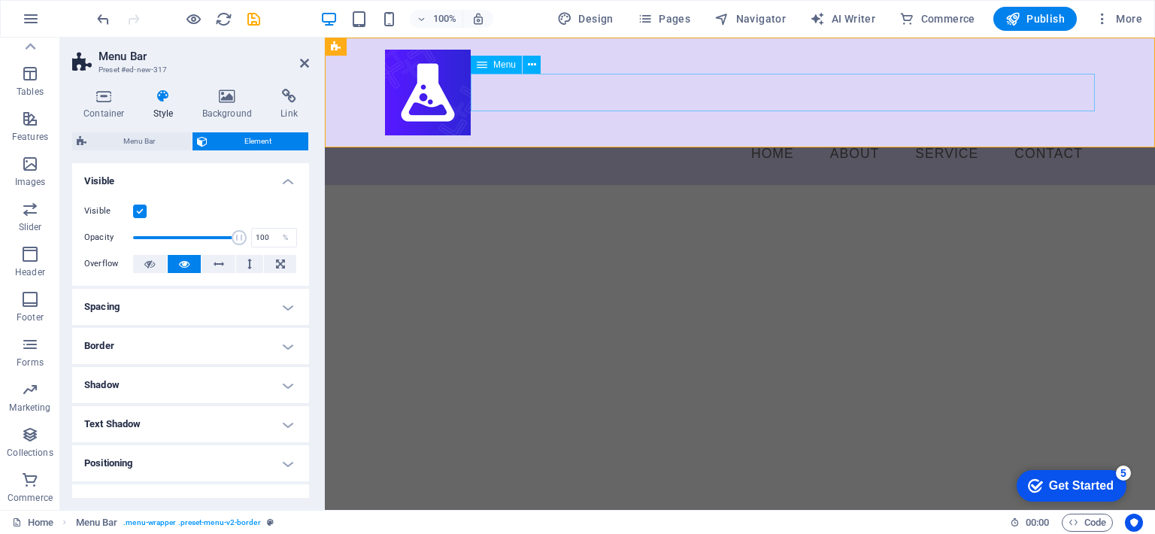
click at [658, 135] on nav "Home About Service Contact" at bounding box center [740, 154] width 710 height 38
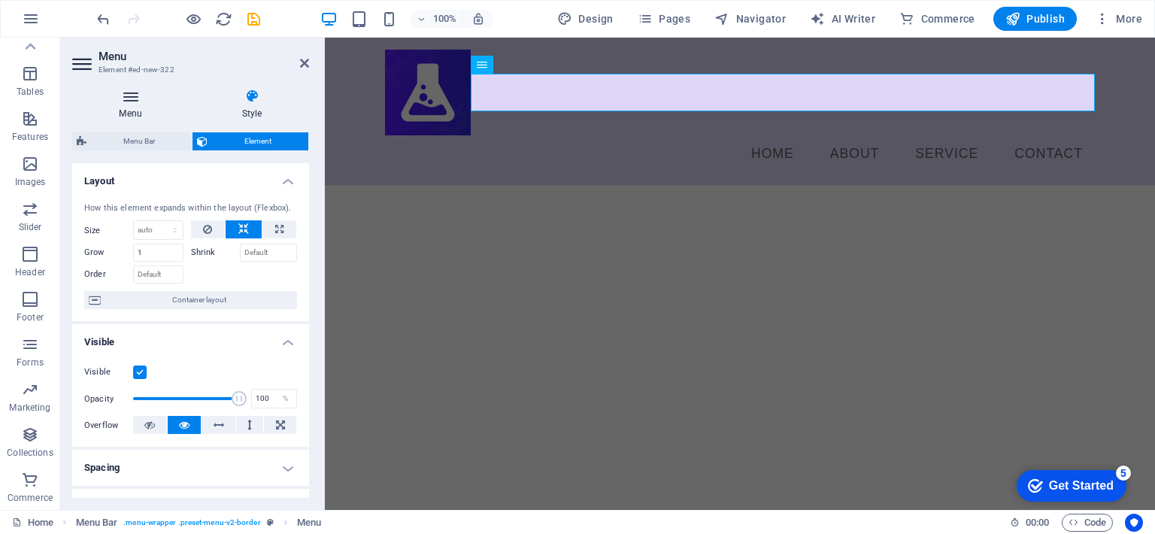
click at [143, 104] on h4 "Menu" at bounding box center [133, 105] width 123 height 32
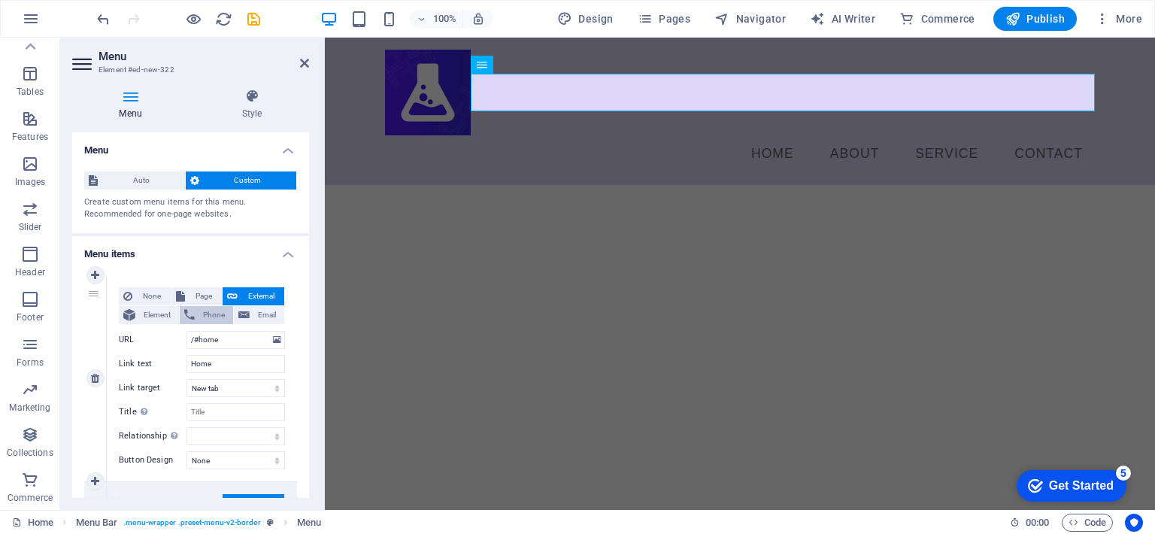
click at [199, 309] on span "Phone" at bounding box center [213, 315] width 29 height 18
select select
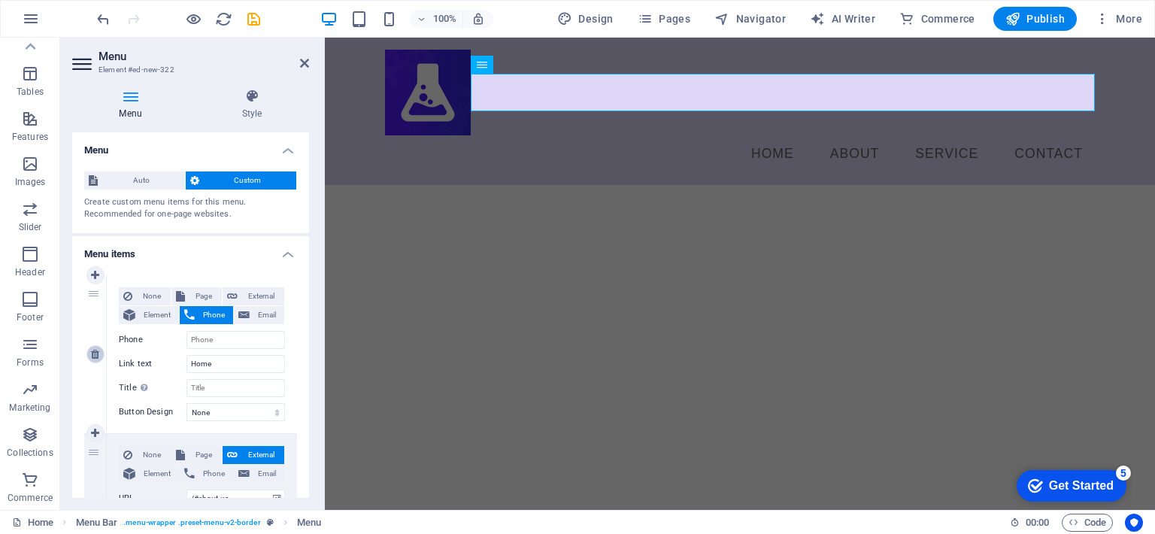
click at [101, 350] on link at bounding box center [95, 354] width 18 height 18
type input "/#about-us"
type input "About"
select select
type input "/#service"
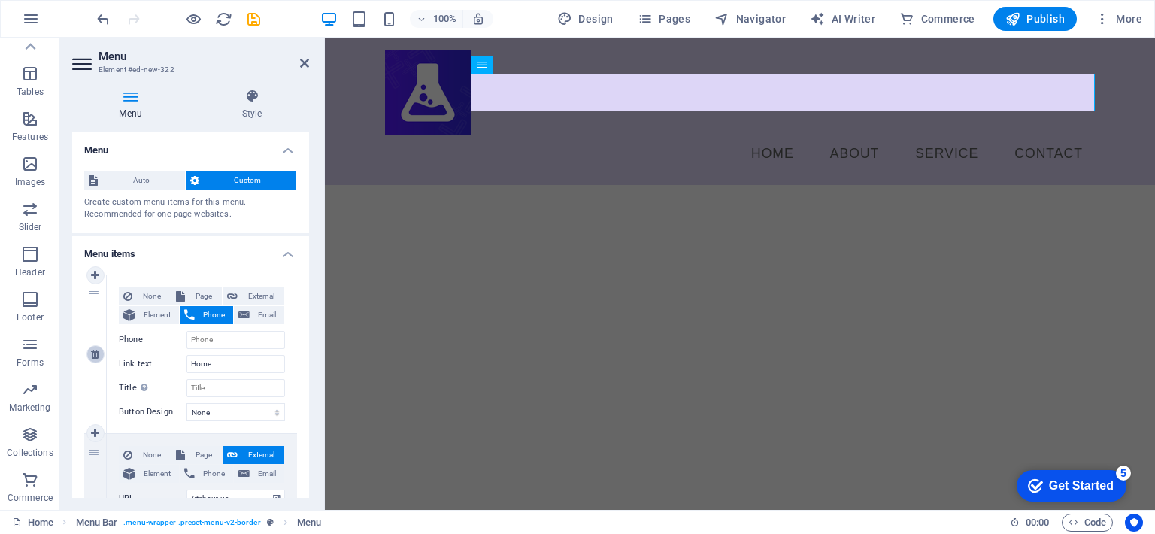
type input "Service"
select select
type input "/#contact"
type input "Contact"
select select
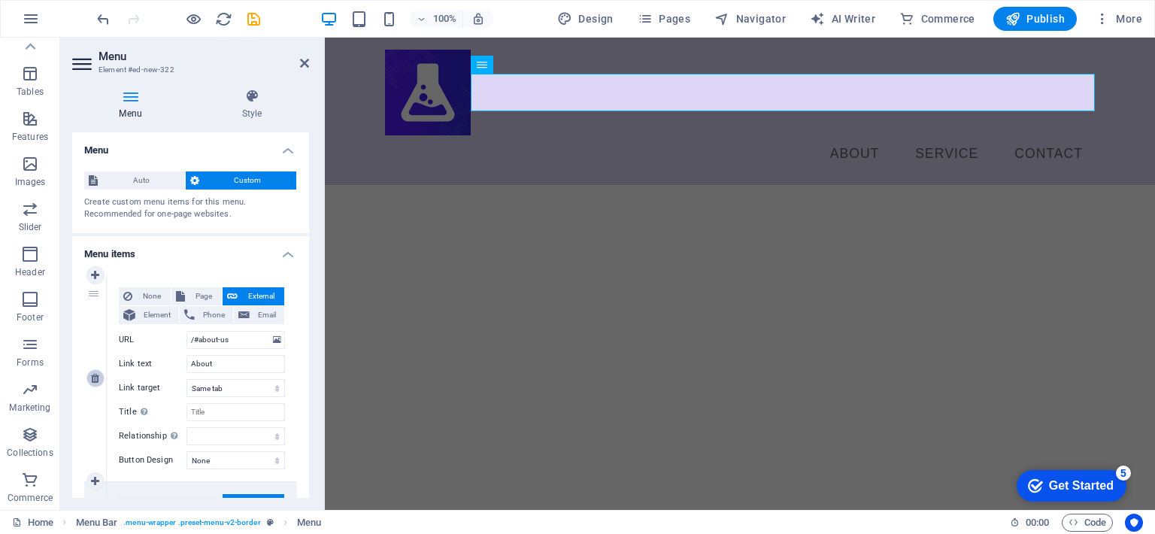
click at [97, 373] on icon at bounding box center [95, 378] width 8 height 11
type input "/#service"
type input "Service"
select select
type input "/#contact"
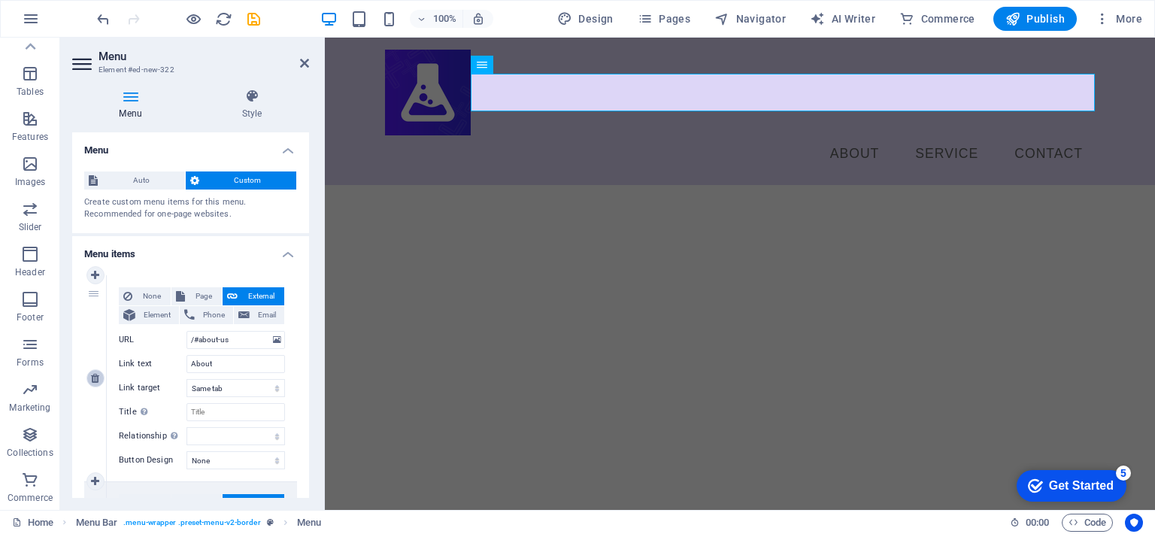
type input "Contact"
select select
click at [96, 378] on icon at bounding box center [95, 378] width 8 height 11
type input "/#contact"
type input "Contact"
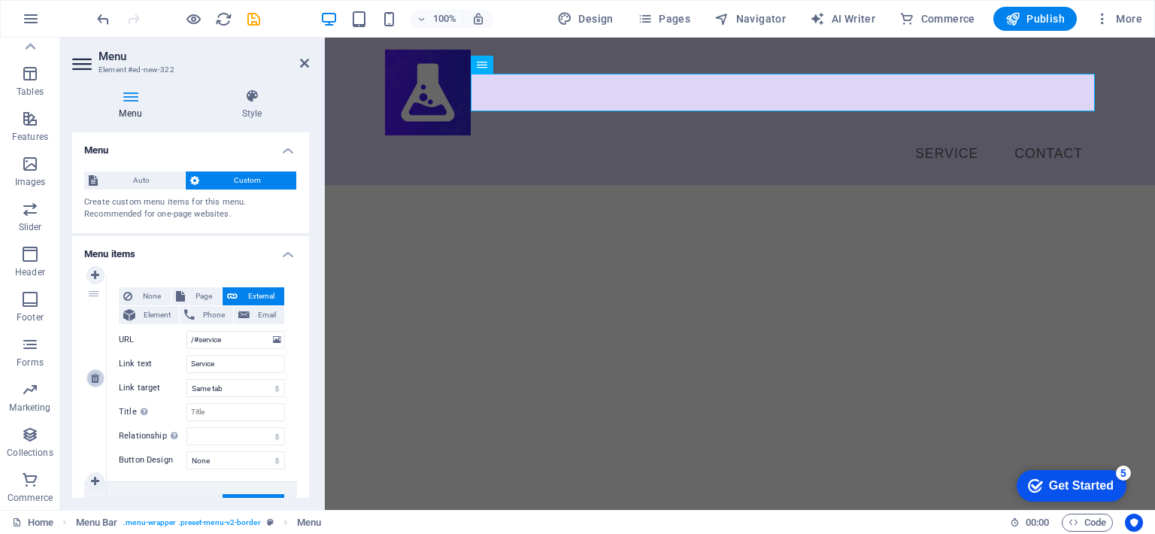
select select
click at [96, 378] on icon at bounding box center [95, 378] width 8 height 11
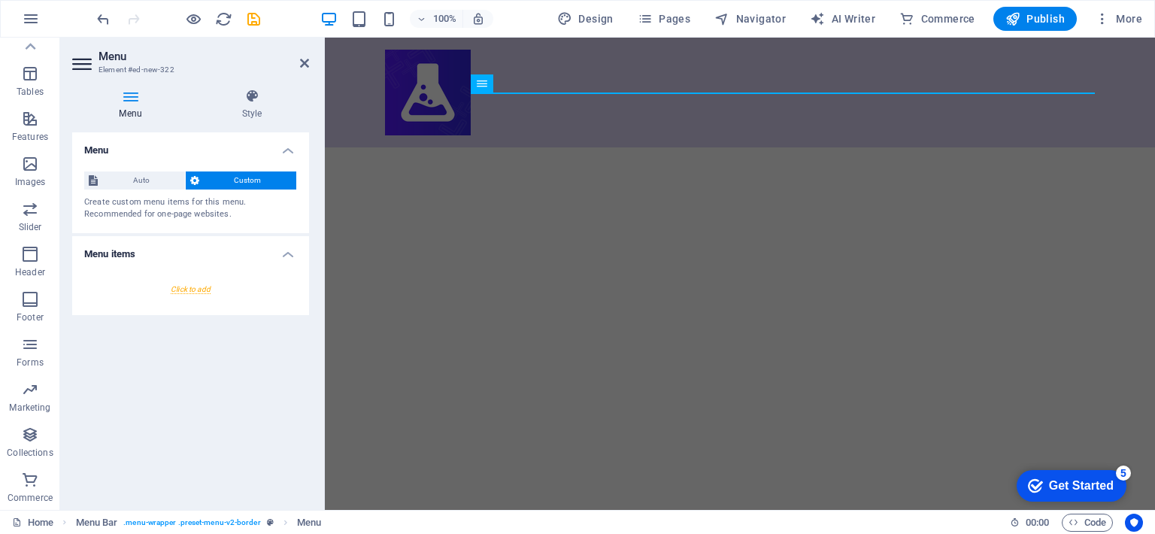
click at [201, 281] on div at bounding box center [190, 289] width 213 height 28
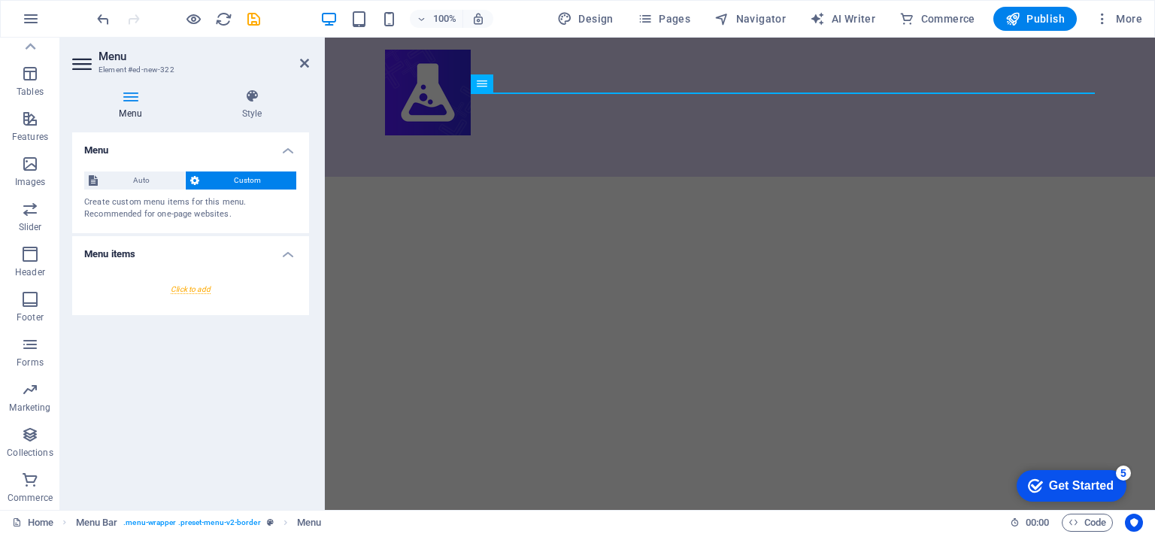
select select
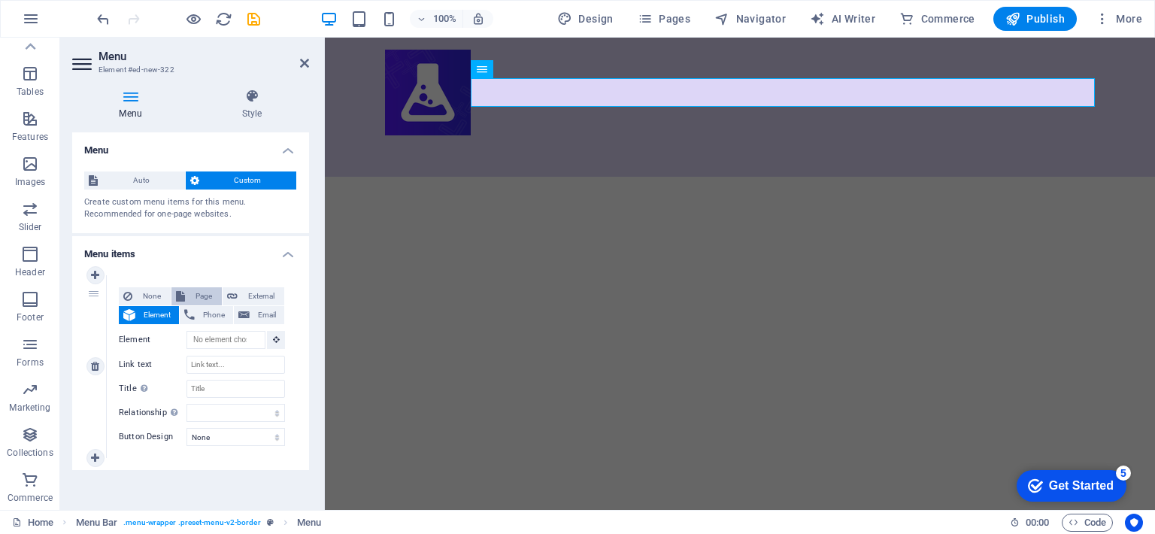
click at [182, 295] on icon at bounding box center [180, 296] width 9 height 18
select select
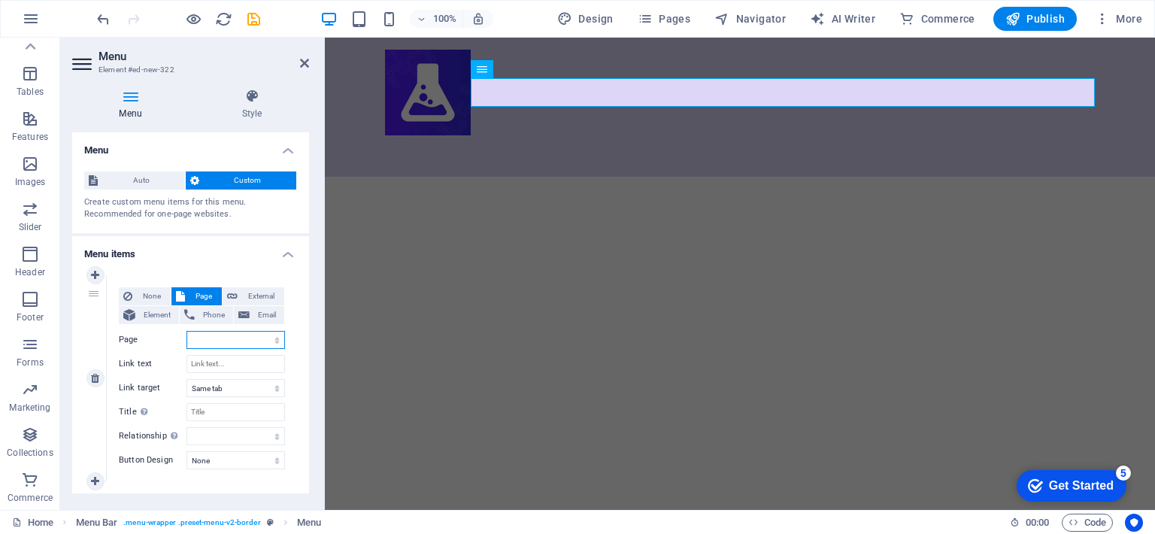
click at [213, 334] on select "Home" at bounding box center [235, 340] width 98 height 18
select select "0"
click at [186, 331] on select "Home" at bounding box center [235, 340] width 98 height 18
select select
click at [214, 362] on input "Link text" at bounding box center [235, 364] width 98 height 18
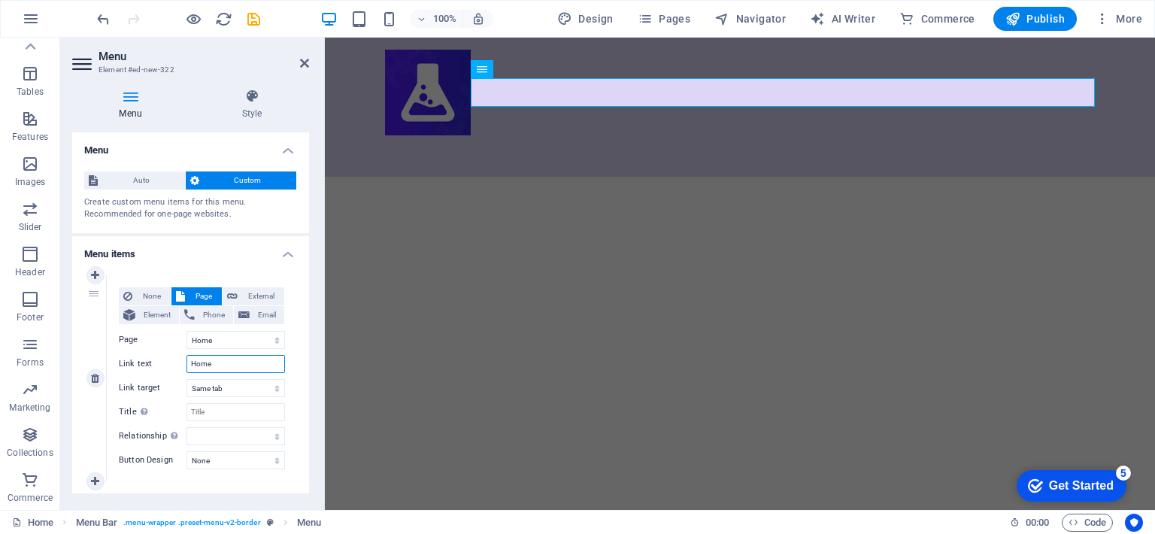
type input "Home"
select select
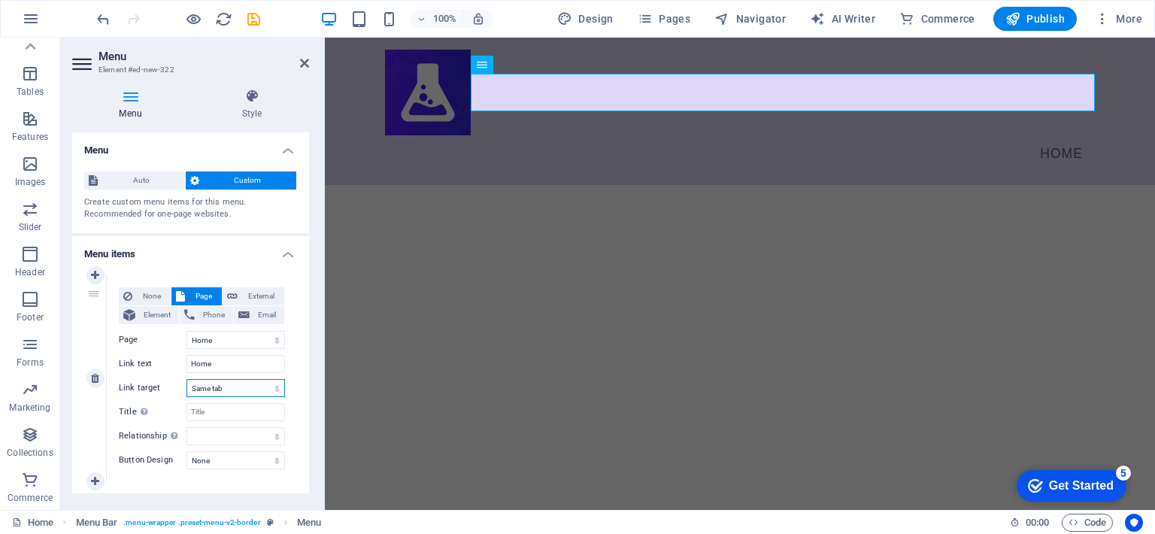
click at [229, 392] on select "New tab Same tab Overlay" at bounding box center [235, 388] width 98 height 18
click at [231, 389] on select "New tab Same tab Overlay" at bounding box center [235, 388] width 98 height 18
click at [216, 407] on input "Title Additional link description, should not be the same as the link text. The…" at bounding box center [235, 412] width 98 height 18
type input "Home"
select select
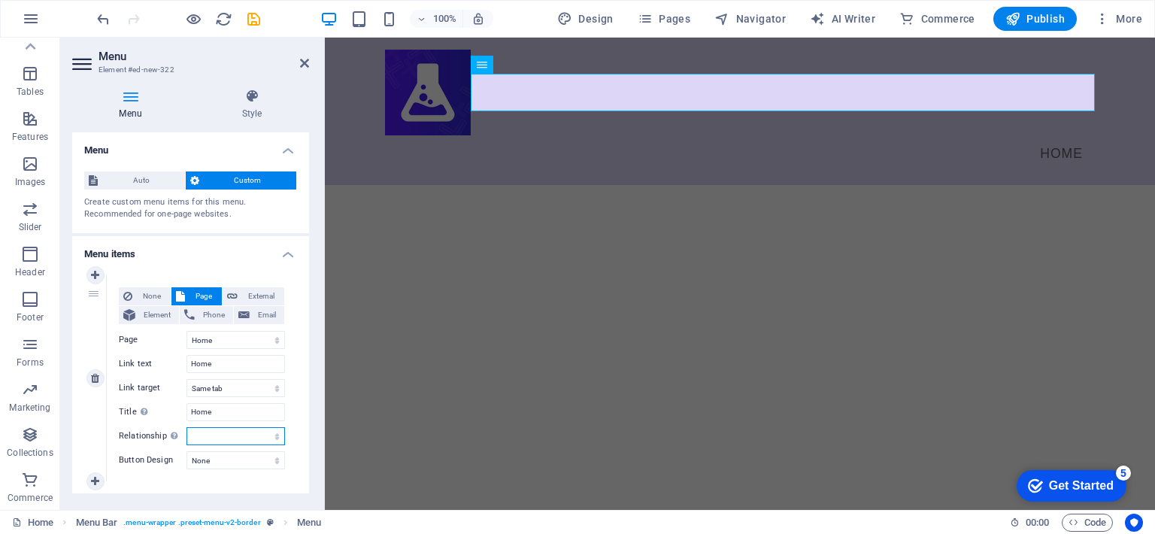
click at [222, 434] on select "alternate author bookmark external help license next nofollow noreferrer noopen…" at bounding box center [235, 436] width 98 height 18
click at [161, 483] on div "1 None Page External Element Phone Email Page Home Element URL Phone Email Link…" at bounding box center [190, 378] width 237 height 230
click at [471, 185] on html "Skip to main content Menu Home" at bounding box center [740, 111] width 830 height 147
click at [358, 121] on div "Menu Home" at bounding box center [740, 111] width 830 height 147
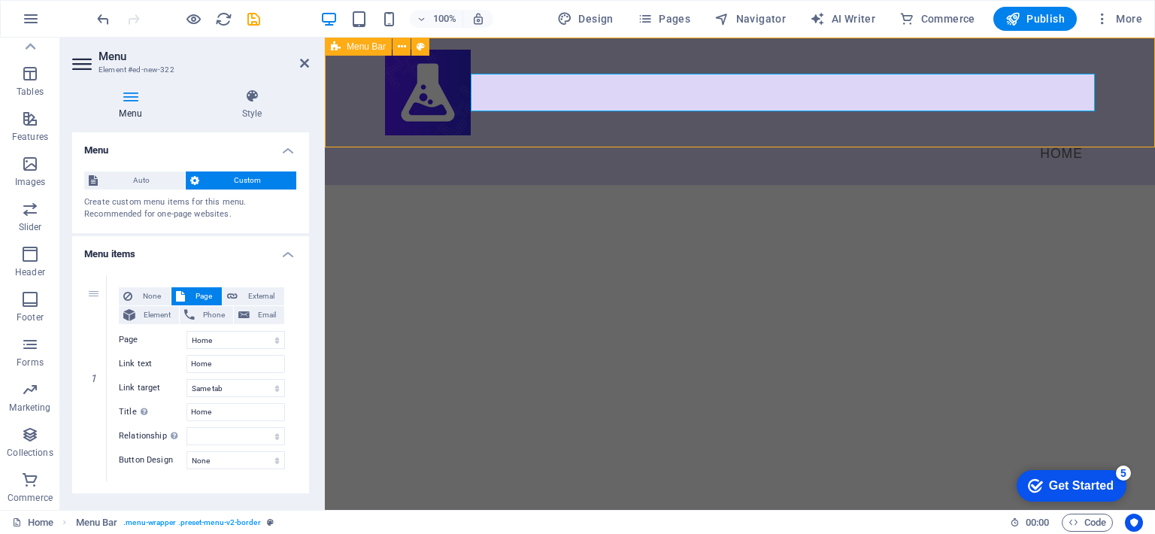
click at [358, 121] on div "Menu Home" at bounding box center [740, 111] width 830 height 147
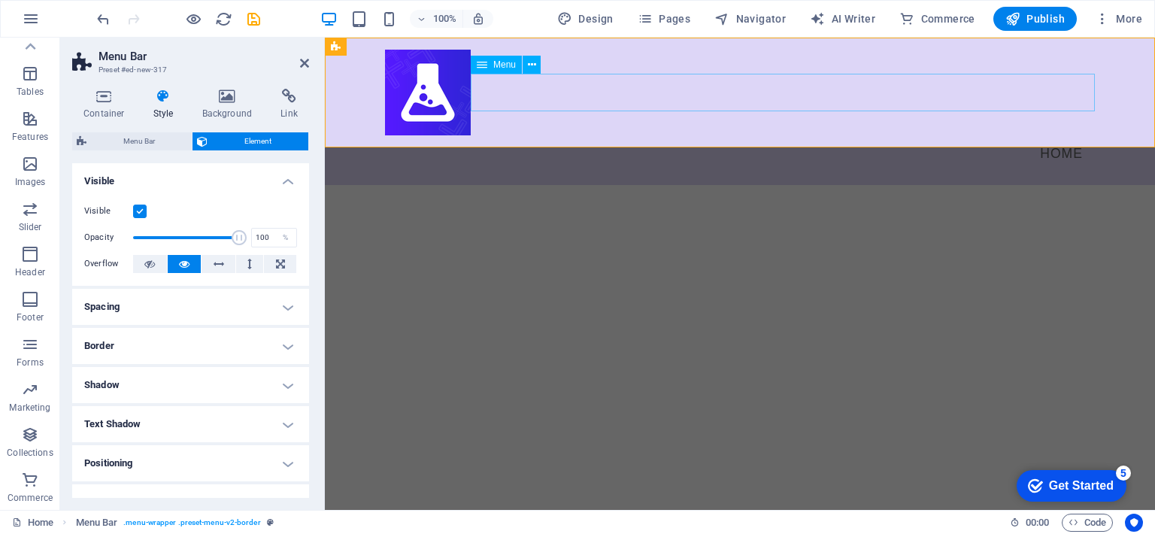
click at [517, 135] on nav "Home" at bounding box center [740, 154] width 710 height 38
click at [528, 70] on icon at bounding box center [532, 65] width 8 height 16
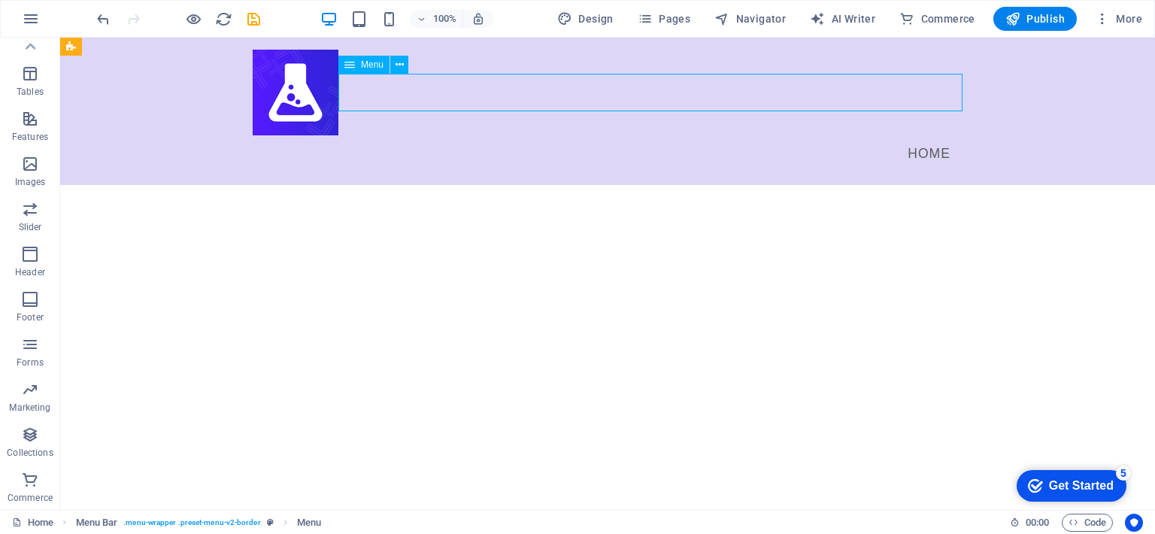
drag, startPoint x: 214, startPoint y: 91, endPoint x: 621, endPoint y: 97, distance: 406.7
click at [621, 135] on nav "Home" at bounding box center [608, 154] width 710 height 38
click at [468, 135] on nav "Home" at bounding box center [608, 154] width 710 height 38
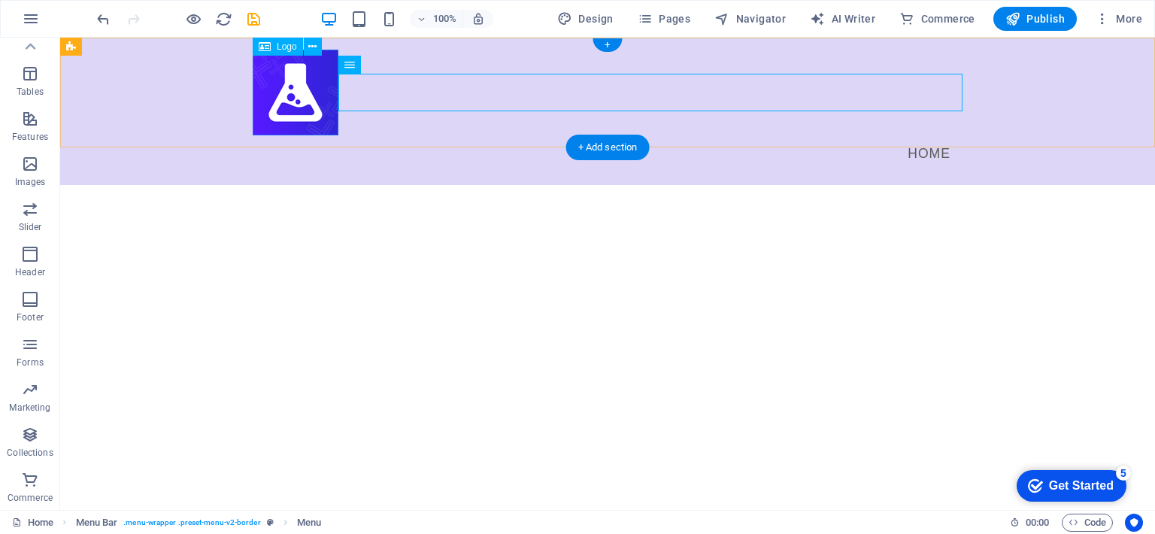
click at [301, 92] on div at bounding box center [608, 93] width 710 height 86
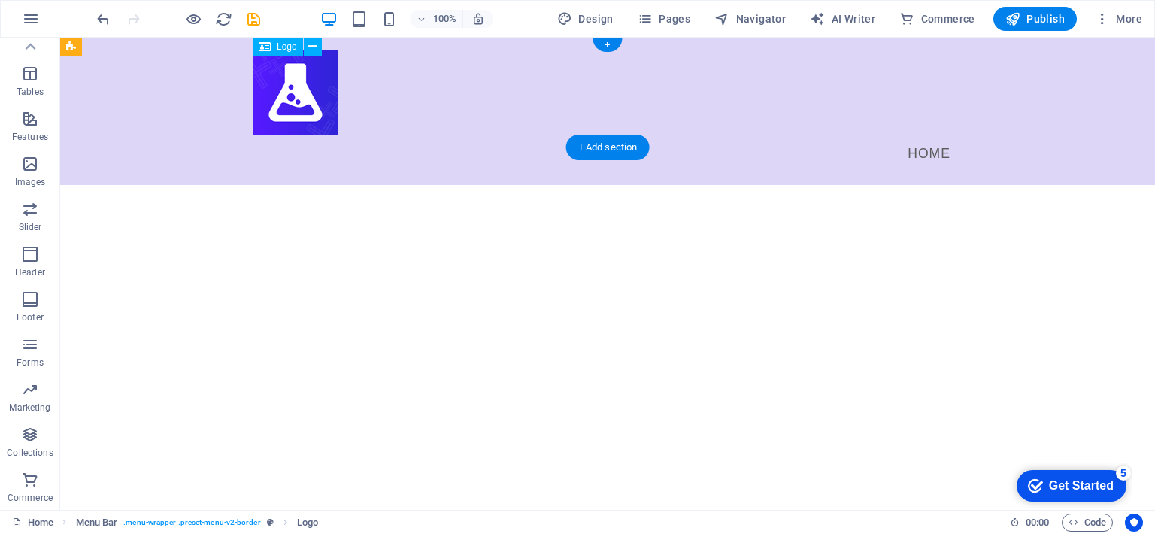
click at [301, 92] on div at bounding box center [608, 93] width 710 height 86
select select "px"
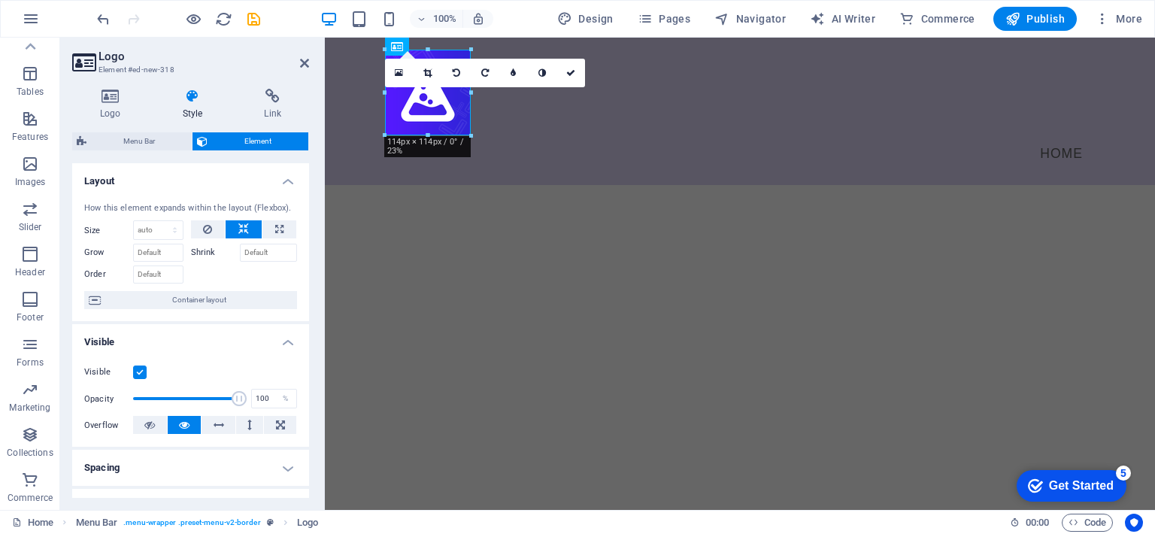
click at [301, 92] on icon at bounding box center [272, 96] width 73 height 15
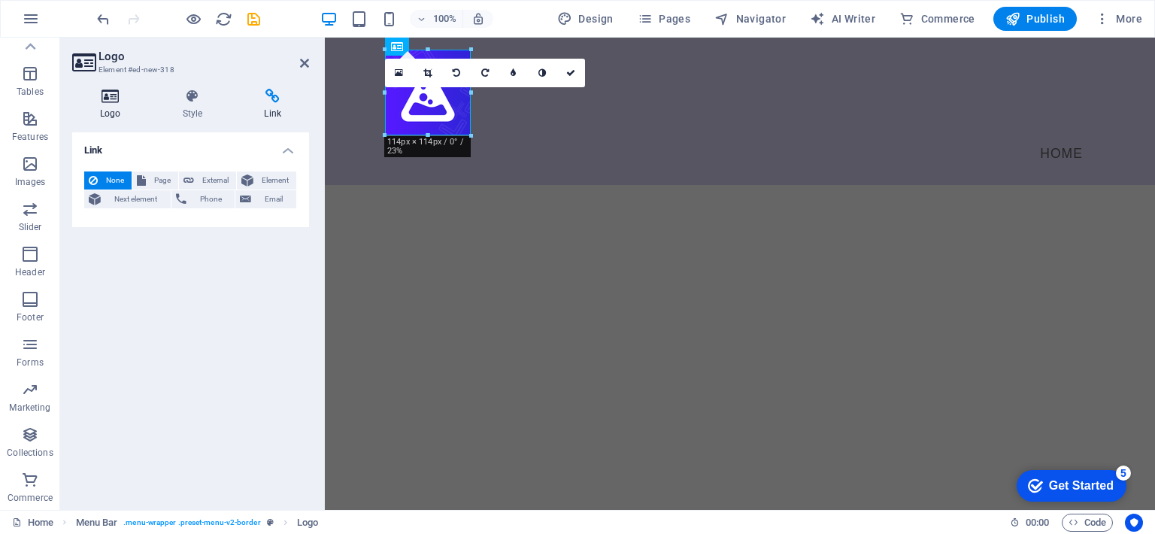
click at [123, 94] on icon at bounding box center [110, 96] width 77 height 15
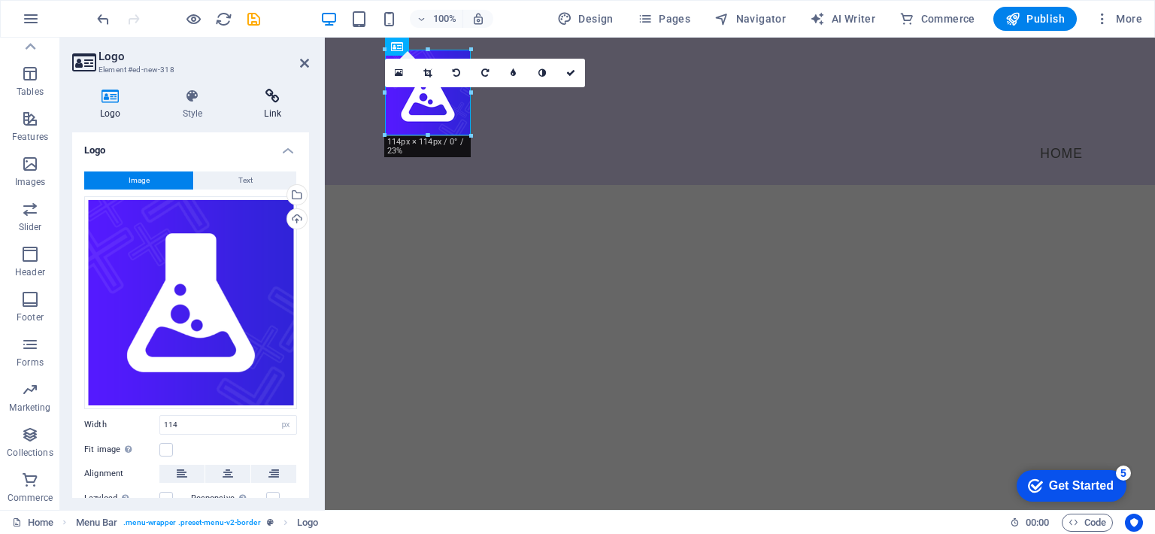
click at [262, 108] on h4 "Link" at bounding box center [272, 105] width 73 height 32
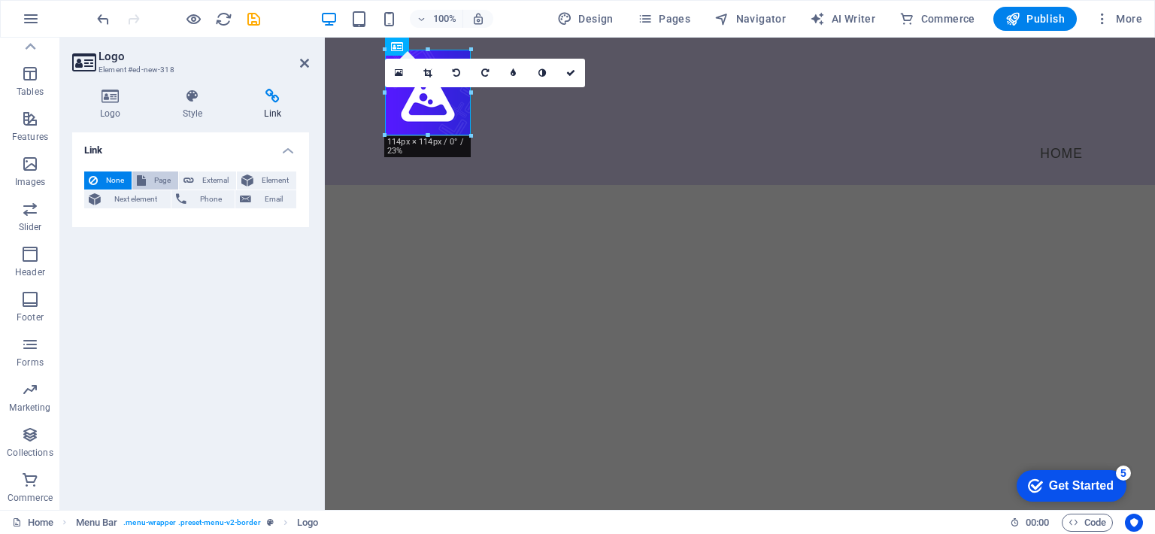
click at [157, 180] on span "Page" at bounding box center [161, 180] width 23 height 18
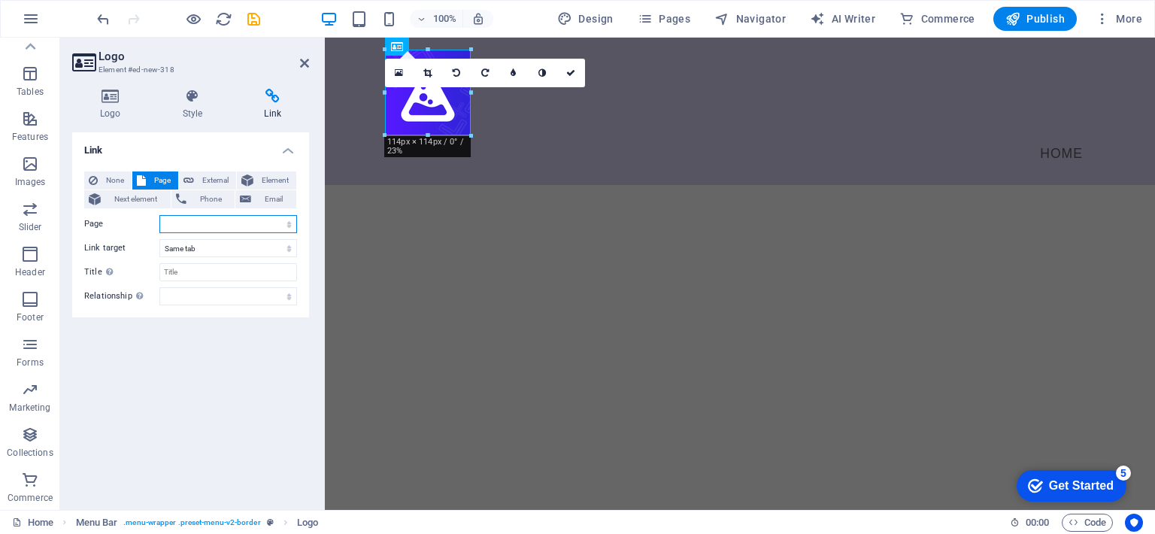
click at [204, 224] on select "Home" at bounding box center [228, 224] width 138 height 18
select select "0"
click at [159, 215] on select "Home" at bounding box center [228, 224] width 138 height 18
click at [186, 372] on div "Link None Page External Element Next element Phone Email Page Home Element URL …" at bounding box center [190, 314] width 237 height 365
click at [202, 110] on h4 "Style" at bounding box center [196, 105] width 82 height 32
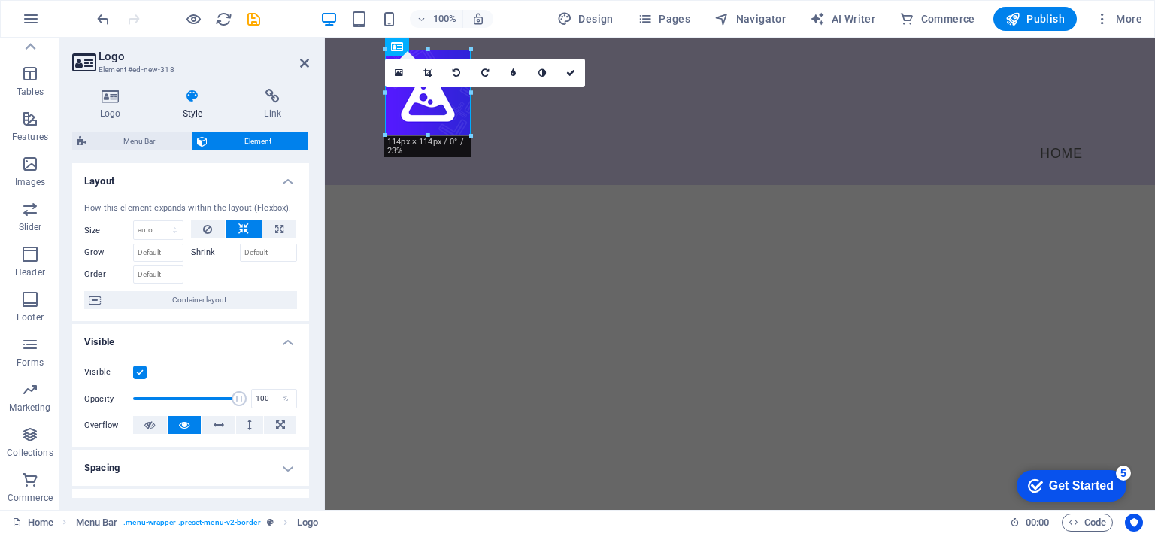
click at [410, 185] on html "Skip to main content Menu Home" at bounding box center [740, 111] width 830 height 147
click at [602, 185] on html "Skip to main content Menu Home" at bounding box center [740, 111] width 830 height 147
click at [304, 58] on icon at bounding box center [304, 63] width 9 height 12
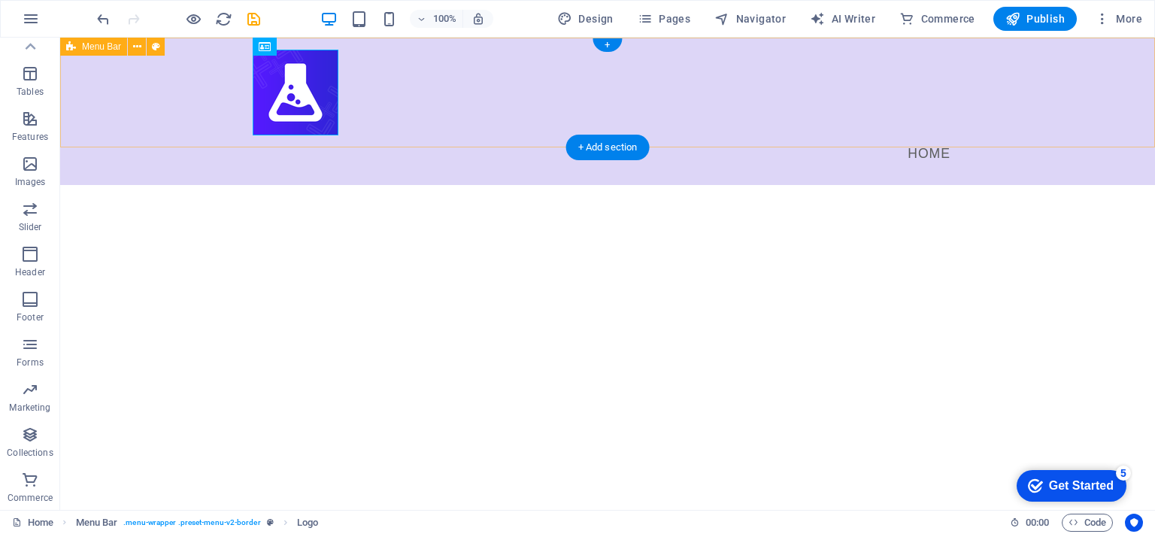
click at [457, 115] on div "Menu Home" at bounding box center [607, 111] width 1094 height 147
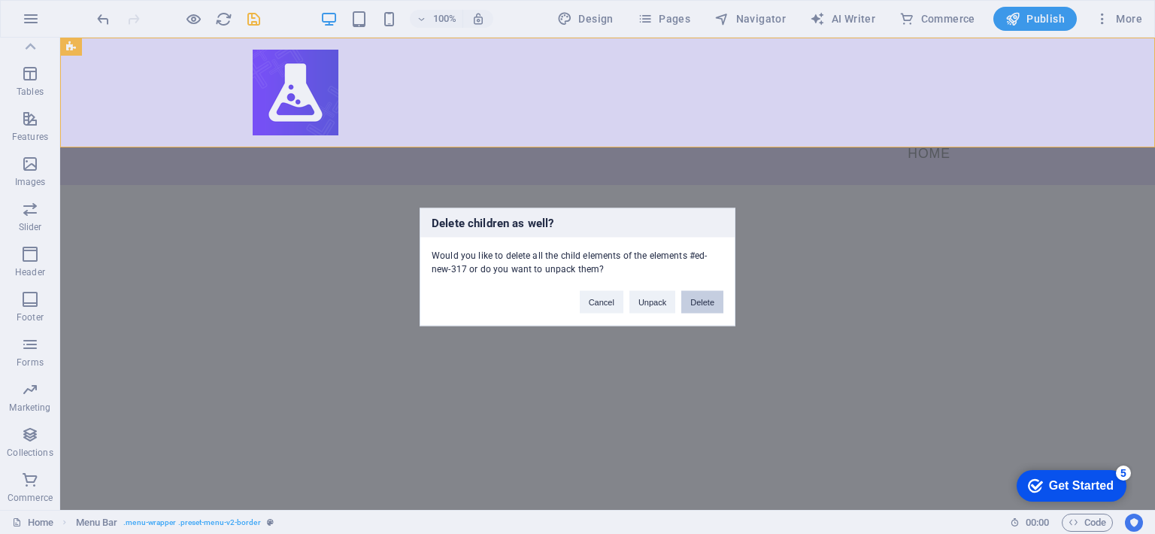
click at [712, 304] on button "Delete" at bounding box center [702, 302] width 42 height 23
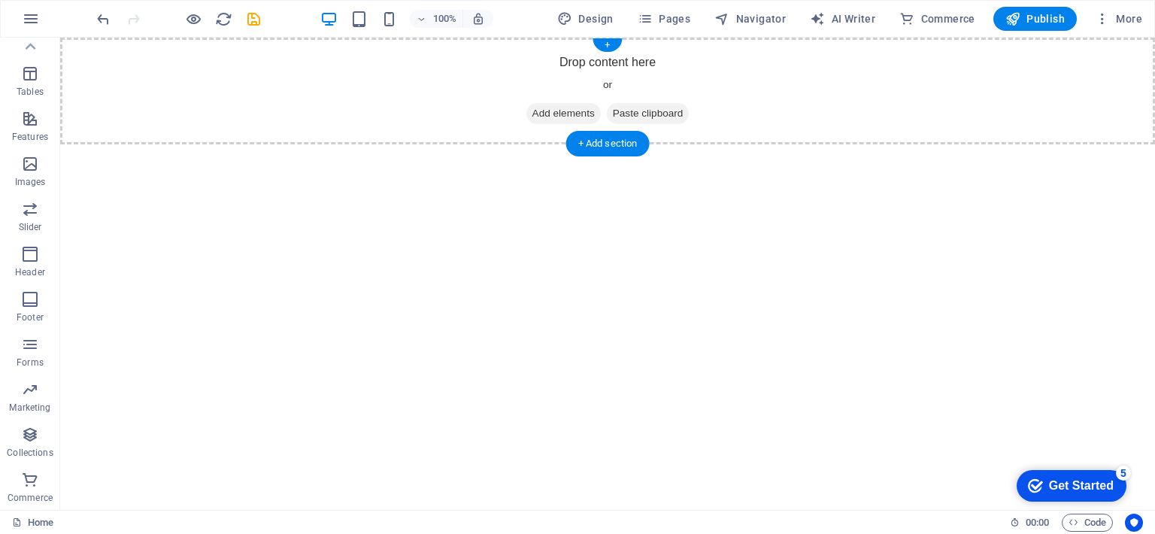
click at [680, 111] on span "Paste clipboard" at bounding box center [648, 113] width 83 height 21
click at [1069, 521] on icon "button" at bounding box center [1073, 522] width 10 height 10
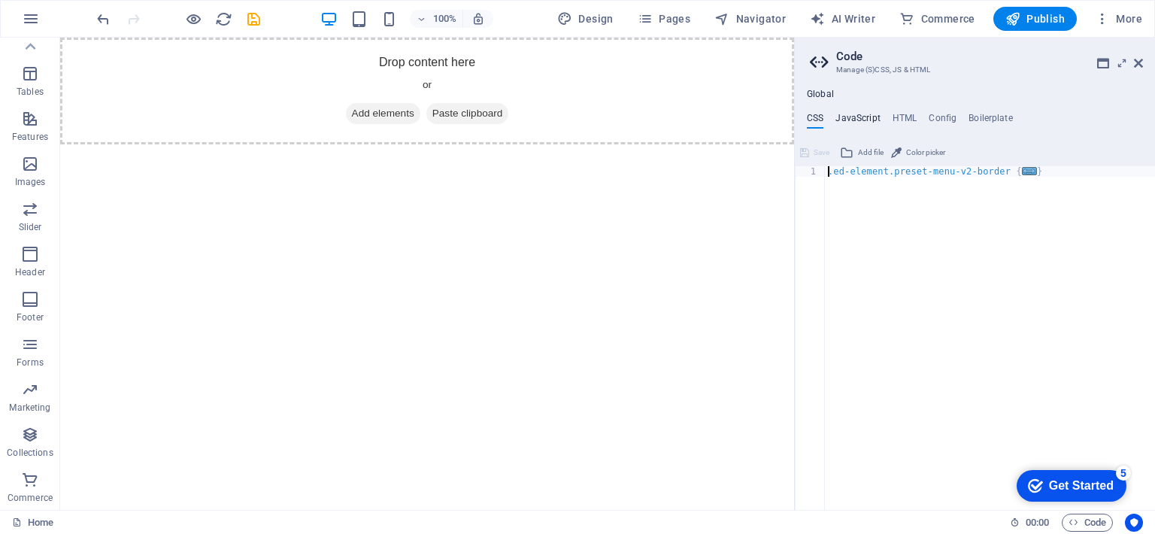
click at [866, 119] on h4 "JavaScript" at bounding box center [857, 121] width 44 height 17
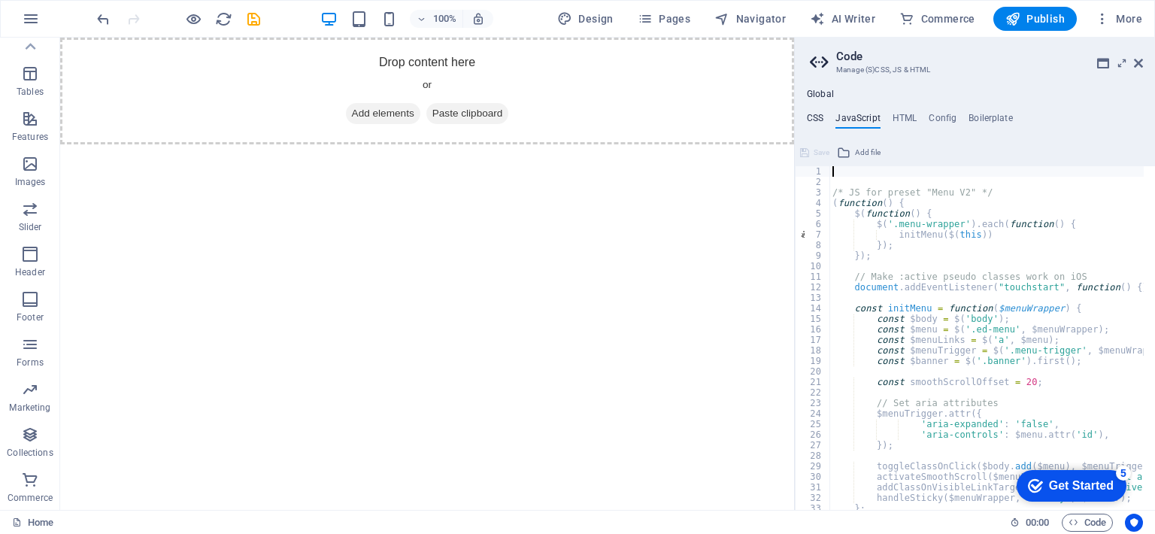
click at [823, 118] on h4 "CSS" at bounding box center [815, 121] width 17 height 17
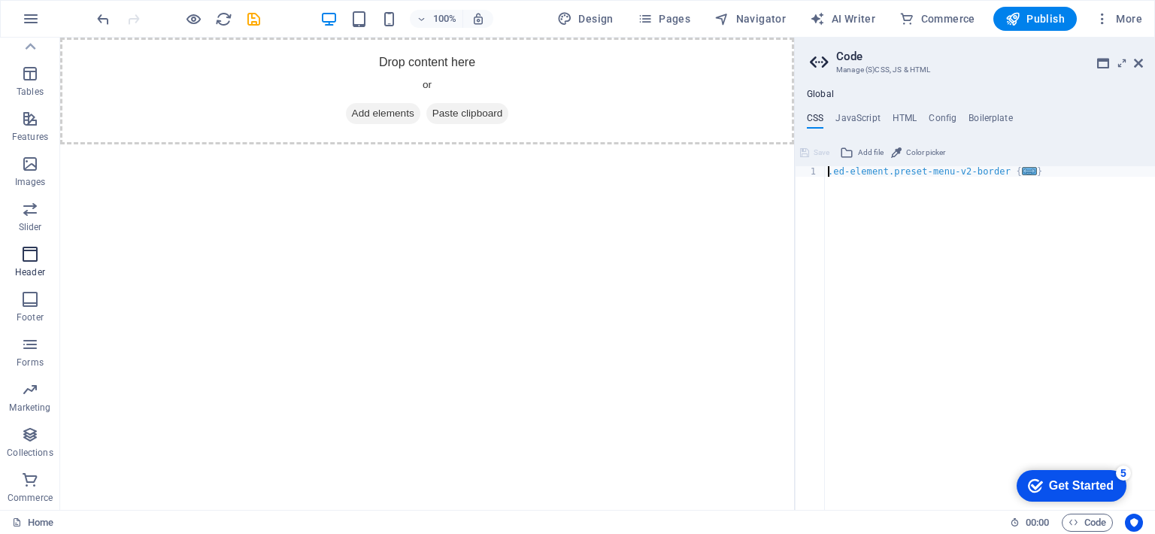
click at [35, 265] on span "Header" at bounding box center [30, 263] width 60 height 36
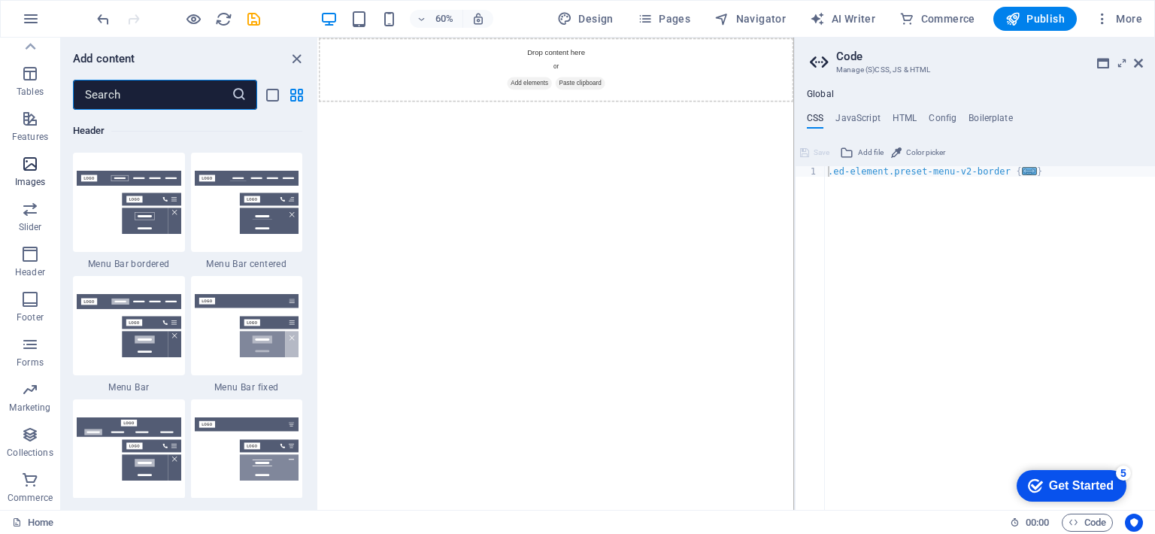
click at [36, 163] on icon "button" at bounding box center [30, 164] width 18 height 18
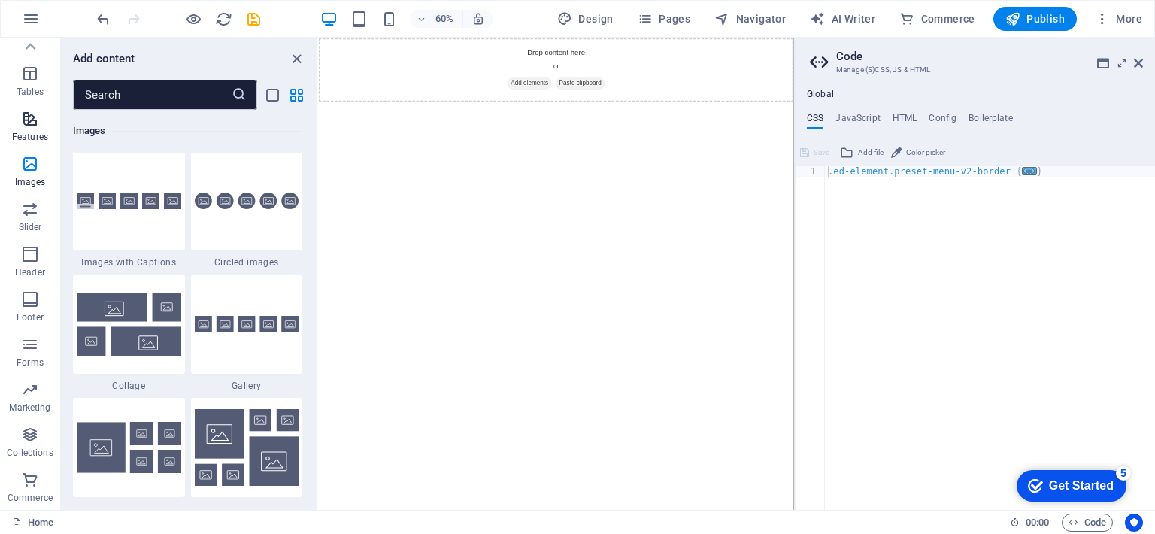
click at [33, 126] on icon "button" at bounding box center [30, 119] width 18 height 18
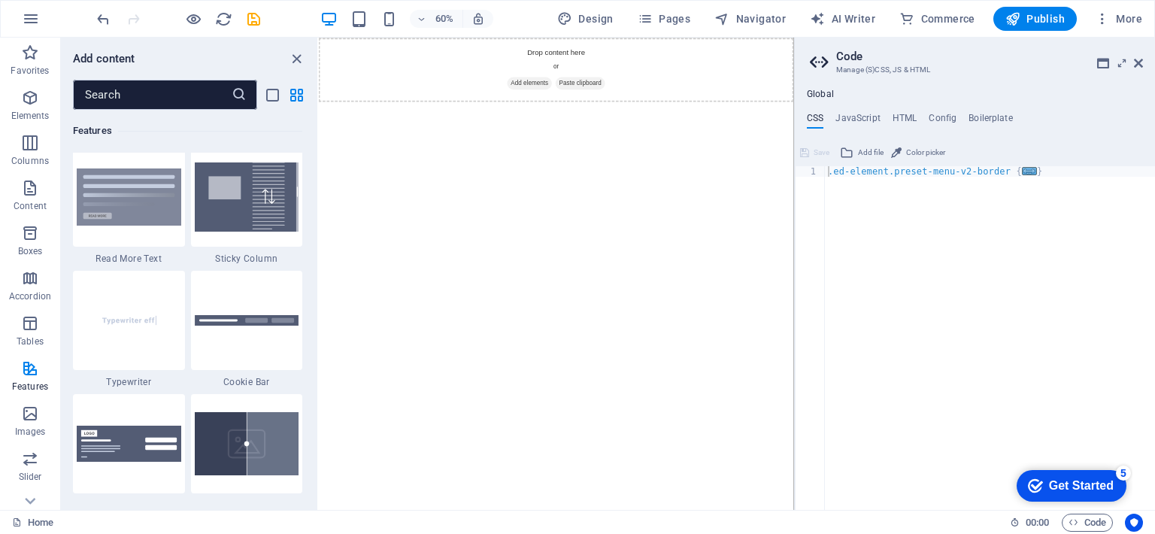
click at [429, 144] on html "Skip to main content Drop content here or Add elements Paste clipboard" at bounding box center [714, 91] width 791 height 107
click at [295, 59] on icon "close panel" at bounding box center [296, 58] width 17 height 17
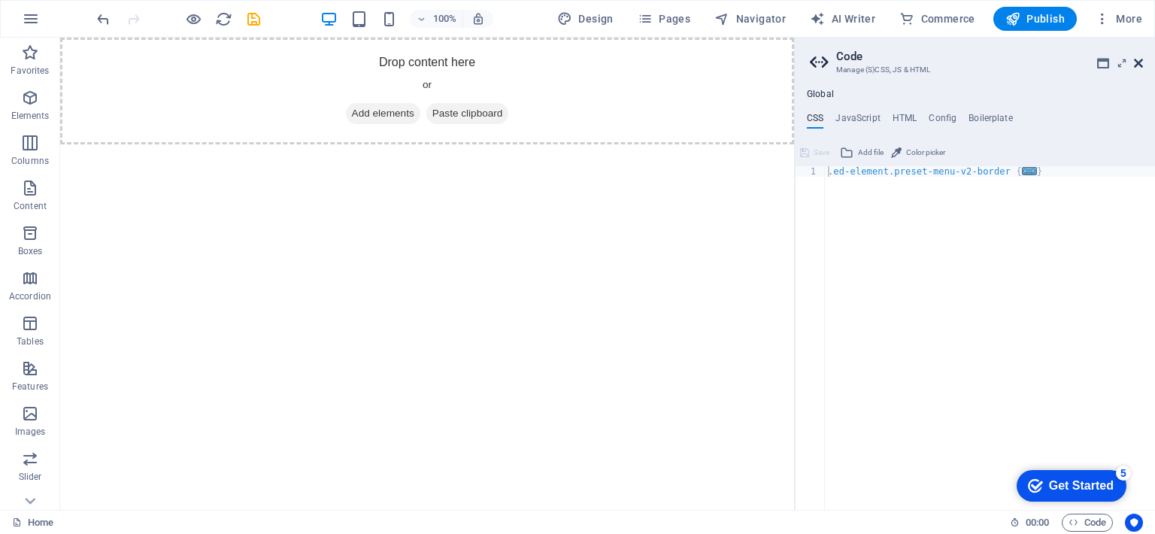
click at [1137, 60] on icon at bounding box center [1137, 63] width 9 height 12
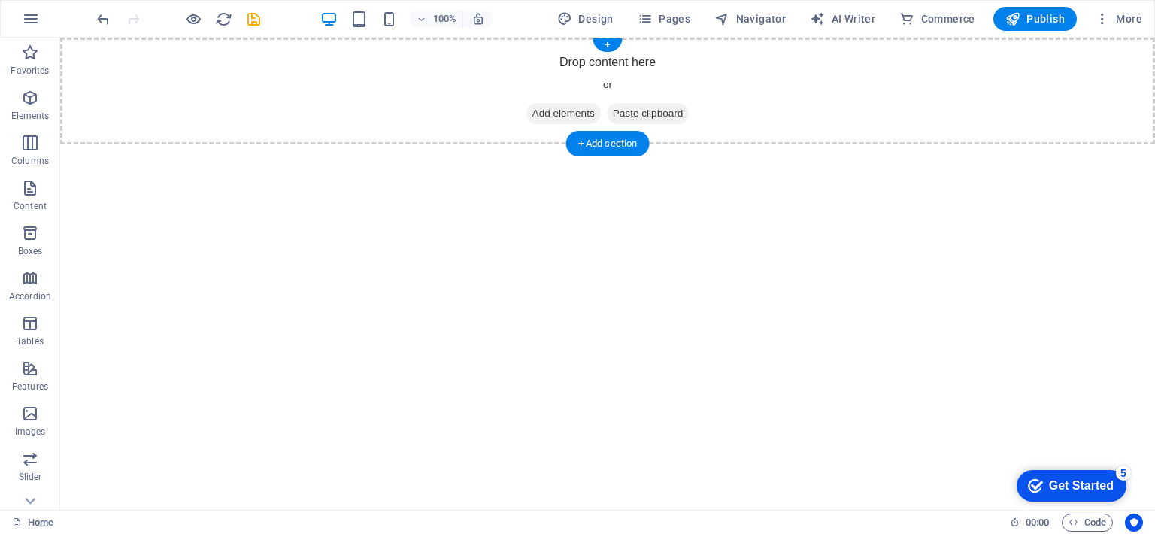
click at [639, 113] on span "Paste clipboard" at bounding box center [648, 113] width 83 height 21
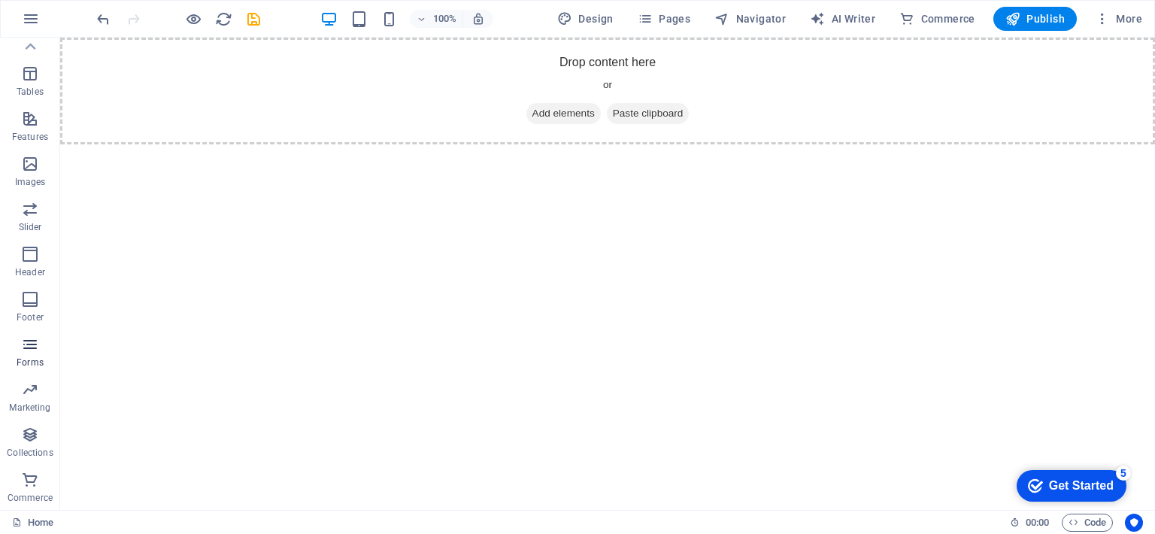
click at [36, 354] on span "Forms" at bounding box center [30, 353] width 60 height 36
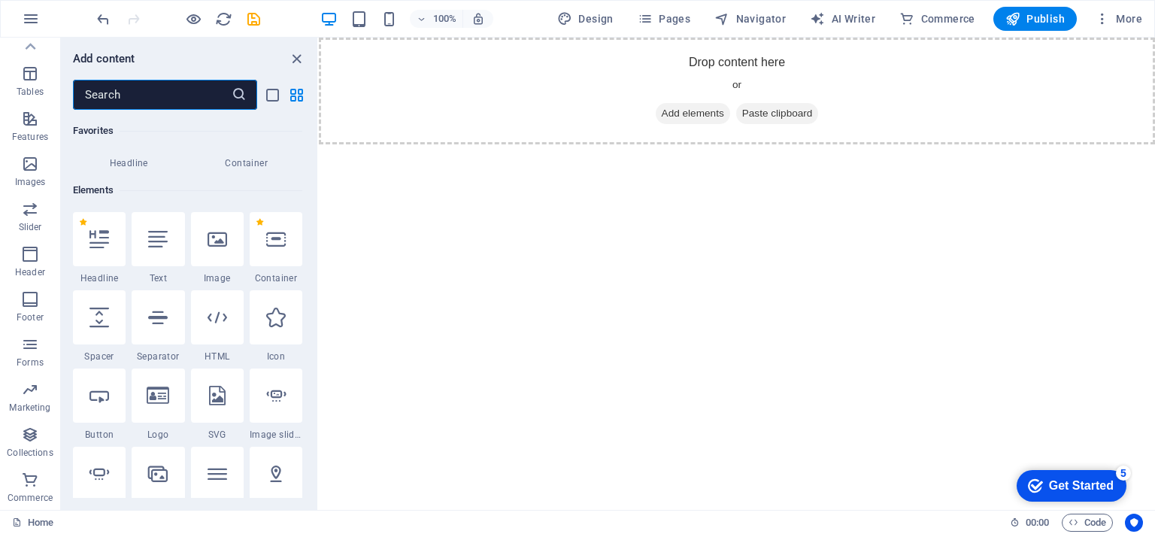
scroll to position [0, 0]
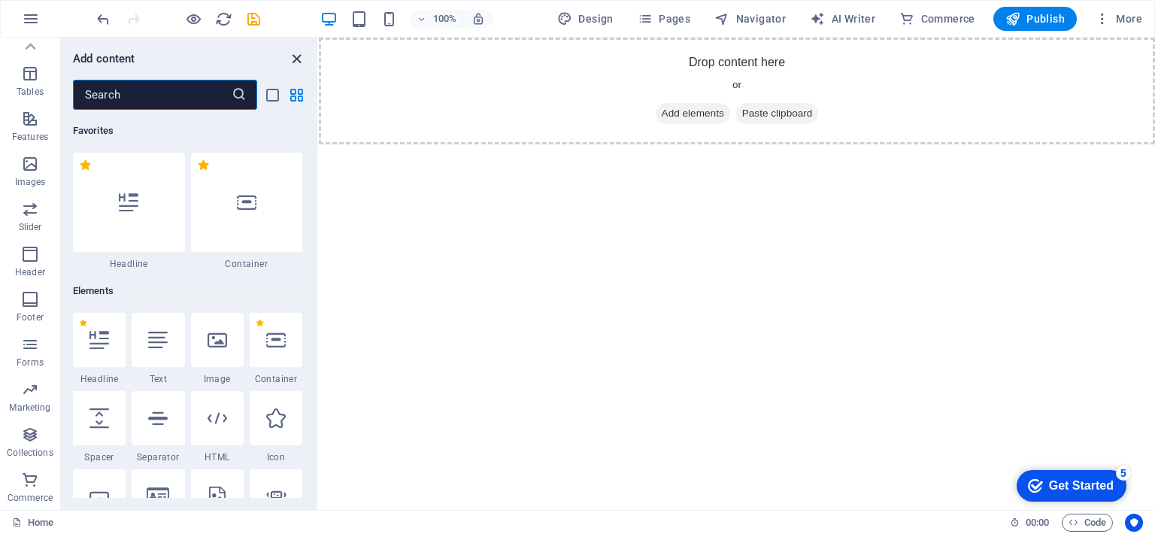
click at [295, 67] on button "close panel" at bounding box center [296, 59] width 18 height 18
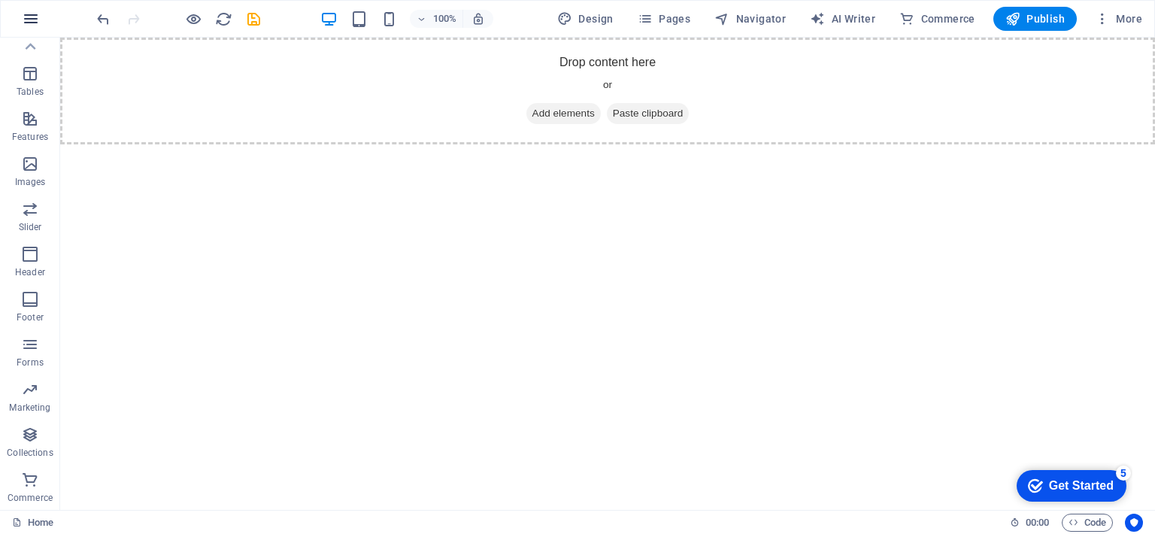
click at [33, 20] on icon "button" at bounding box center [31, 19] width 18 height 18
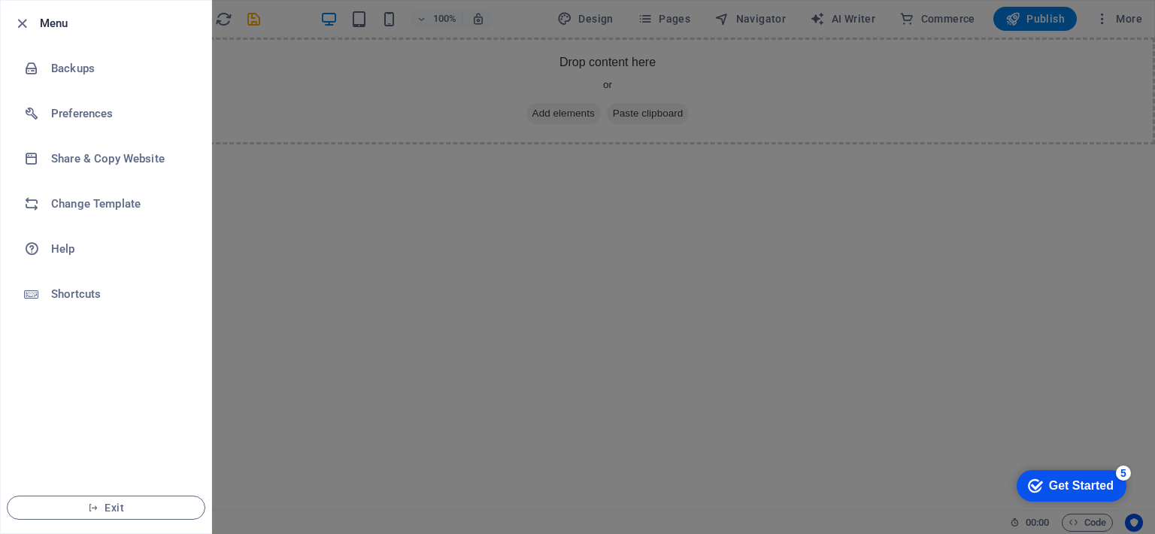
click at [322, 254] on div at bounding box center [577, 267] width 1155 height 534
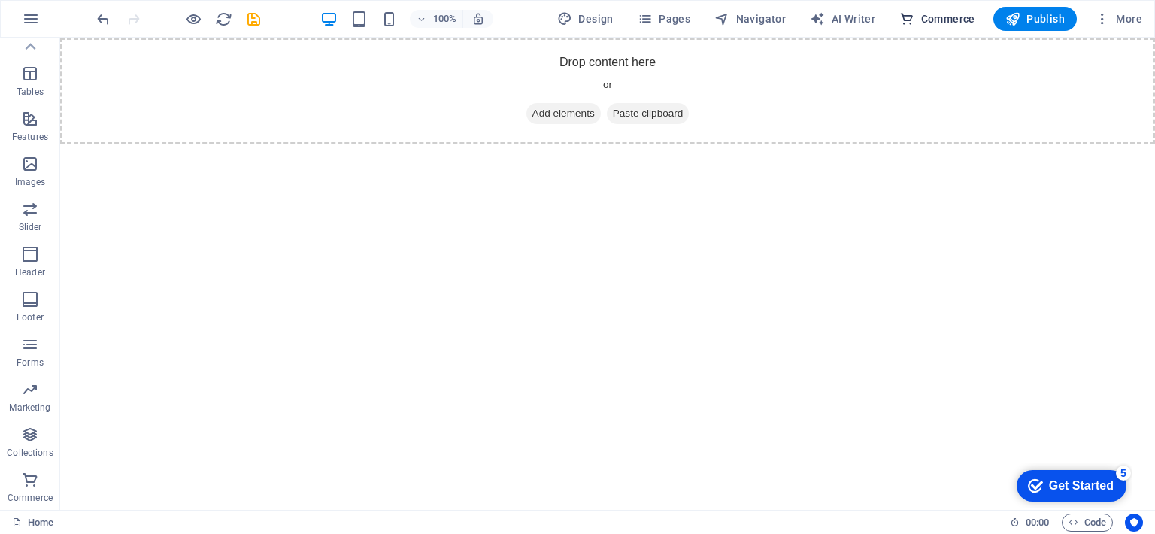
click at [941, 20] on span "Commerce" at bounding box center [937, 18] width 76 height 15
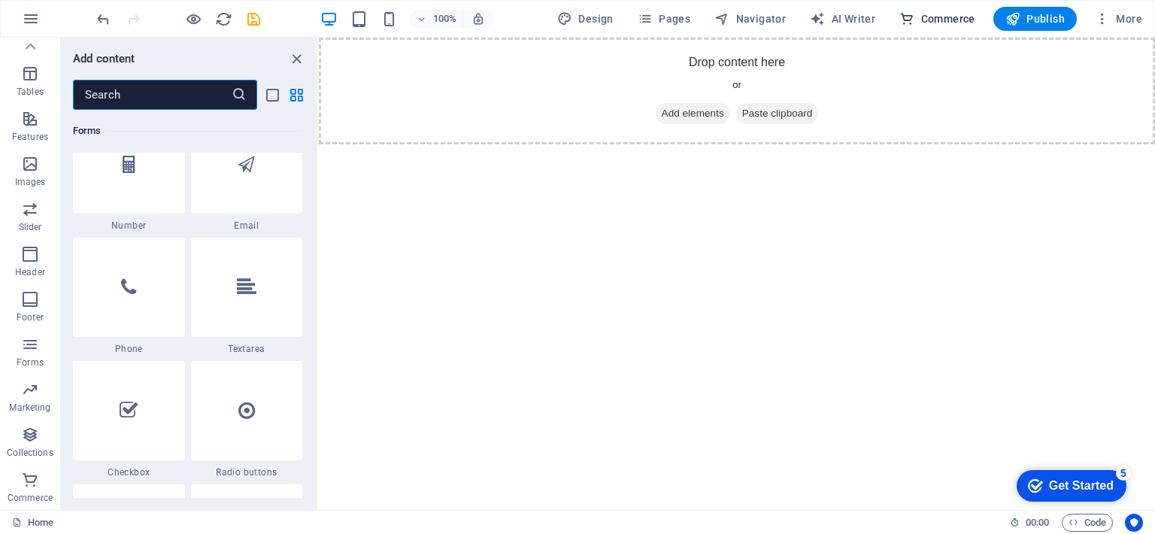
scroll to position [14485, 0]
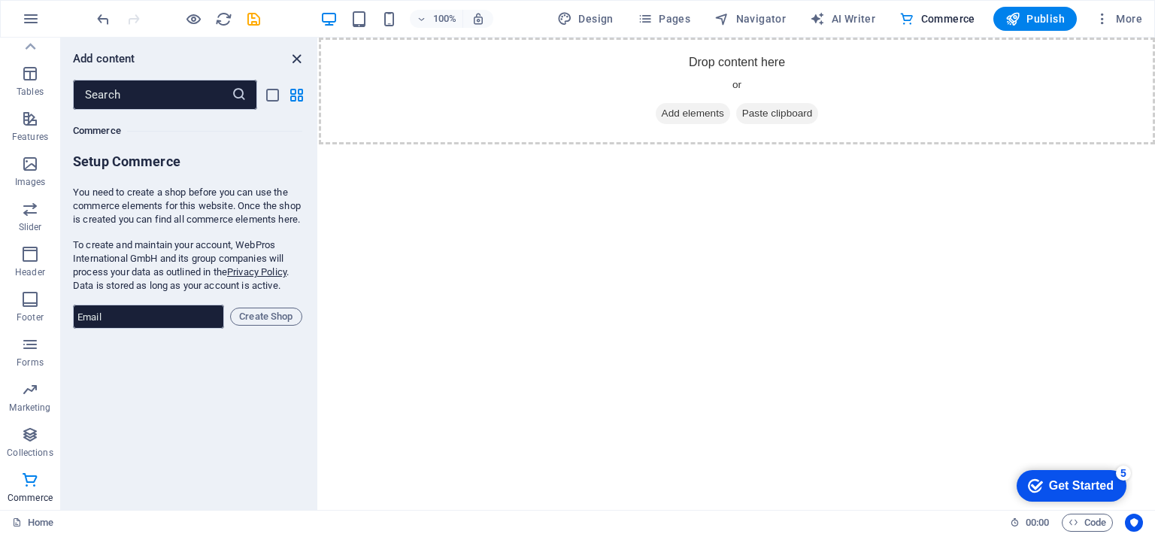
click at [298, 58] on icon "close panel" at bounding box center [296, 58] width 17 height 17
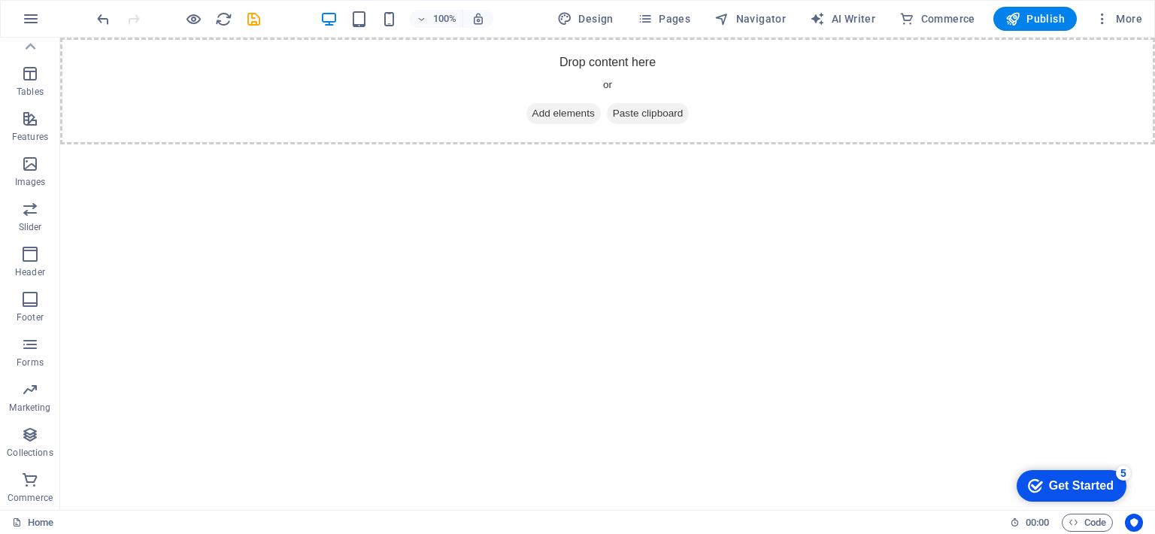
click at [628, 25] on div "Design Pages Navigator AI Writer Commerce Publish More" at bounding box center [849, 19] width 597 height 24
click at [647, 25] on icon "button" at bounding box center [644, 18] width 15 height 15
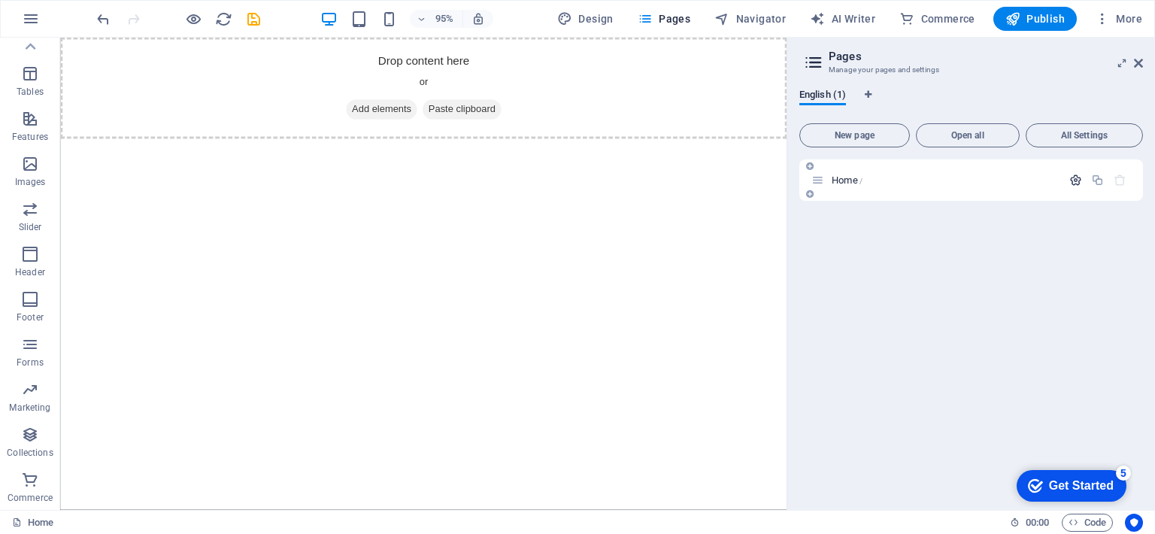
click at [1071, 178] on icon "button" at bounding box center [1075, 180] width 13 height 13
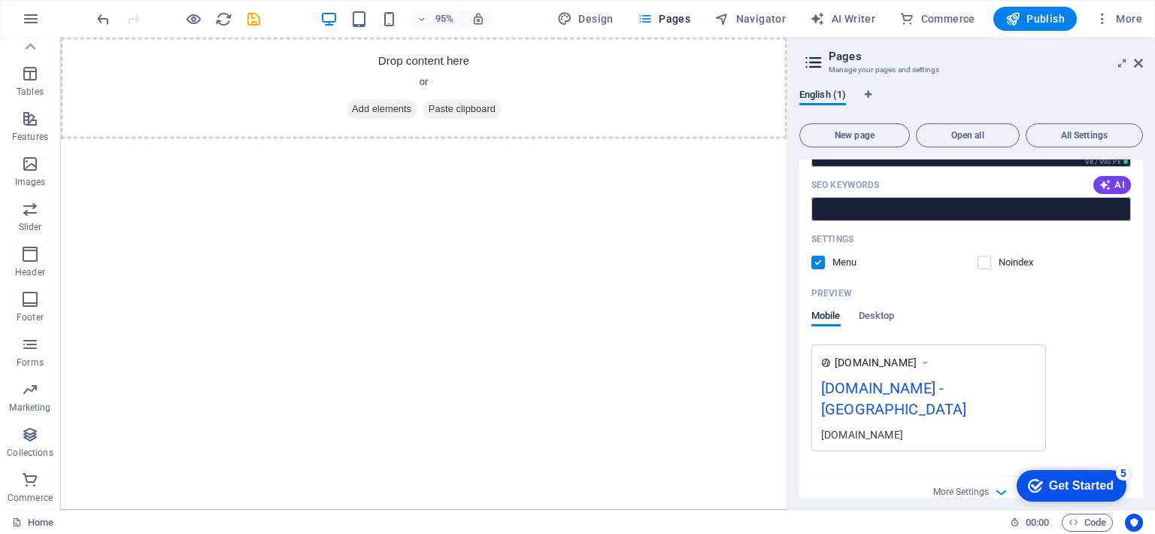
scroll to position [0, 0]
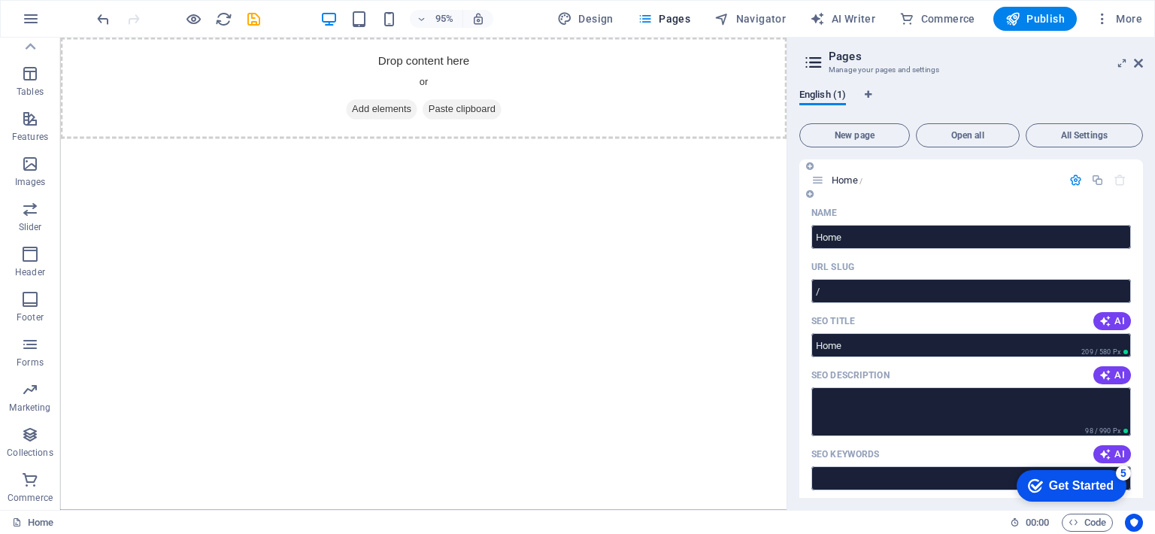
click at [1070, 183] on icon "button" at bounding box center [1075, 180] width 13 height 13
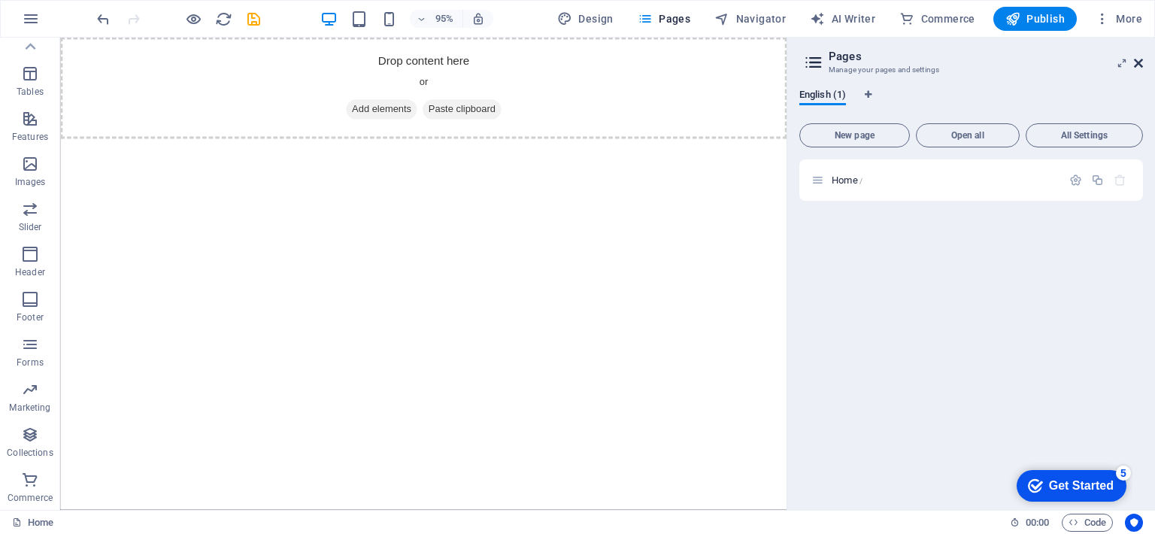
click at [1139, 63] on icon at bounding box center [1137, 63] width 9 height 12
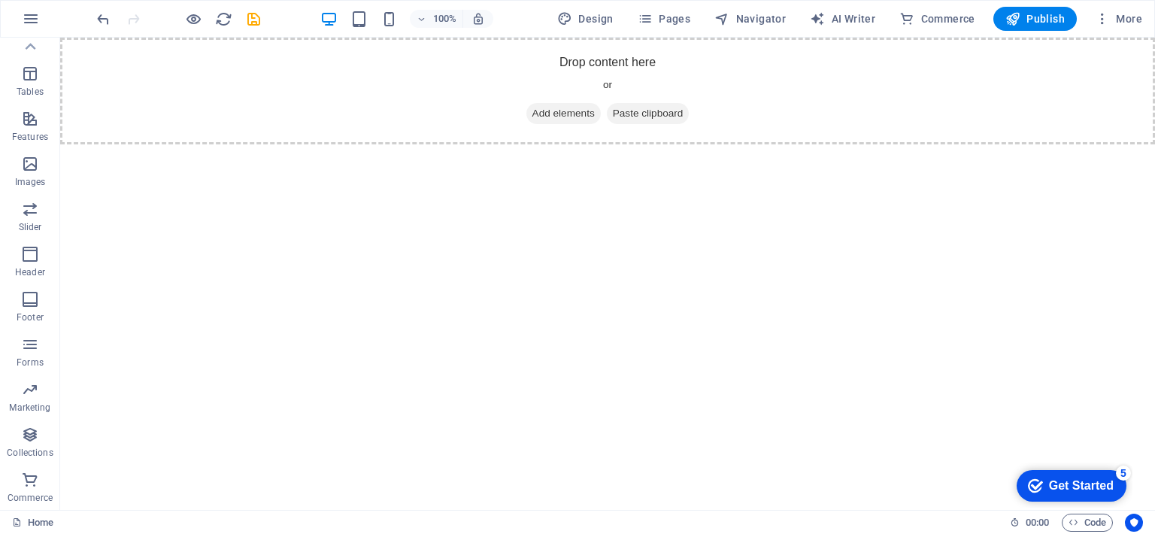
click at [1051, 476] on div "checkmark Get Started 5" at bounding box center [1071, 486] width 110 height 32
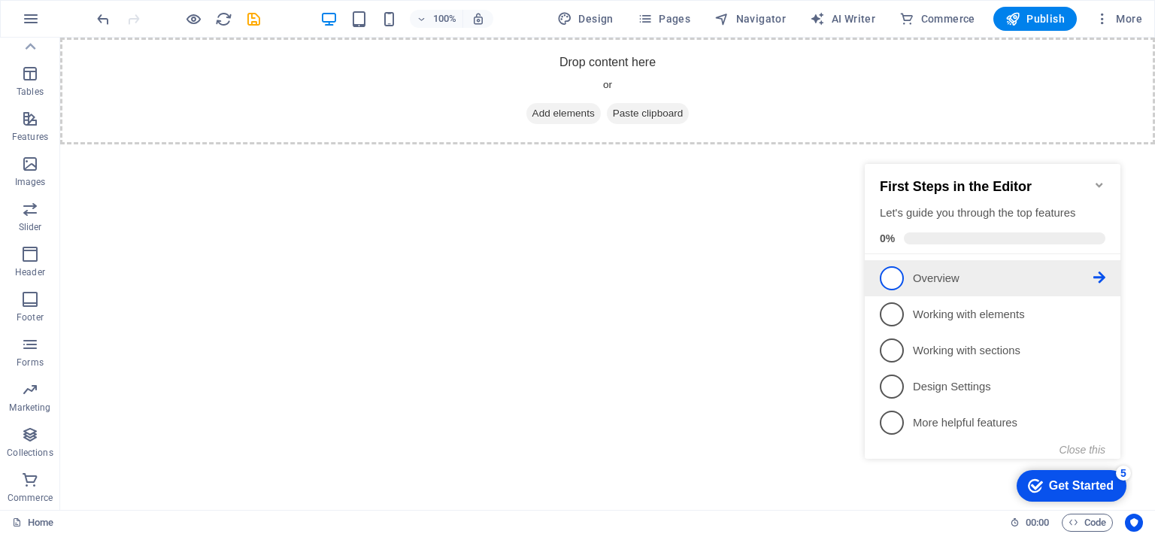
click at [991, 274] on p "Overview - incomplete" at bounding box center [1003, 279] width 180 height 16
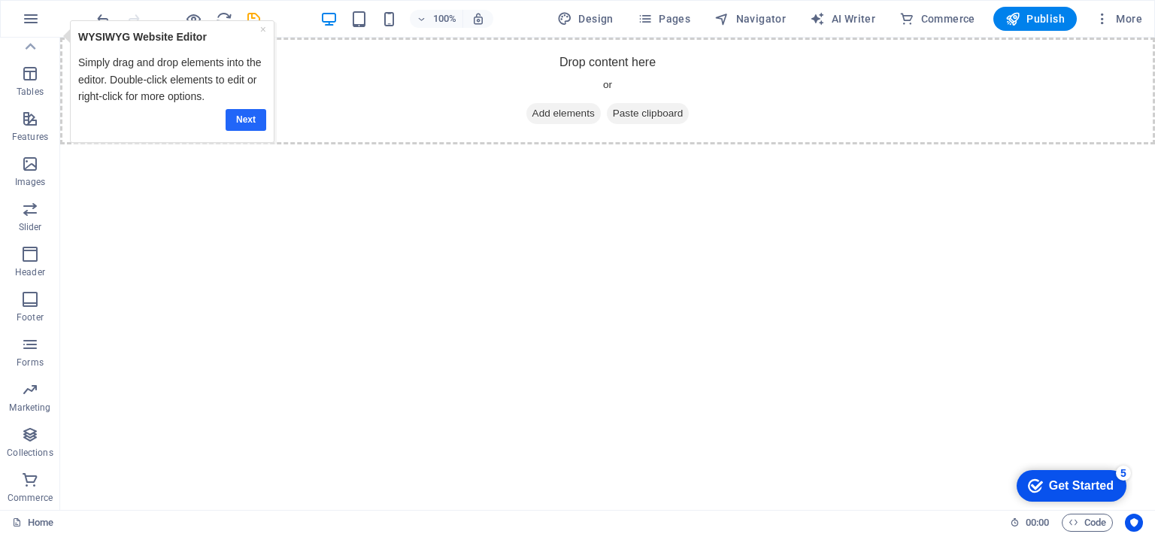
click at [250, 113] on link "Next" at bounding box center [245, 119] width 41 height 22
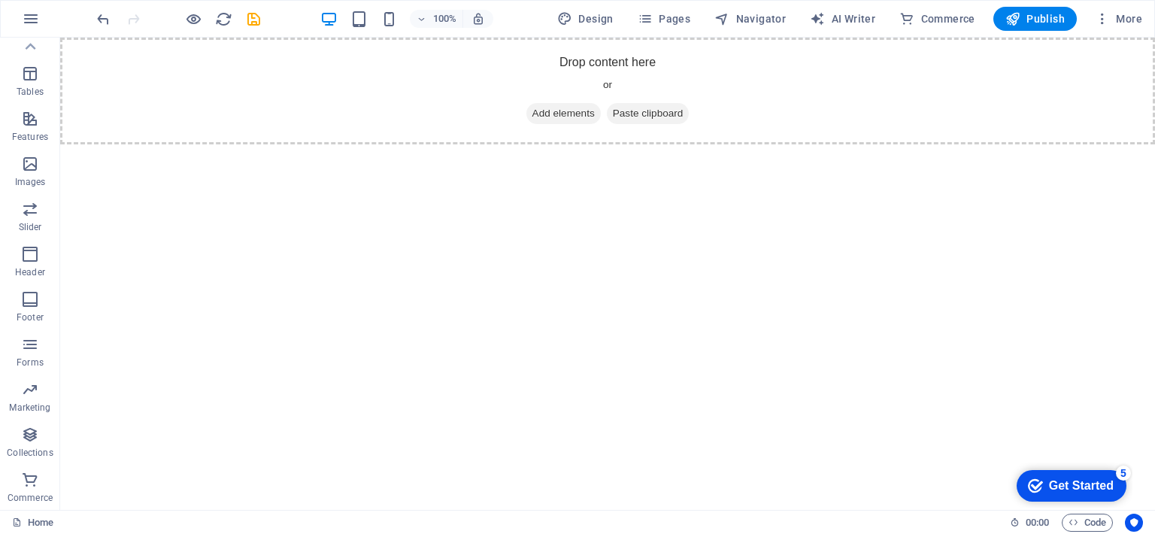
click at [1073, 484] on div "Get Started" at bounding box center [1081, 486] width 65 height 14
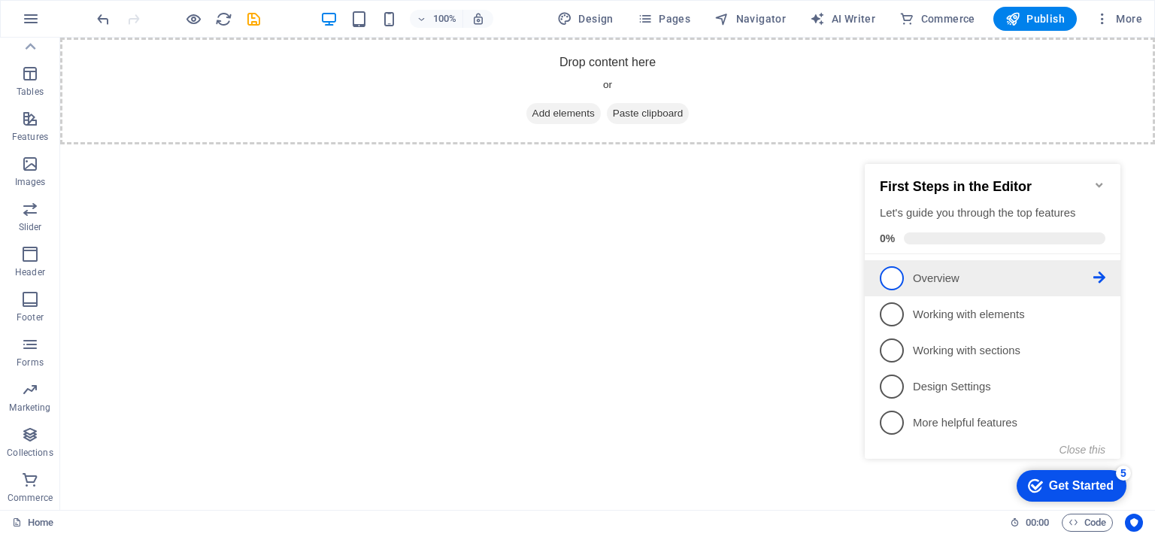
click at [1098, 275] on icon at bounding box center [1099, 277] width 12 height 12
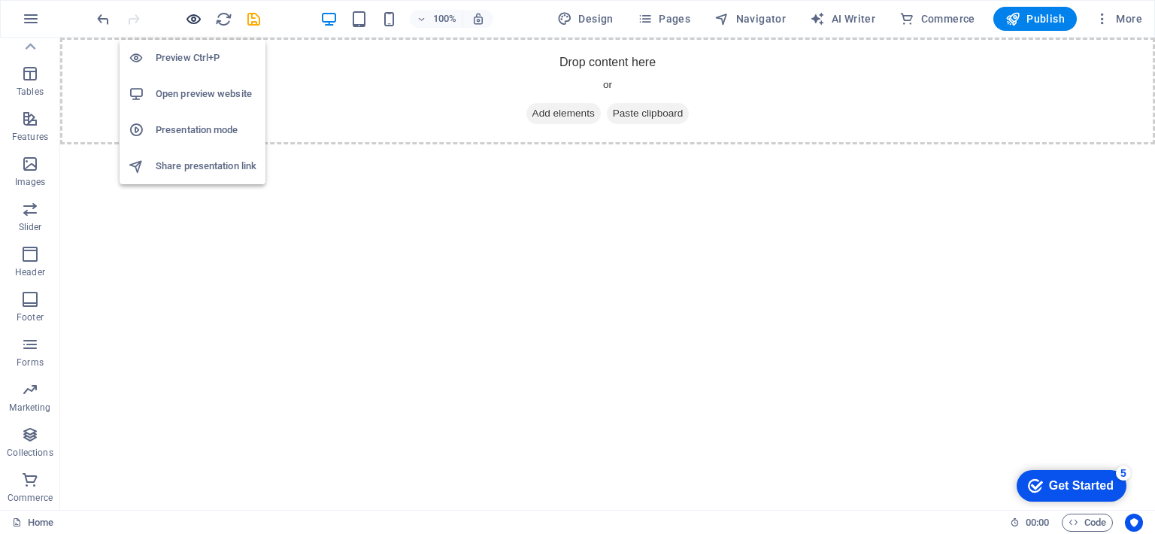
click at [197, 21] on icon "button" at bounding box center [193, 19] width 17 height 17
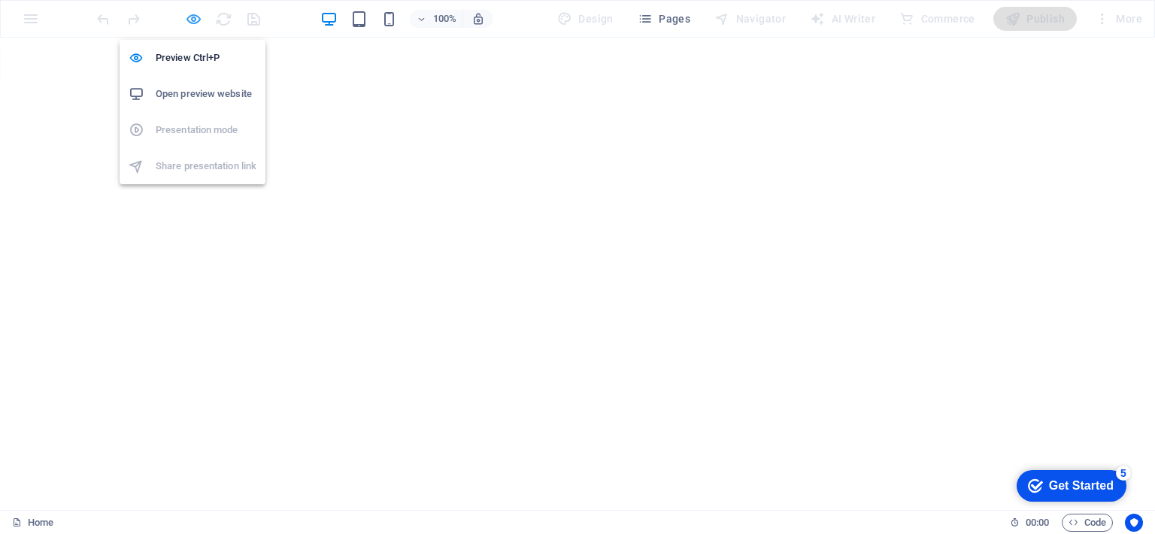
click at [197, 21] on icon "button" at bounding box center [193, 19] width 17 height 17
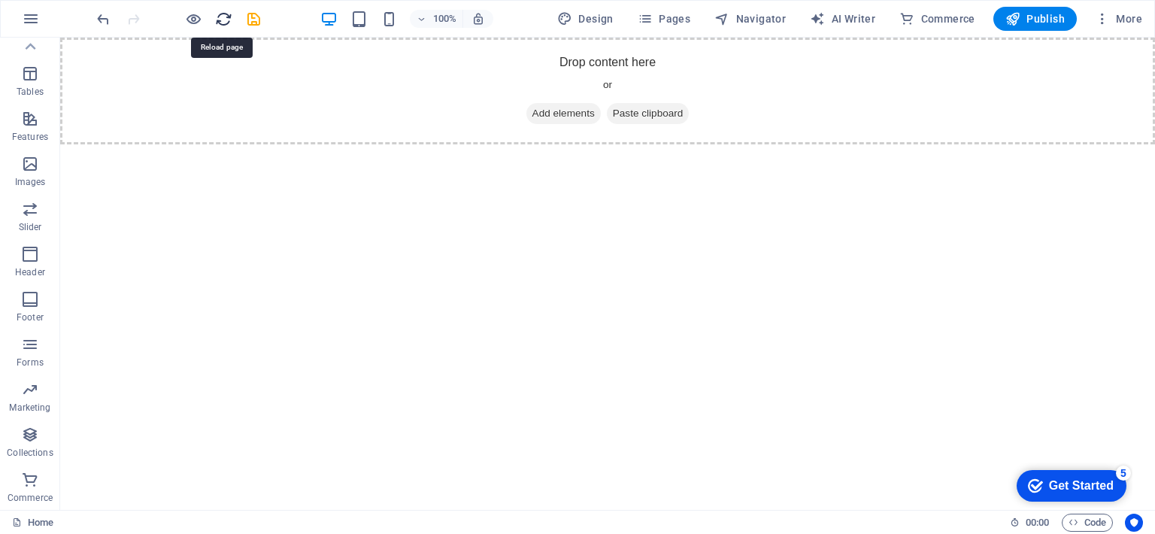
click at [223, 14] on icon "reload" at bounding box center [223, 19] width 17 height 17
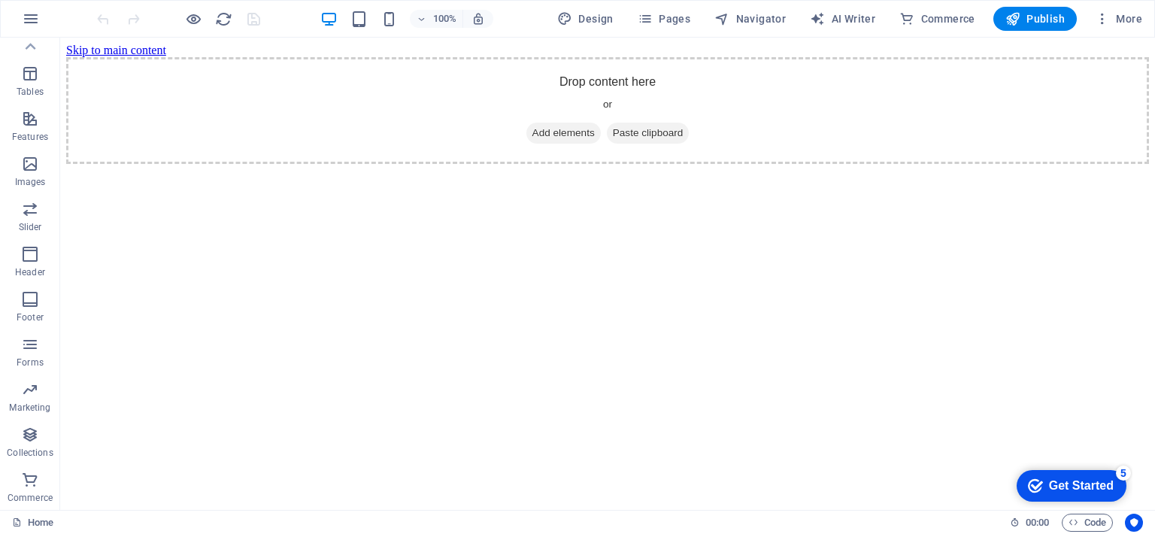
click at [1049, 479] on div "Get Started" at bounding box center [1081, 486] width 65 height 14
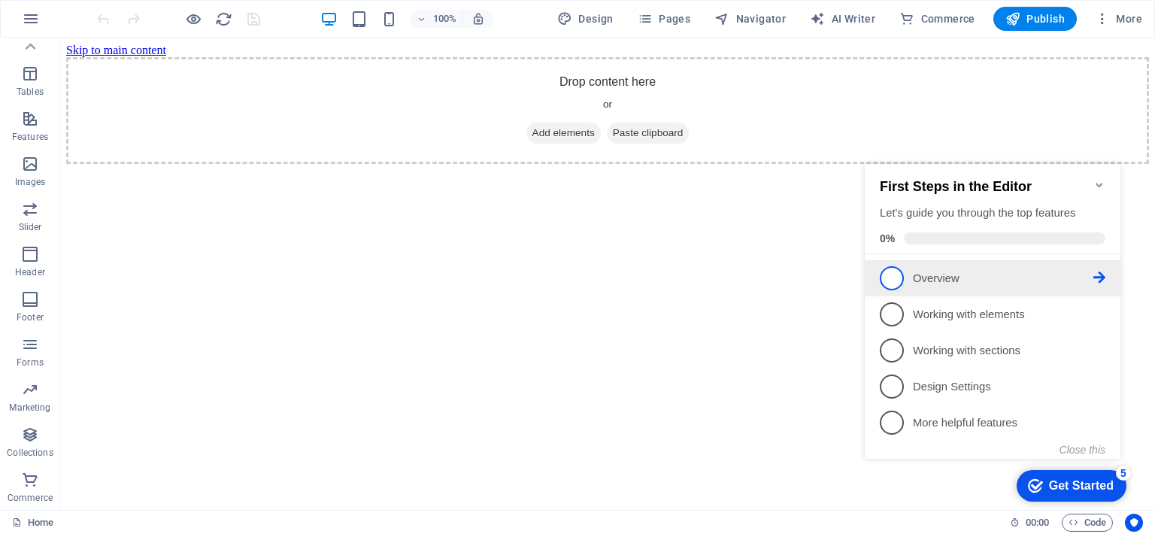
click at [908, 280] on link "1 Overview - incomplete" at bounding box center [991, 278] width 225 height 24
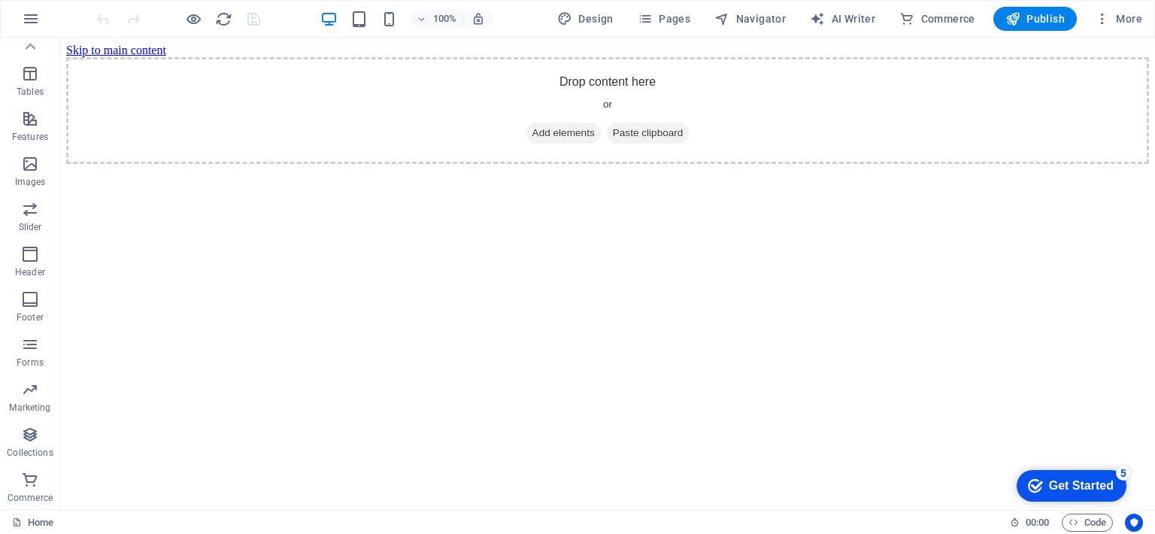
click at [1064, 493] on div "checkmark Get Started 5" at bounding box center [1071, 486] width 110 height 32
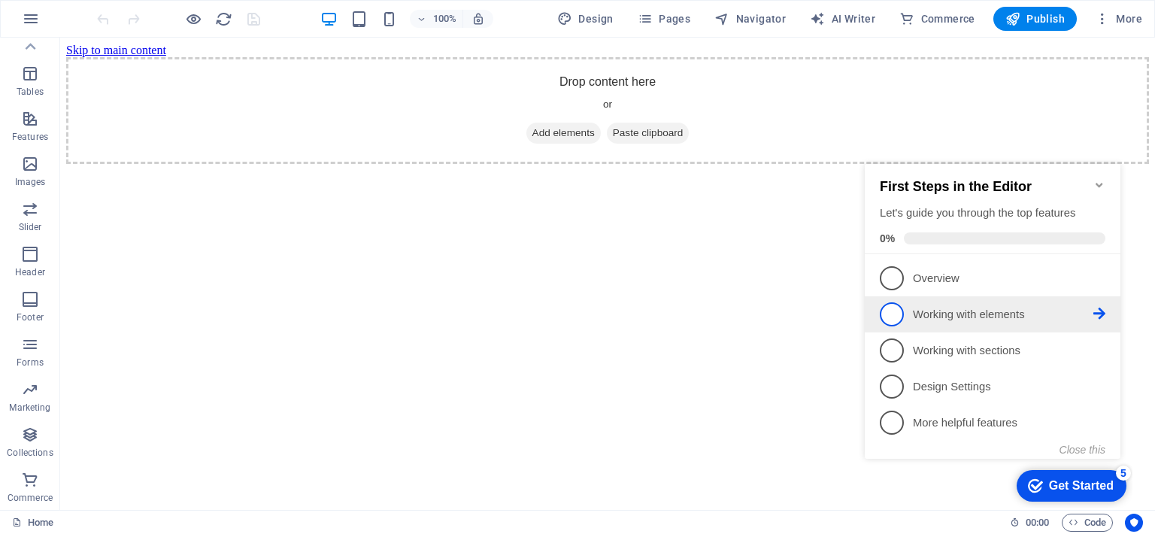
click at [955, 307] on p "Working with elements - incomplete" at bounding box center [1003, 315] width 180 height 16
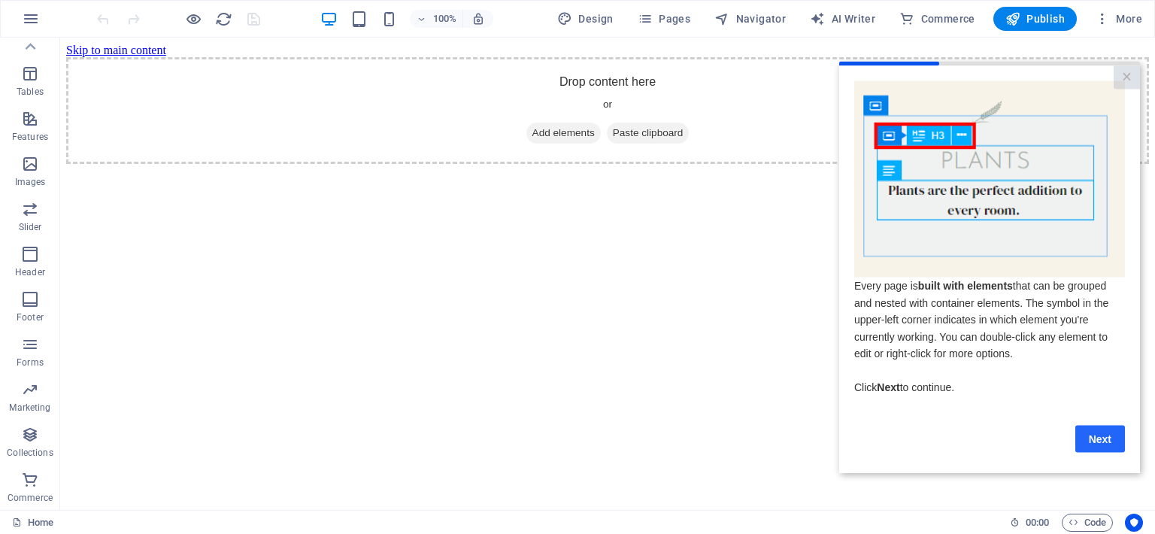
click at [1106, 444] on link "Next" at bounding box center [1100, 438] width 50 height 27
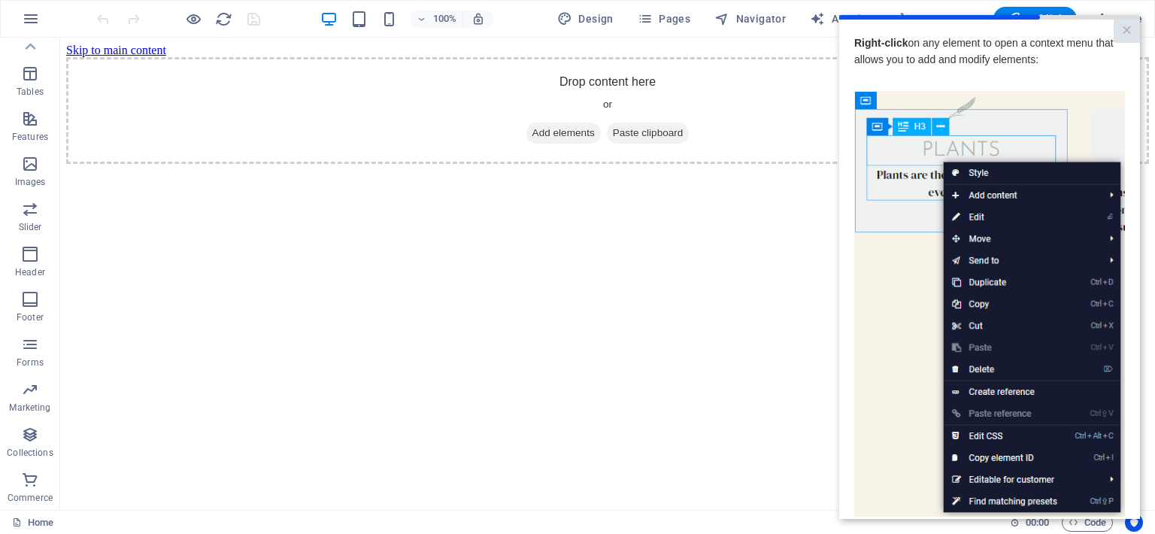
scroll to position [148, 0]
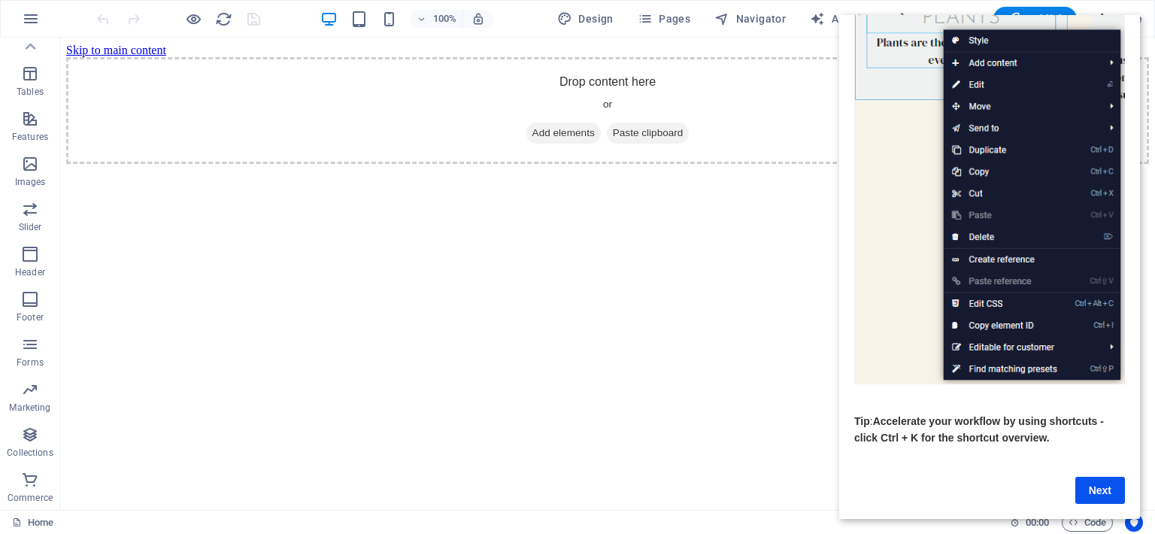
click at [1102, 498] on cue "Right-click on any element to open a context menu that allows you to add and mo…" at bounding box center [989, 202] width 301 height 631
click at [1097, 477] on link "Next" at bounding box center [1100, 490] width 50 height 27
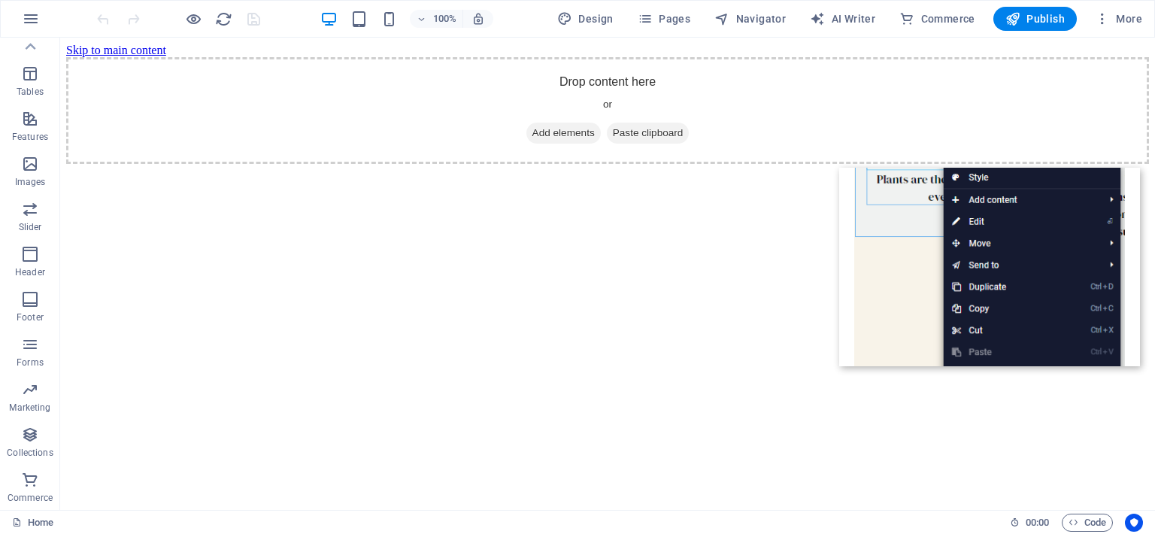
scroll to position [0, 0]
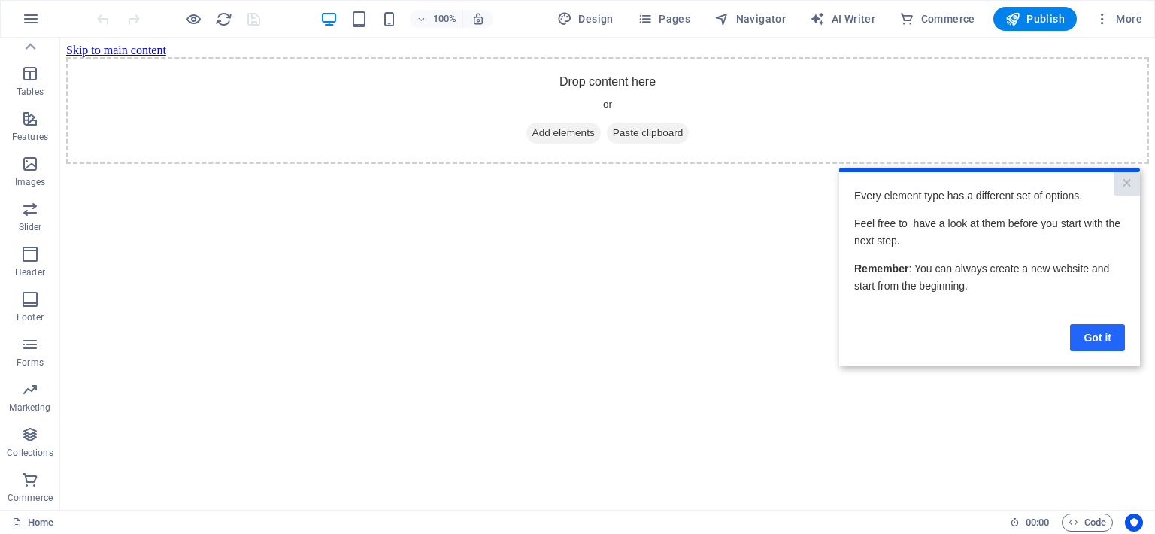
click at [1102, 335] on link "Got it" at bounding box center [1097, 337] width 55 height 27
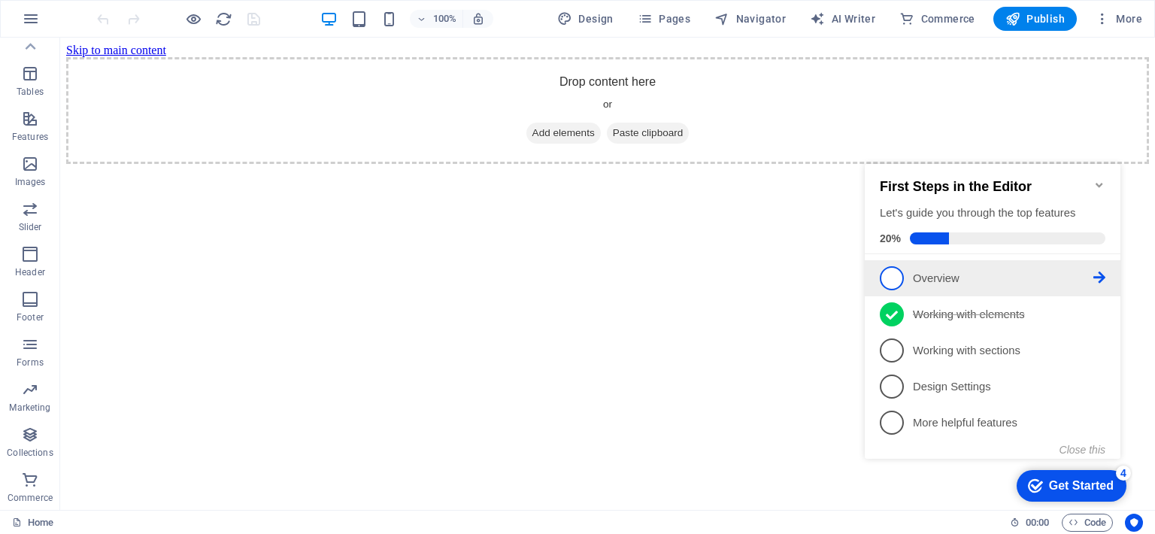
click at [925, 285] on link "1 Overview - incomplete" at bounding box center [991, 278] width 225 height 24
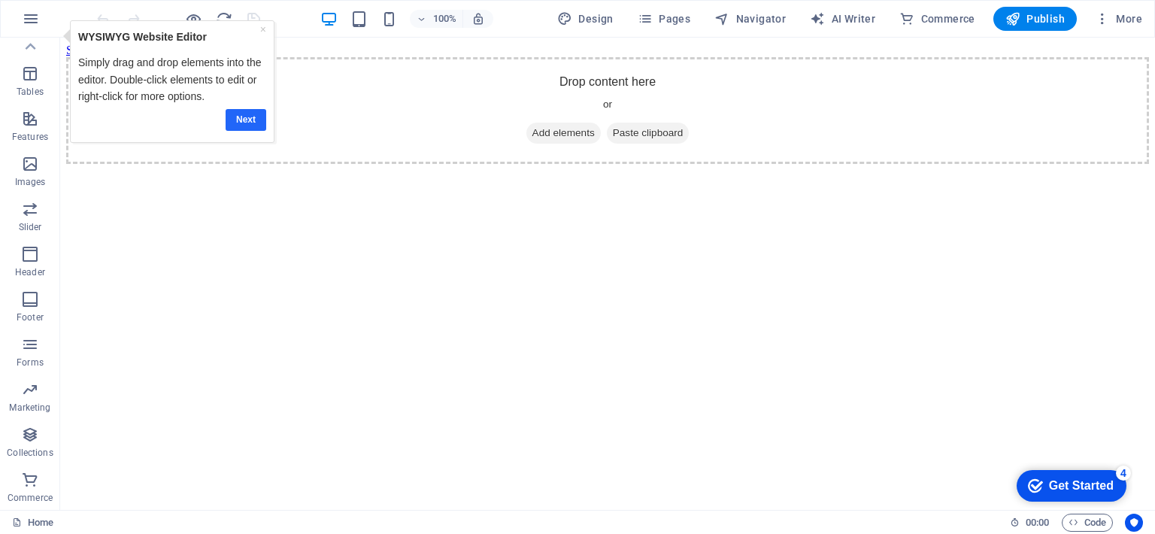
click at [248, 115] on link "Next" at bounding box center [245, 119] width 41 height 22
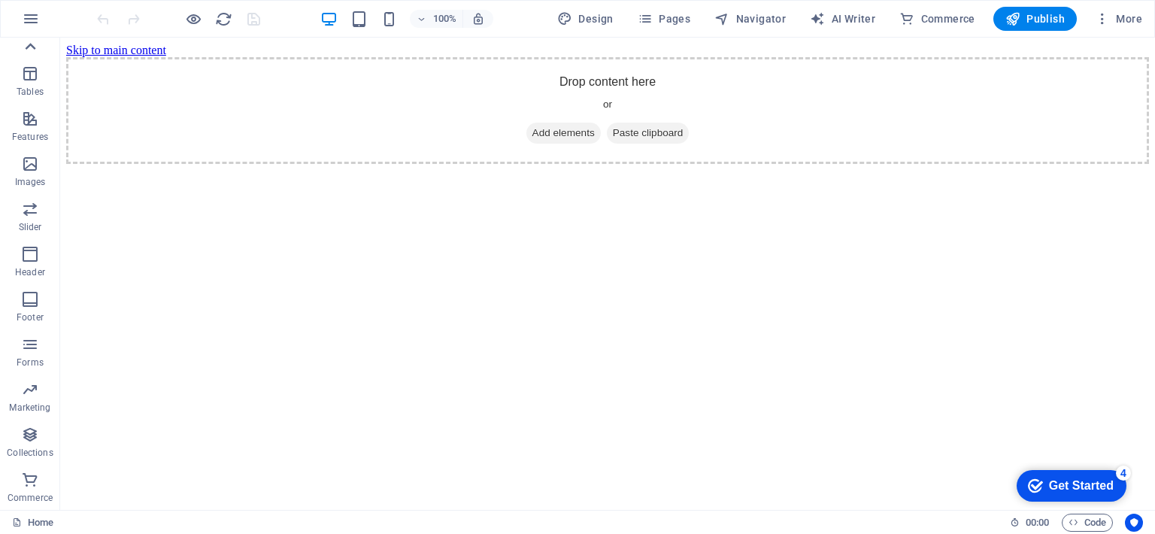
click at [41, 46] on div at bounding box center [30, 47] width 60 height 18
click at [39, 62] on span "Favorites" at bounding box center [30, 62] width 60 height 36
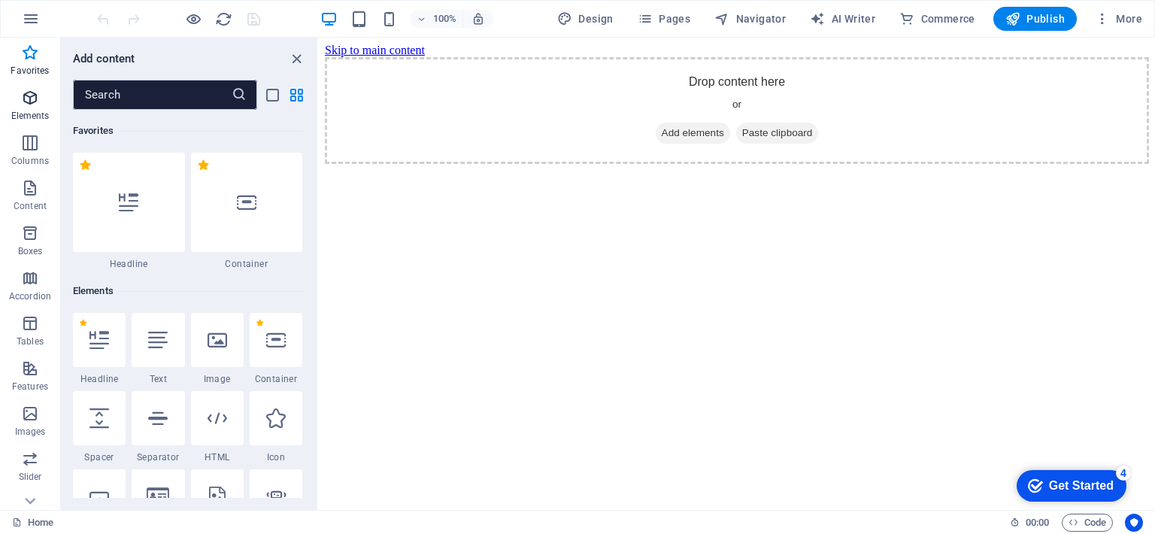
click at [32, 92] on icon "button" at bounding box center [30, 98] width 18 height 18
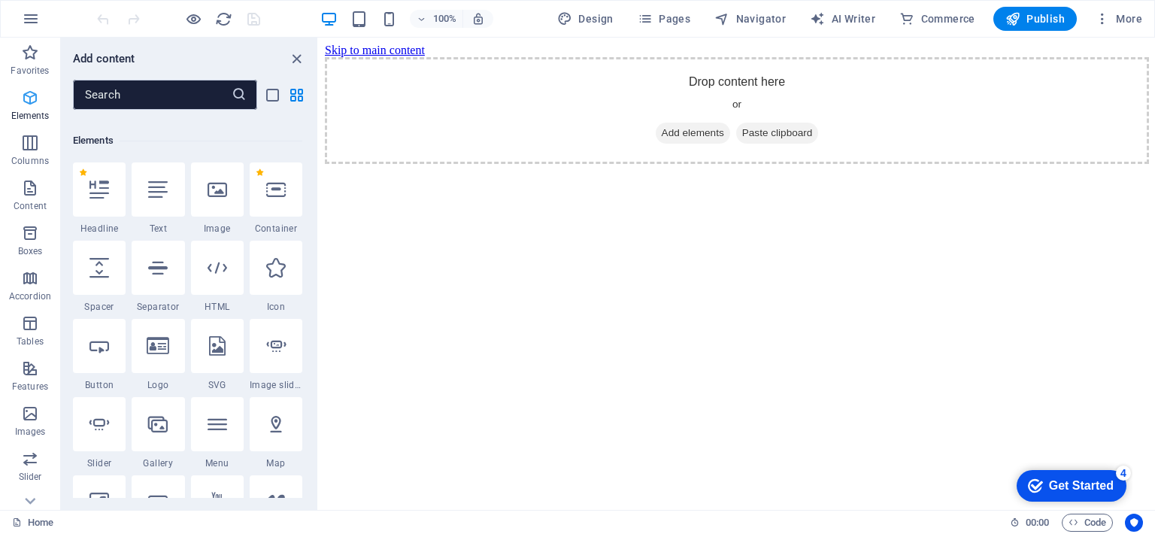
scroll to position [159, 0]
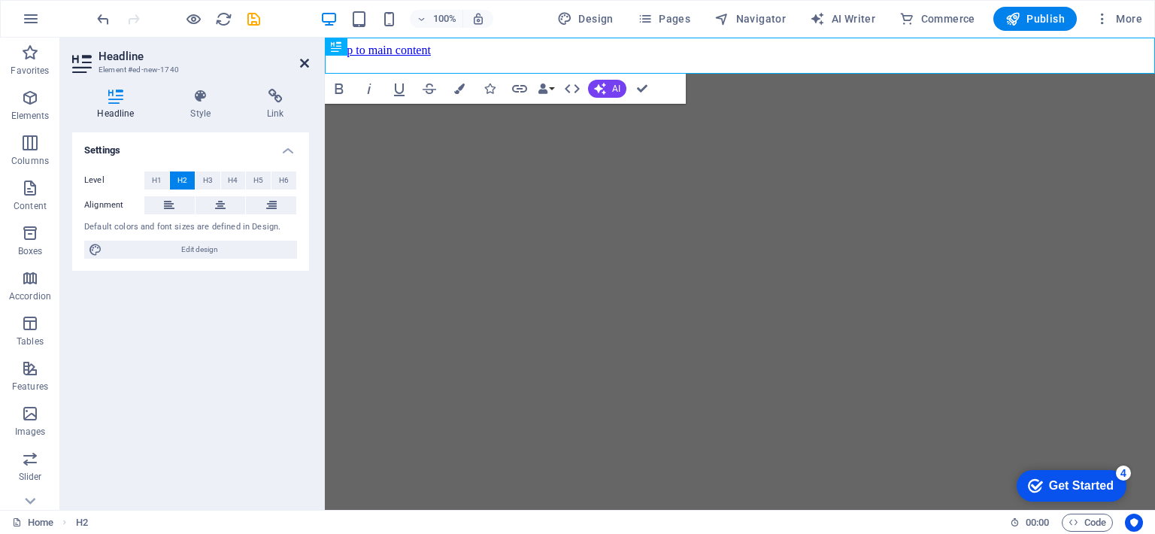
click at [301, 62] on icon at bounding box center [304, 63] width 9 height 12
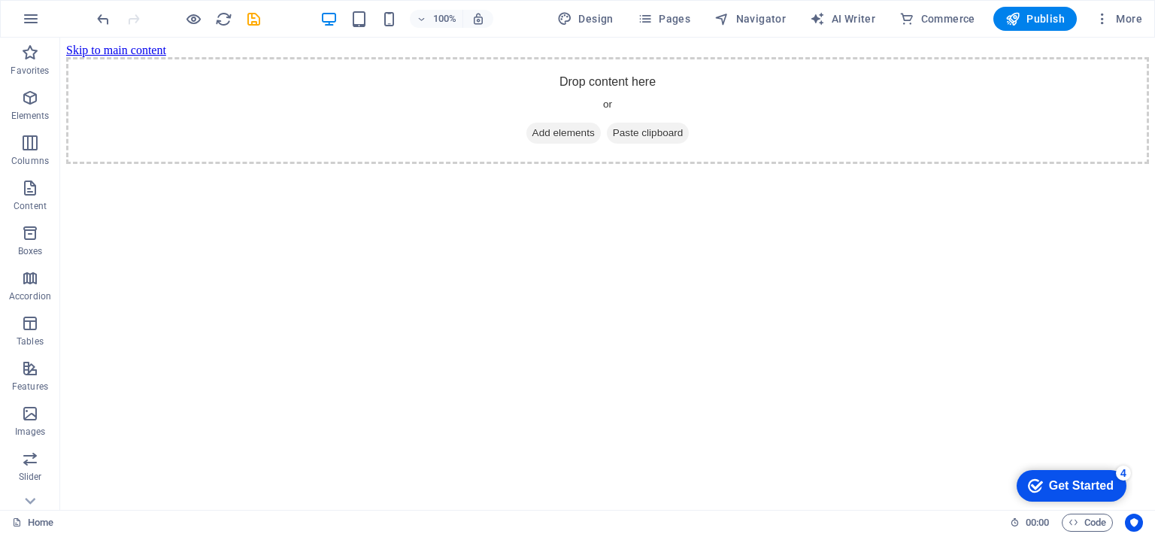
click at [1099, 487] on div "Get Started" at bounding box center [1081, 486] width 65 height 14
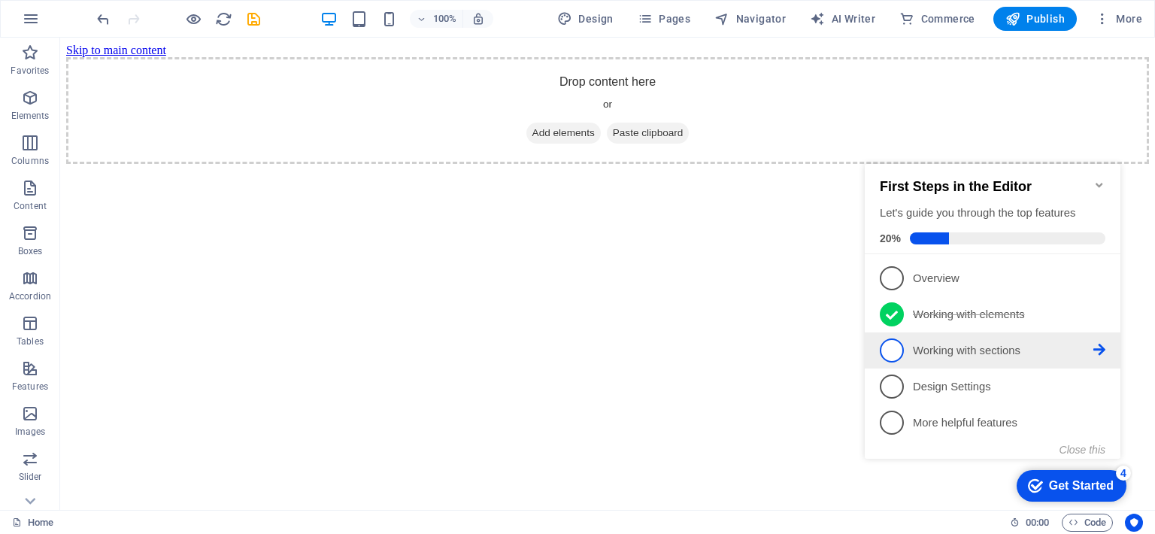
click at [968, 346] on p "Working with sections - incomplete" at bounding box center [1003, 351] width 180 height 16
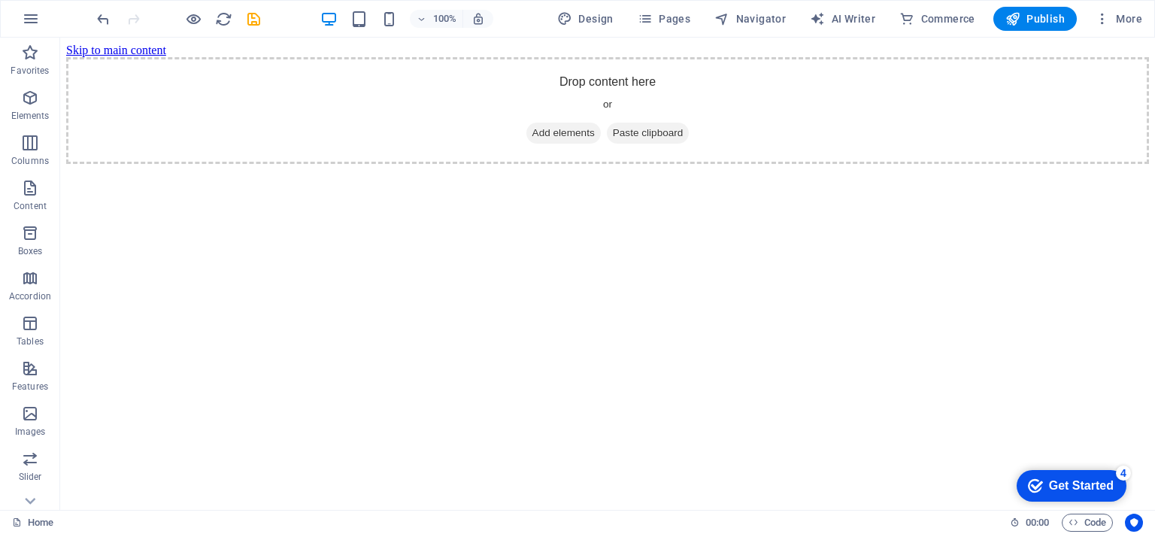
scroll to position [0, 0]
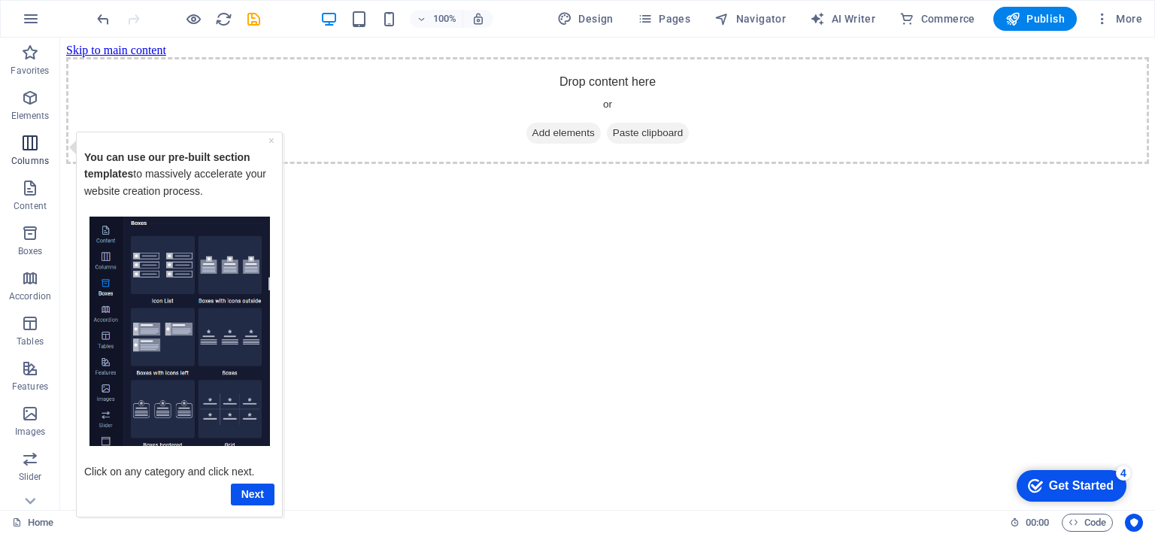
click at [33, 150] on icon "button" at bounding box center [30, 143] width 18 height 18
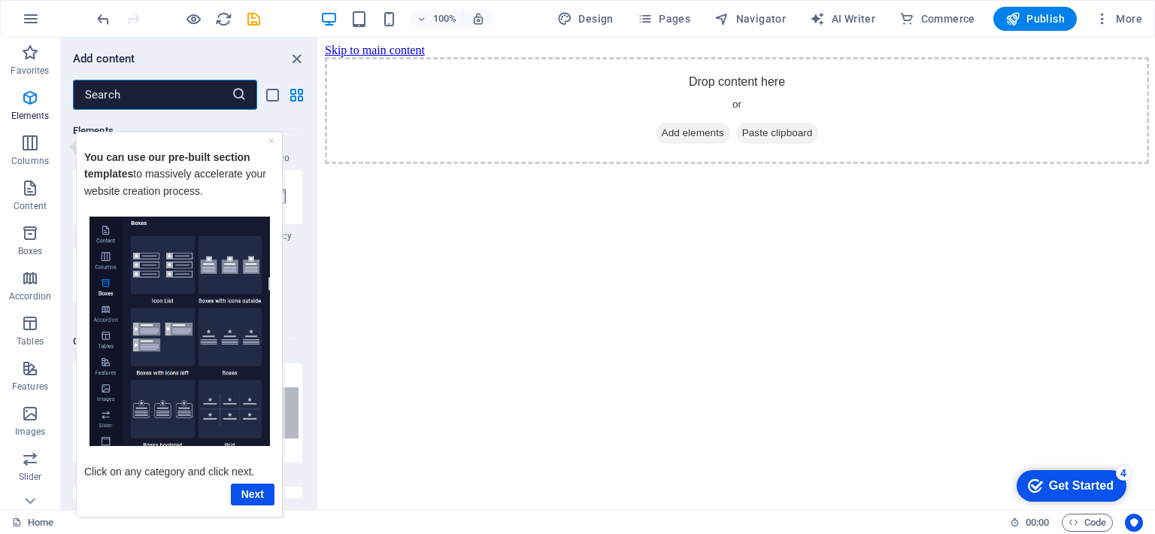
scroll to position [744, 0]
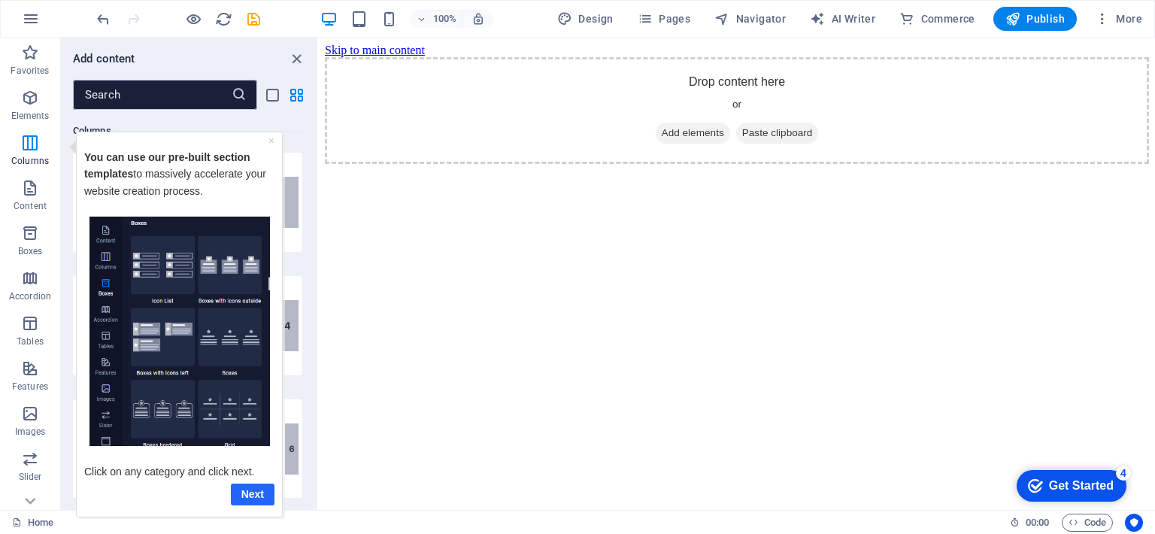
click at [271, 488] on link "Next" at bounding box center [253, 494] width 44 height 22
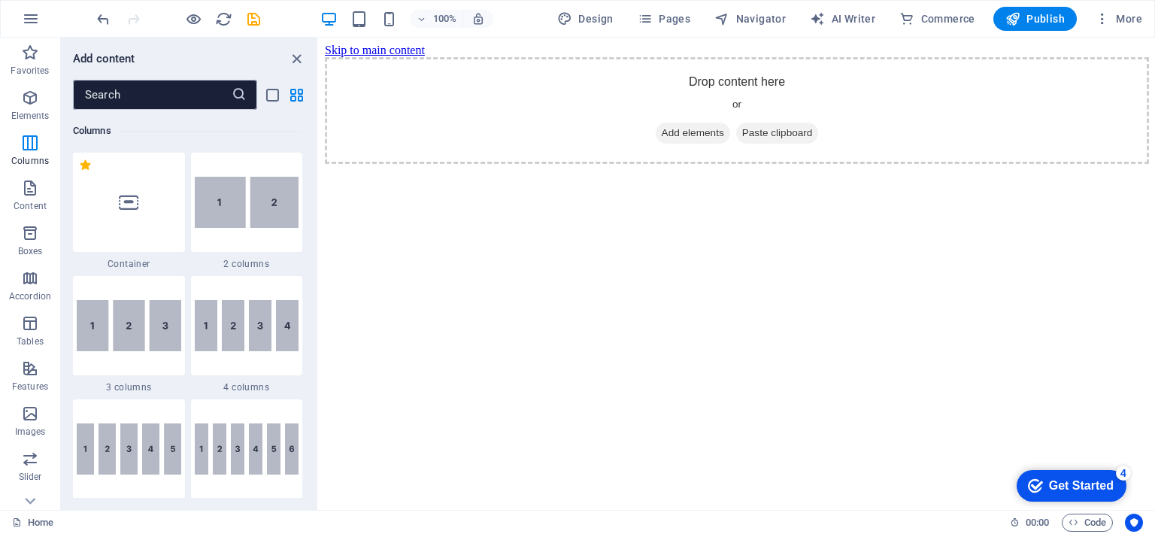
scroll to position [0, 0]
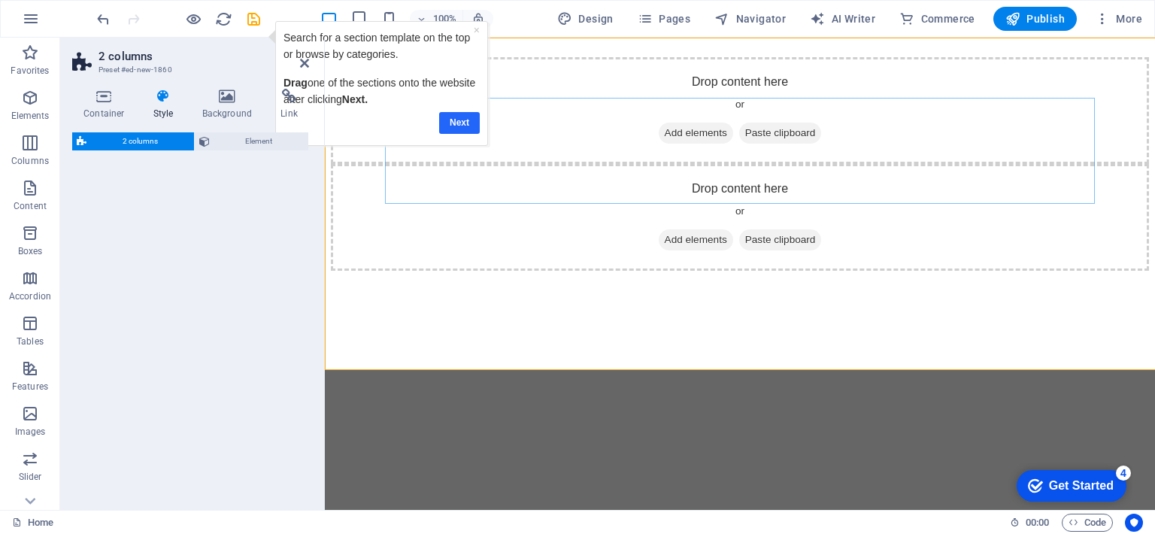
select select "rem"
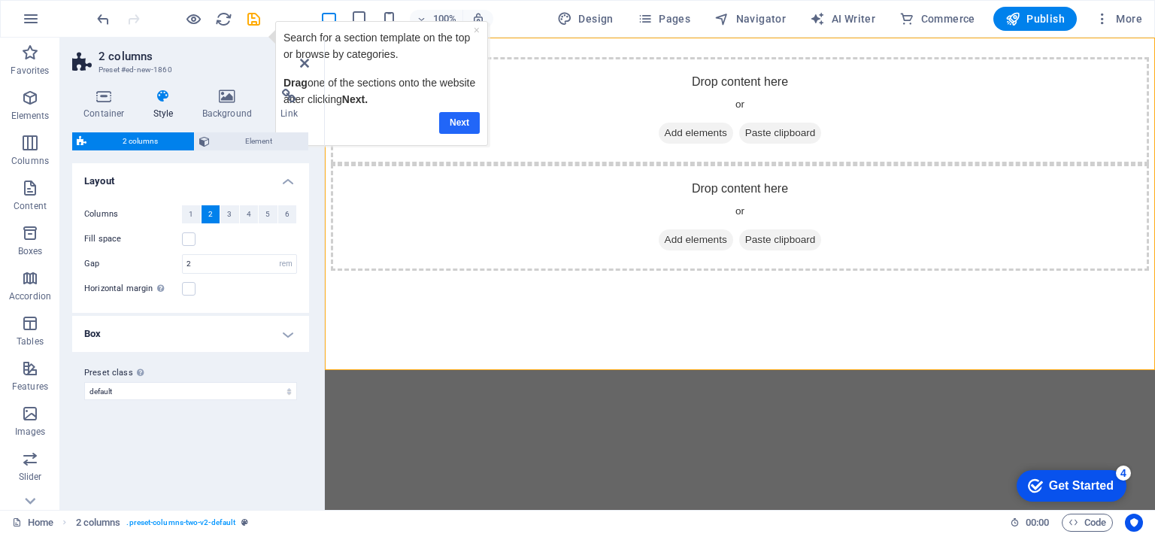
click at [452, 120] on link "Next" at bounding box center [459, 122] width 41 height 22
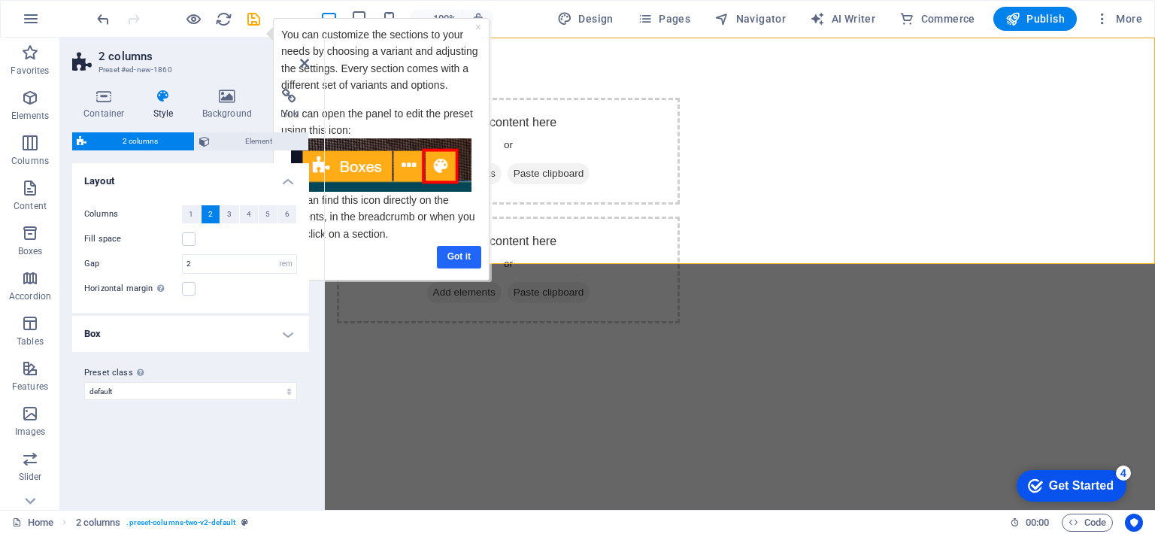
click at [477, 258] on link "Got it" at bounding box center [459, 256] width 44 height 22
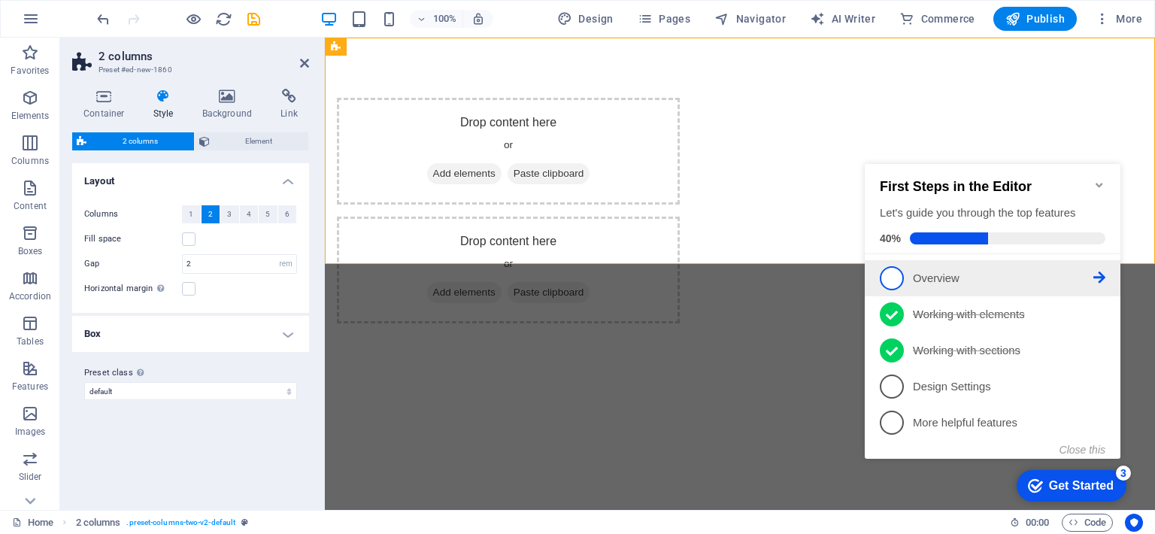
click at [966, 267] on link "1 Overview - incomplete" at bounding box center [991, 278] width 225 height 24
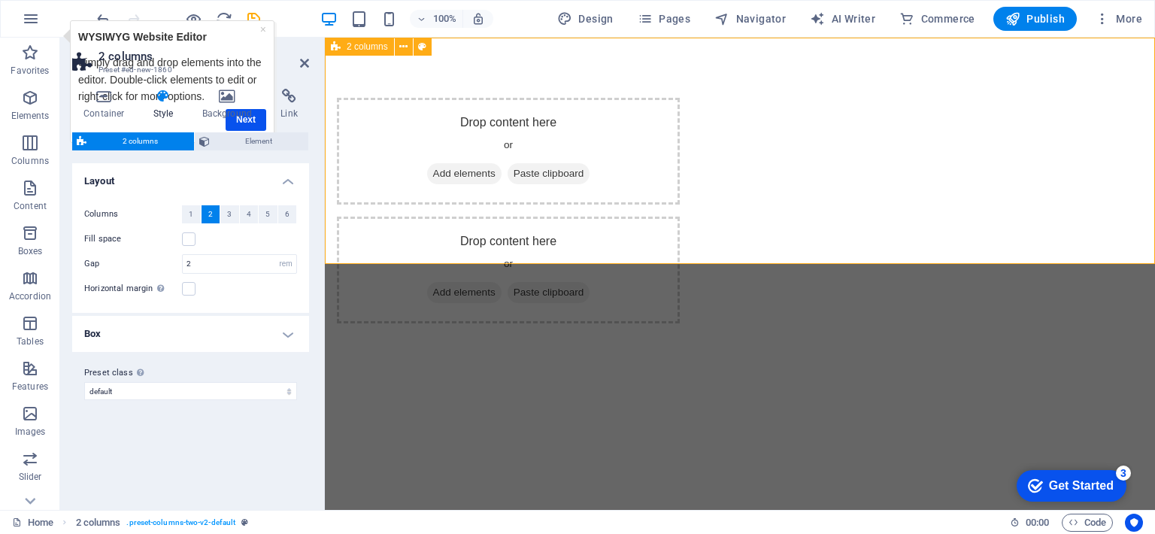
click at [444, 244] on div "Drop content here or Add elements Paste clipboard Drop content here or Add elem…" at bounding box center [740, 211] width 830 height 346
click at [265, 28] on link "×" at bounding box center [263, 29] width 6 height 12
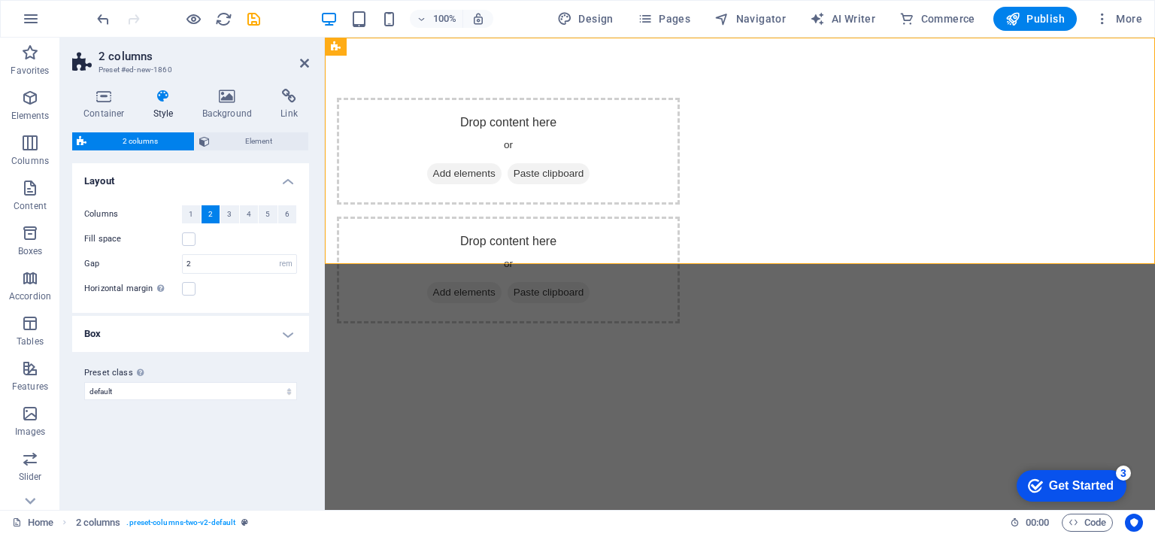
click at [0, 0] on span "2 columns" at bounding box center [0, 0] width 0 height 0
click at [308, 59] on icon at bounding box center [304, 63] width 9 height 12
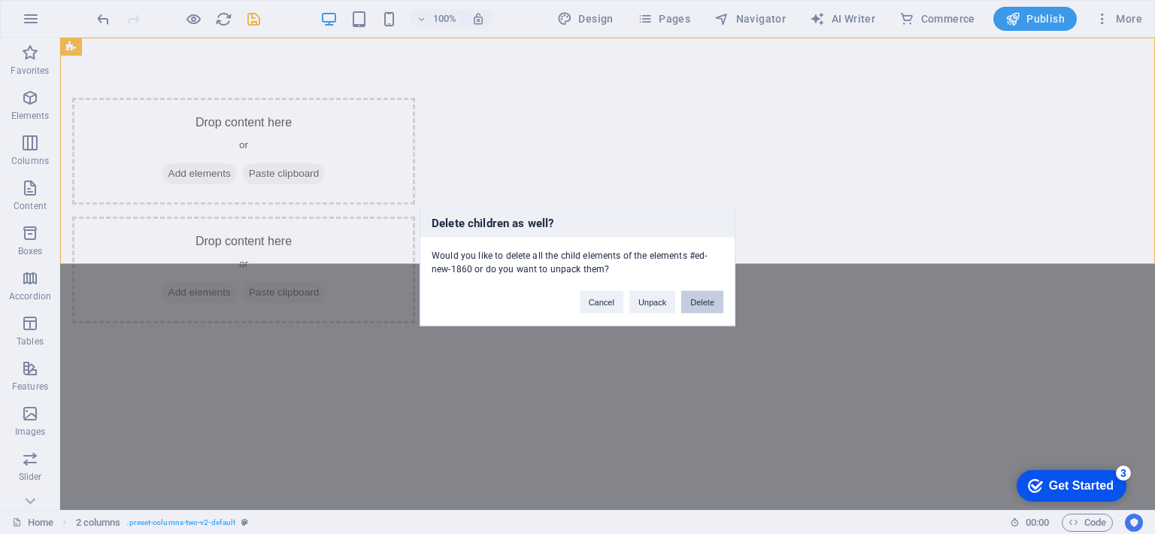
click at [699, 301] on button "Delete" at bounding box center [702, 302] width 42 height 23
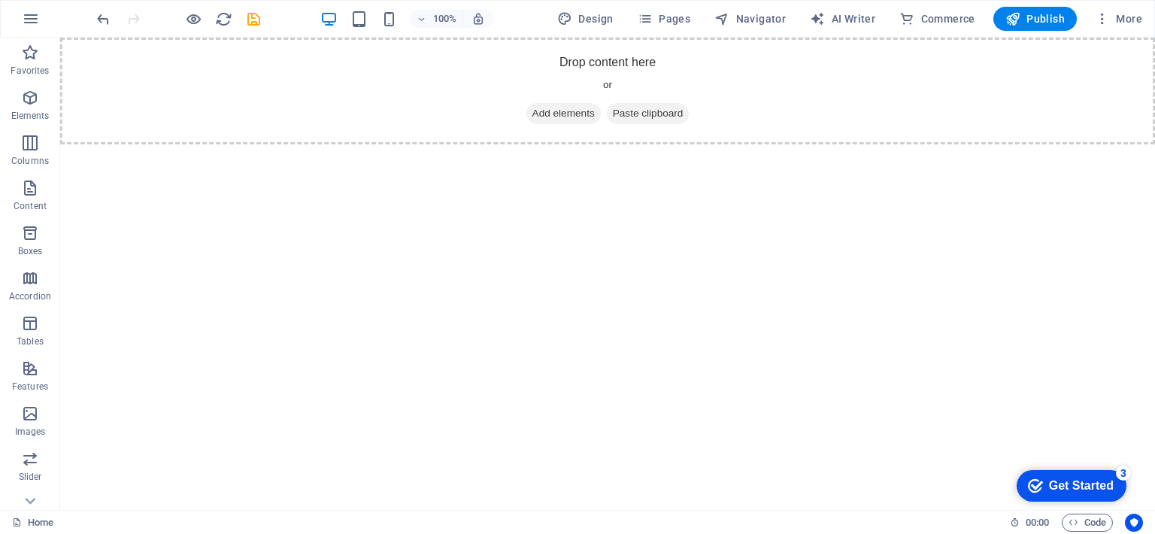
click at [1103, 490] on div "Get Started" at bounding box center [1081, 486] width 65 height 14
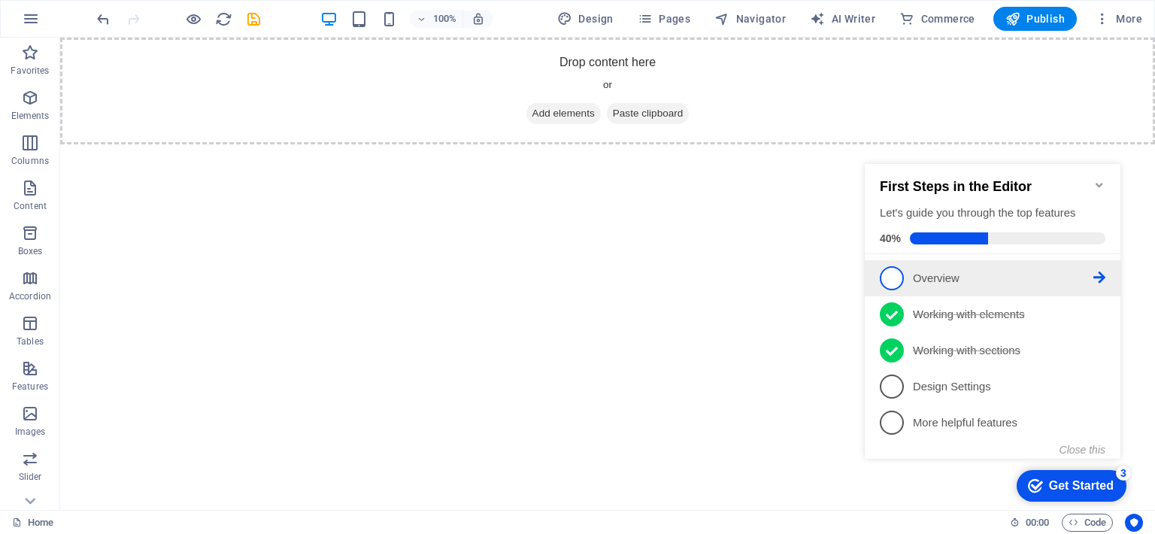
click at [941, 271] on p "Overview - incomplete" at bounding box center [1003, 279] width 180 height 16
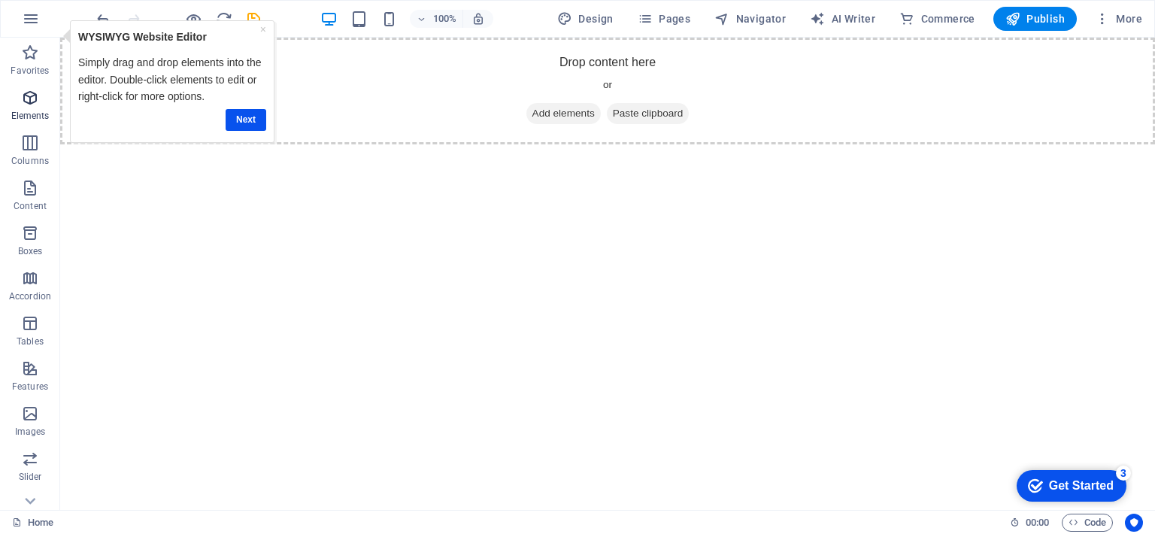
click at [39, 112] on p "Elements" at bounding box center [30, 116] width 38 height 12
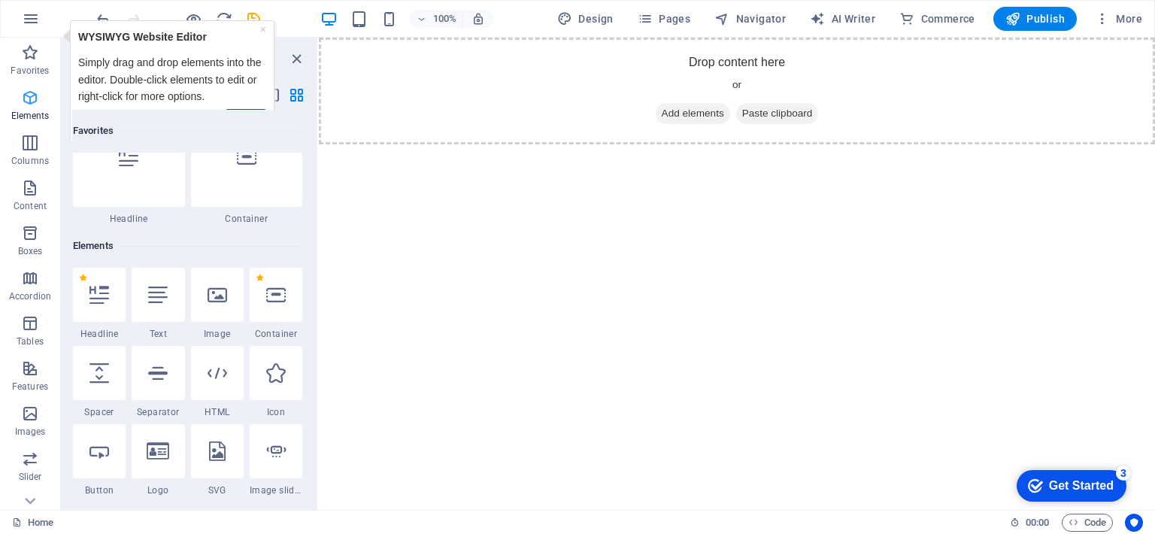
scroll to position [159, 0]
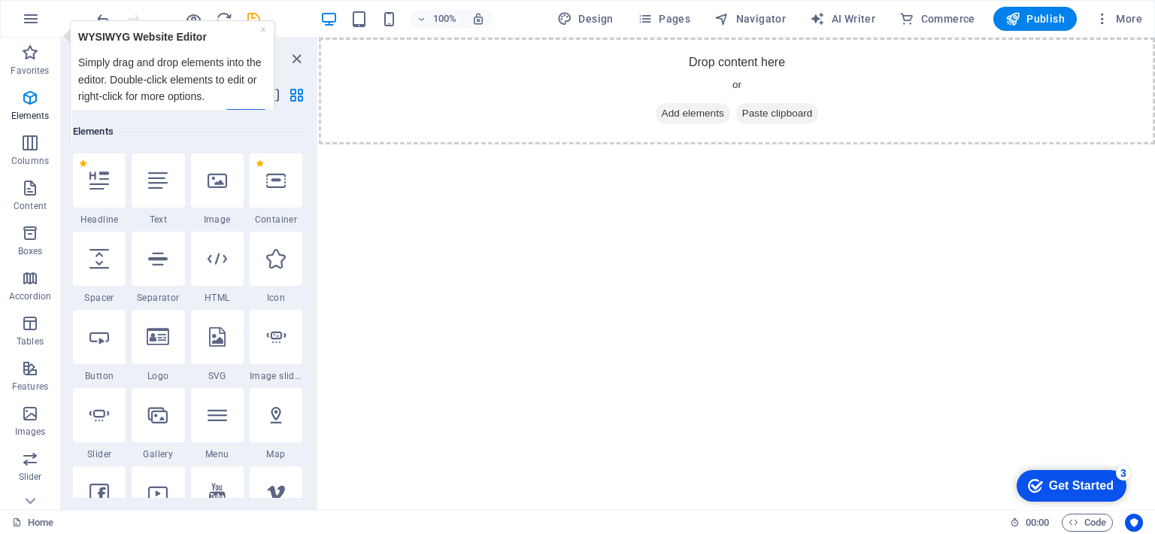
click at [250, 108] on link "Next" at bounding box center [245, 119] width 41 height 22
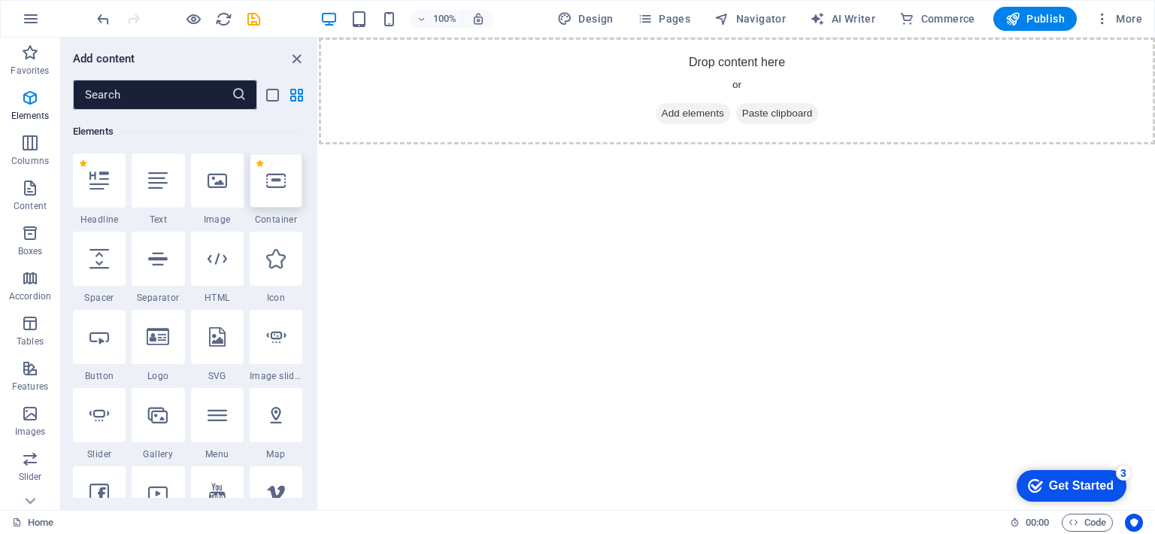
click at [274, 183] on icon at bounding box center [276, 181] width 20 height 20
click at [319, 183] on div "Placeholder Drag here to replace the existing content. Press “Ctrl” if you want…" at bounding box center [737, 274] width 836 height 472
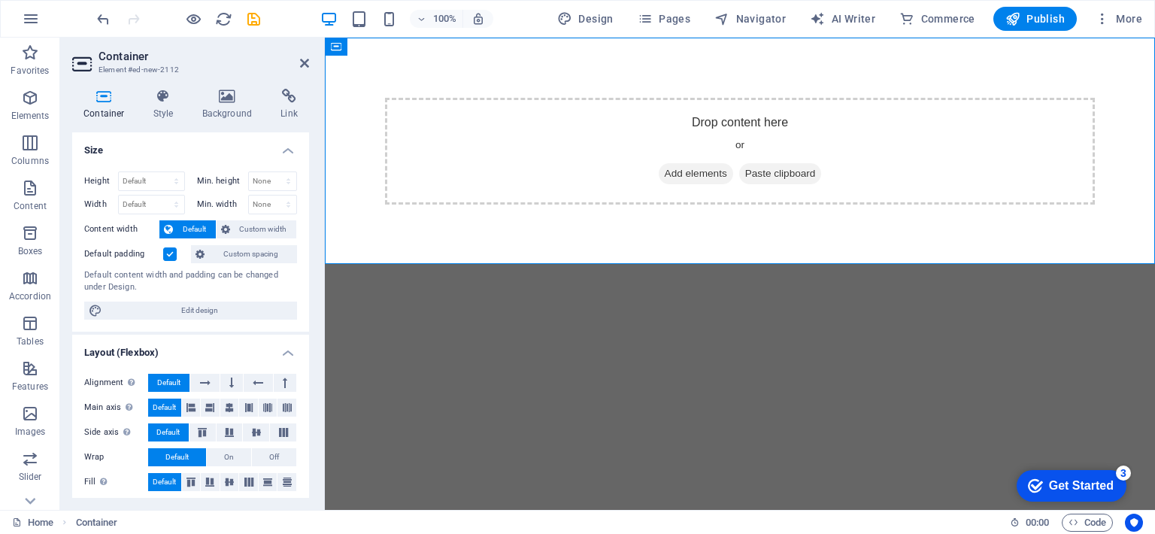
click at [304, 71] on header "Container Element #ed-new-2112" at bounding box center [190, 57] width 237 height 39
click at [300, 61] on icon at bounding box center [304, 63] width 9 height 12
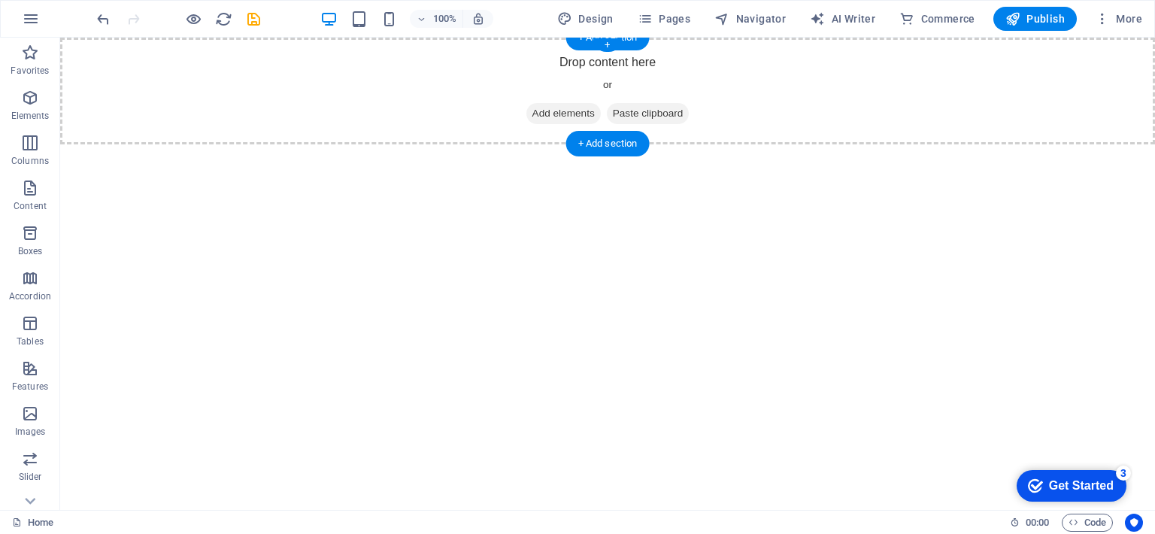
click at [779, 139] on div "Drop content here or Add elements Paste clipboard" at bounding box center [607, 91] width 1094 height 107
click at [746, 123] on div "Drop content here or Add elements Paste clipboard" at bounding box center [607, 91] width 1094 height 107
click at [1086, 485] on div "Get Started" at bounding box center [1081, 486] width 65 height 14
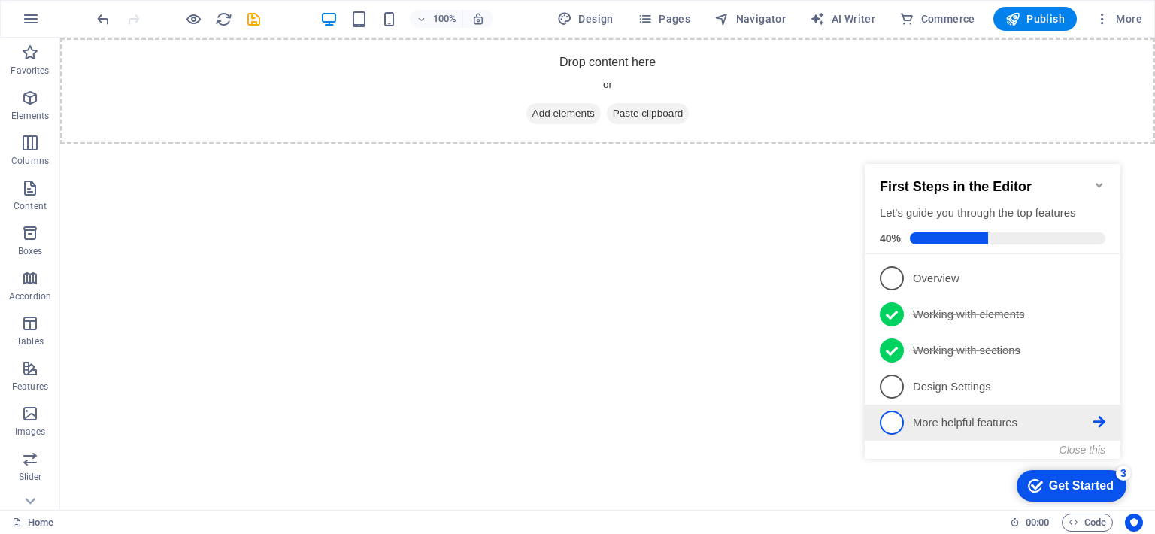
click at [1061, 416] on p "More helpful features - incomplete" at bounding box center [1003, 423] width 180 height 16
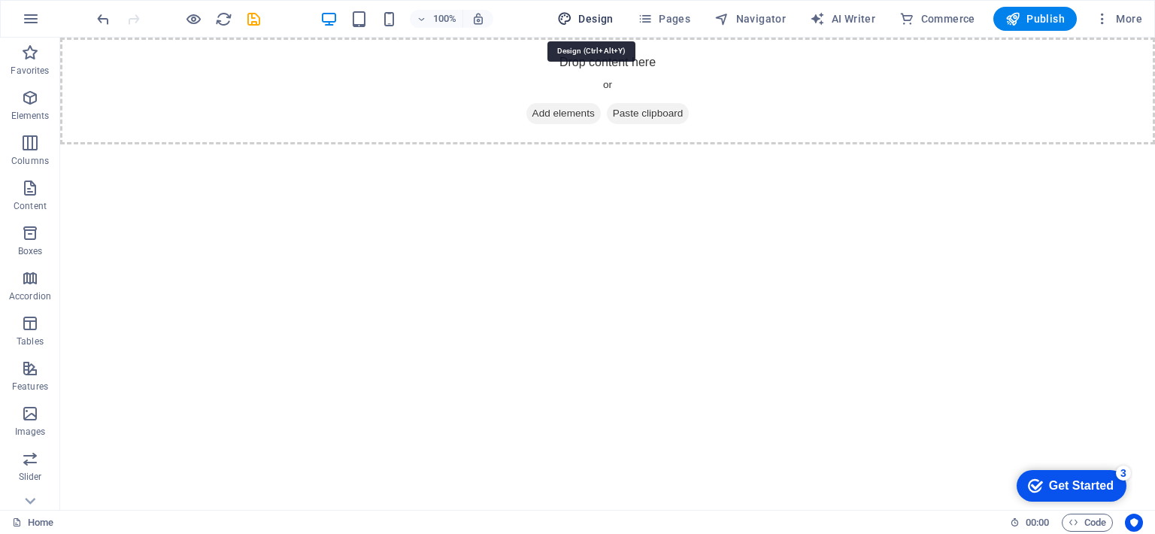
click at [598, 20] on span "Design" at bounding box center [585, 18] width 56 height 15
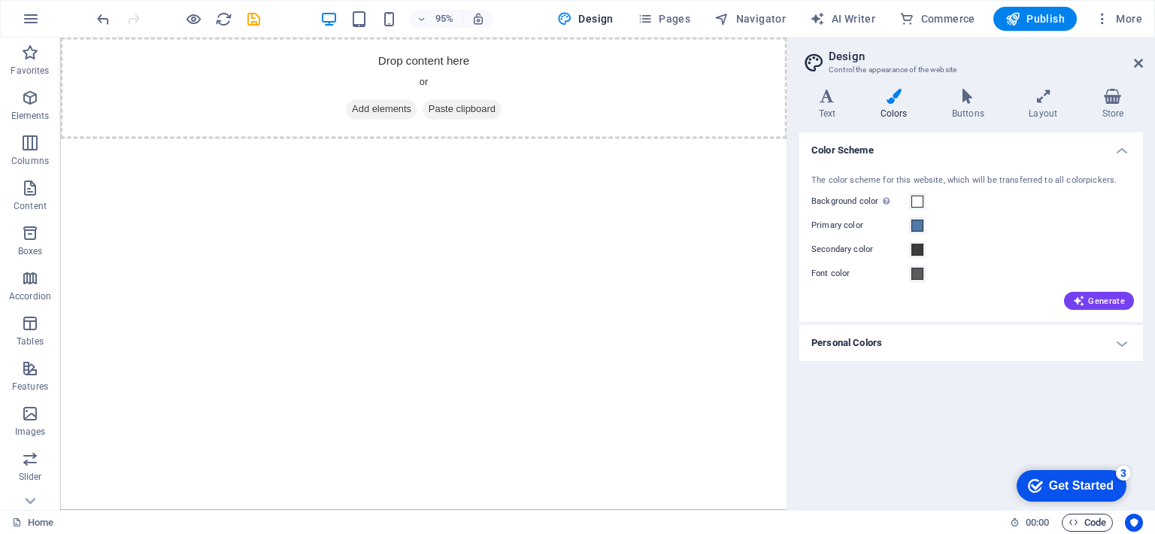
click at [1103, 525] on span "Code" at bounding box center [1087, 522] width 38 height 18
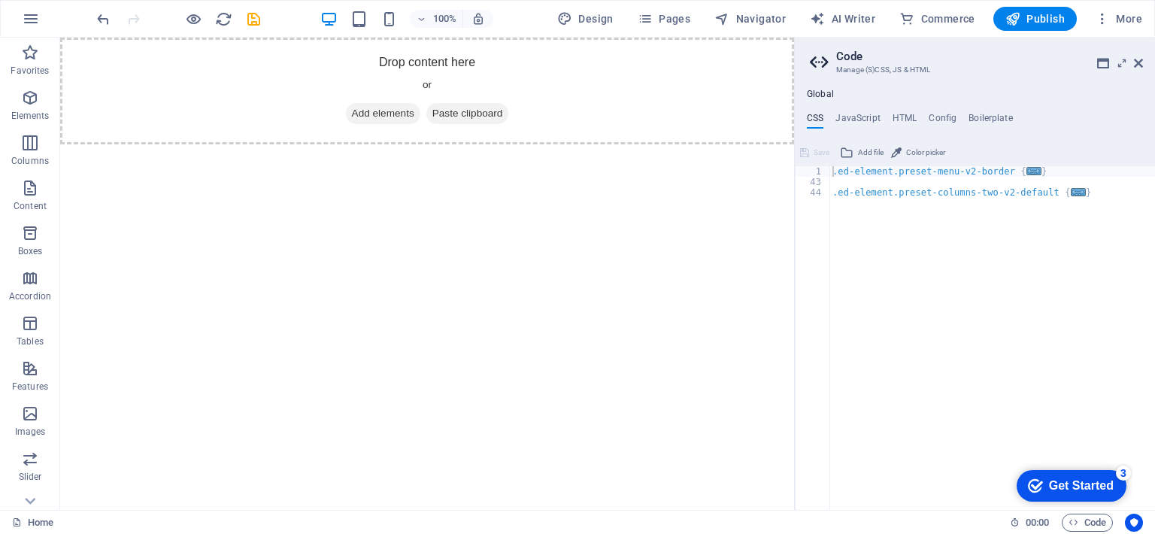
click at [1109, 59] on h2 "Code" at bounding box center [989, 57] width 307 height 14
click at [1100, 61] on icon at bounding box center [1103, 63] width 12 height 12
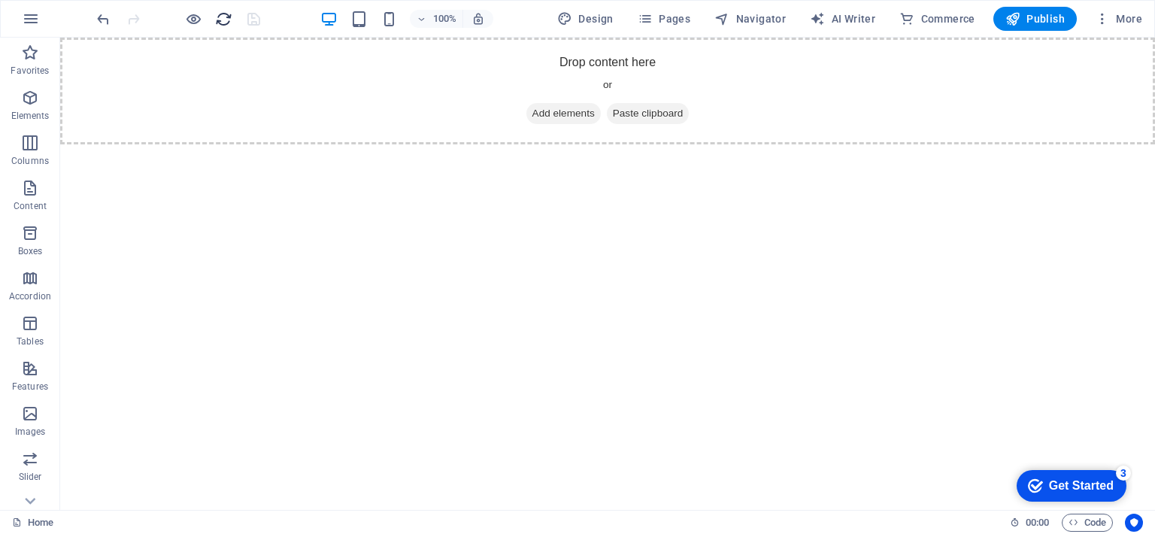
click at [231, 23] on icon "reload" at bounding box center [223, 19] width 17 height 17
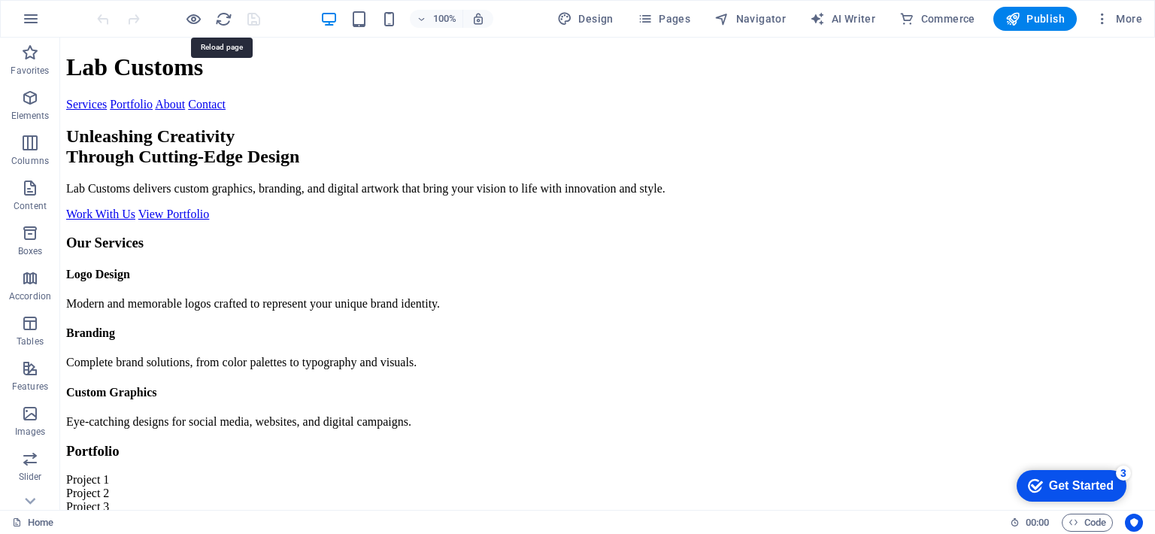
scroll to position [0, 0]
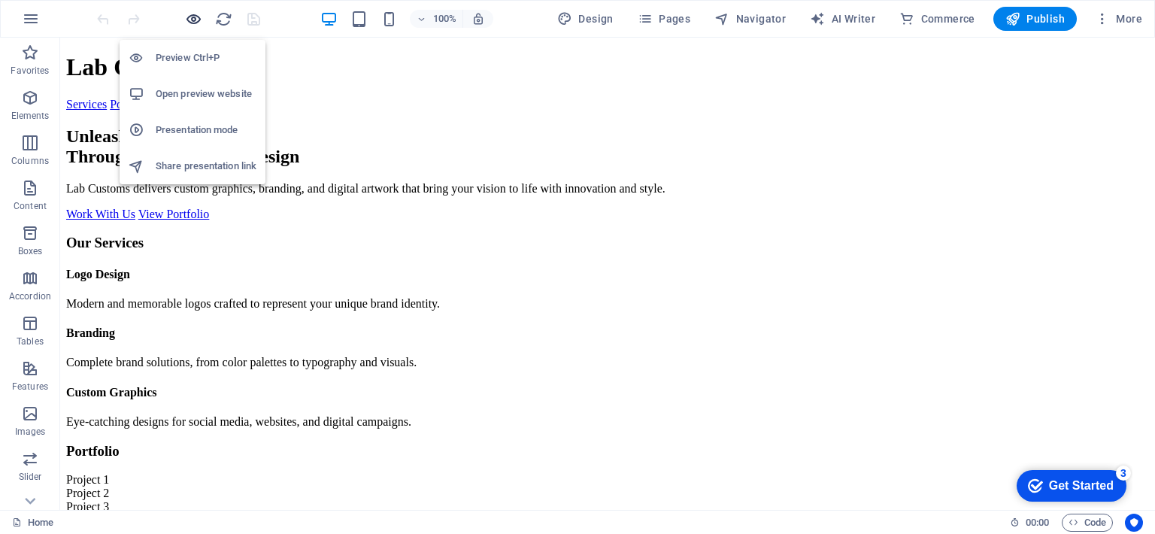
click at [194, 19] on icon "button" at bounding box center [193, 19] width 17 height 17
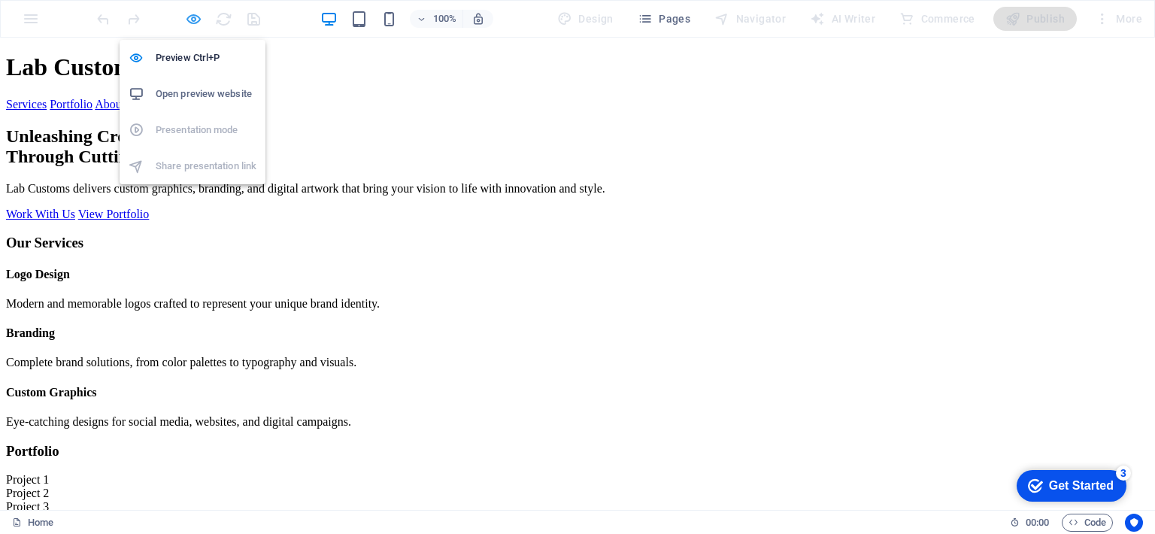
click at [193, 18] on icon "button" at bounding box center [193, 19] width 17 height 17
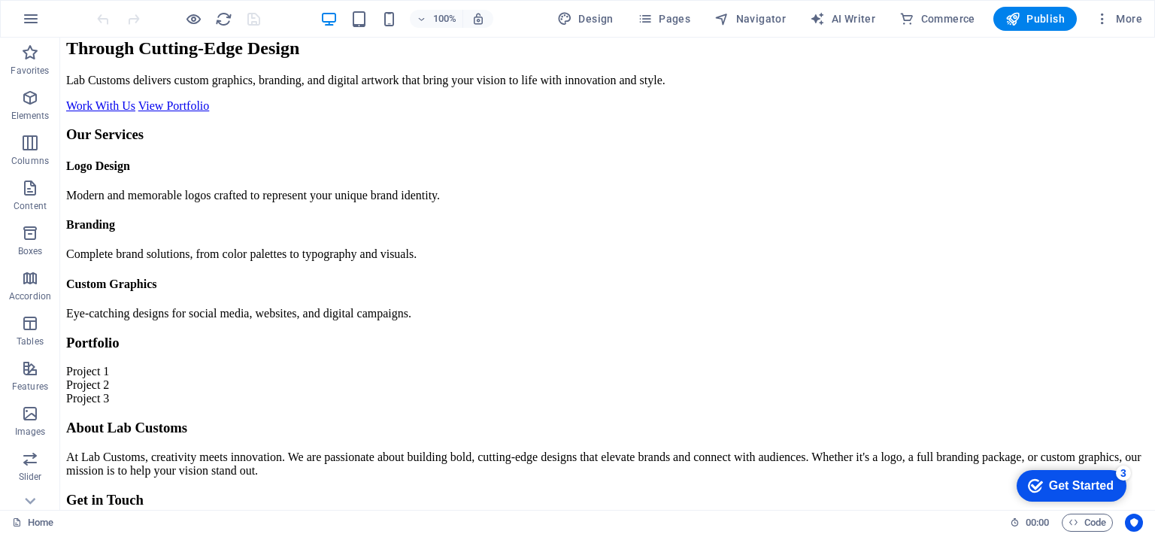
scroll to position [116, 0]
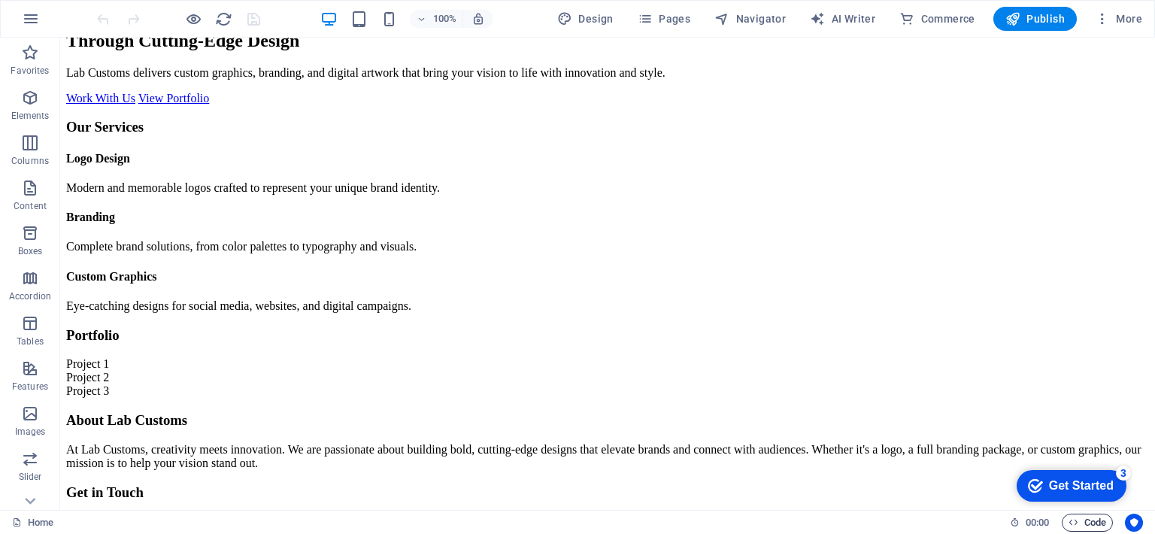
click at [1098, 524] on span "Code" at bounding box center [1087, 522] width 38 height 18
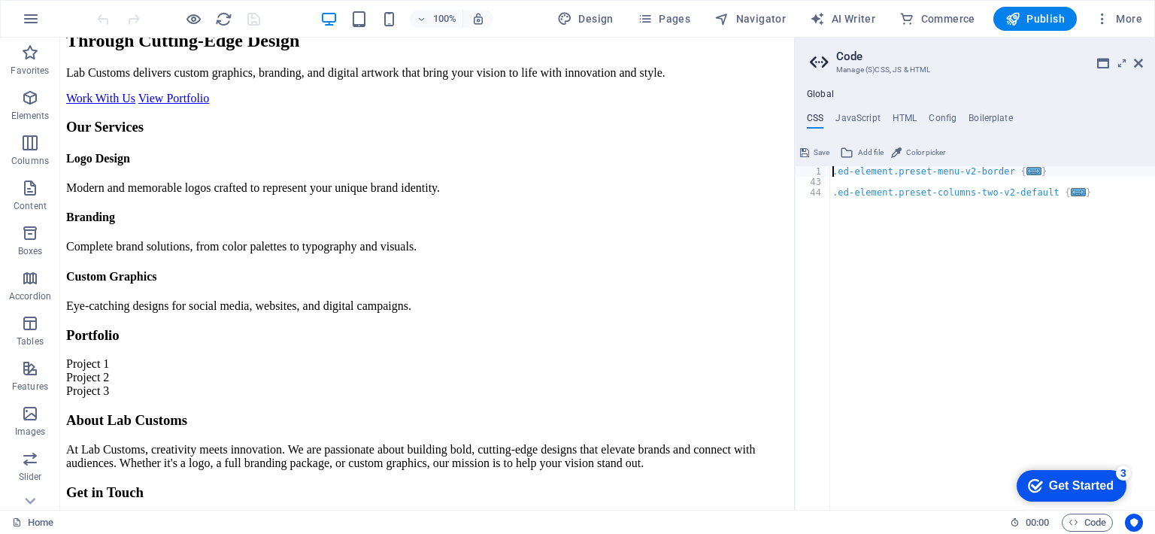
click at [840, 94] on ul "Global" at bounding box center [974, 95] width 360 height 12
click at [859, 118] on h4 "JavaScript" at bounding box center [857, 121] width 44 height 17
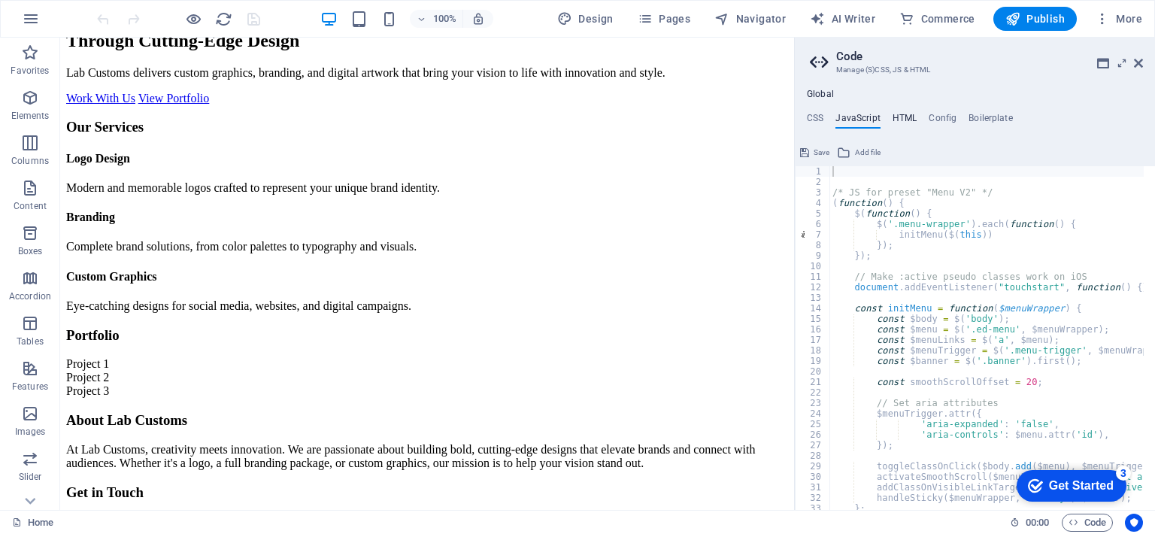
click at [897, 118] on h4 "HTML" at bounding box center [904, 121] width 25 height 17
type textarea "<a href="#main-content" class="wv-link-content button">Skip to main content</a>"
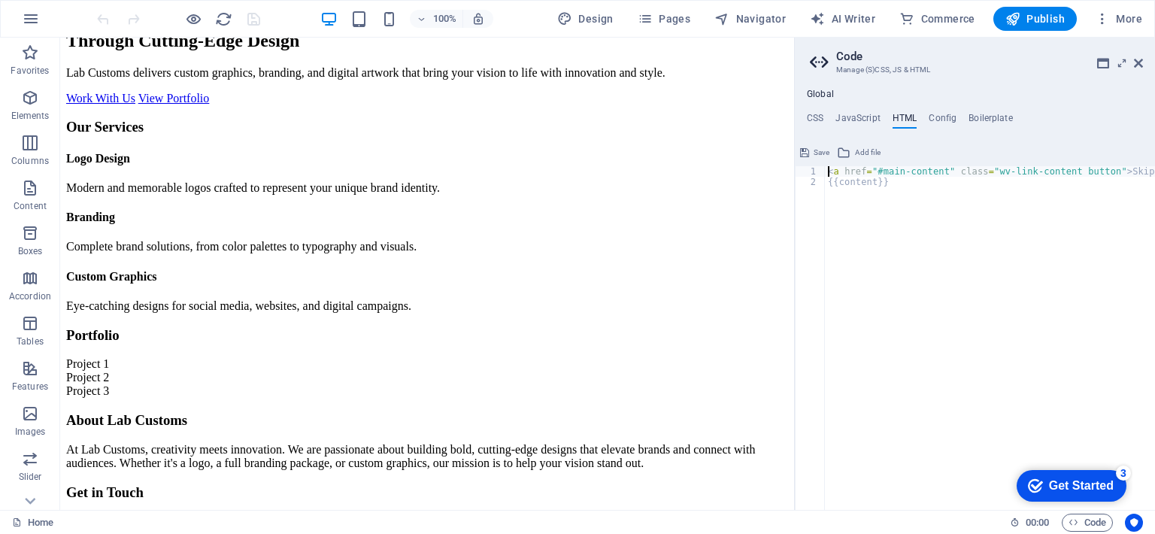
click at [923, 118] on ul "CSS JavaScript HTML Config Boilerplate" at bounding box center [974, 121] width 360 height 17
click at [932, 117] on h4 "Config" at bounding box center [942, 121] width 28 height 17
type textarea "$color-background: #ffffff;"
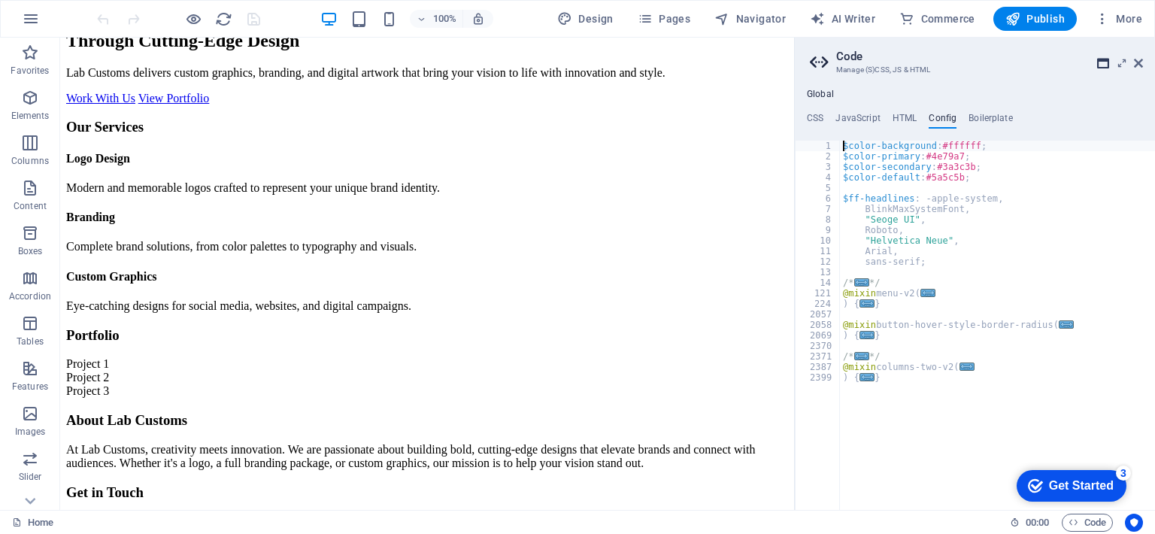
click at [1097, 63] on icon at bounding box center [1103, 63] width 12 height 12
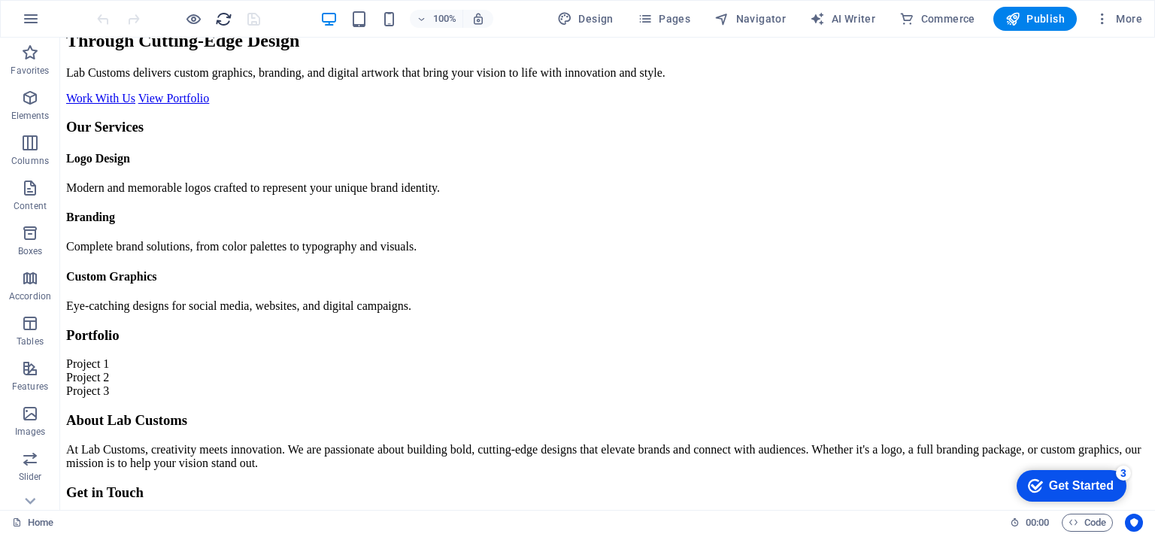
click at [224, 19] on icon "reload" at bounding box center [223, 19] width 17 height 17
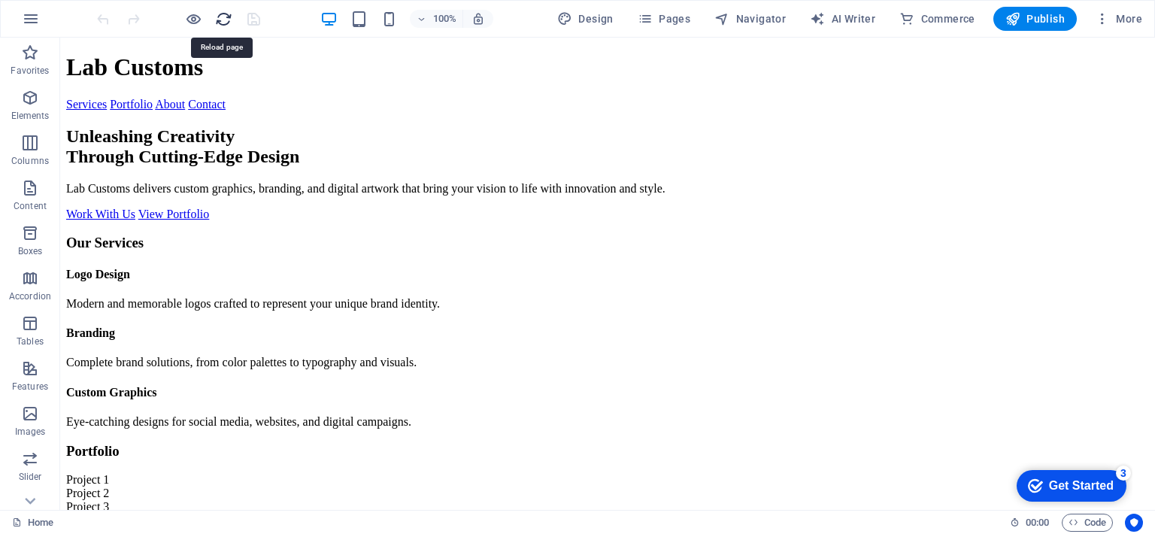
scroll to position [0, 0]
click at [1090, 519] on span "Code" at bounding box center [1087, 522] width 38 height 18
click at [224, 25] on icon "reload" at bounding box center [223, 19] width 17 height 17
click at [1088, 523] on span "Code" at bounding box center [1087, 522] width 38 height 18
click at [1082, 521] on span "Code" at bounding box center [1087, 522] width 38 height 18
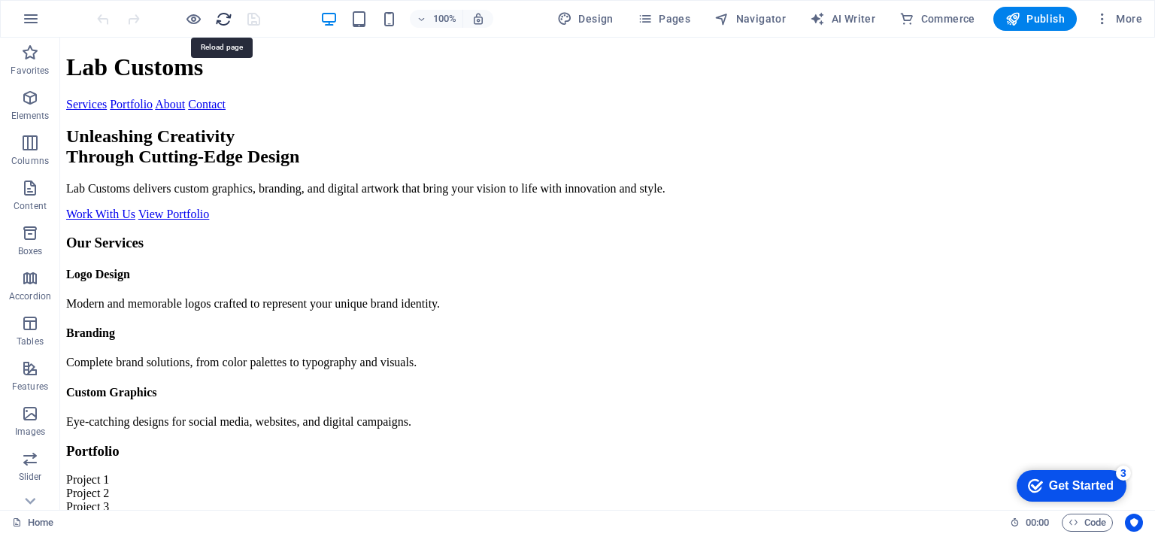
click at [222, 23] on icon "reload" at bounding box center [223, 19] width 17 height 17
click at [1088, 515] on span "Code" at bounding box center [1087, 522] width 38 height 18
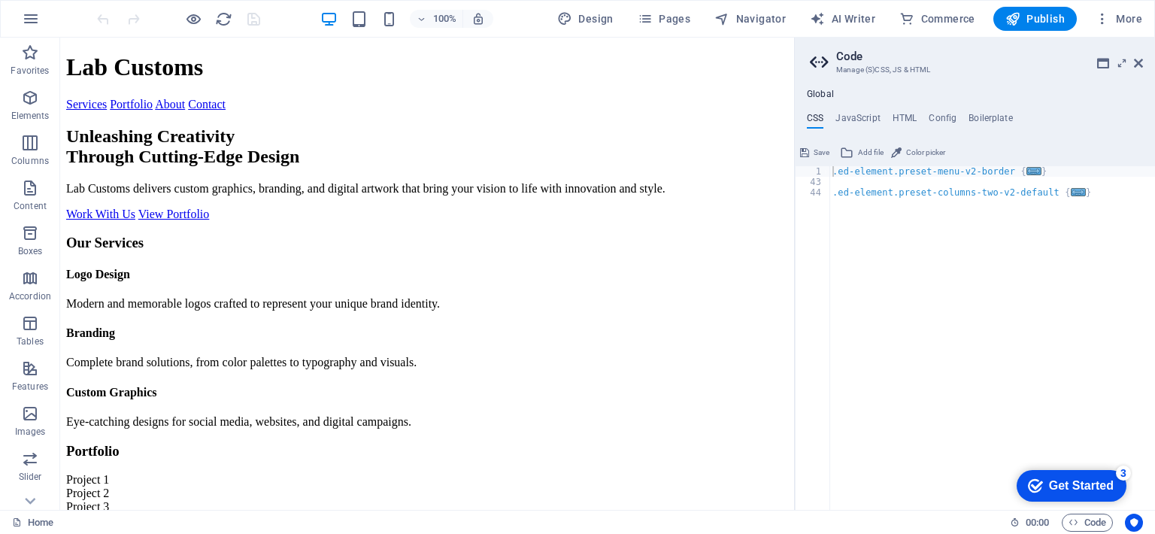
click at [825, 90] on h4 "Global" at bounding box center [820, 95] width 27 height 12
click at [849, 96] on ul "Global" at bounding box center [974, 95] width 360 height 12
click at [1121, 65] on icon at bounding box center [1121, 63] width 0 height 12
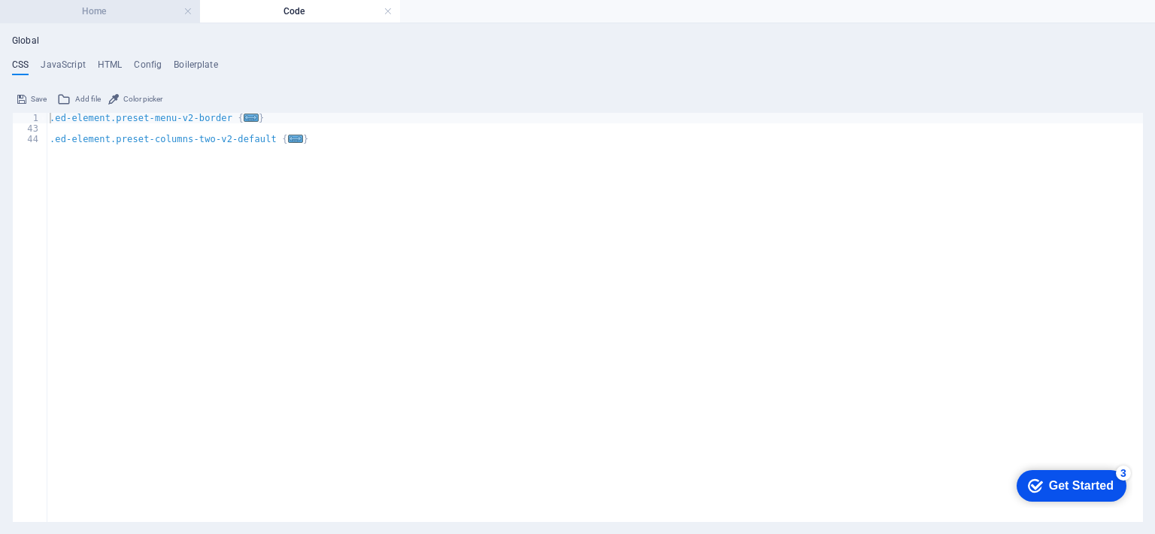
click at [104, 17] on h4 "Home" at bounding box center [100, 11] width 200 height 17
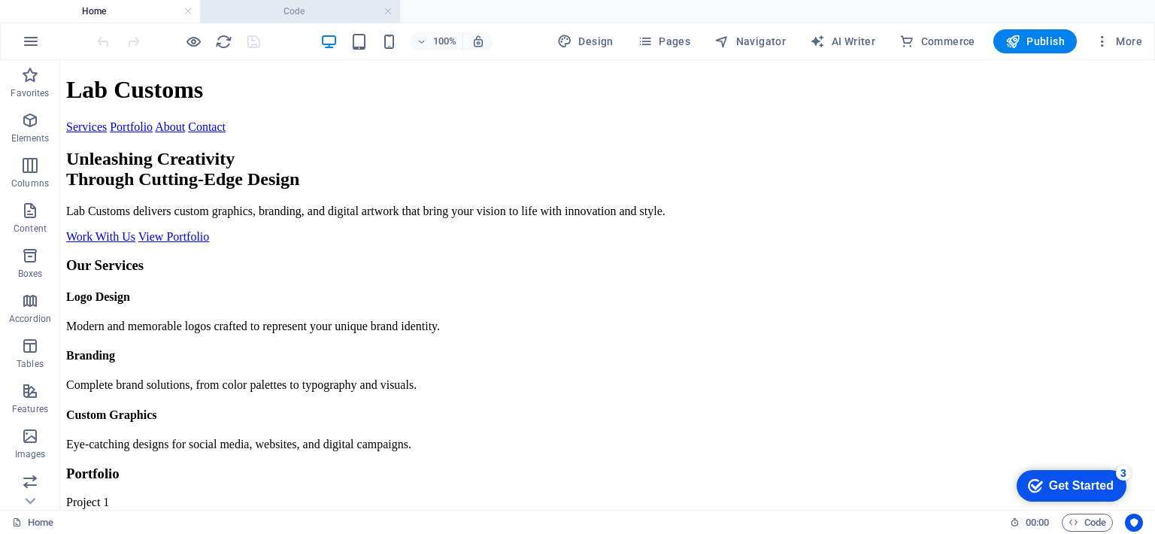
click at [254, 10] on h4 "Code" at bounding box center [300, 11] width 200 height 17
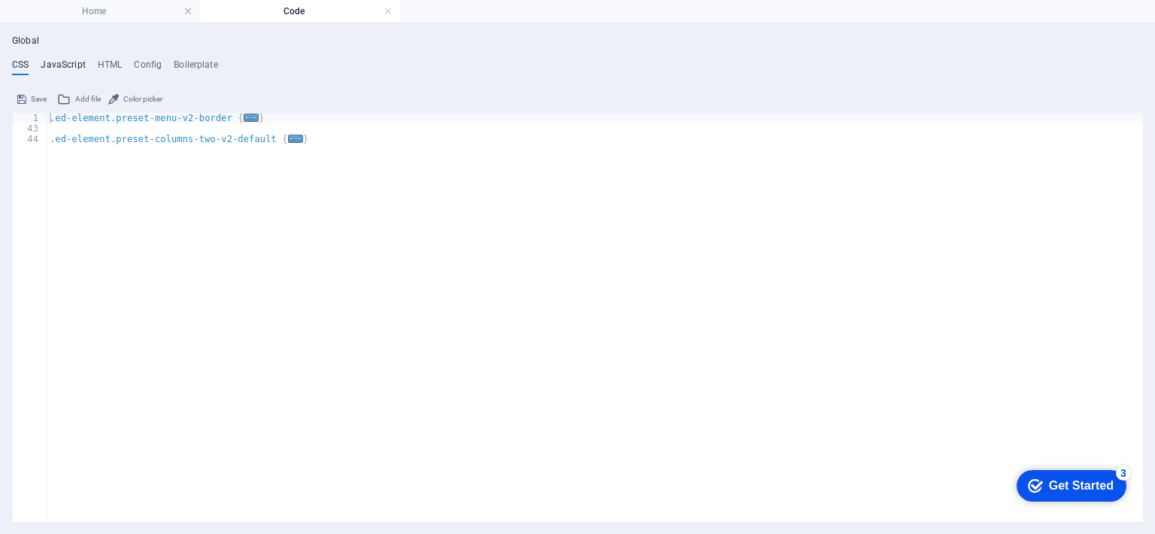
click at [67, 66] on h4 "JavaScript" at bounding box center [63, 67] width 44 height 17
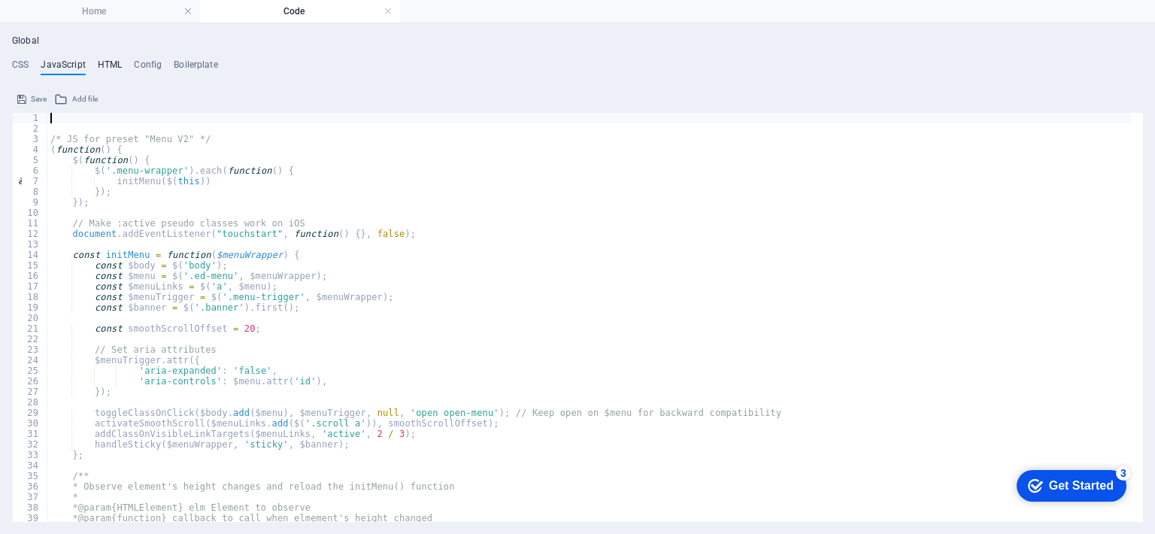
click at [104, 66] on h4 "HTML" at bounding box center [110, 67] width 25 height 17
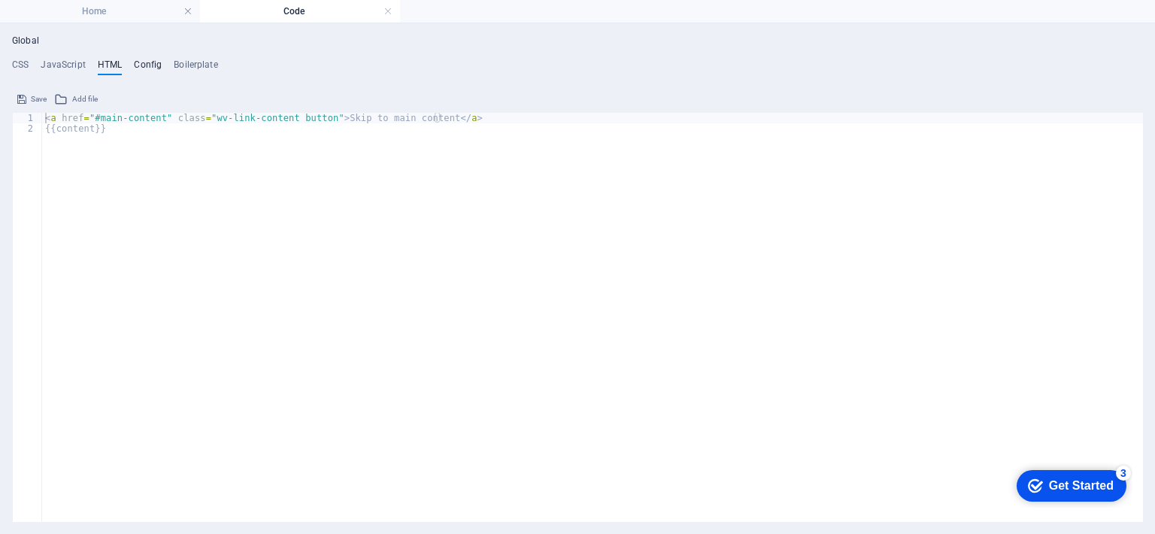
click at [141, 63] on h4 "Config" at bounding box center [148, 67] width 28 height 17
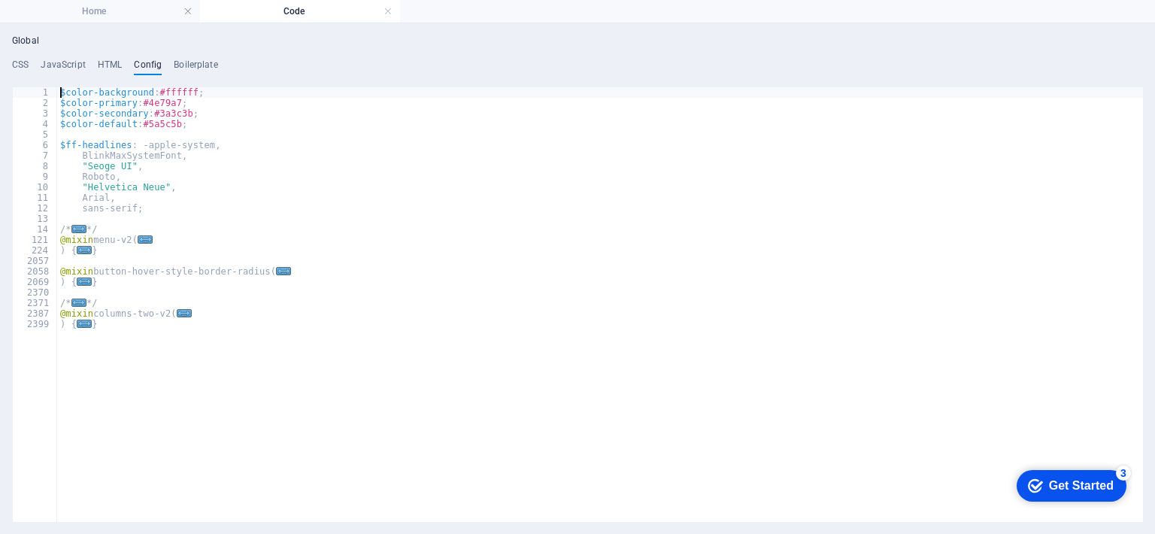
click at [180, 56] on div "Global CSS JavaScript HTML Config Boilerplate .ed-element.preset-menu-v2-border…" at bounding box center [577, 278] width 1130 height 486
click at [180, 59] on h4 "Boilerplate" at bounding box center [196, 67] width 44 height 17
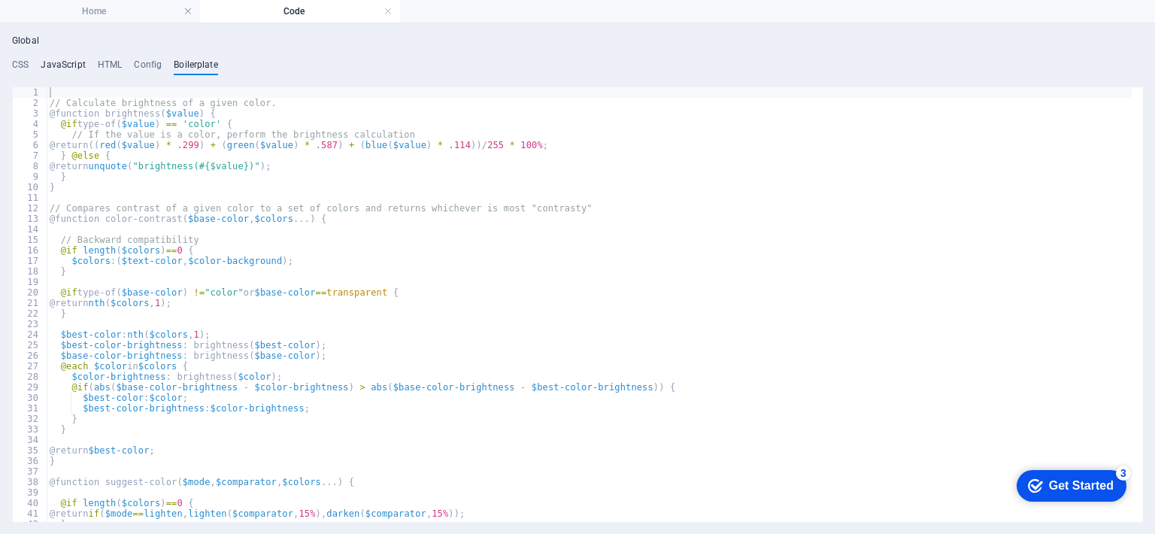
click at [59, 66] on h4 "JavaScript" at bounding box center [63, 67] width 44 height 17
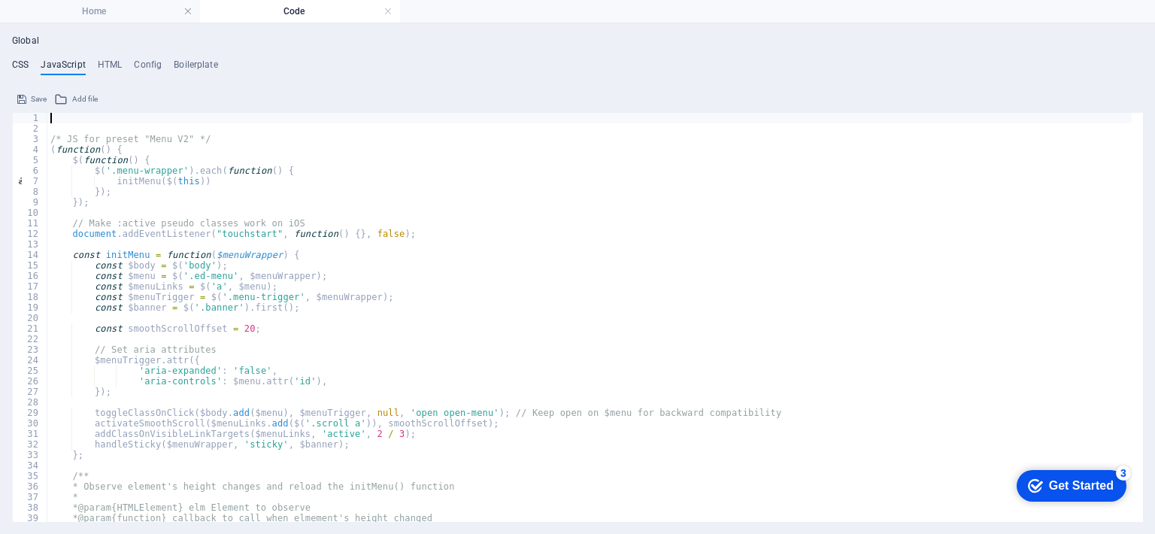
click at [24, 61] on h4 "CSS" at bounding box center [20, 67] width 17 height 17
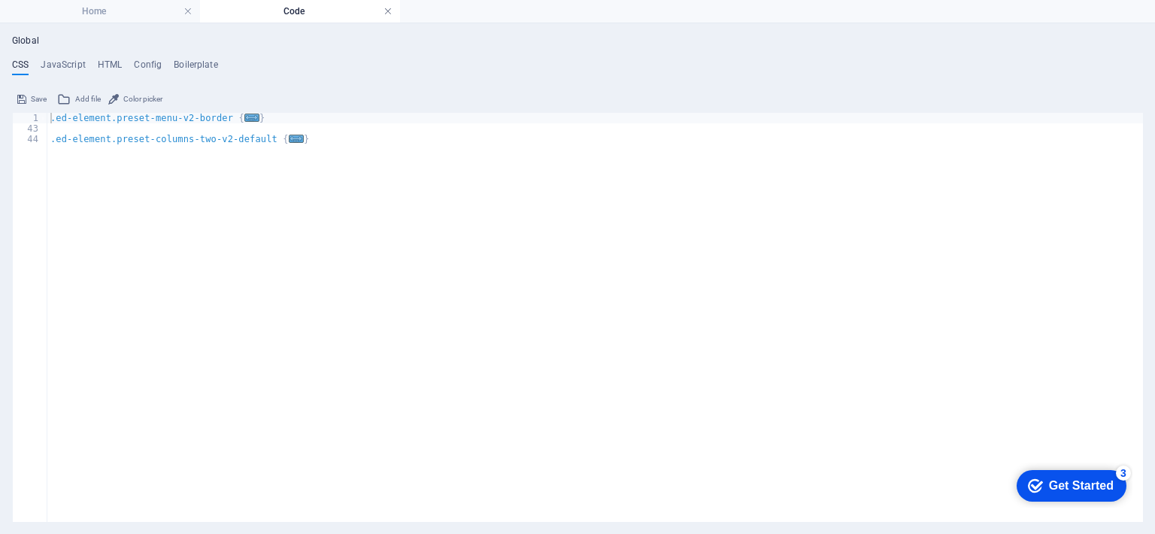
click at [390, 10] on link at bounding box center [387, 12] width 9 height 14
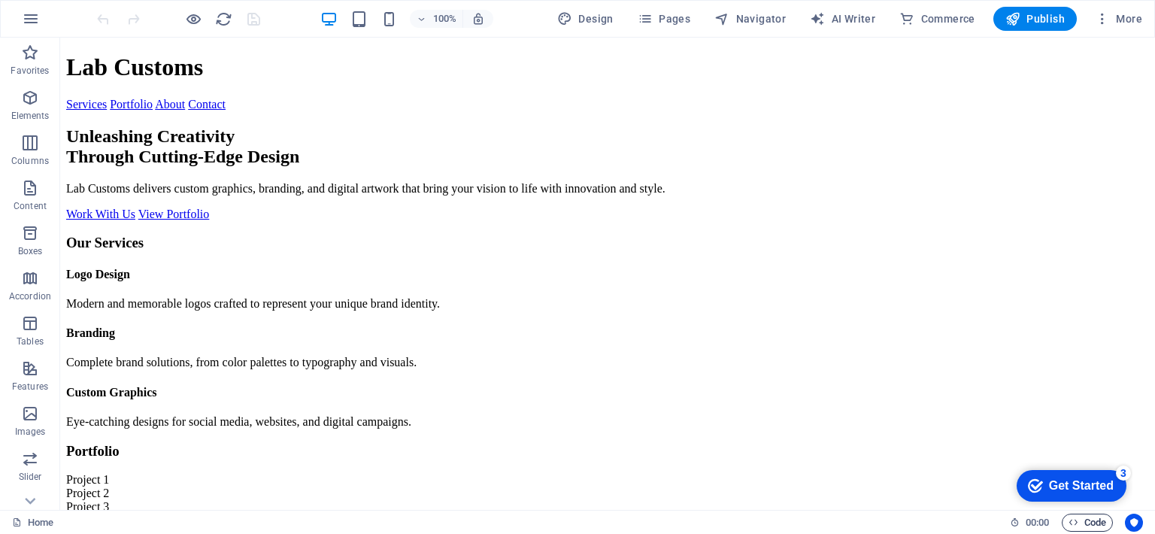
click at [1082, 516] on span "Code" at bounding box center [1087, 522] width 38 height 18
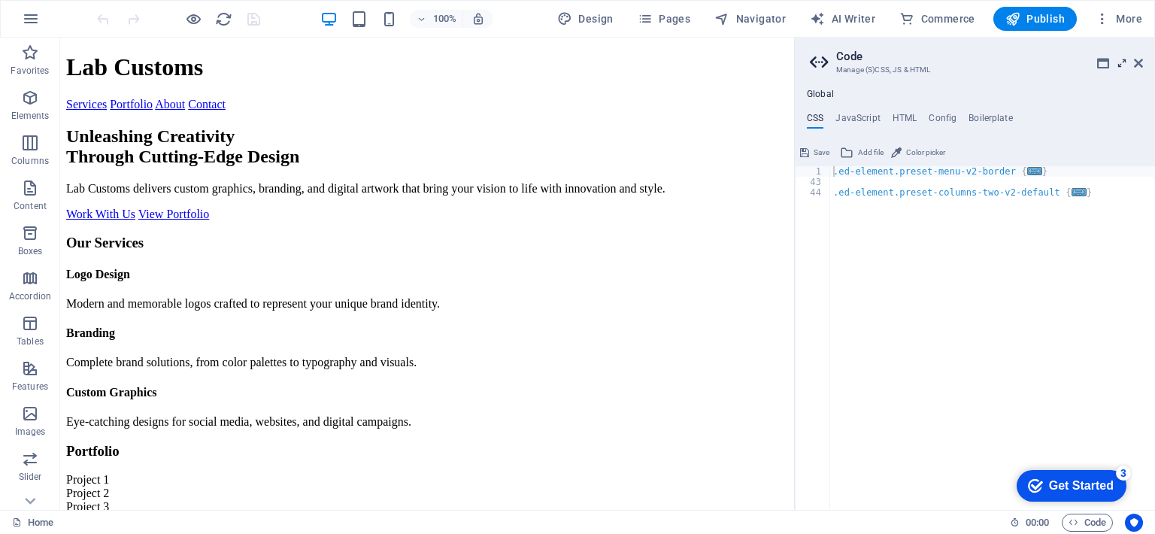
click at [1121, 62] on icon at bounding box center [1121, 63] width 0 height 12
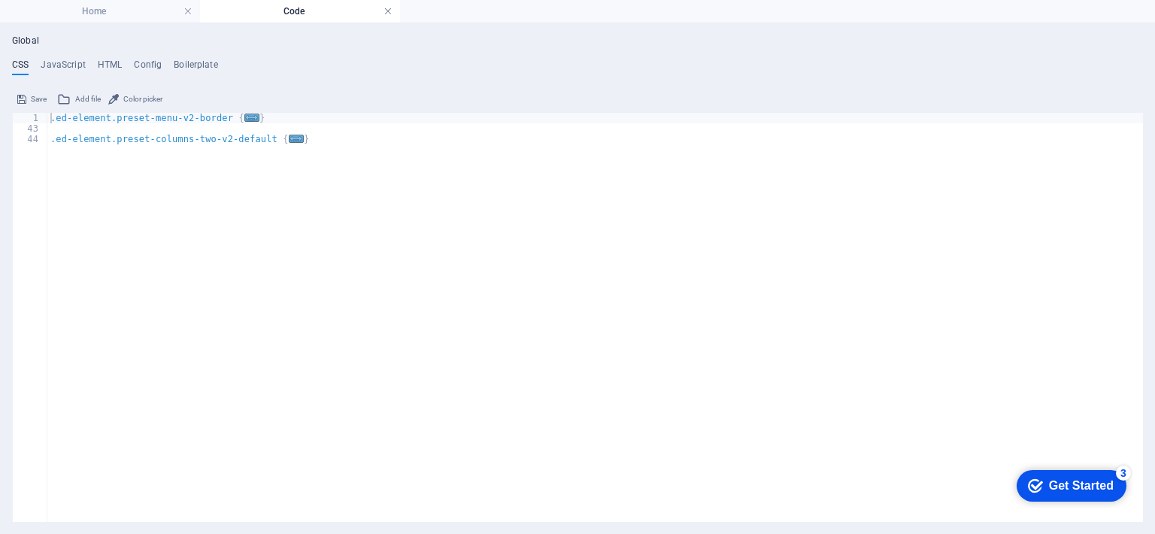
click at [385, 10] on link at bounding box center [387, 12] width 9 height 14
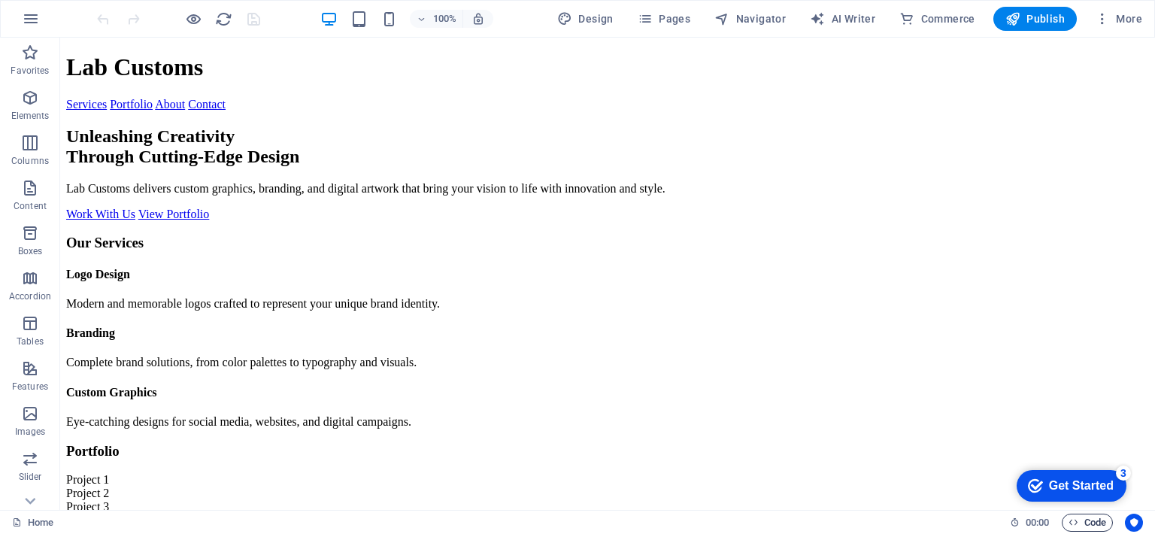
click at [1070, 521] on icon "button" at bounding box center [1073, 522] width 10 height 10
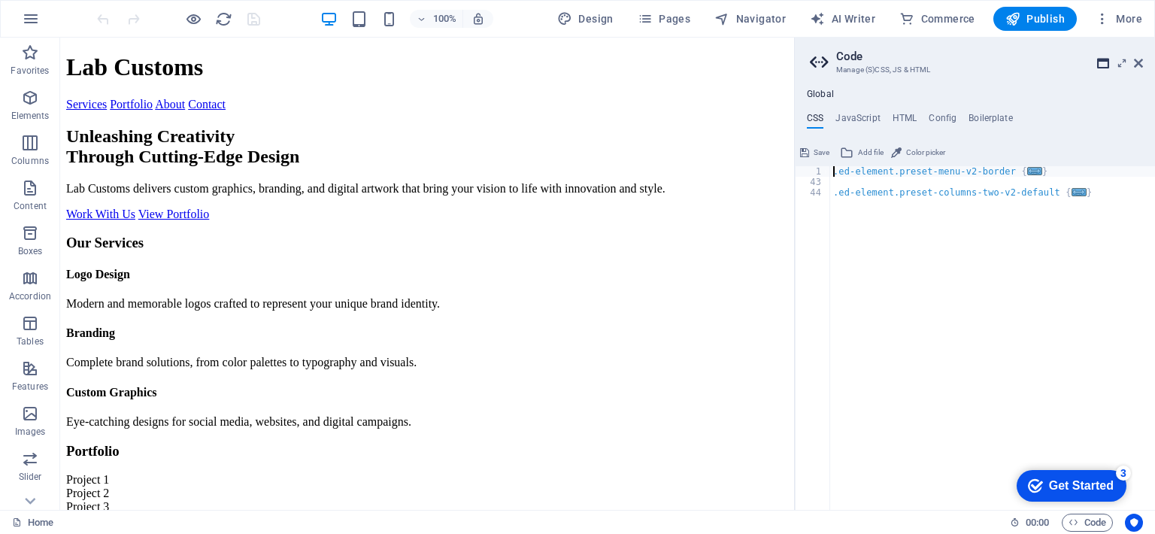
click at [1100, 63] on icon at bounding box center [1103, 63] width 12 height 12
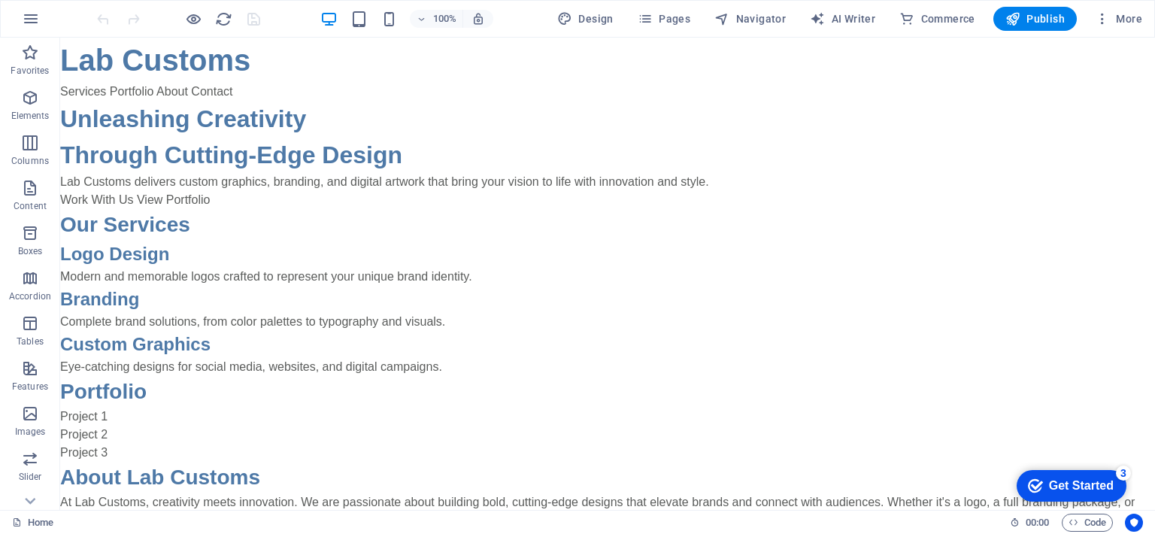
click at [218, 28] on div at bounding box center [178, 19] width 168 height 24
click at [219, 23] on icon "reload" at bounding box center [223, 19] width 17 height 17
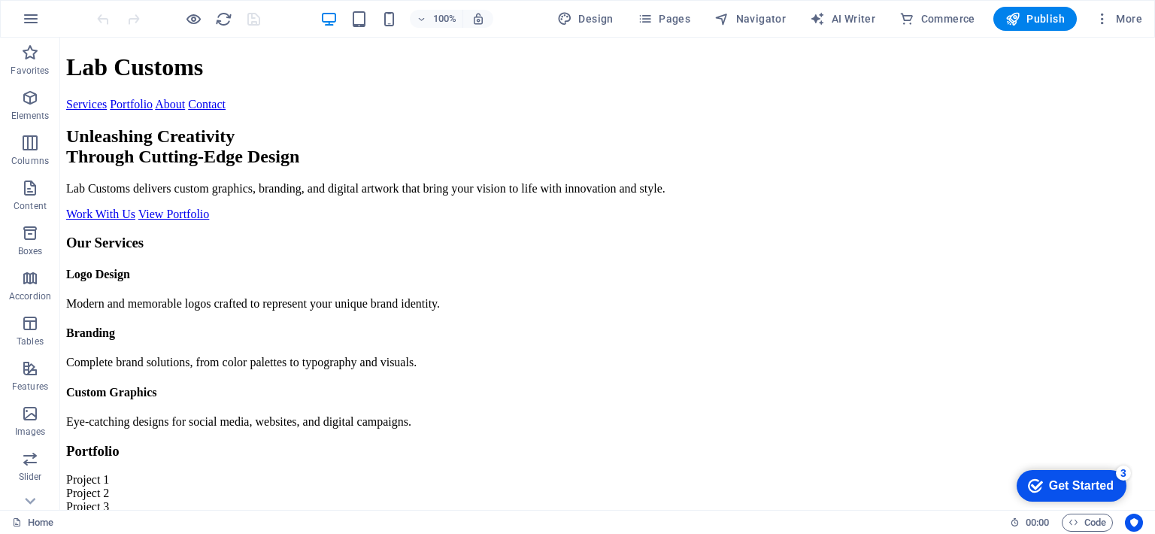
drag, startPoint x: 220, startPoint y: 120, endPoint x: 382, endPoint y: 204, distance: 182.2
click at [382, 204] on section "Unleashing Creativity Through Cutting-Edge Design Lab Customs delivers custom g…" at bounding box center [607, 173] width 1082 height 95
click at [1086, 522] on span "Code" at bounding box center [1087, 522] width 38 height 18
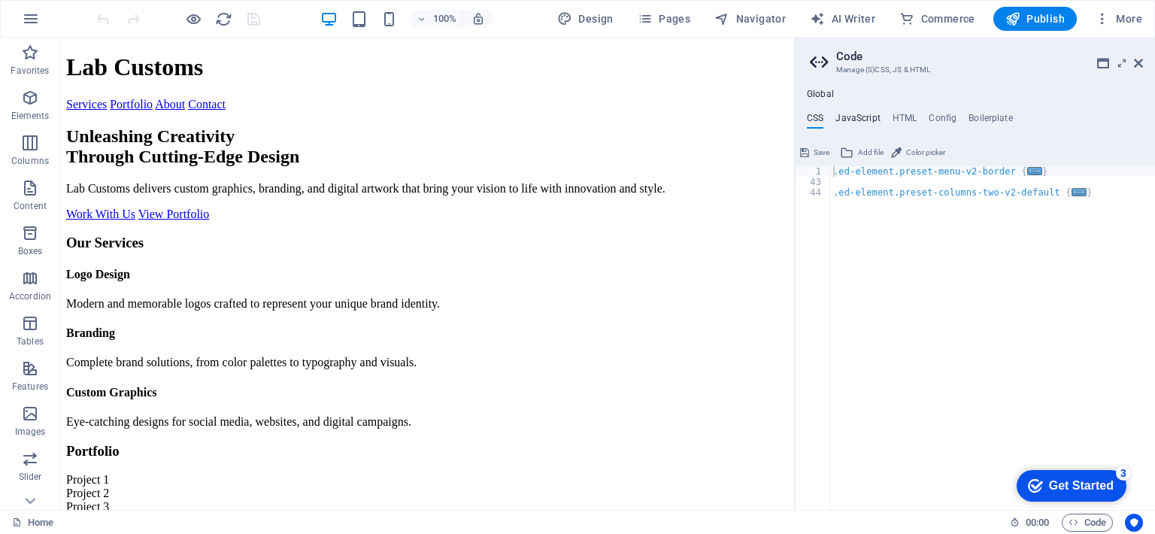
click at [868, 118] on h4 "JavaScript" at bounding box center [857, 121] width 44 height 17
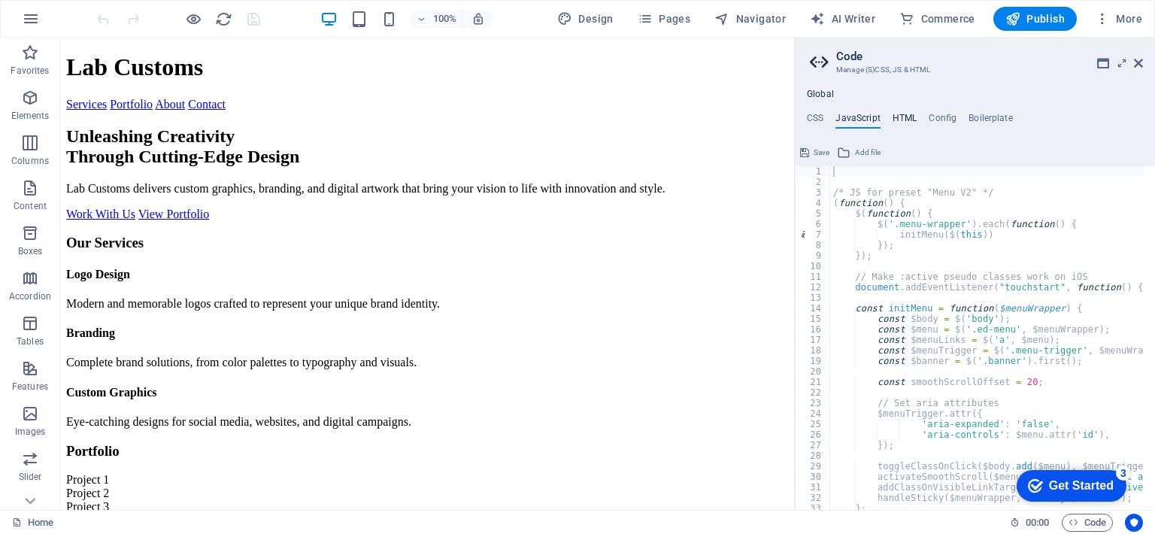
click at [892, 123] on h4 "HTML" at bounding box center [904, 121] width 25 height 17
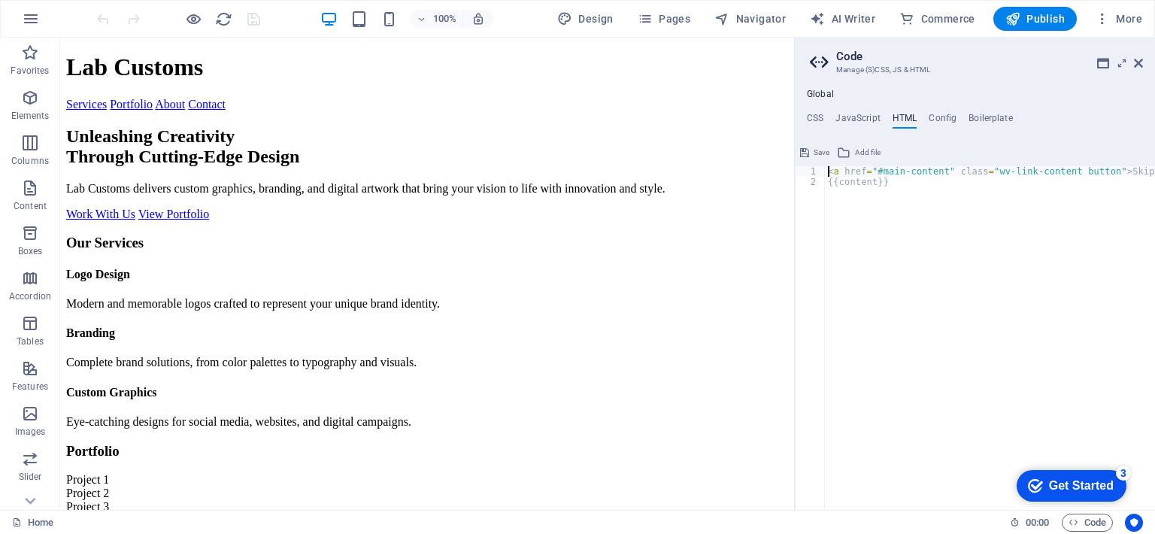
click at [565, 297] on p "Modern and memorable logos crafted to represent your unique brand identity." at bounding box center [427, 304] width 722 height 14
click at [1095, 58] on h2 "Code" at bounding box center [989, 57] width 307 height 14
click at [1098, 61] on icon at bounding box center [1103, 63] width 12 height 12
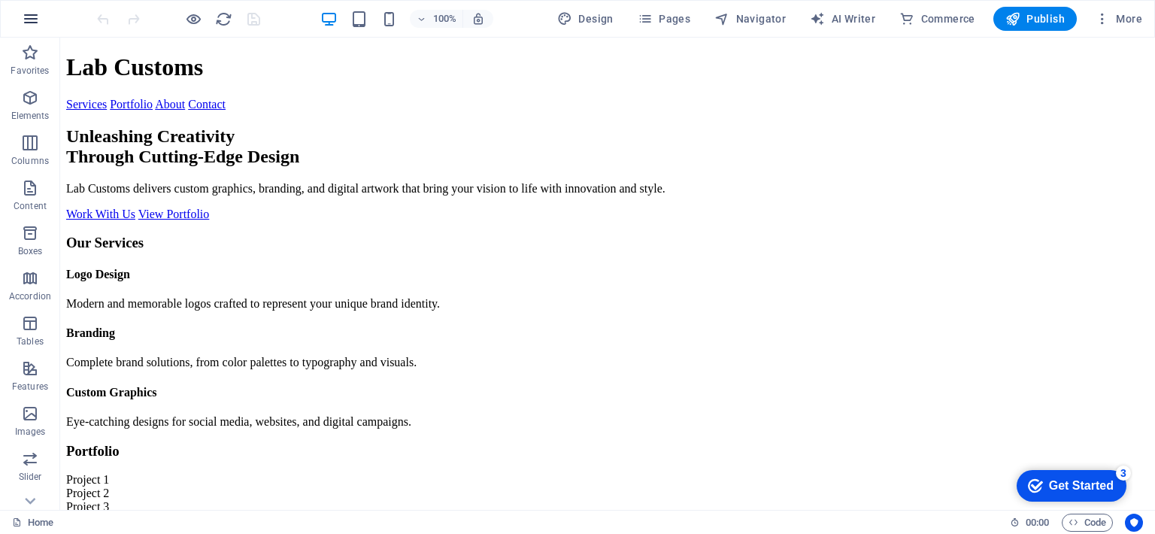
click at [37, 28] on button "button" at bounding box center [31, 19] width 36 height 36
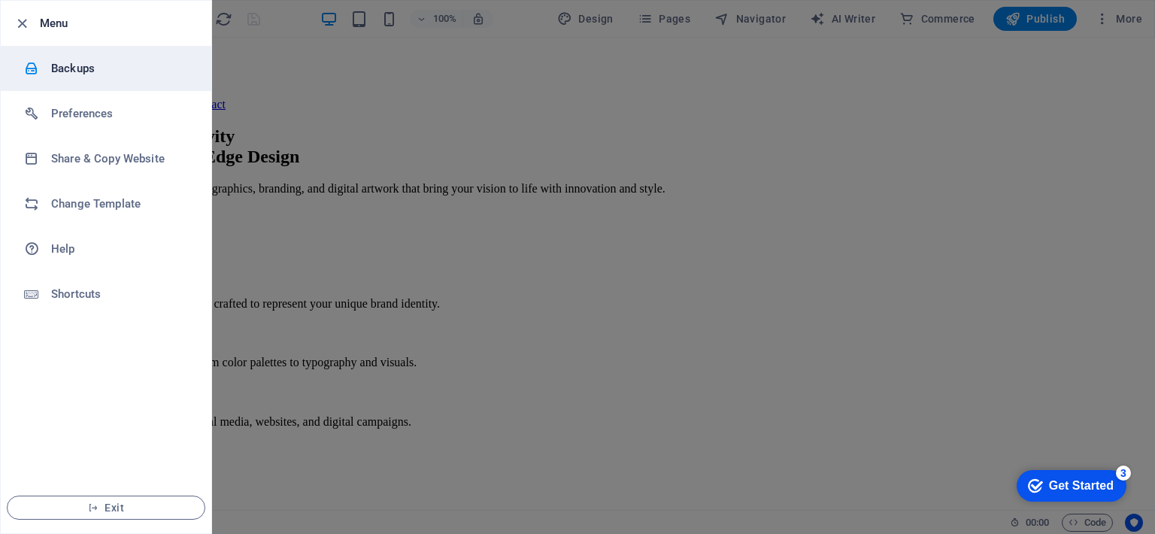
click at [71, 79] on li "Backups" at bounding box center [106, 68] width 210 height 45
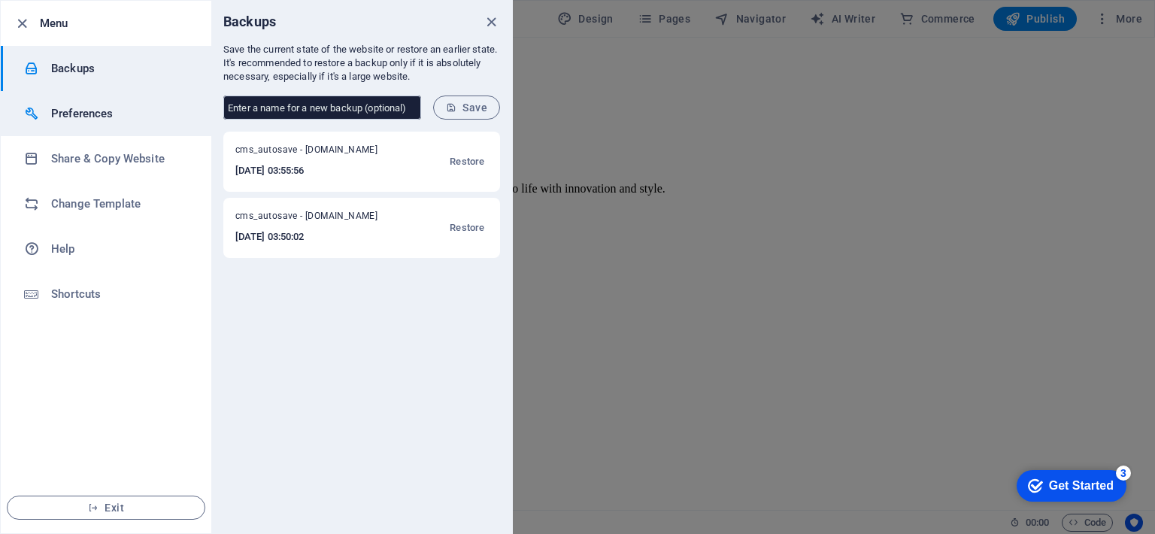
click at [82, 116] on h6 "Preferences" at bounding box center [120, 113] width 139 height 18
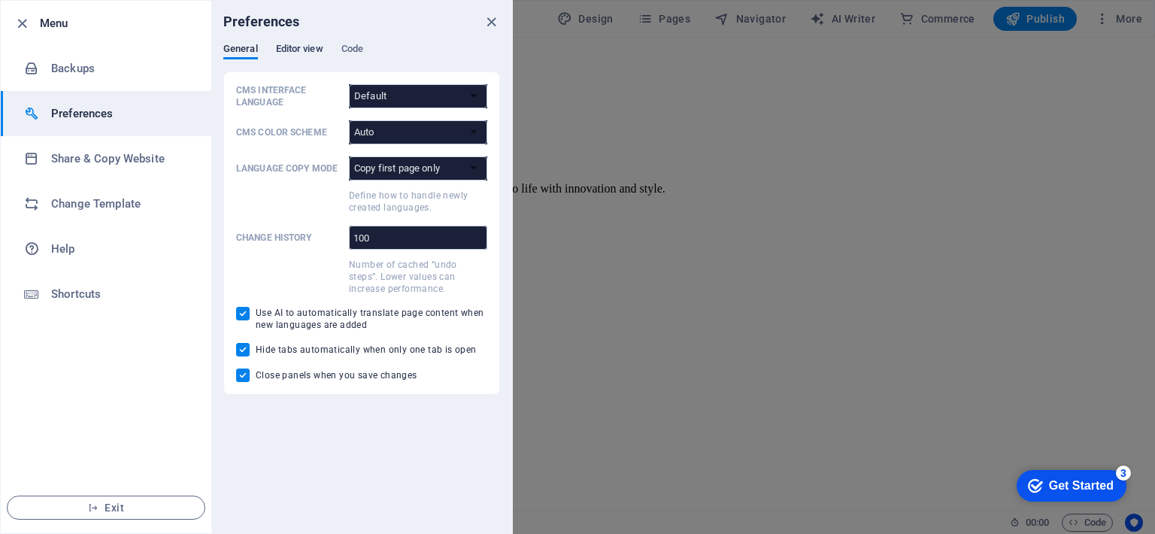
click at [313, 51] on span "Editor view" at bounding box center [299, 50] width 47 height 21
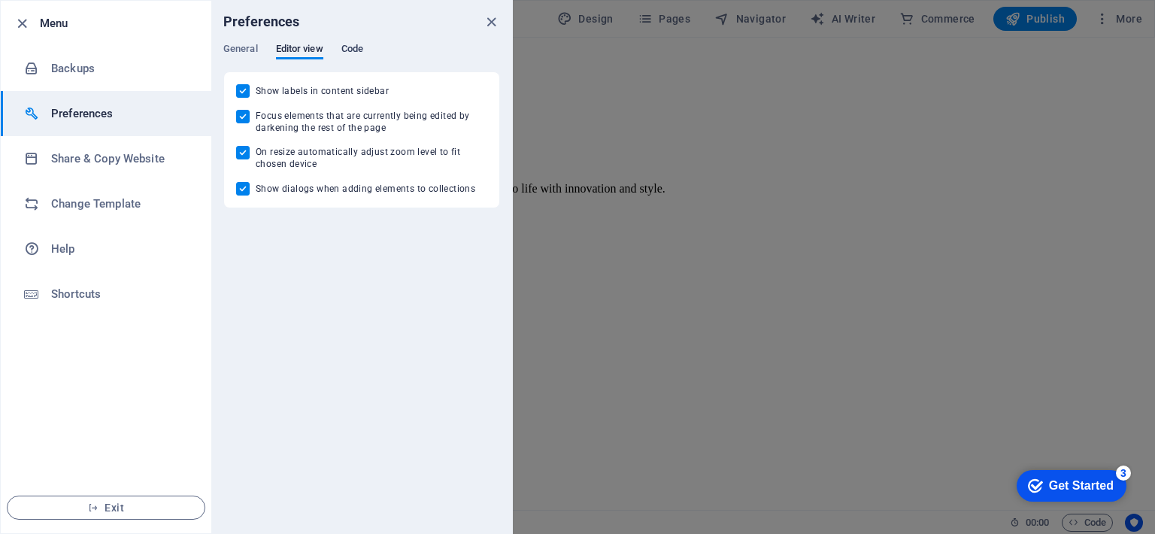
click at [345, 49] on span "Code" at bounding box center [352, 50] width 22 height 21
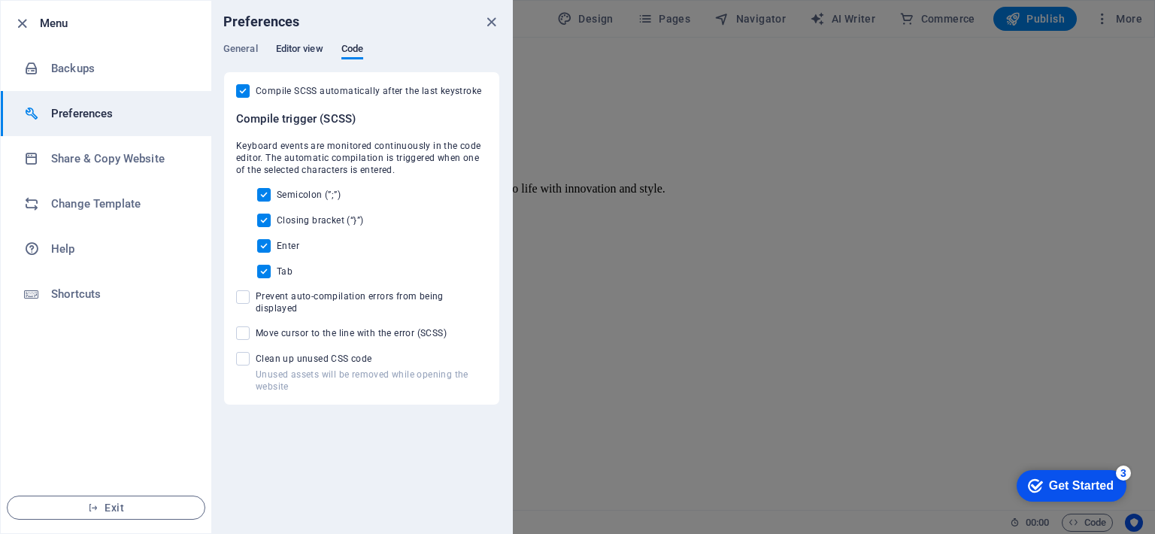
click at [298, 44] on span "Editor view" at bounding box center [299, 50] width 47 height 21
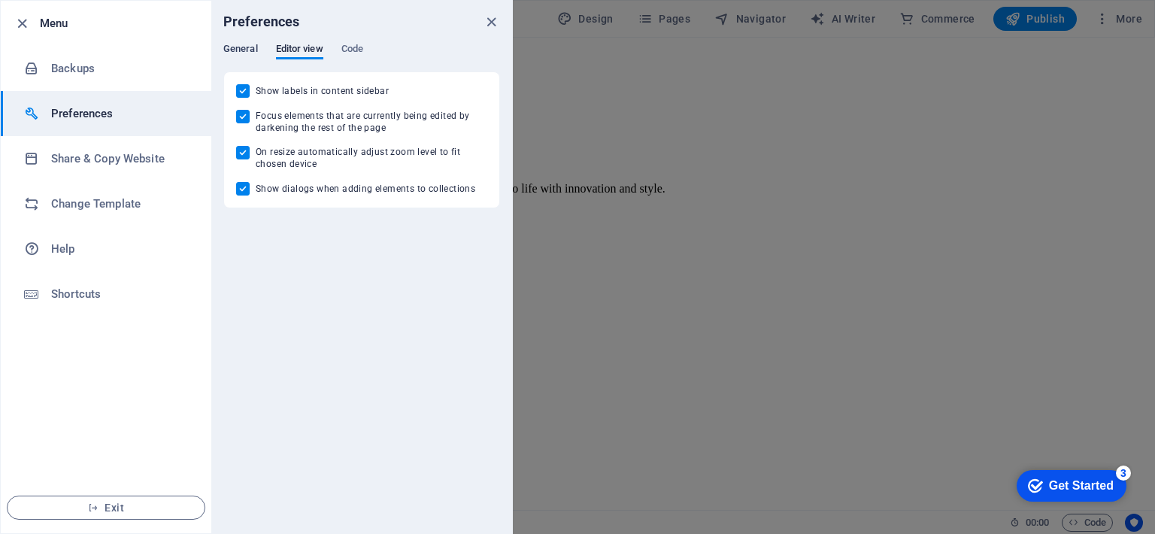
click at [237, 44] on span "General" at bounding box center [240, 50] width 35 height 21
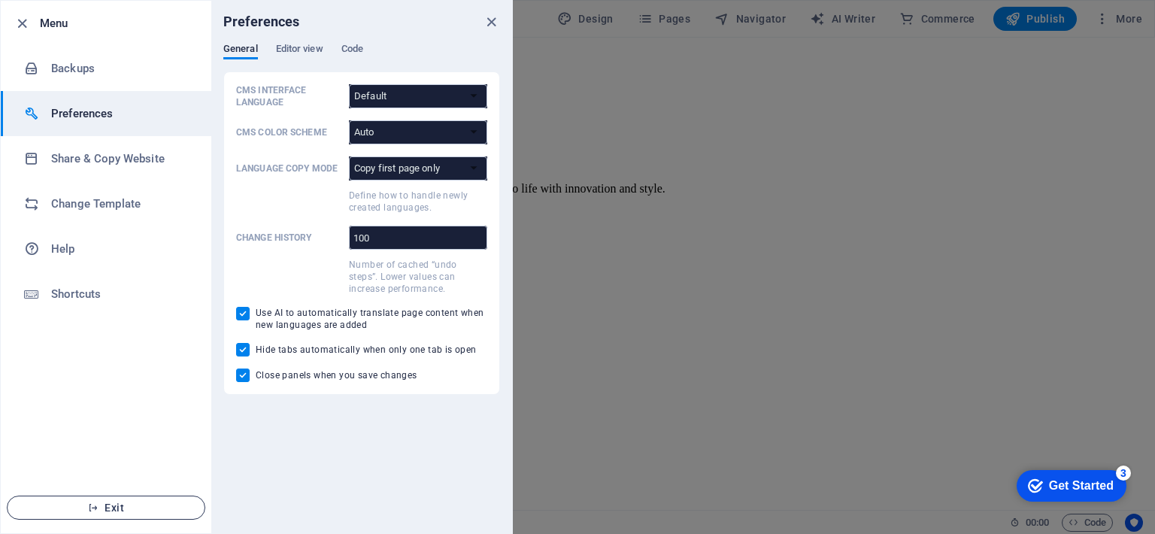
click at [106, 504] on span "Exit" at bounding box center [106, 507] width 173 height 12
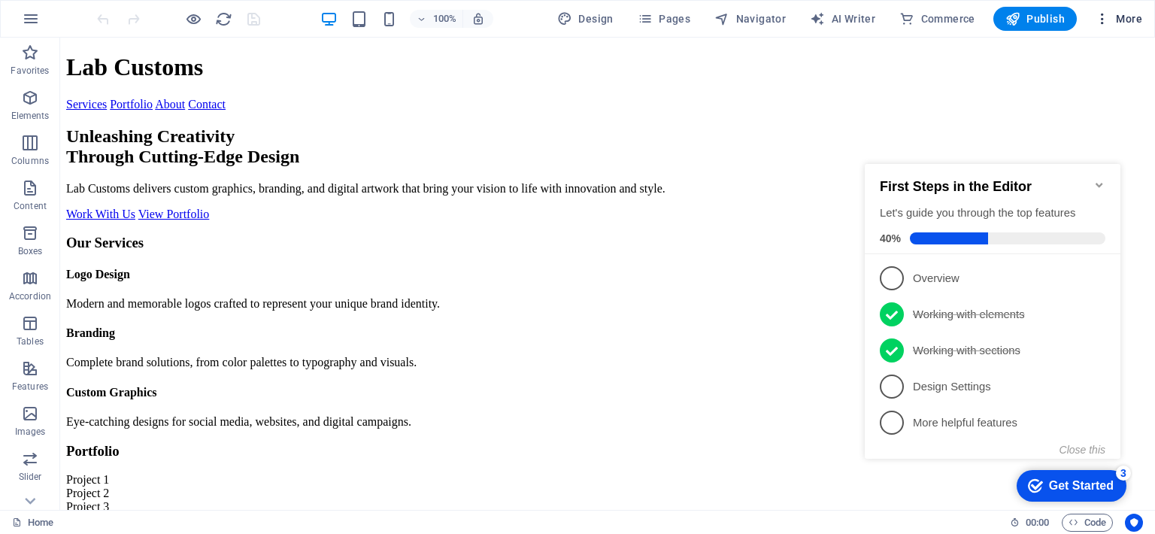
click at [1118, 11] on span "More" at bounding box center [1117, 18] width 47 height 15
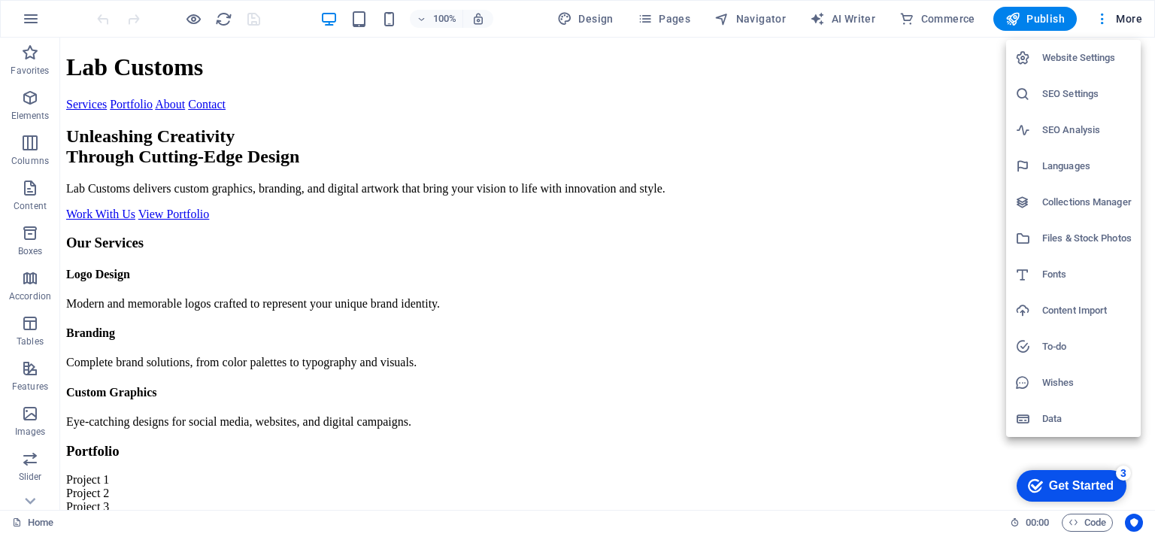
click at [1067, 427] on h6 "Data" at bounding box center [1086, 419] width 89 height 18
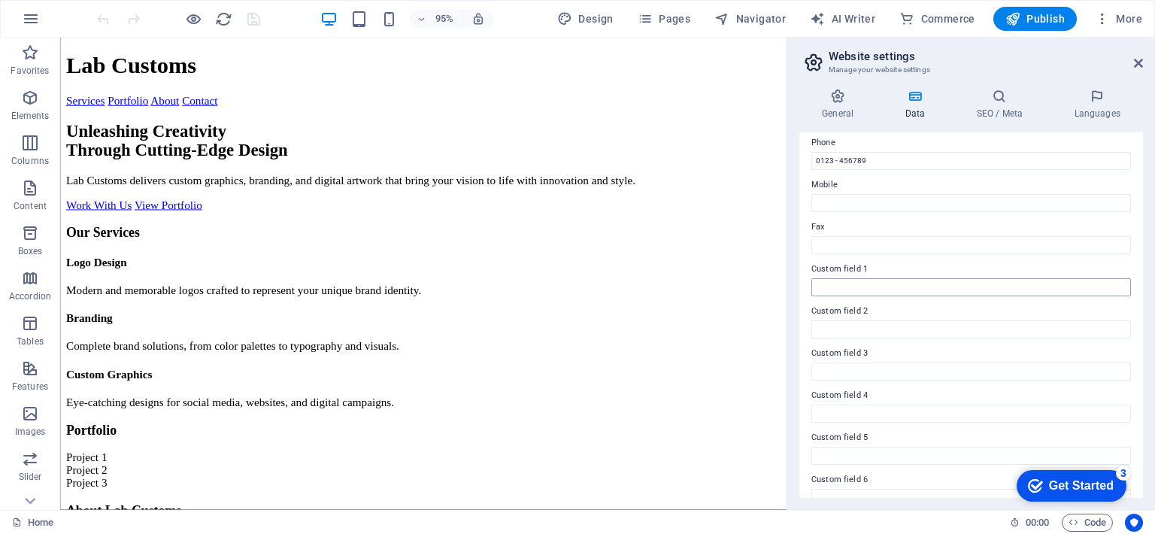
scroll to position [356, 0]
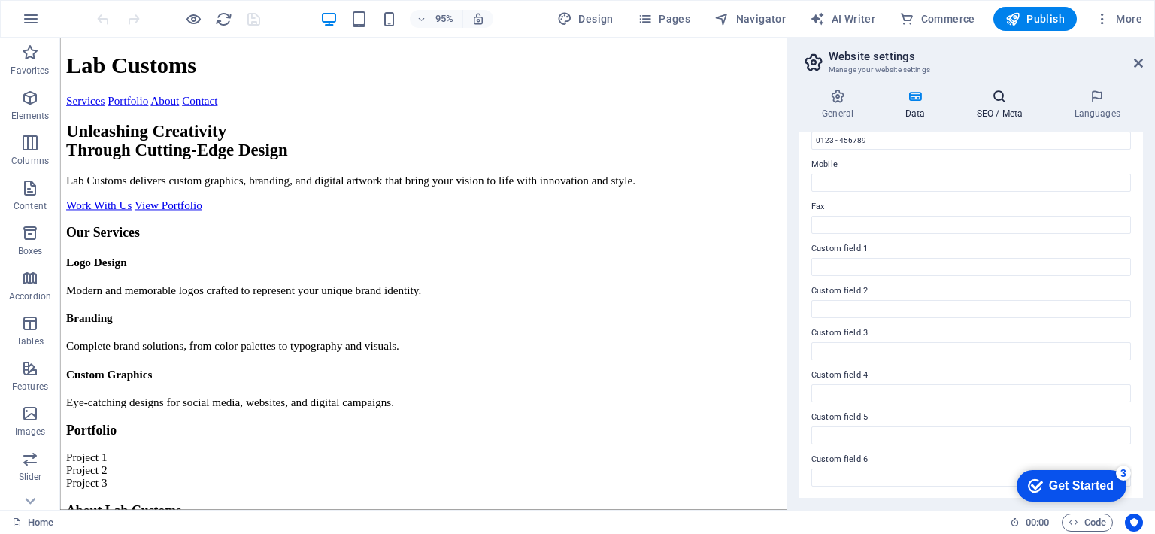
click at [994, 114] on h4 "SEO / Meta" at bounding box center [1002, 105] width 98 height 32
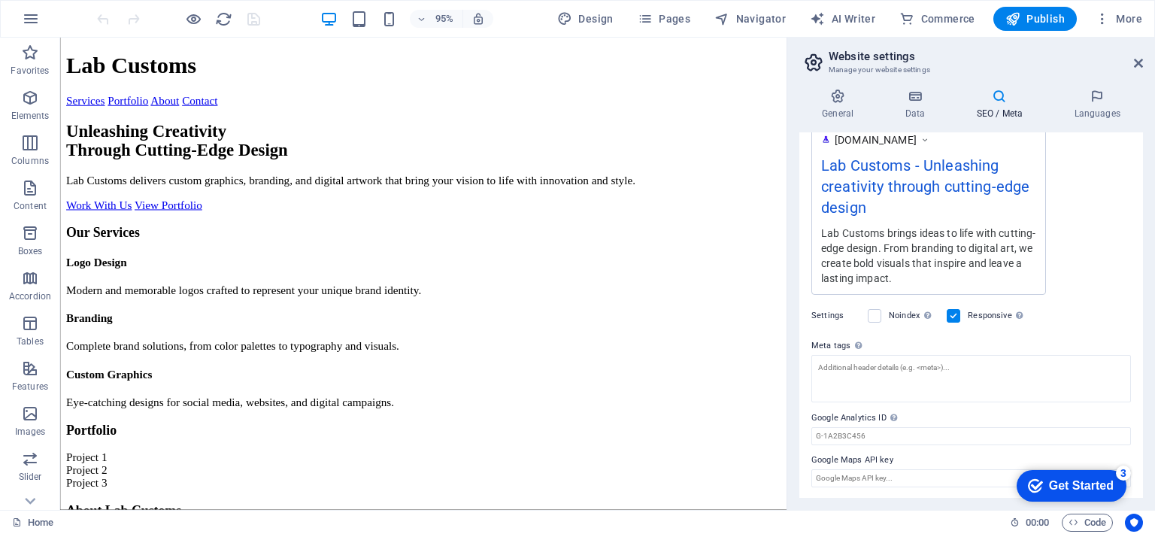
scroll to position [214, 0]
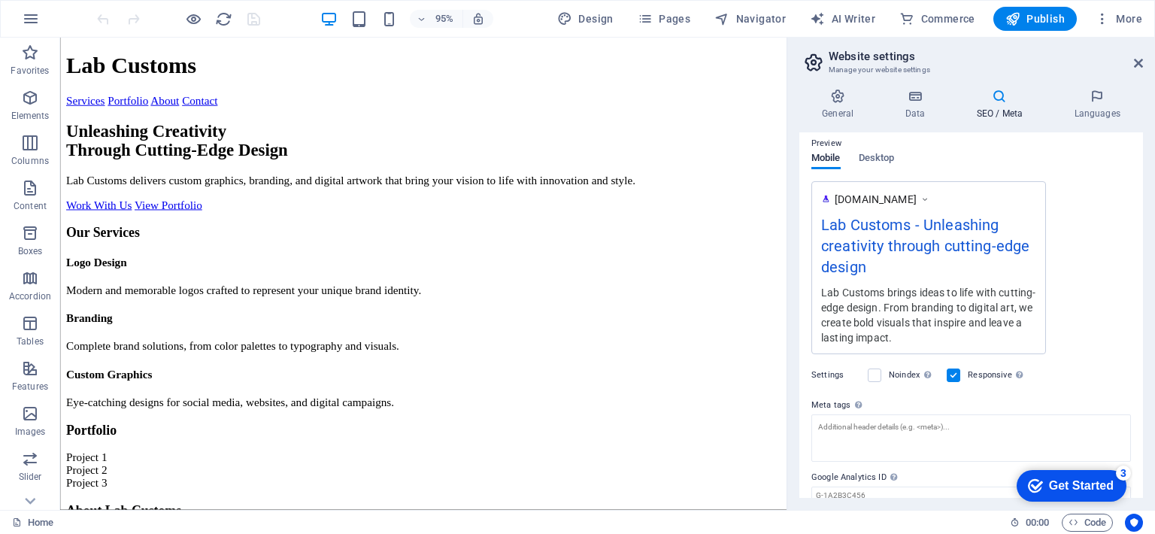
click at [894, 194] on span "[DOMAIN_NAME]" at bounding box center [875, 199] width 82 height 15
click at [1136, 61] on icon at bounding box center [1137, 63] width 9 height 12
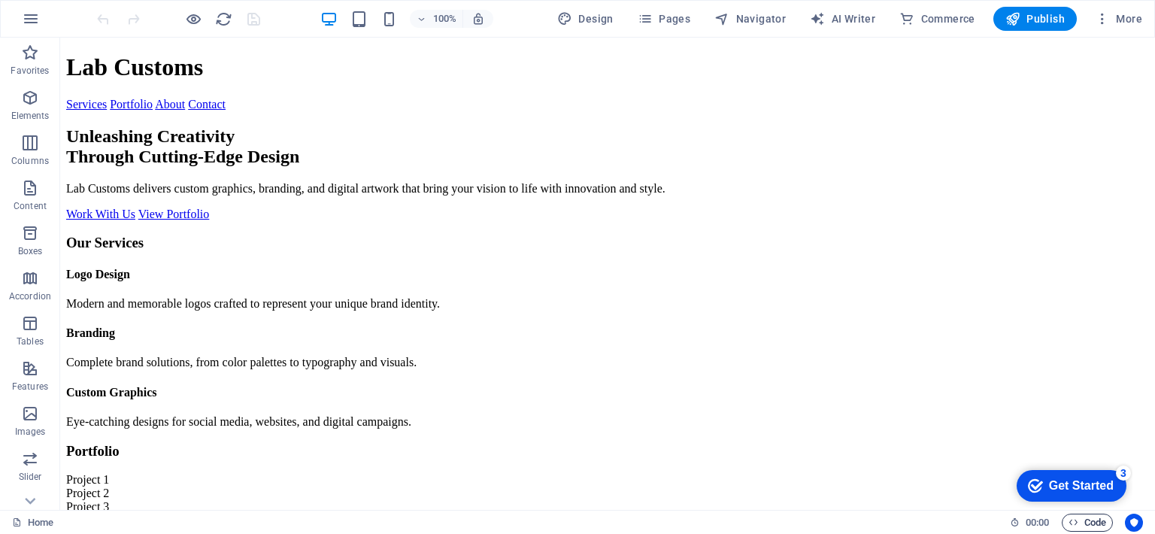
click at [1088, 523] on span "Code" at bounding box center [1087, 522] width 38 height 18
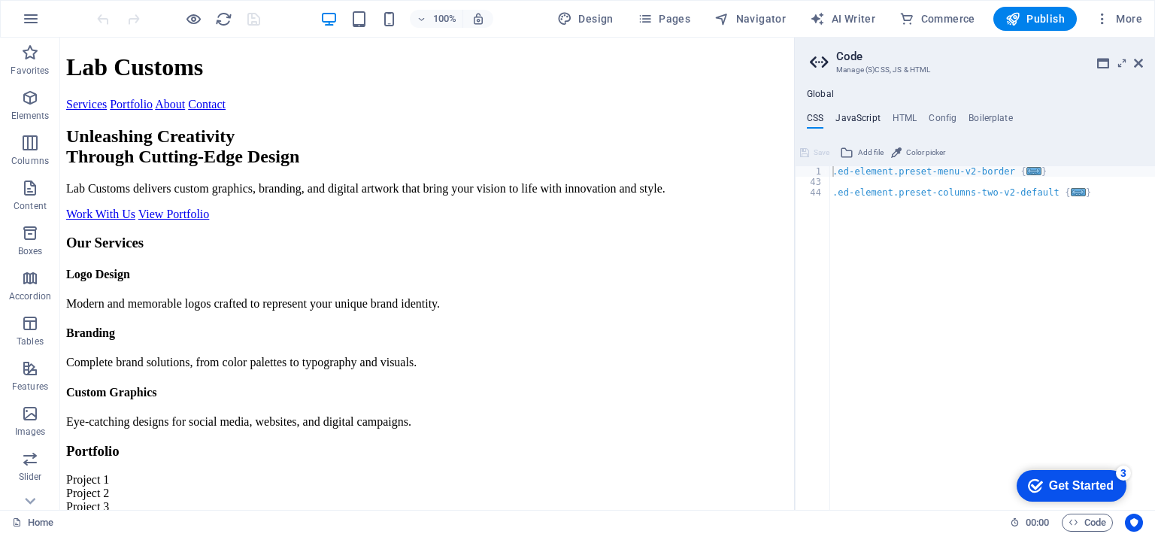
click at [850, 113] on h4 "JavaScript" at bounding box center [857, 121] width 44 height 17
type textarea "/* JS for preset "Menu V2" */"
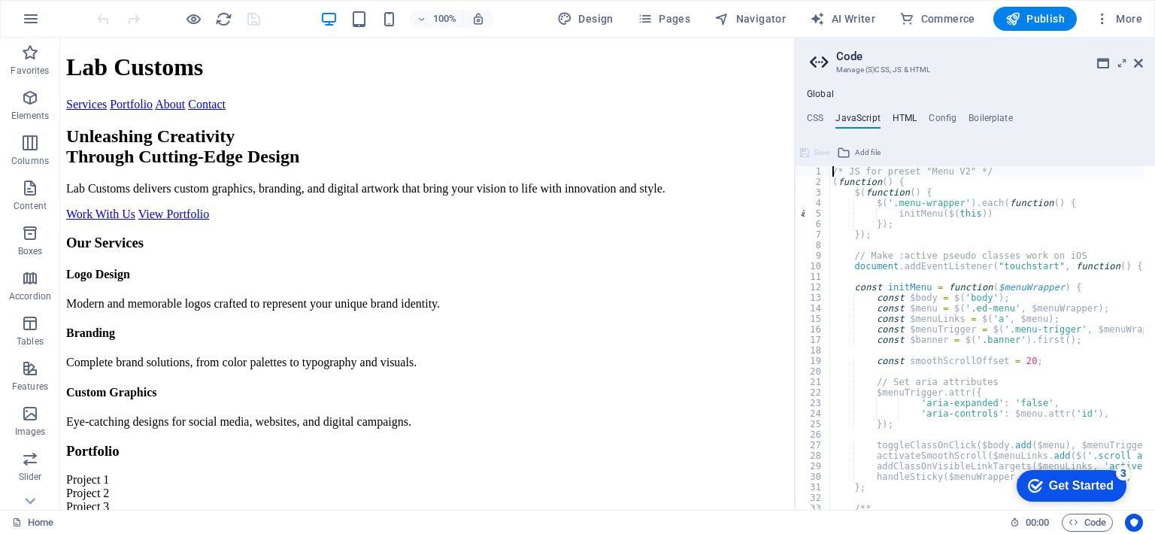
click at [907, 114] on h4 "HTML" at bounding box center [904, 121] width 25 height 17
type textarea "<a href="#main-content" class="wv-link-content button">Skip to main content</a>"
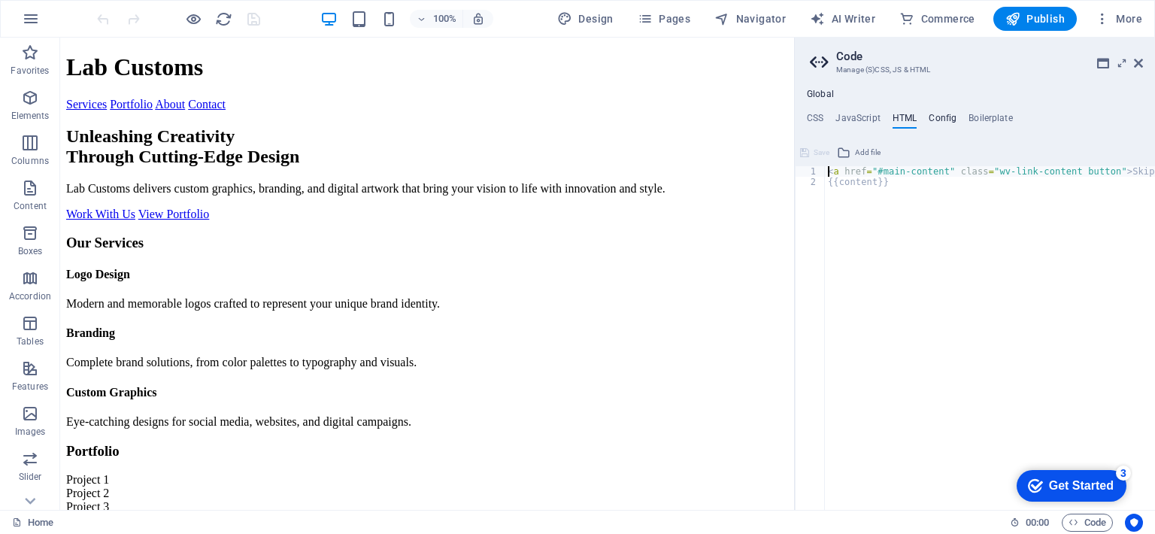
click at [947, 117] on h4 "Config" at bounding box center [942, 121] width 28 height 17
type textarea "$color-background: #ffffff;"
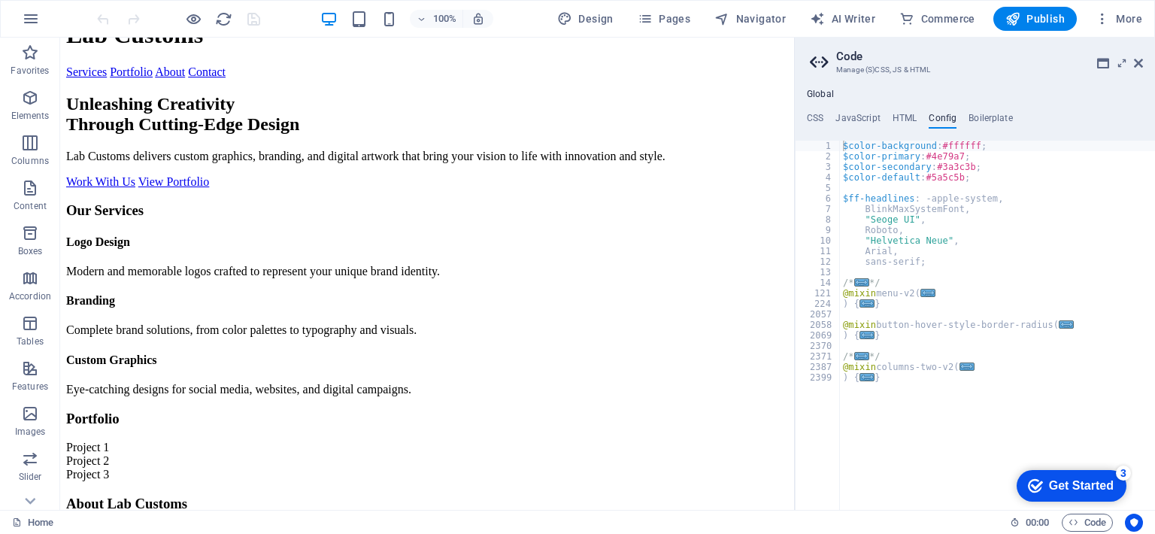
scroll to position [33, 0]
click at [827, 90] on h4 "Global" at bounding box center [820, 95] width 27 height 12
click at [819, 114] on h4 "CSS" at bounding box center [815, 121] width 17 height 17
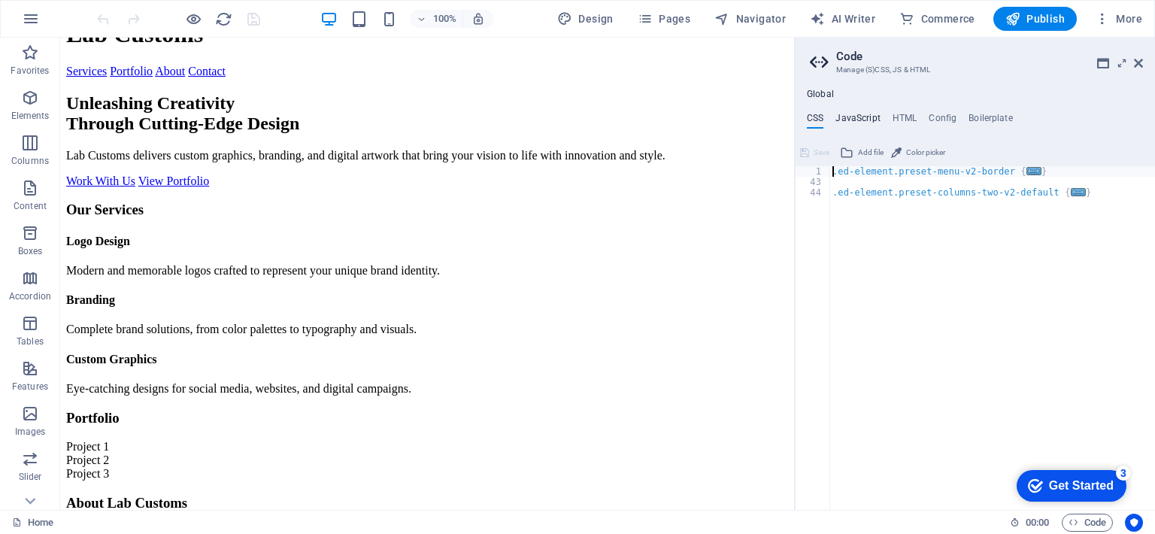
click at [865, 121] on h4 "JavaScript" at bounding box center [857, 121] width 44 height 17
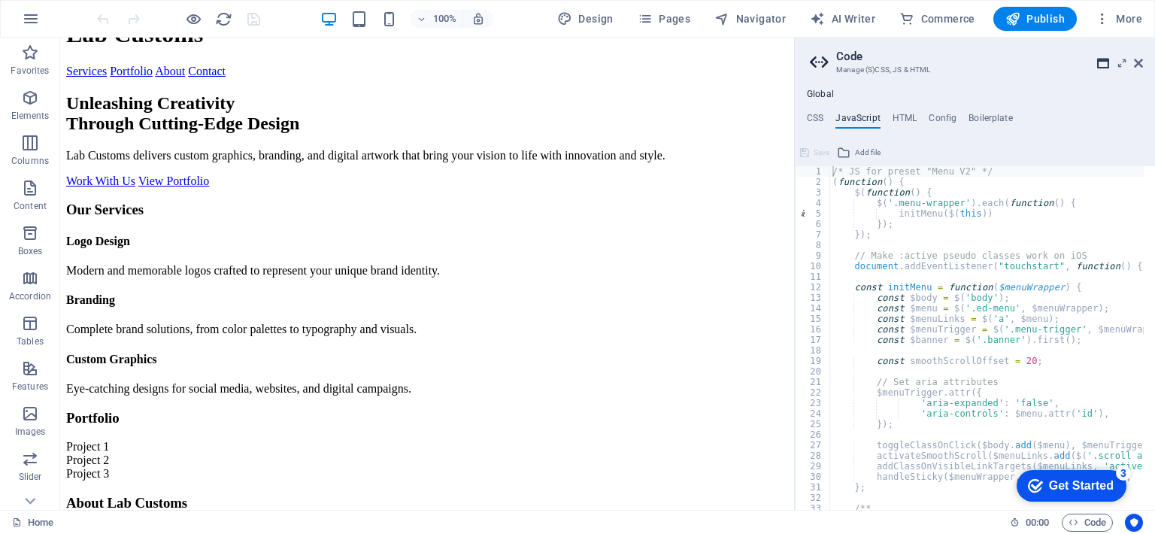
click at [1103, 63] on icon at bounding box center [1103, 63] width 12 height 12
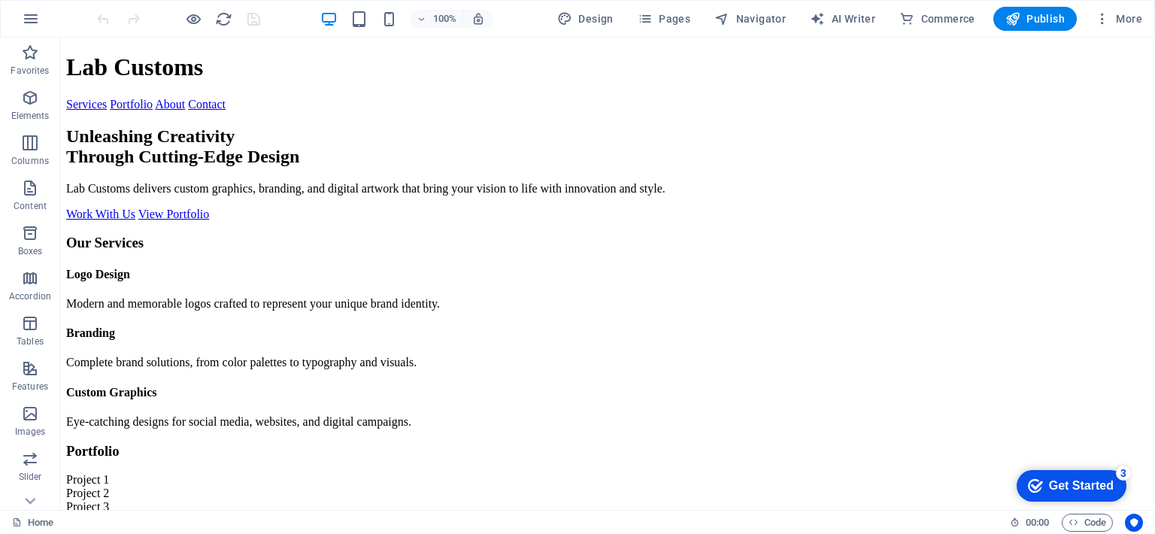
scroll to position [0, 0]
click at [584, 23] on span "Design" at bounding box center [585, 18] width 56 height 15
select select "px"
select select "400"
select select "px"
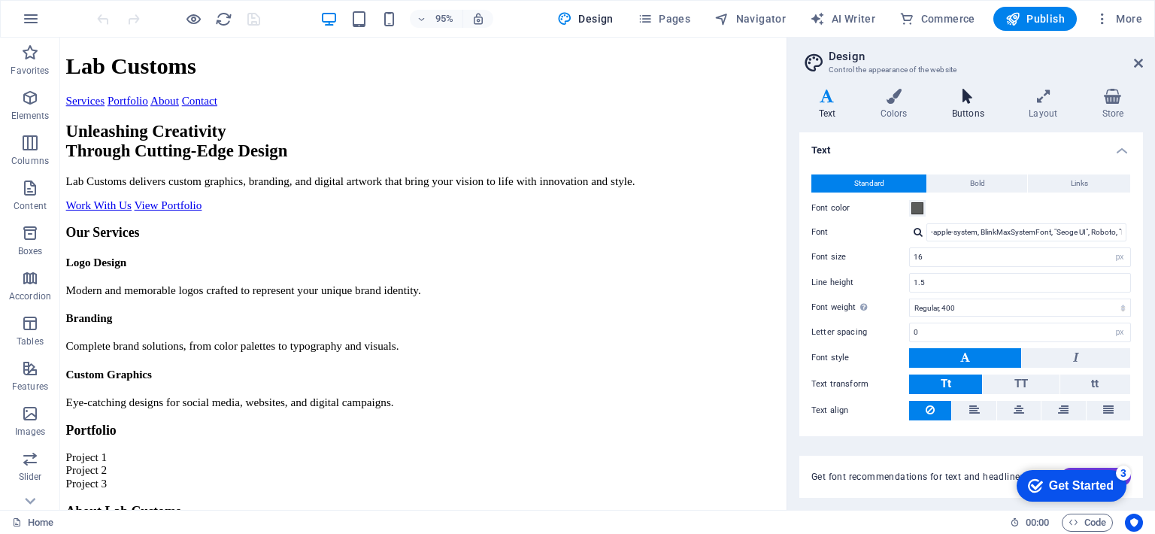
click at [984, 107] on h4 "Buttons" at bounding box center [970, 105] width 77 height 32
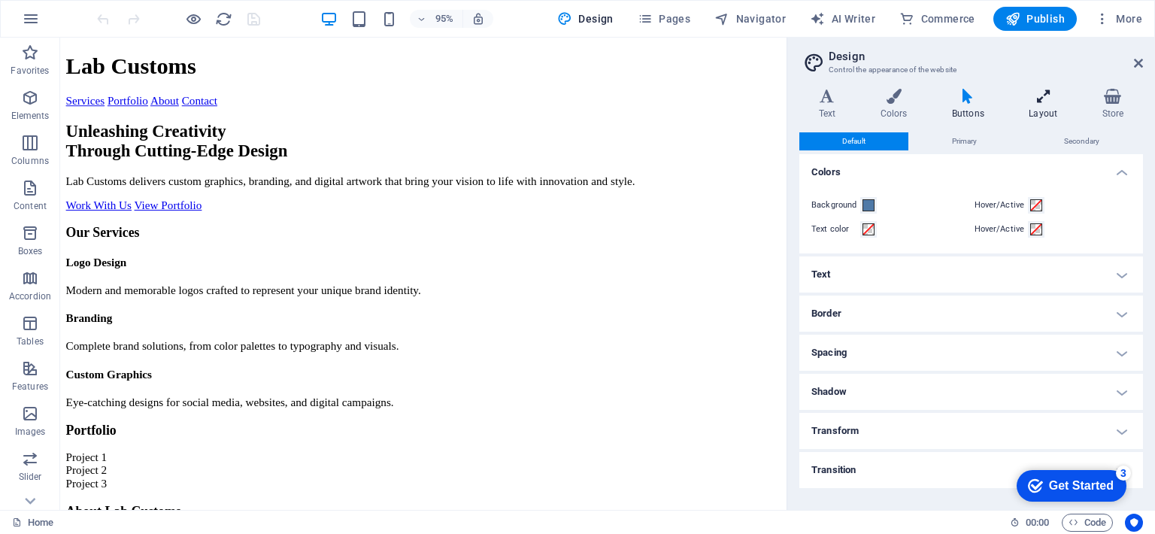
click at [1034, 101] on icon at bounding box center [1042, 96] width 67 height 15
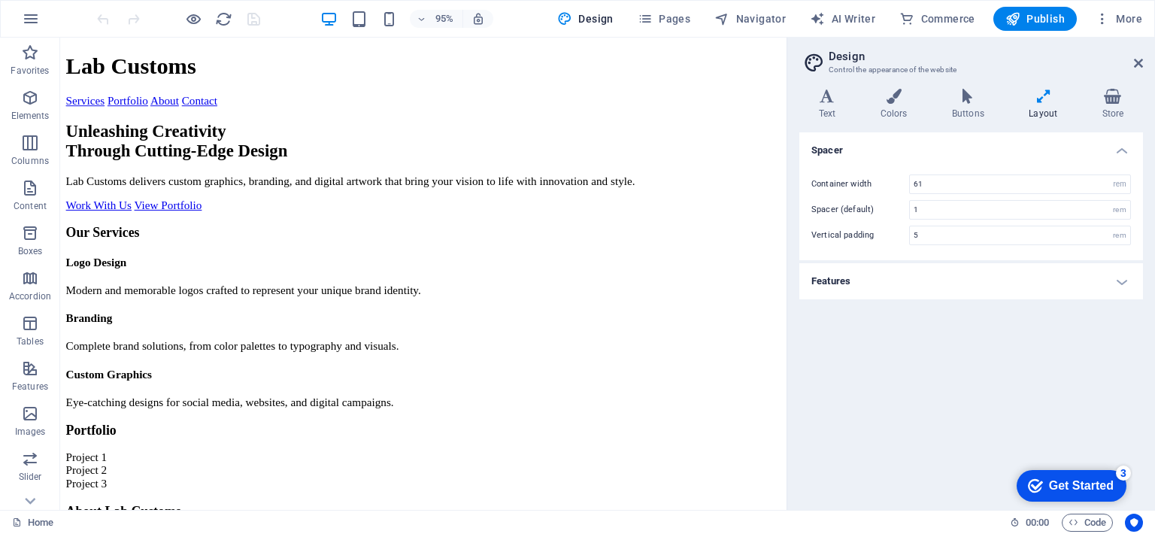
click at [918, 286] on h4 "Features" at bounding box center [971, 281] width 344 height 36
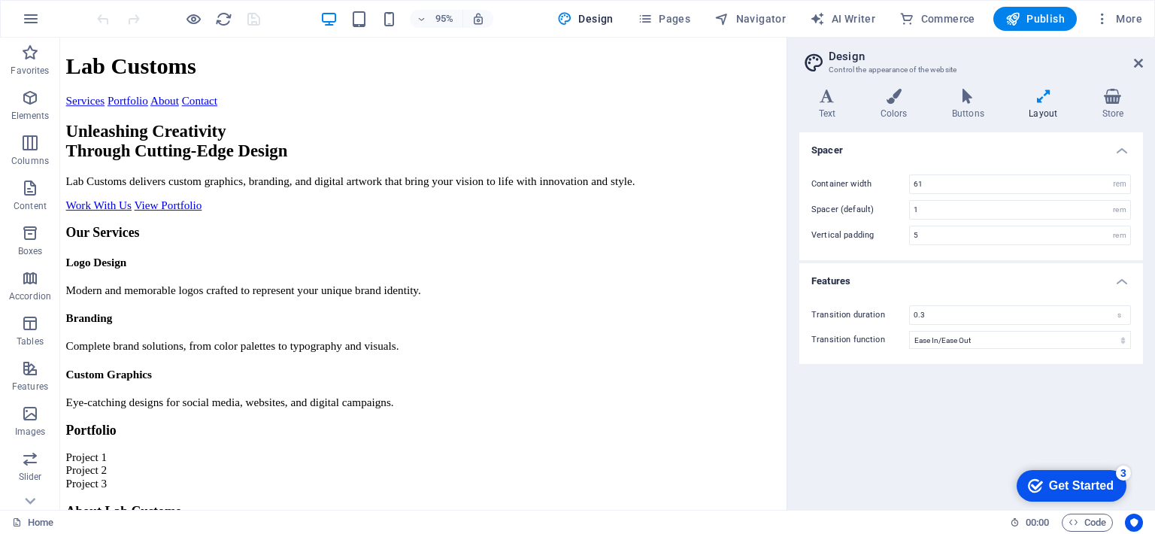
click at [918, 286] on h4 "Features" at bounding box center [971, 276] width 344 height 27
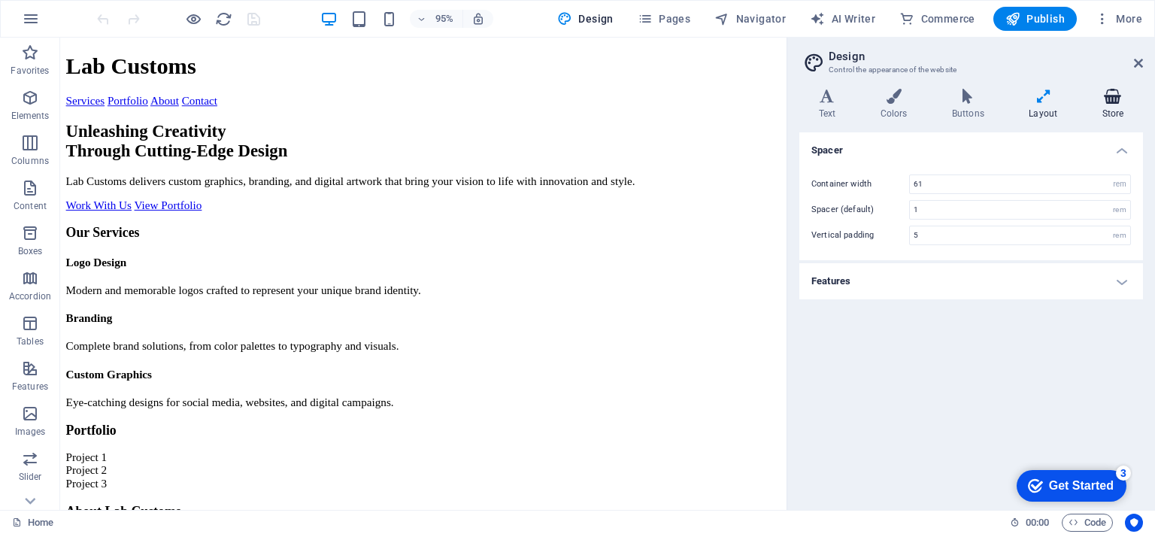
click at [1110, 109] on h4 "Store" at bounding box center [1112, 105] width 60 height 32
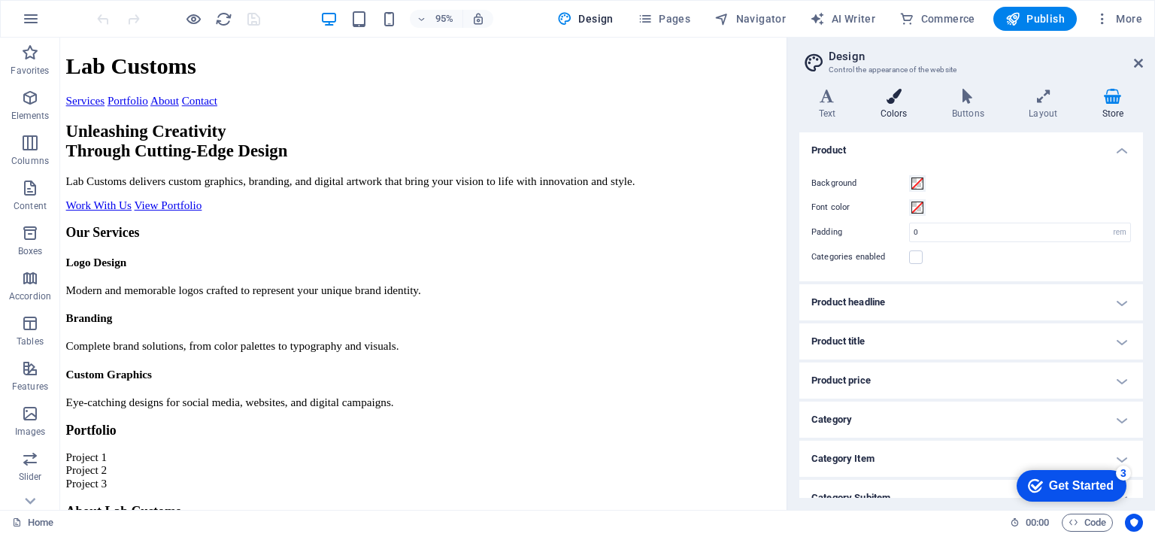
click at [896, 101] on icon at bounding box center [893, 96] width 65 height 15
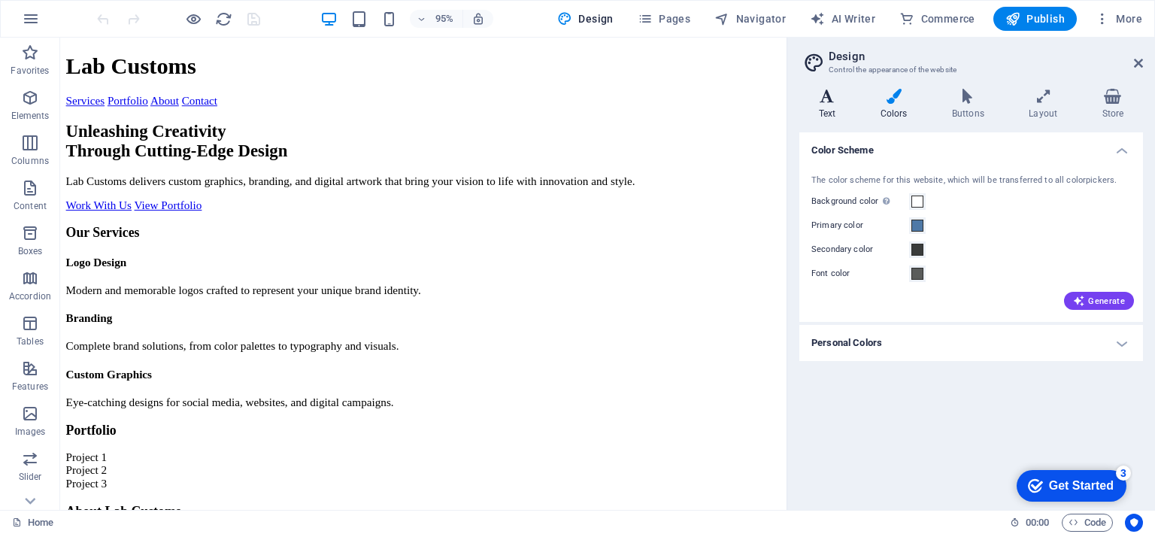
click at [803, 94] on icon at bounding box center [827, 96] width 56 height 15
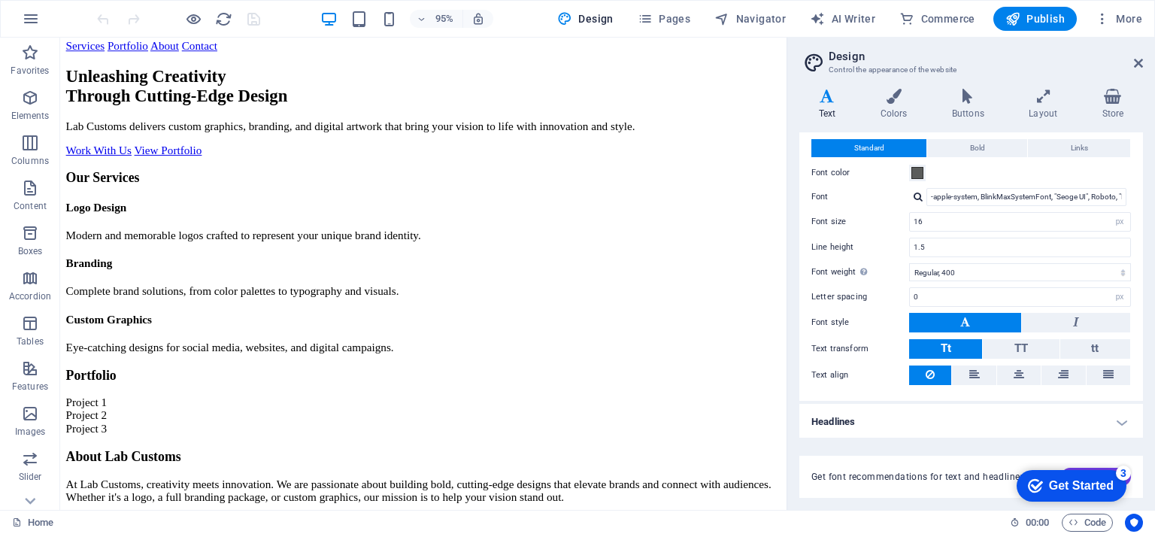
scroll to position [59, 0]
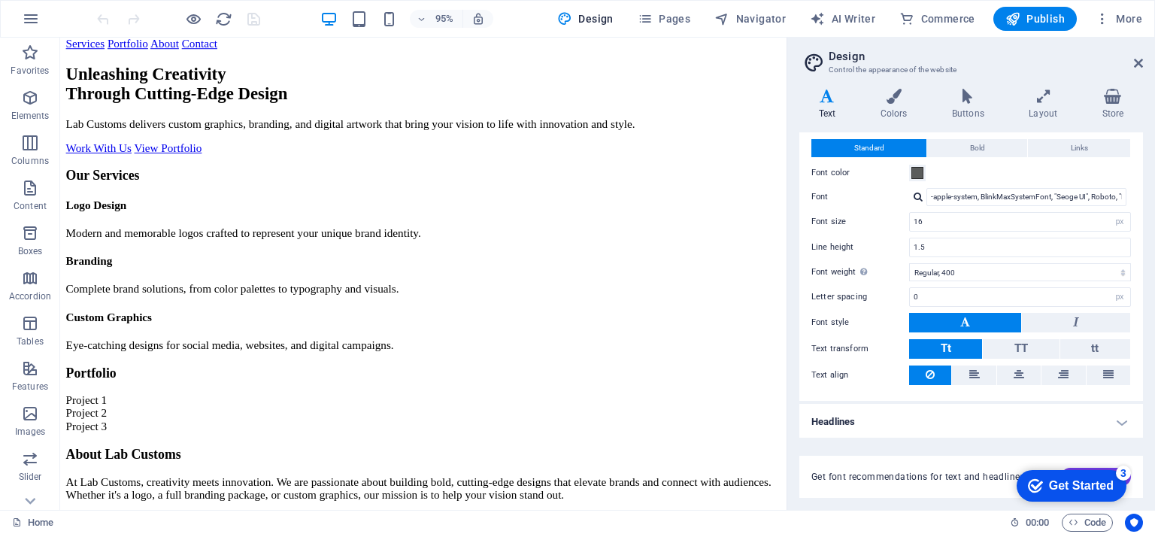
click at [264, 440] on div "Project 3" at bounding box center [442, 447] width 752 height 14
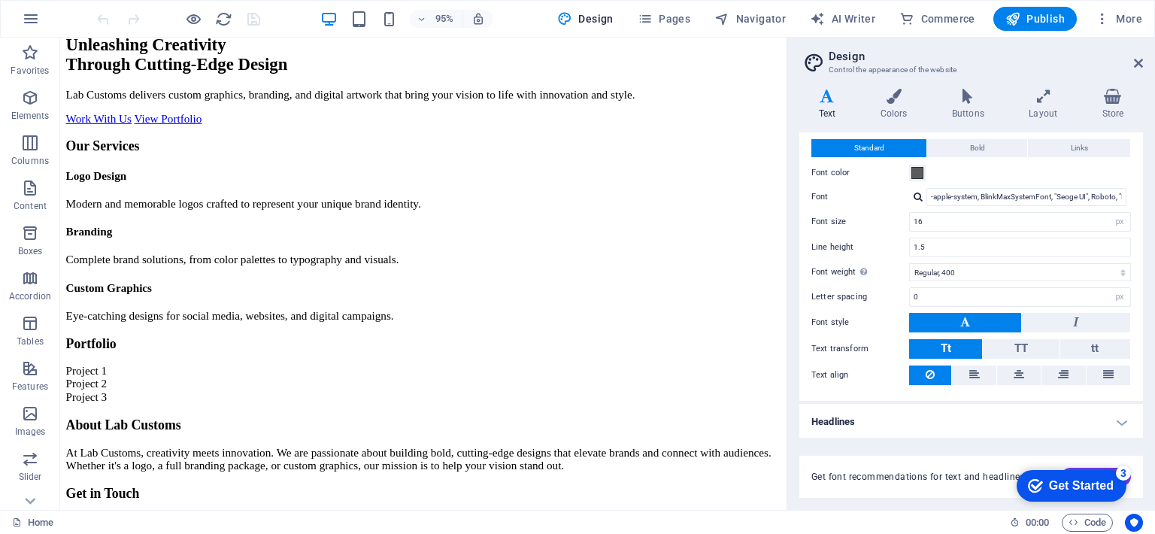
click at [567, 117] on div "Work With Us View Portfolio" at bounding box center [442, 124] width 752 height 14
click at [34, 49] on icon "button" at bounding box center [30, 53] width 18 height 18
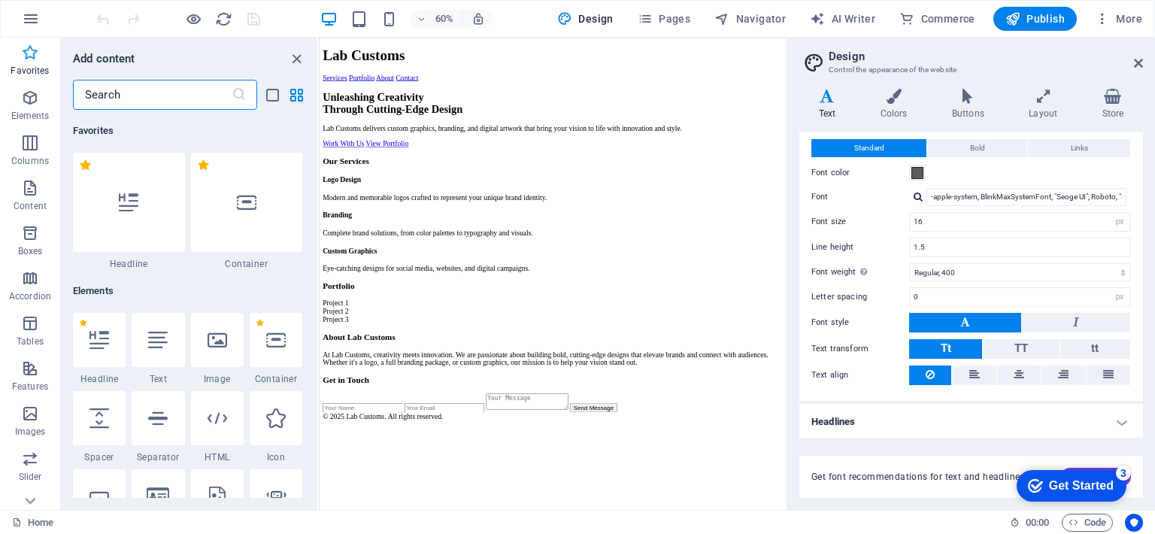
scroll to position [0, 0]
click at [32, 22] on icon "button" at bounding box center [31, 19] width 18 height 18
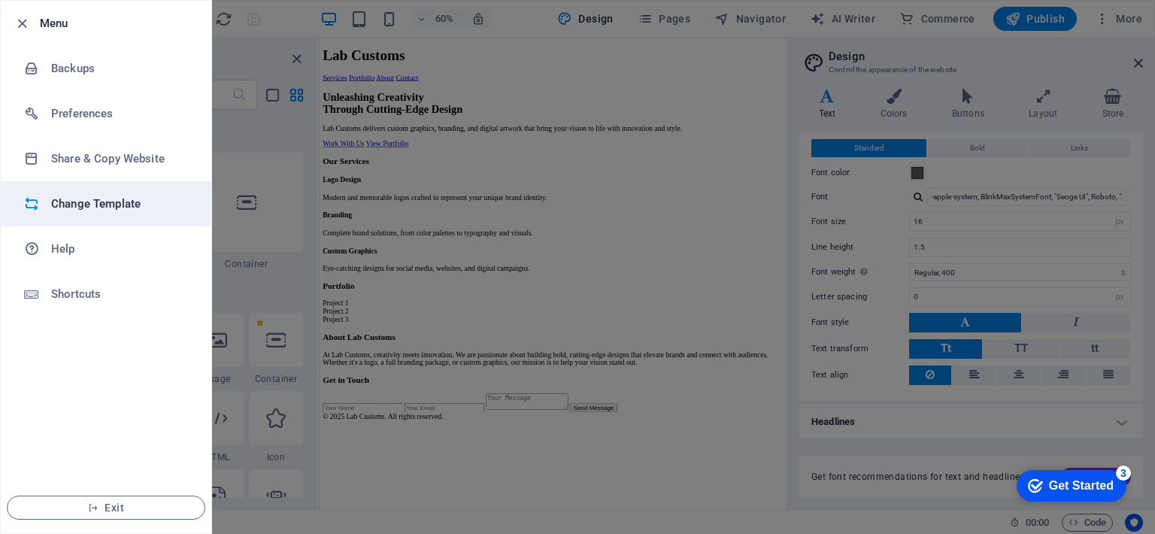
click at [110, 206] on h6 "Change Template" at bounding box center [120, 204] width 139 height 18
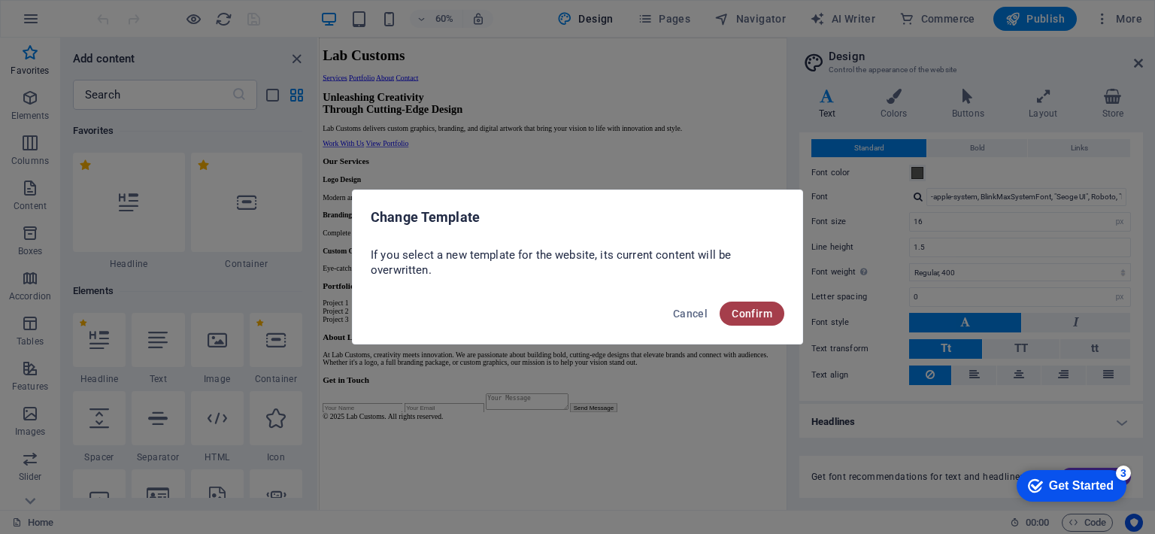
click at [767, 313] on span "Confirm" at bounding box center [751, 313] width 41 height 12
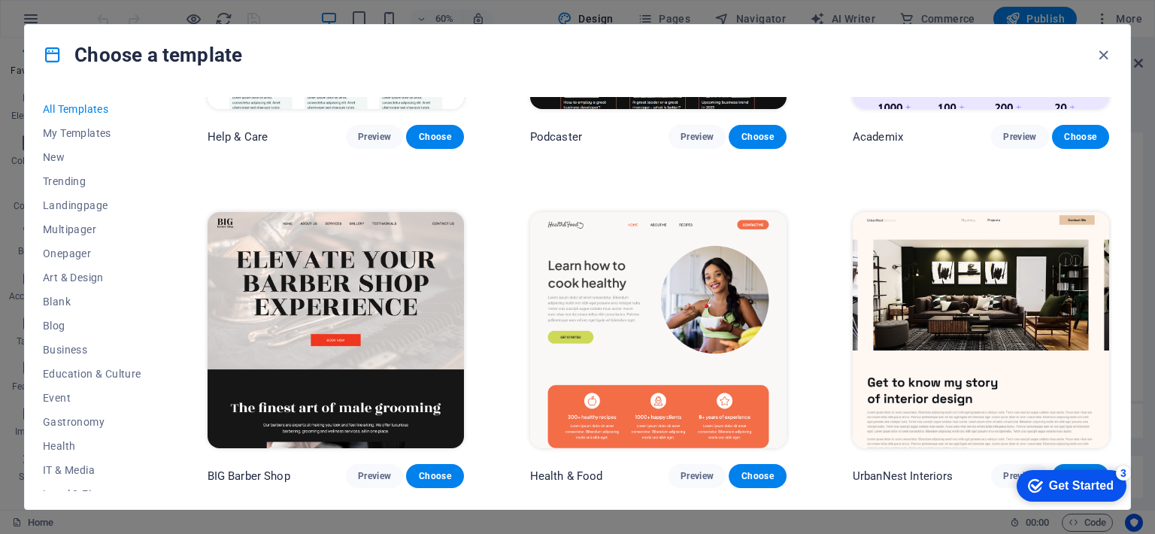
scroll to position [1939, 0]
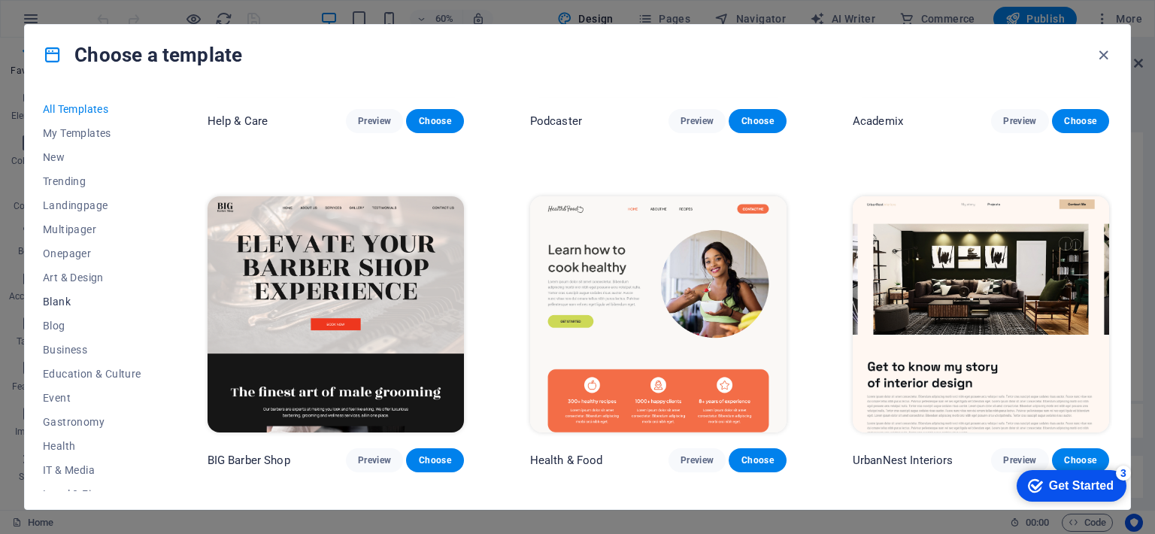
click at [77, 304] on span "Blank" at bounding box center [92, 301] width 98 height 12
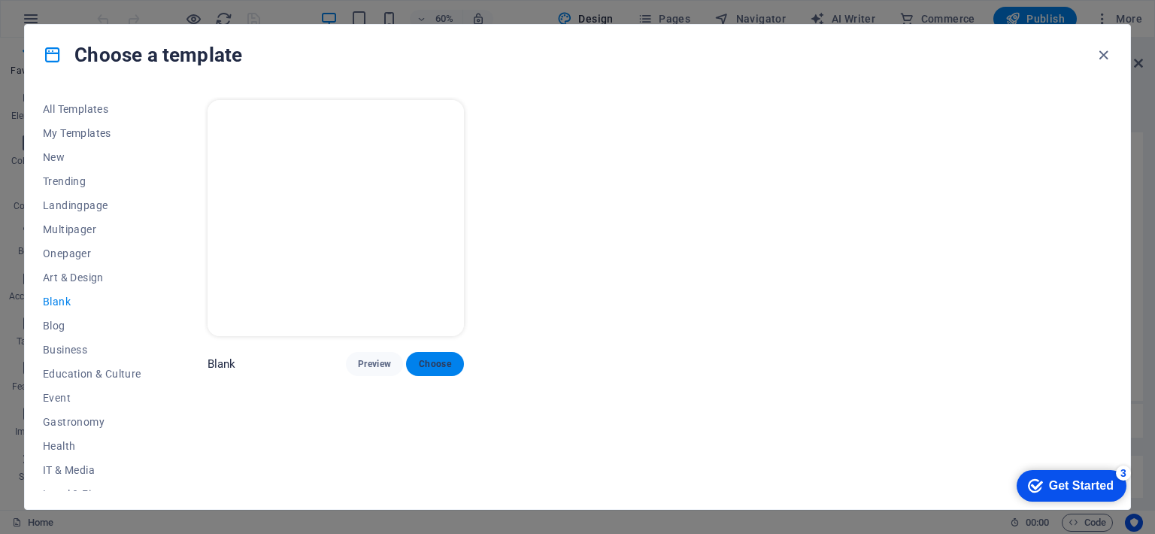
click at [432, 359] on span "Choose" at bounding box center [434, 364] width 33 height 12
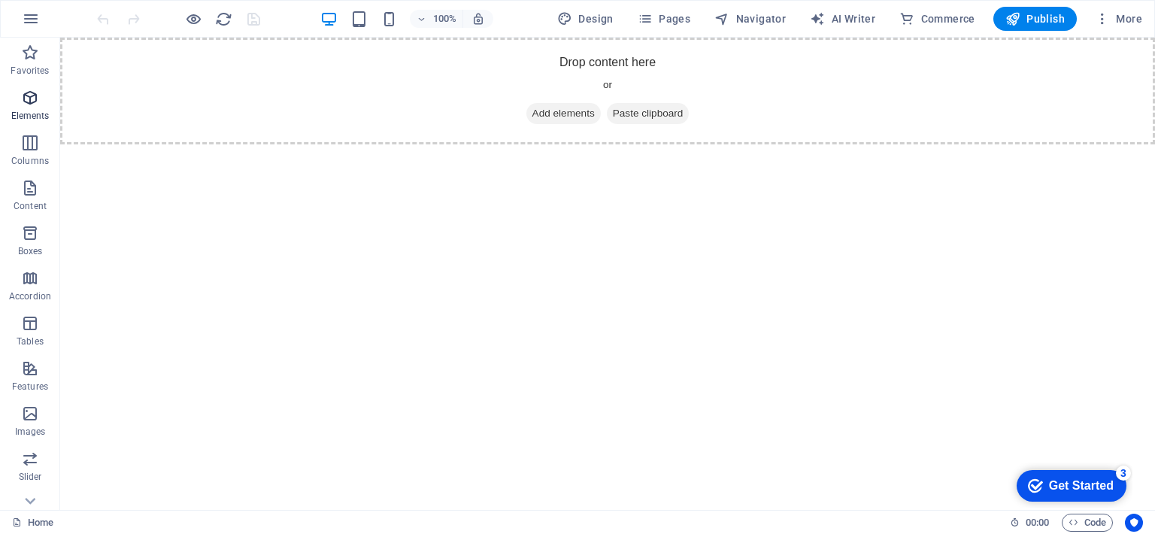
click at [50, 103] on span "Elements" at bounding box center [30, 107] width 60 height 36
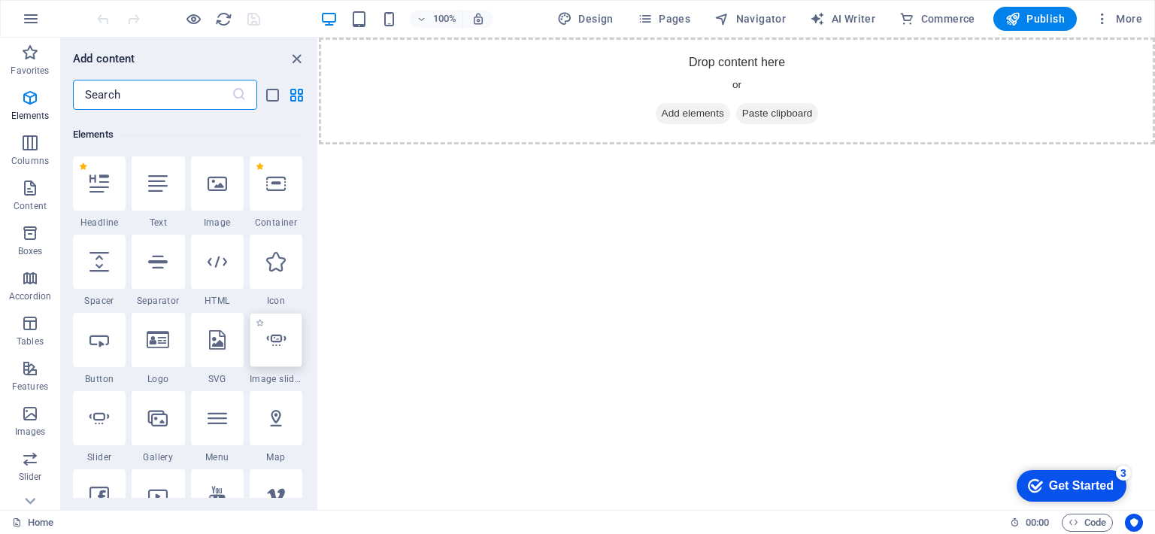
scroll to position [156, 0]
click at [213, 262] on icon at bounding box center [217, 262] width 20 height 20
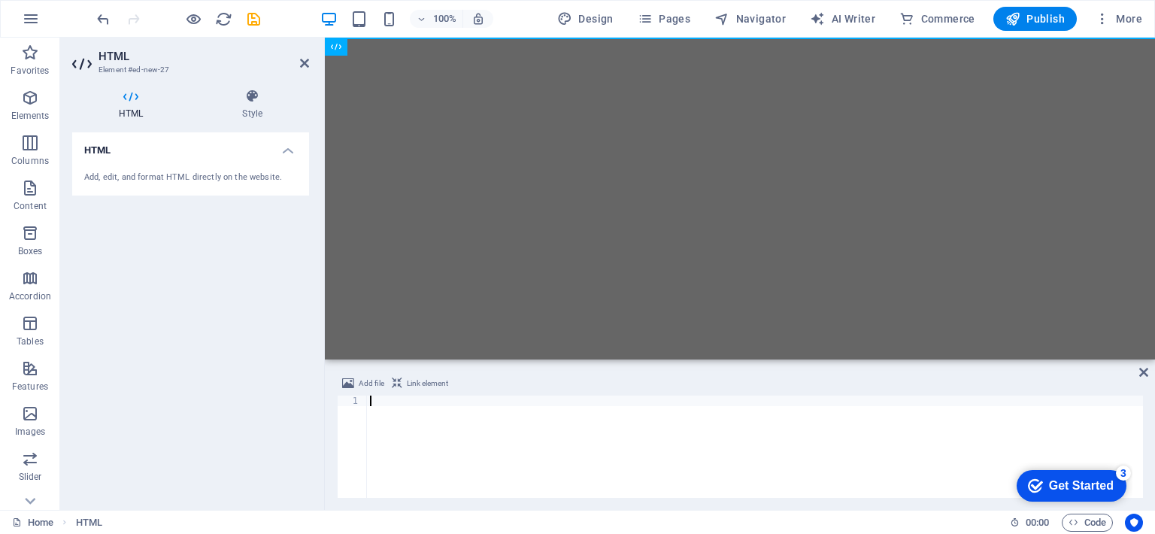
scroll to position [1329, 0]
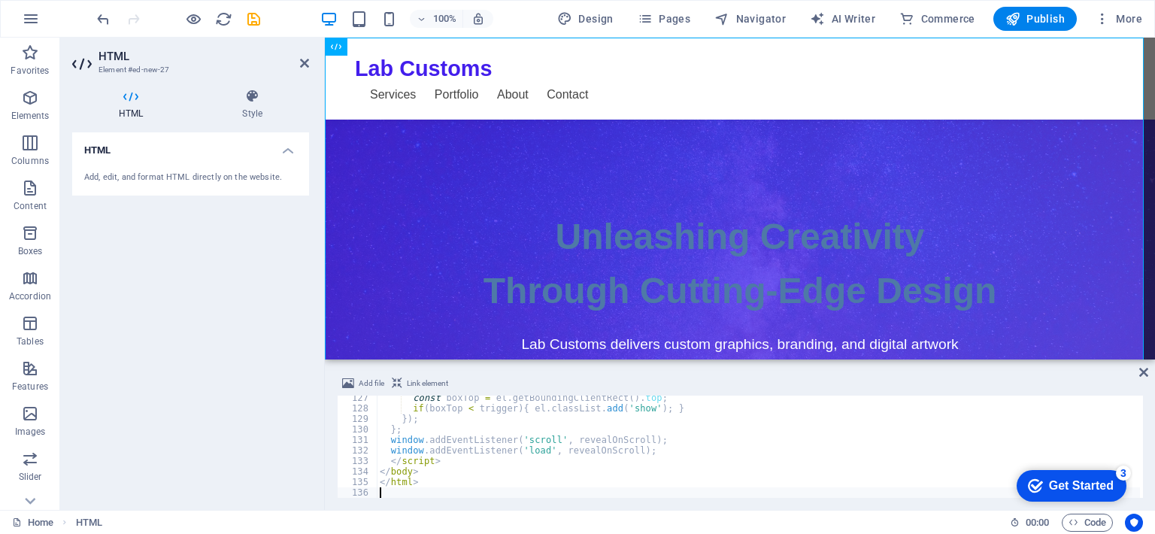
click at [256, 389] on div "HTML Add, edit, and format HTML directly on the website." at bounding box center [190, 314] width 237 height 365
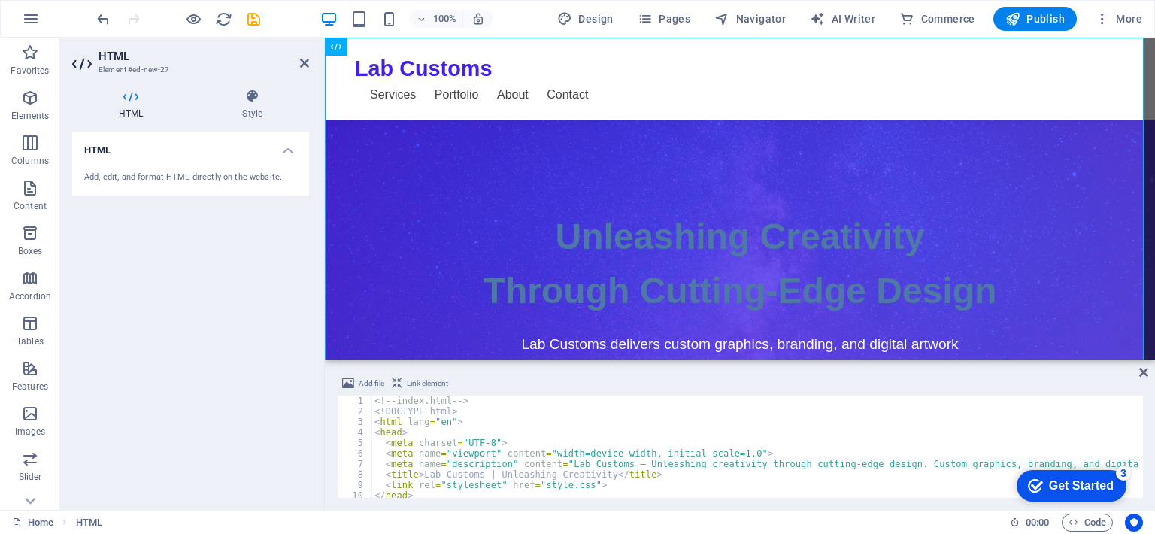
scroll to position [0, 0]
click at [633, 389] on div "Add file Link element" at bounding box center [740, 385] width 806 height 22
click at [171, 107] on h4 "HTML" at bounding box center [133, 105] width 123 height 32
click at [265, 150] on h4 "HTML" at bounding box center [190, 145] width 237 height 27
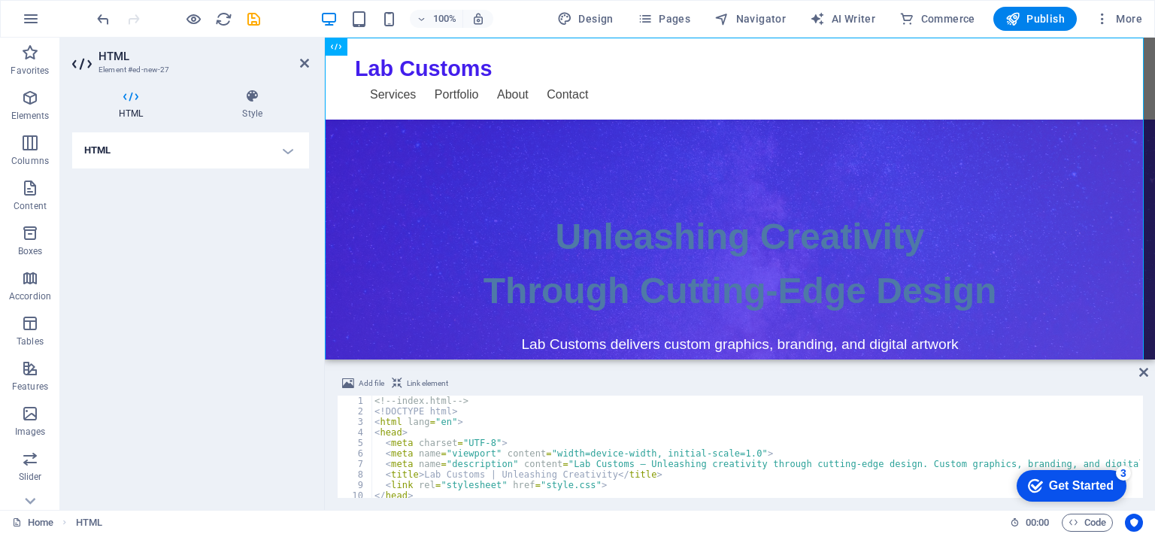
click at [276, 153] on h4 "HTML" at bounding box center [190, 150] width 237 height 36
click at [168, 171] on div "Add, edit, and format HTML directly on the website." at bounding box center [190, 177] width 213 height 13
click at [133, 115] on h4 "HTML" at bounding box center [133, 105] width 123 height 32
click at [238, 107] on h4 "Style" at bounding box center [251, 105] width 113 height 32
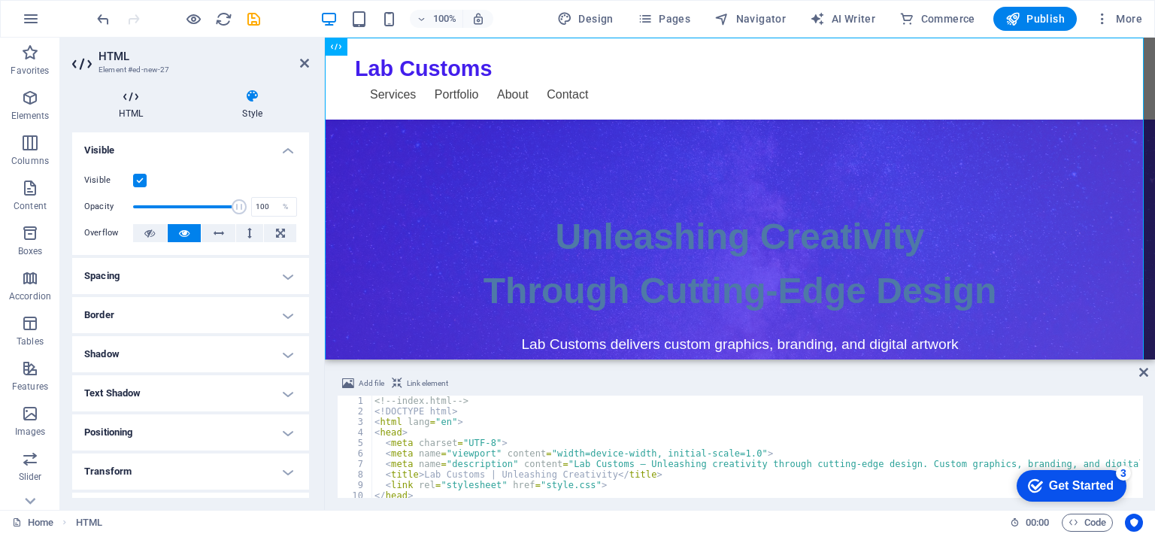
click at [142, 104] on h4 "HTML" at bounding box center [133, 105] width 123 height 32
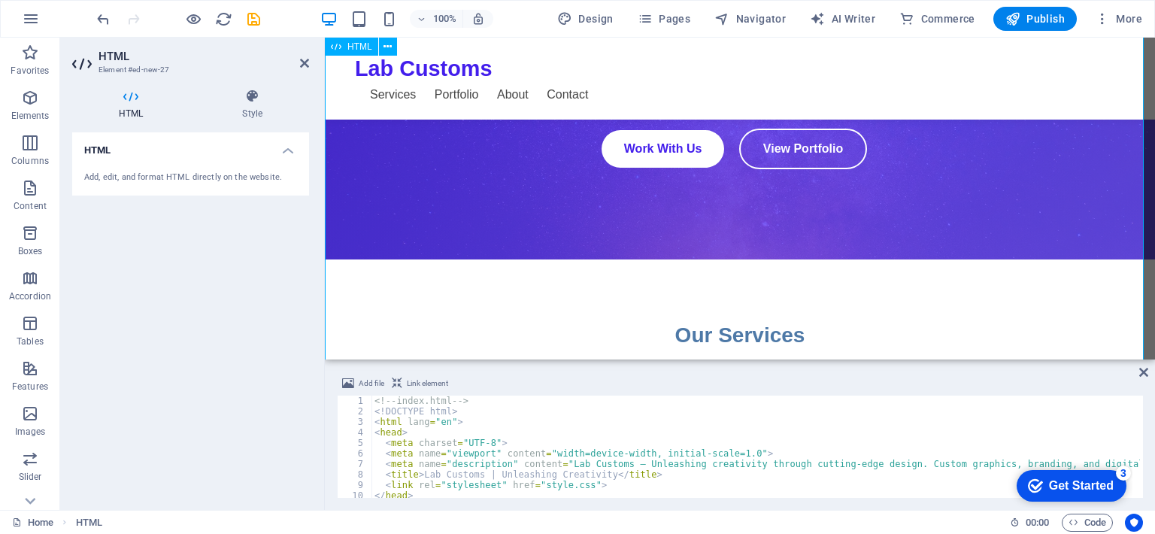
scroll to position [274, 0]
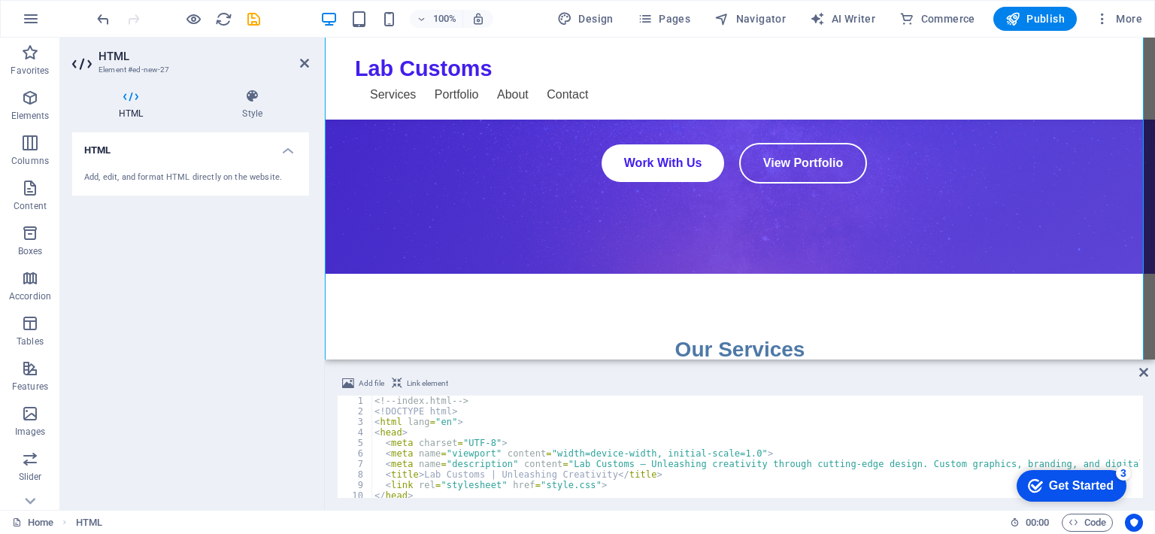
click at [383, 400] on div "<!-- index.html --> <! DOCTYPE html > < html lang = "en" > < head > < meta char…" at bounding box center [1070, 455] width 1399 height 120
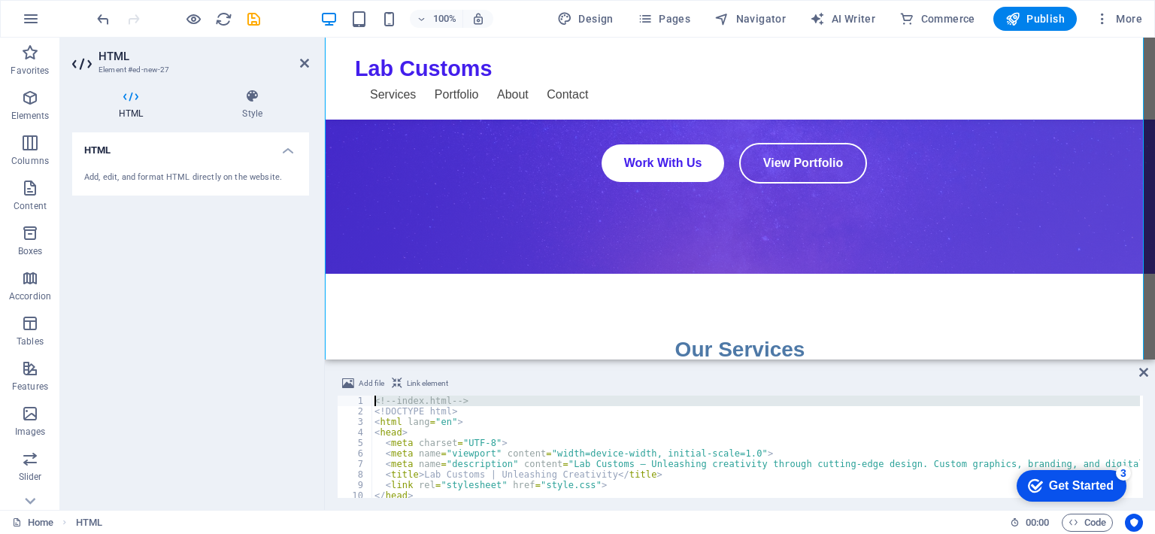
type textarea "</html>"
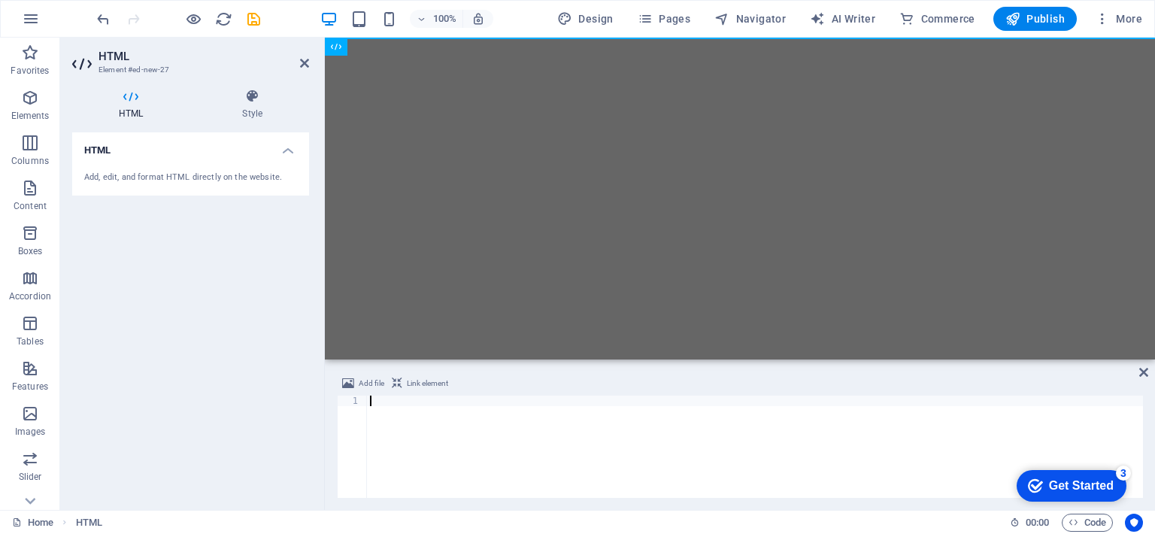
scroll to position [1339, 0]
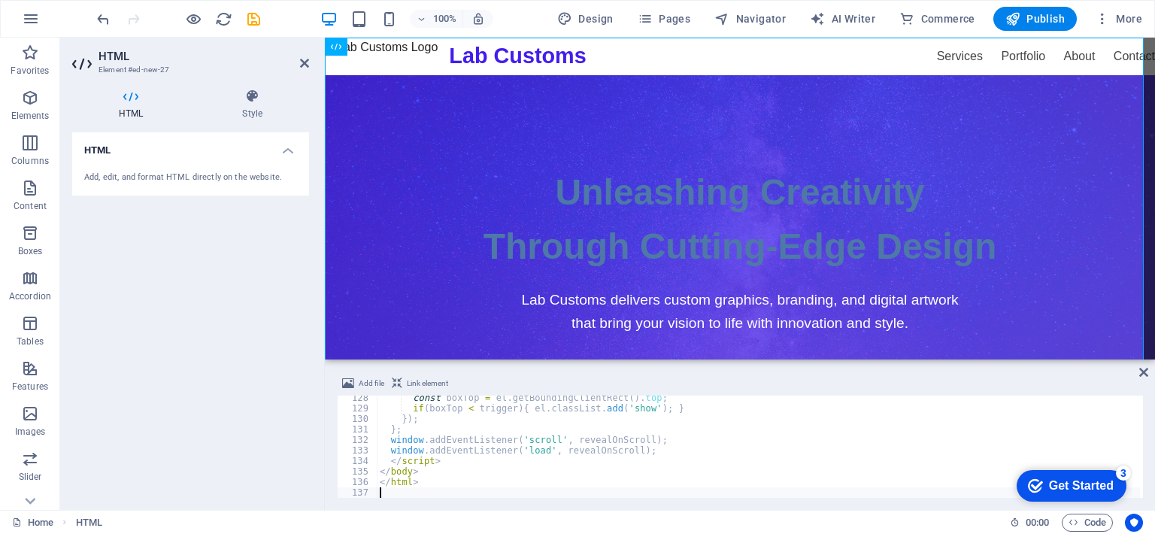
click at [242, 418] on div "HTML Add, edit, and format HTML directly on the website." at bounding box center [190, 314] width 237 height 365
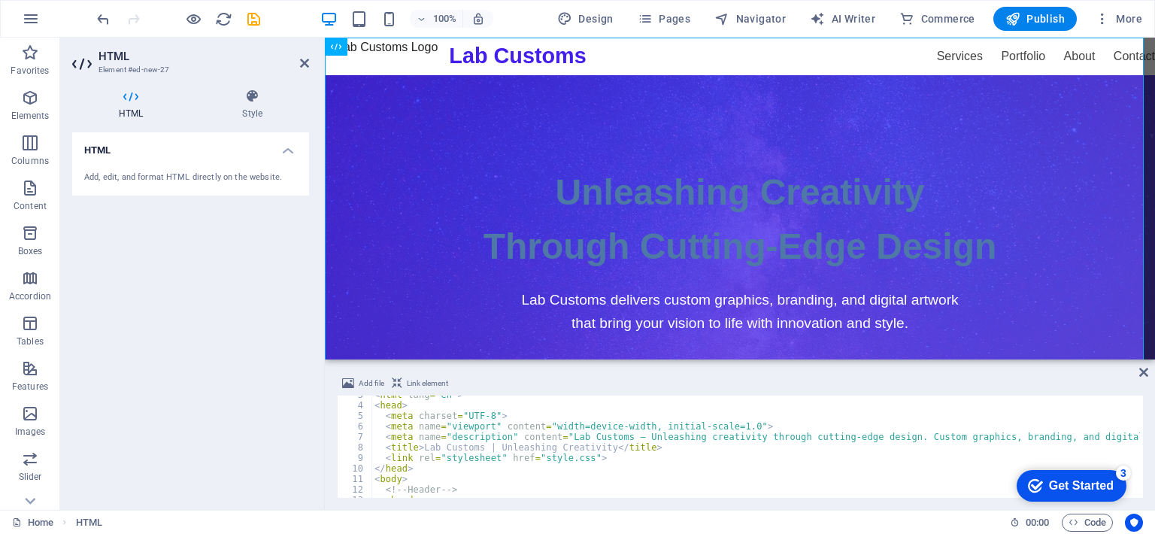
scroll to position [27, 0]
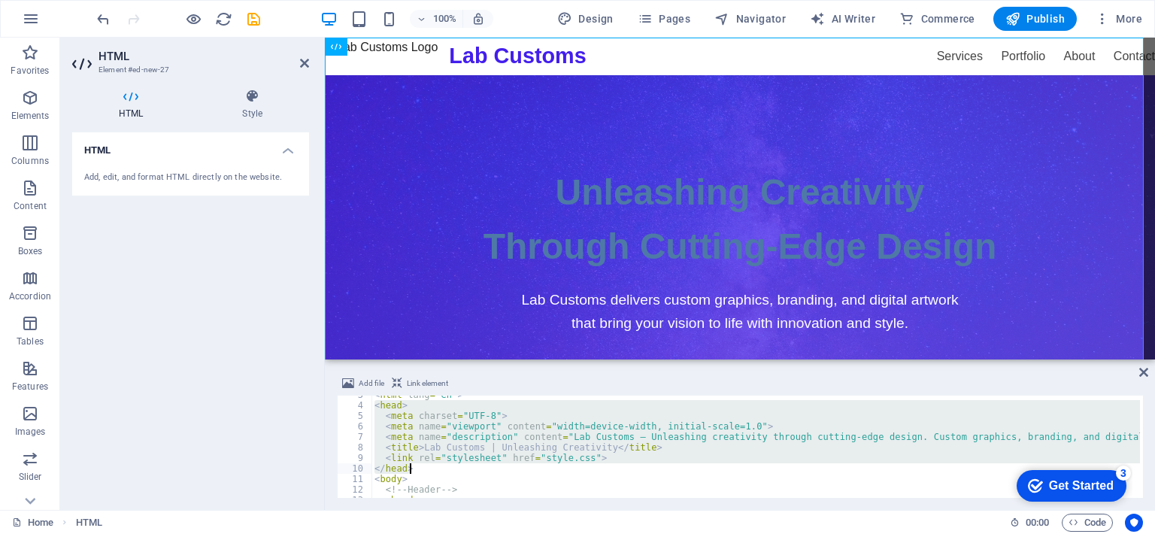
drag, startPoint x: 374, startPoint y: 404, endPoint x: 422, endPoint y: 465, distance: 77.0
click at [422, 465] on div "< html lang = "en" > < head > < meta charset = "UTF-8" > < meta name = "viewpor…" at bounding box center [1070, 449] width 1399 height 120
type textarea "<link rel="stylesheet" href="style.css"> </head>"
paste textarea
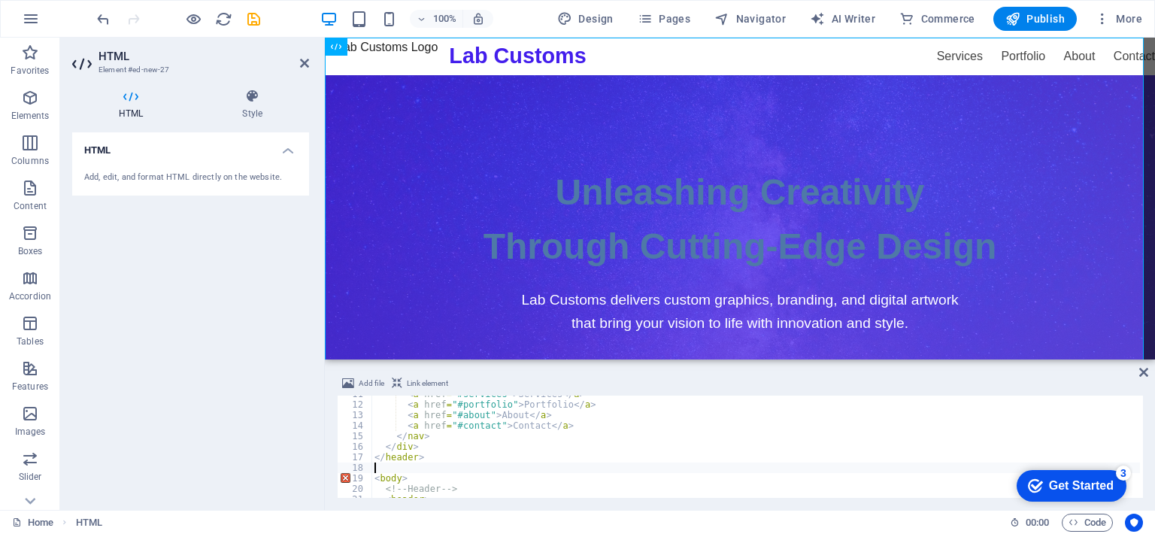
scroll to position [0, 0]
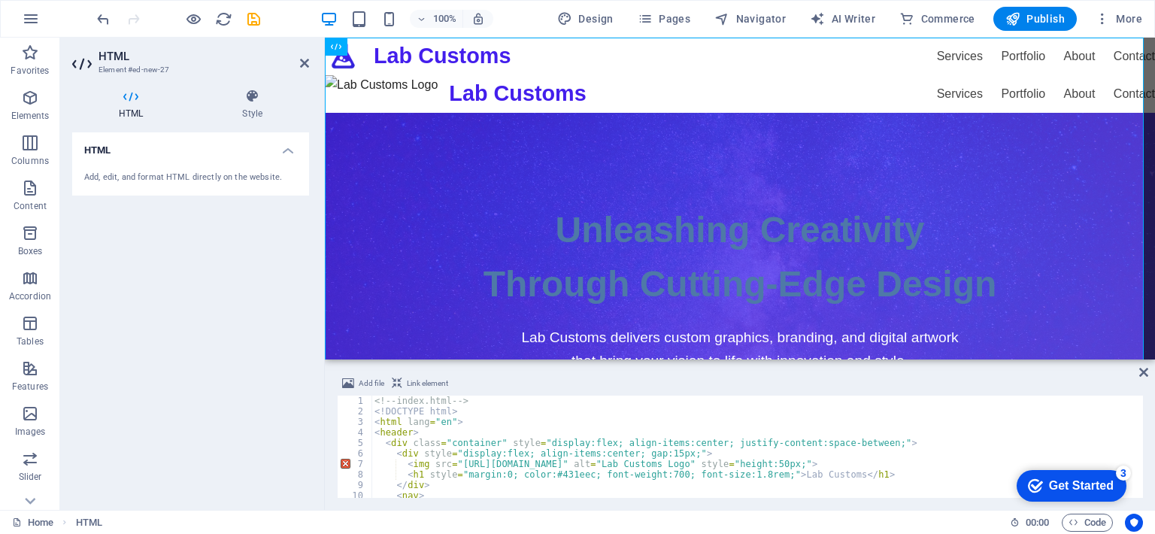
click at [468, 446] on div "<!-- index.html --> <! DOCTYPE html > < html lang = "en" > < header > < div cla…" at bounding box center [1121, 455] width 1500 height 120
type textarea "</html>"
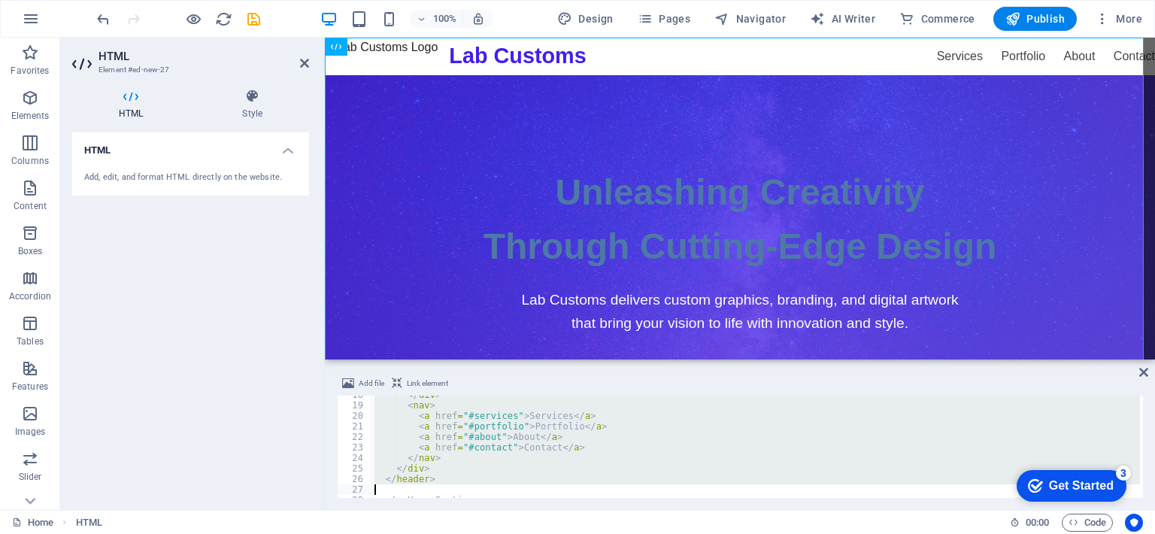
scroll to position [248, 0]
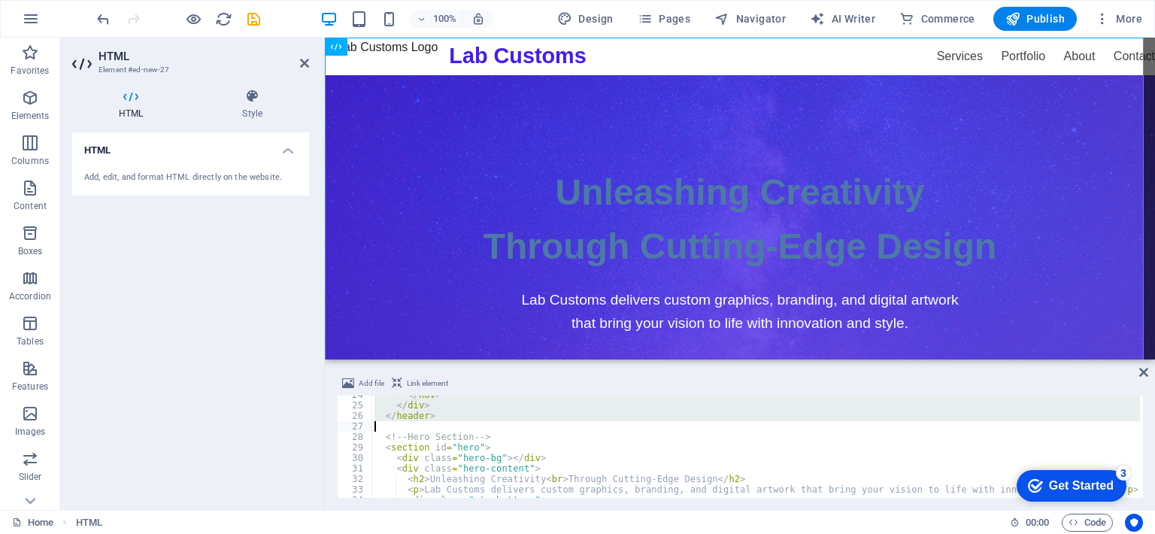
drag, startPoint x: 383, startPoint y: 422, endPoint x: 429, endPoint y: 421, distance: 46.6
click at [429, 421] on div "</ nav > </ div > </ header > <!-- Hero Section --> < section id = "hero" > < d…" at bounding box center [1070, 449] width 1399 height 120
type textarea "</header>"
paste textarea
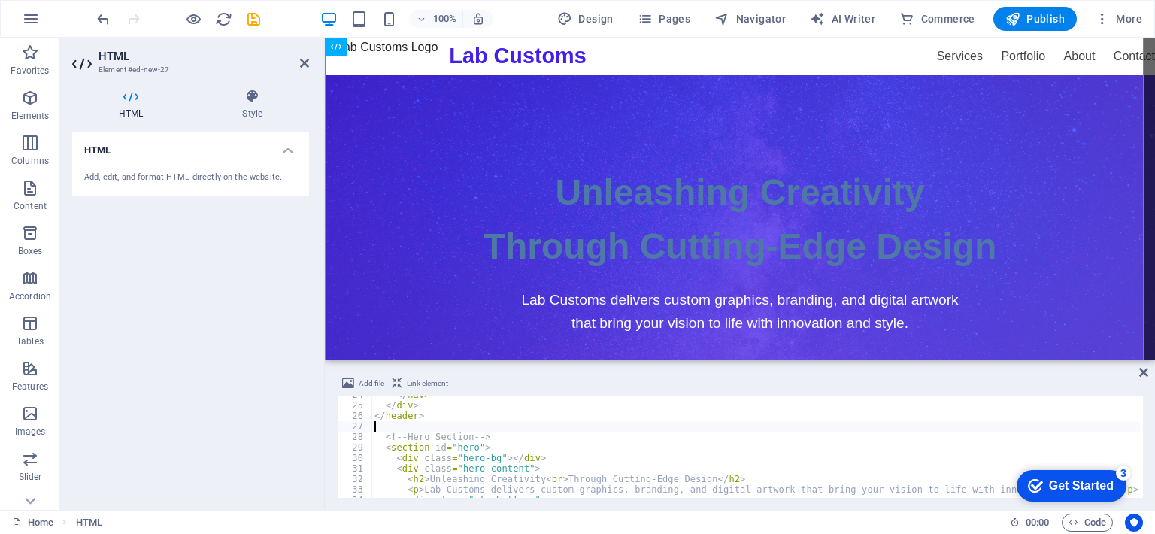
click at [266, 377] on div "HTML Add, edit, and format HTML directly on the website." at bounding box center [190, 314] width 237 height 365
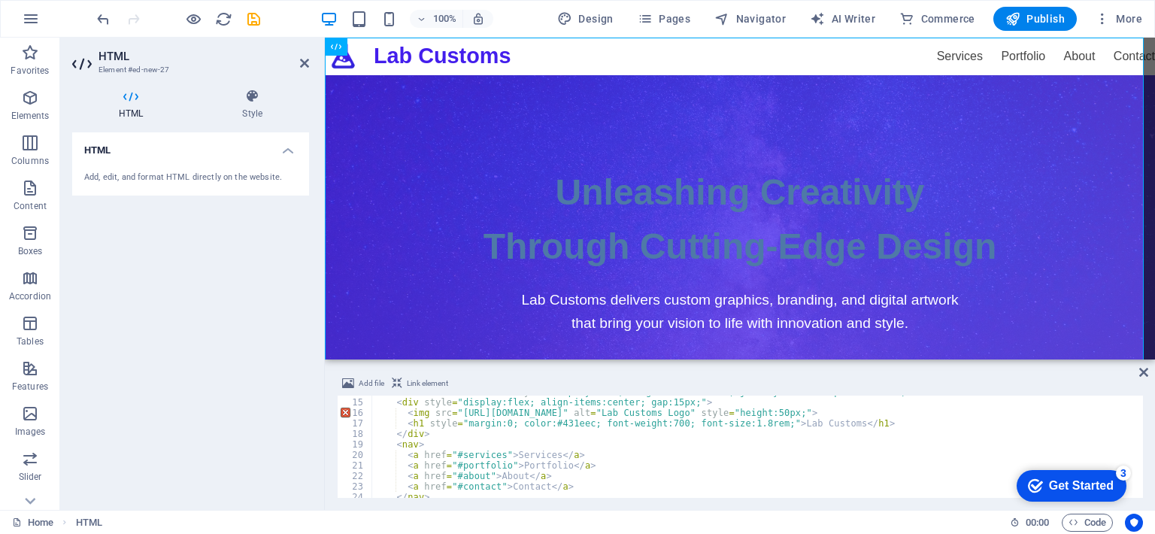
scroll to position [146, 0]
click at [560, 425] on div "< div class = "container" style = "display:flex; align-items:center; justify-co…" at bounding box center [1121, 446] width 1500 height 120
paste textarea "ddd6f7"
click at [262, 411] on div "HTML Add, edit, and format HTML directly on the website." at bounding box center [190, 314] width 237 height 365
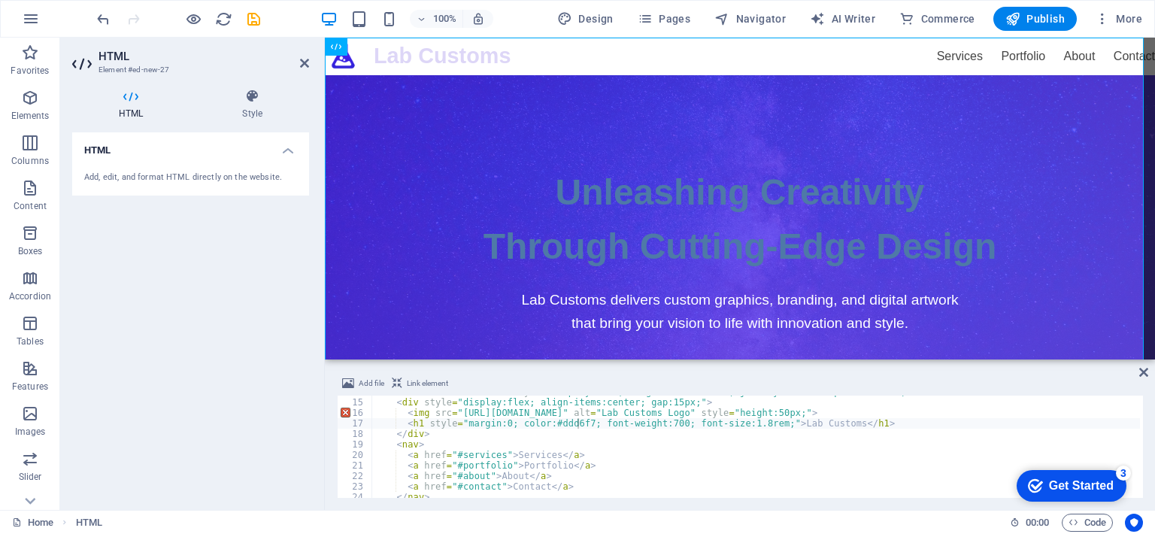
click at [555, 425] on div "< div class = "container" style = "display:flex; align-items:center; justify-co…" at bounding box center [1121, 446] width 1500 height 120
paste textarea "431eec"
click at [571, 428] on div "< div class = "container" style = "display:flex; align-items:center; justify-co…" at bounding box center [1121, 446] width 1500 height 120
click at [265, 415] on div "HTML Add, edit, and format HTML directly on the website." at bounding box center [190, 314] width 237 height 365
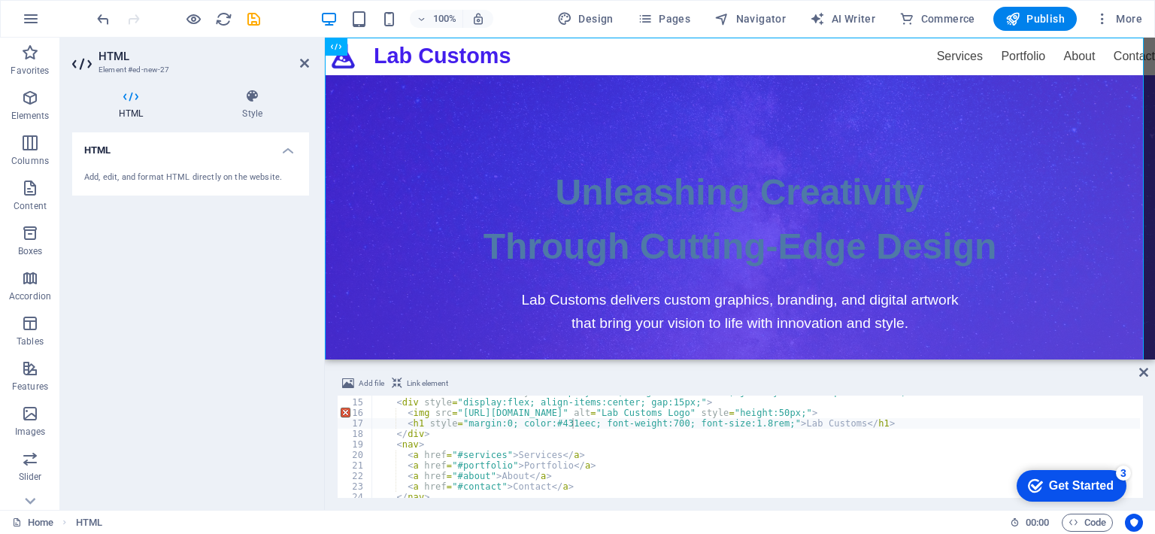
click at [596, 458] on div "< div class = "container" style = "display:flex; align-items:center; justify-co…" at bounding box center [1121, 446] width 1500 height 120
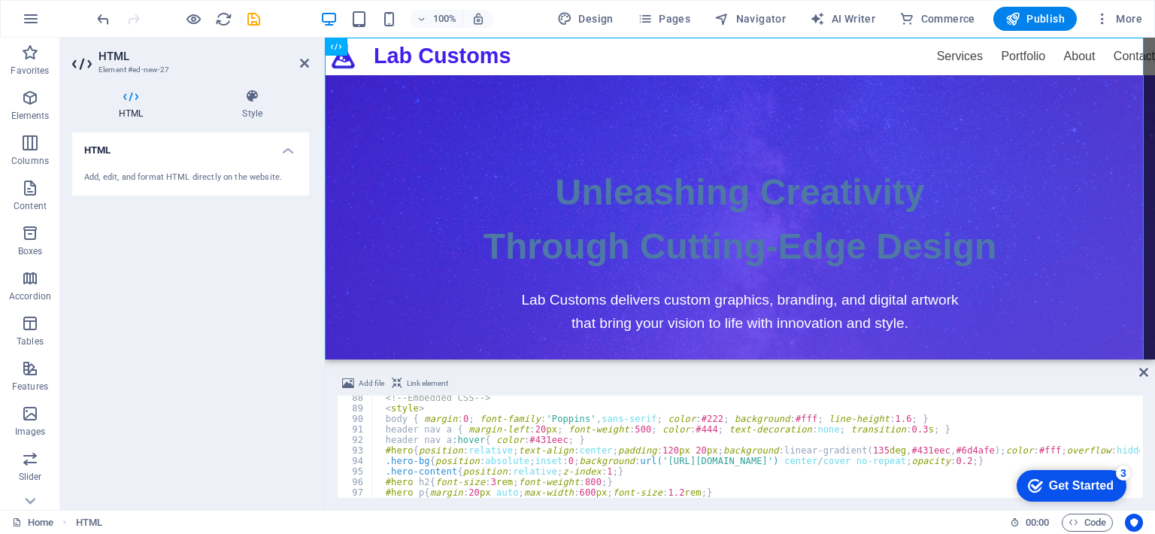
scroll to position [919, 0]
click at [695, 416] on div "<!-- Embedded CSS --> < style > body { margin : 0 ; font-family : ' Poppins ' ,…" at bounding box center [1121, 452] width 1500 height 120
click at [770, 419] on div "<!-- Embedded CSS --> < style > body { margin : 0 ; font-family : ' Poppins ' ,…" at bounding box center [1121, 452] width 1500 height 120
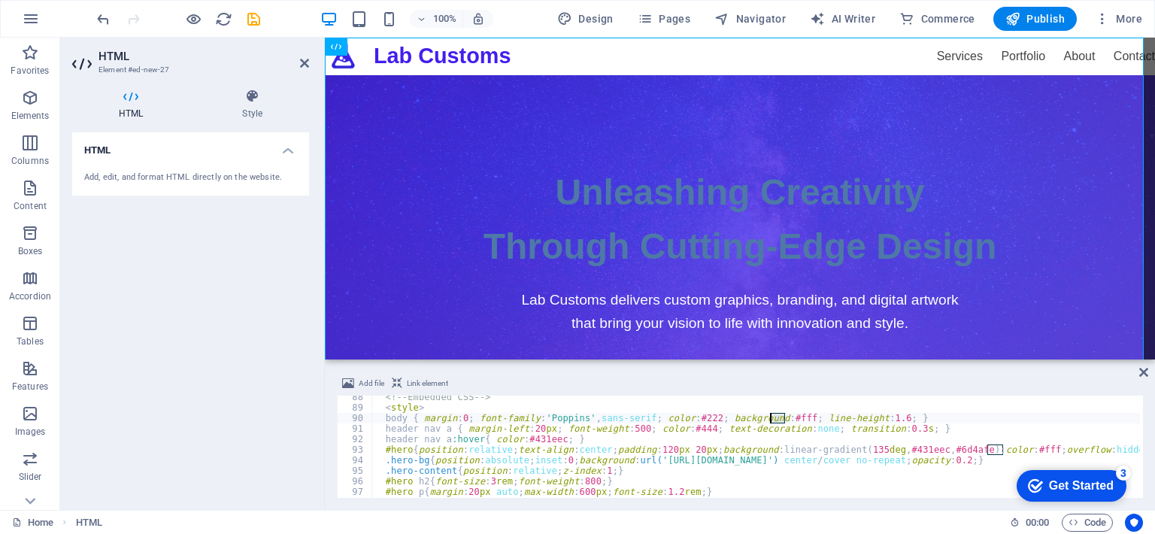
paste textarea "ddd6f7"
type textarea "body { margin:0; font-family:'Poppins', sans-serif; color:#222; background:#ddd…"
click at [664, 385] on div "Add file Link element" at bounding box center [740, 385] width 806 height 22
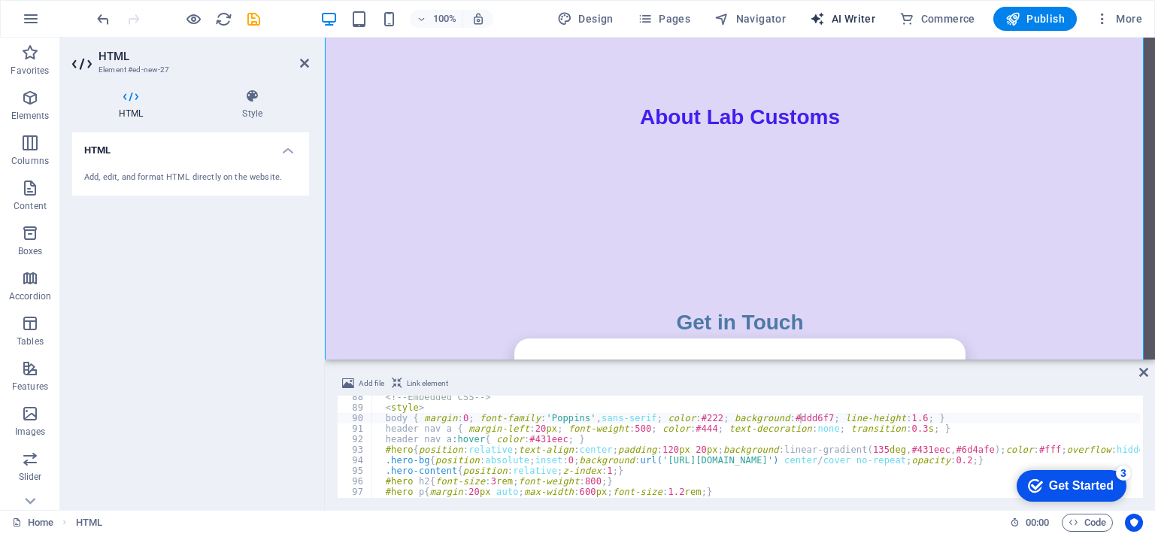
scroll to position [1106, 0]
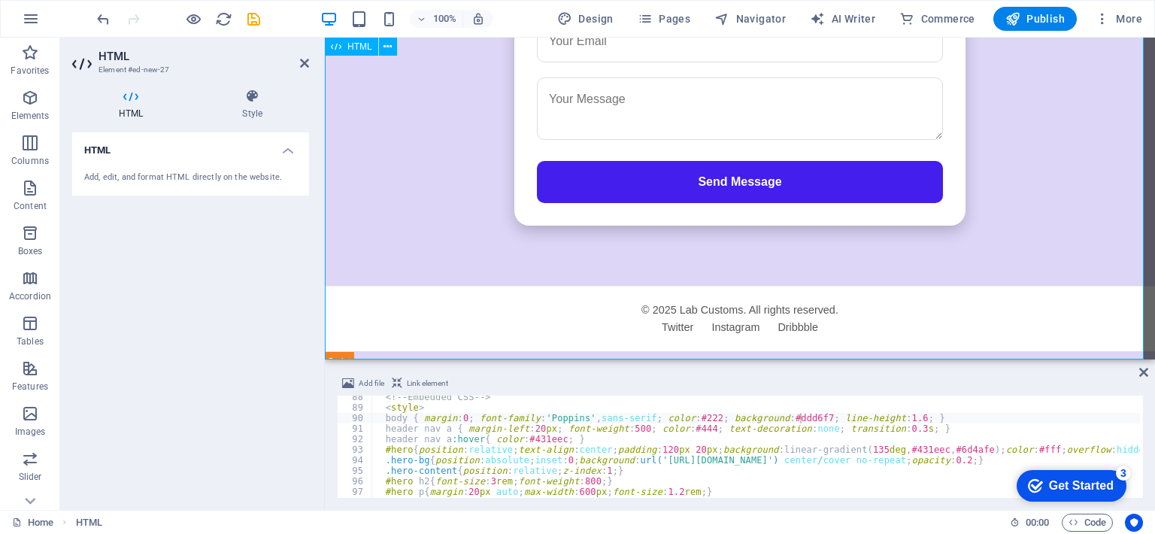
scroll to position [1515, 0]
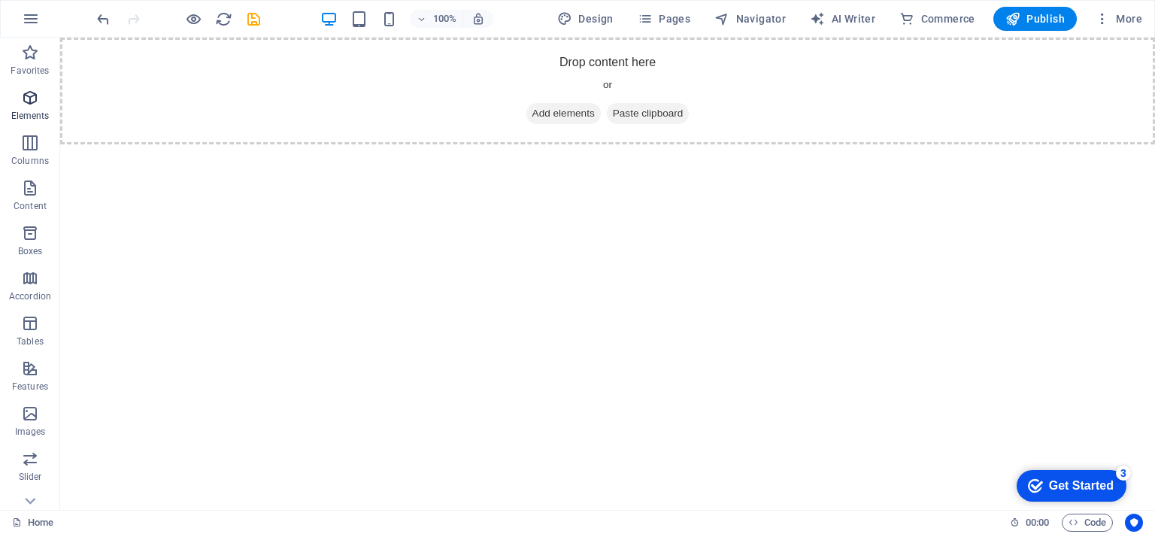
click at [44, 112] on p "Elements" at bounding box center [30, 116] width 38 height 12
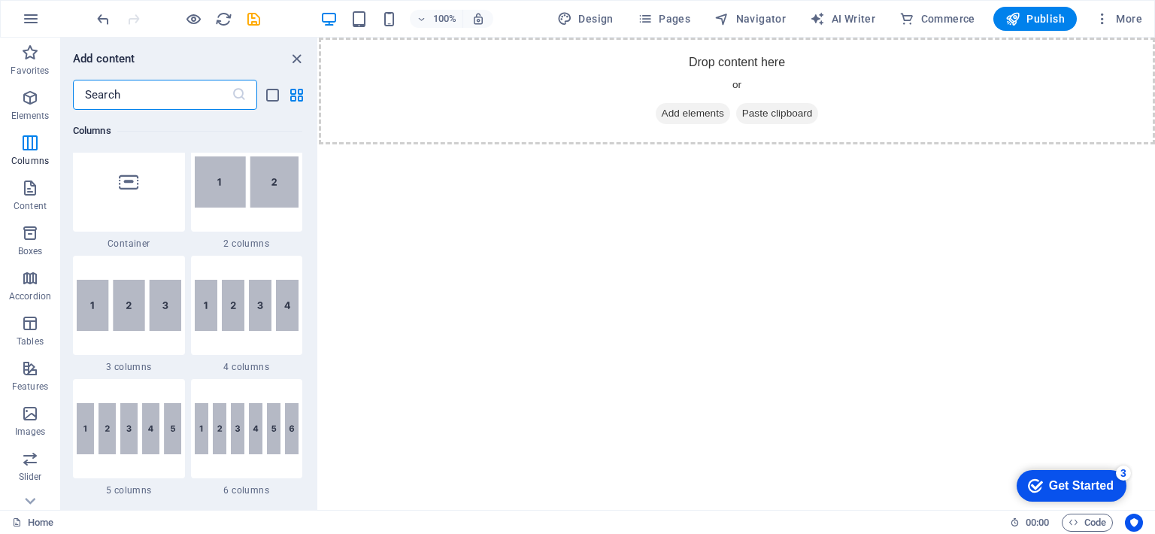
scroll to position [767, 0]
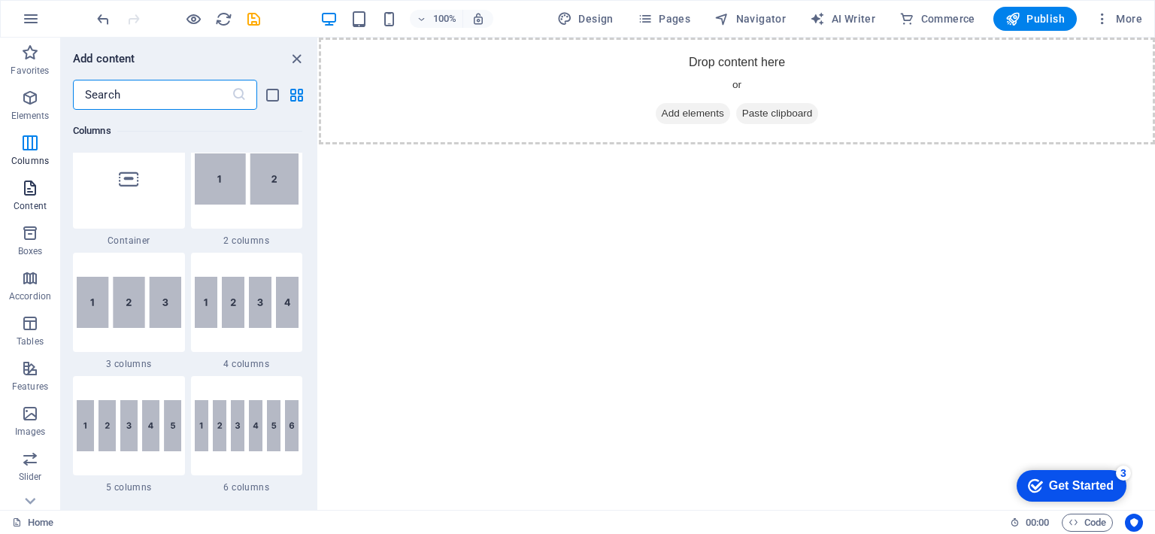
click at [36, 180] on icon "button" at bounding box center [30, 188] width 18 height 18
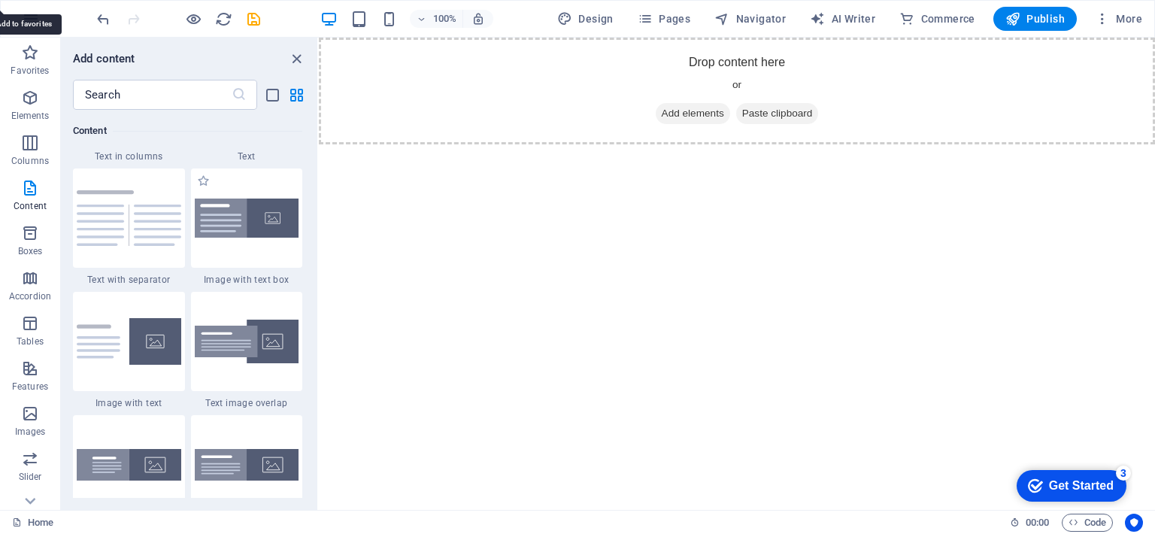
scroll to position [2757, 0]
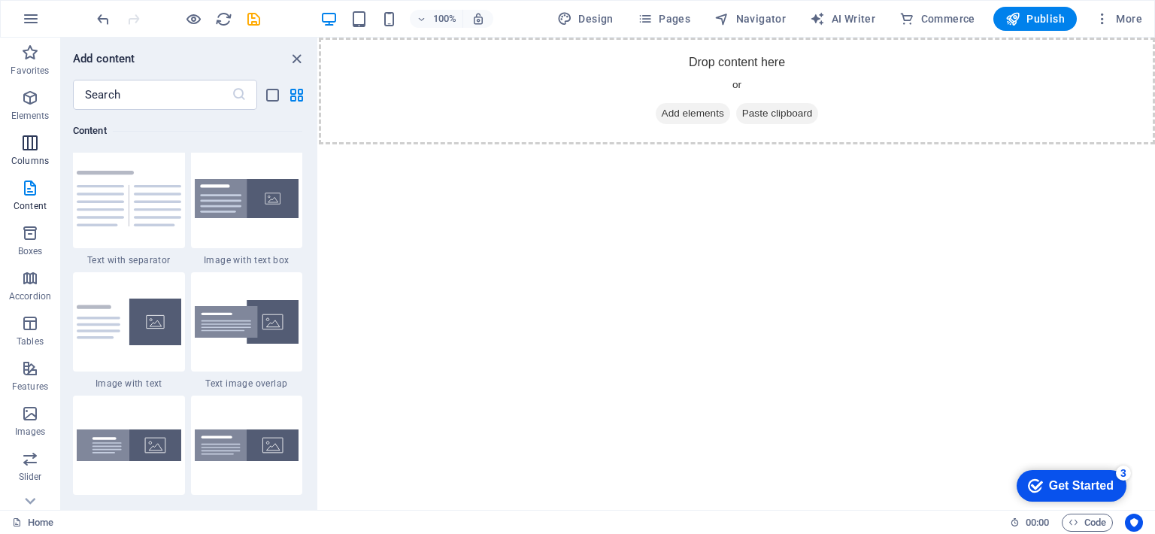
click at [33, 156] on p "Columns" at bounding box center [30, 161] width 38 height 12
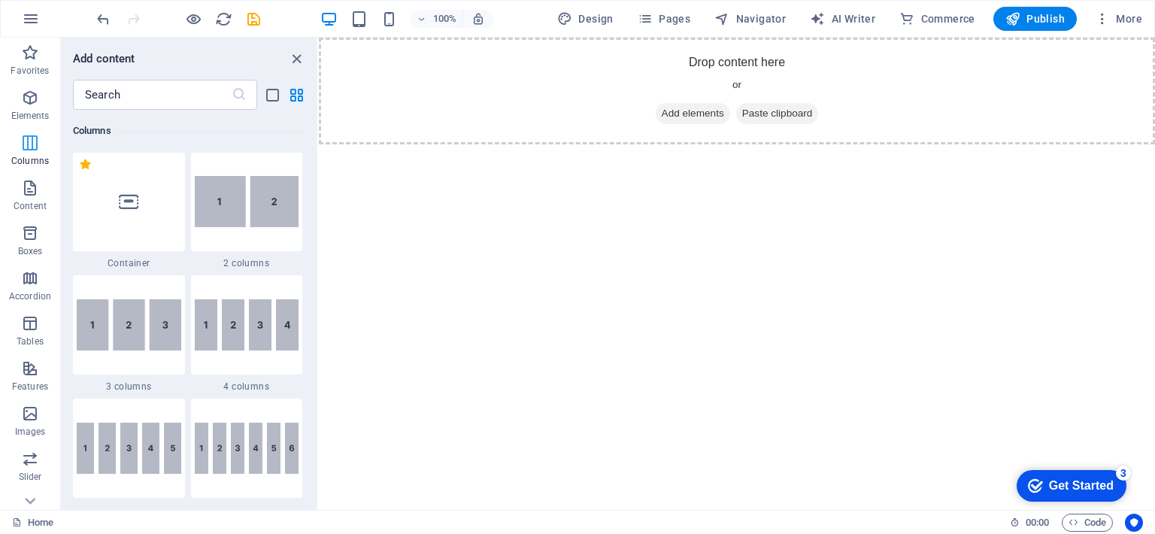
scroll to position [744, 0]
click at [32, 112] on p "Elements" at bounding box center [30, 116] width 38 height 12
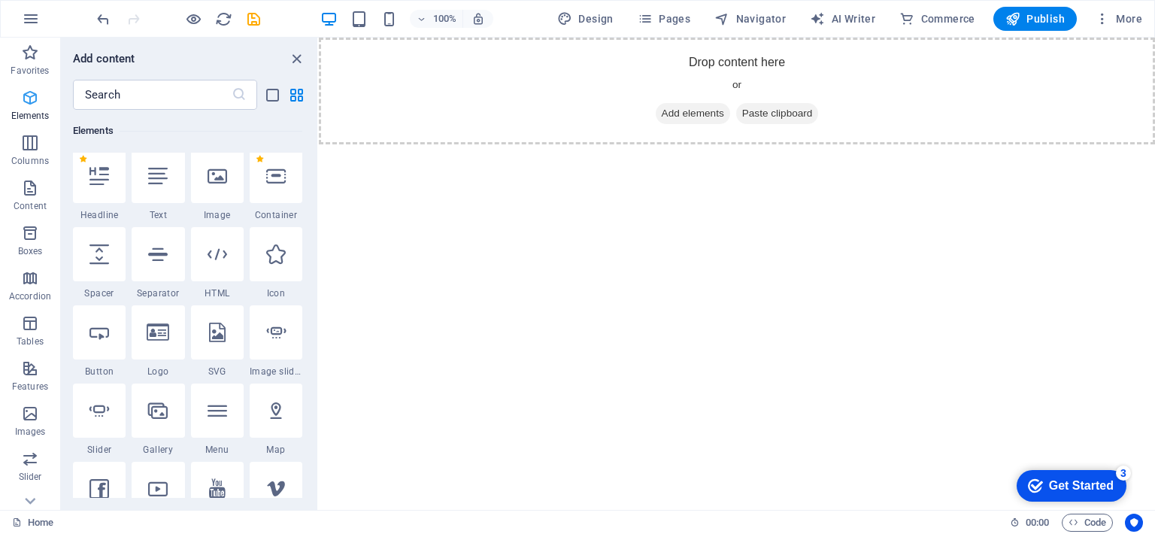
scroll to position [160, 0]
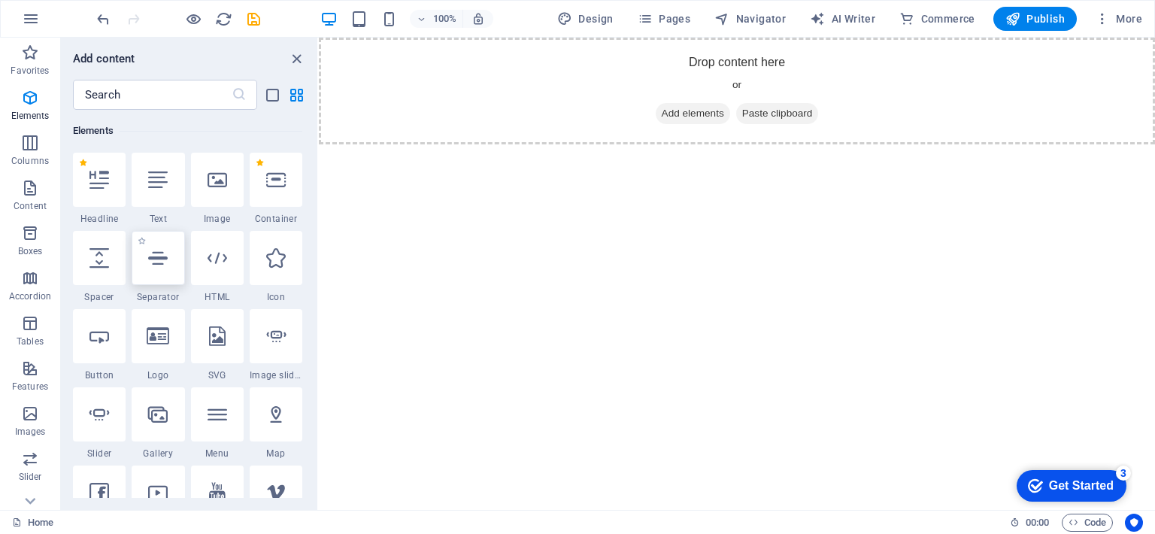
click at [153, 259] on icon at bounding box center [158, 258] width 20 height 20
select select "%"
select select "px"
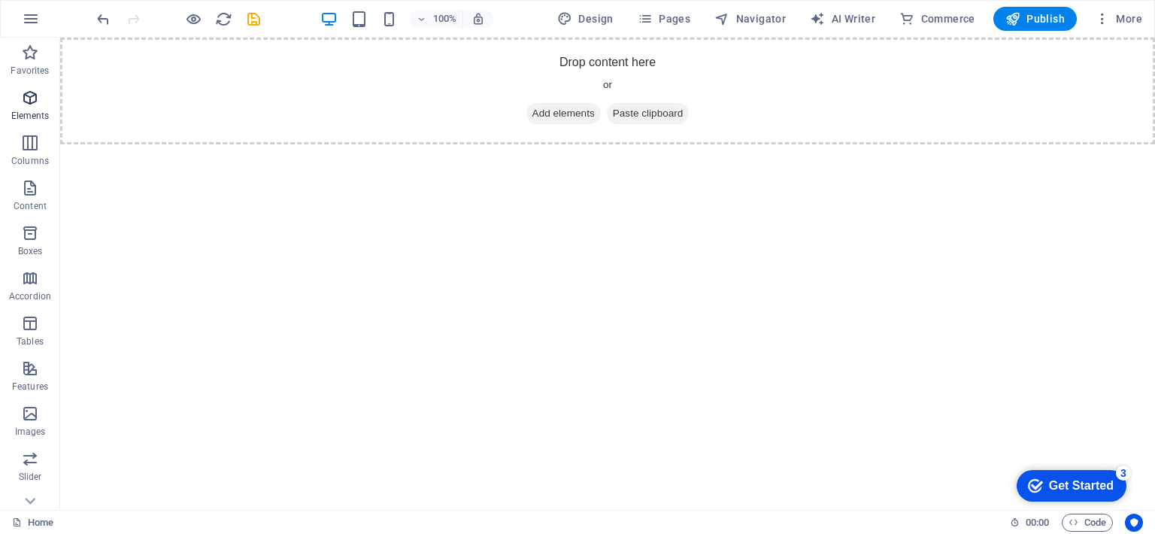
click at [33, 106] on icon "button" at bounding box center [30, 98] width 18 height 18
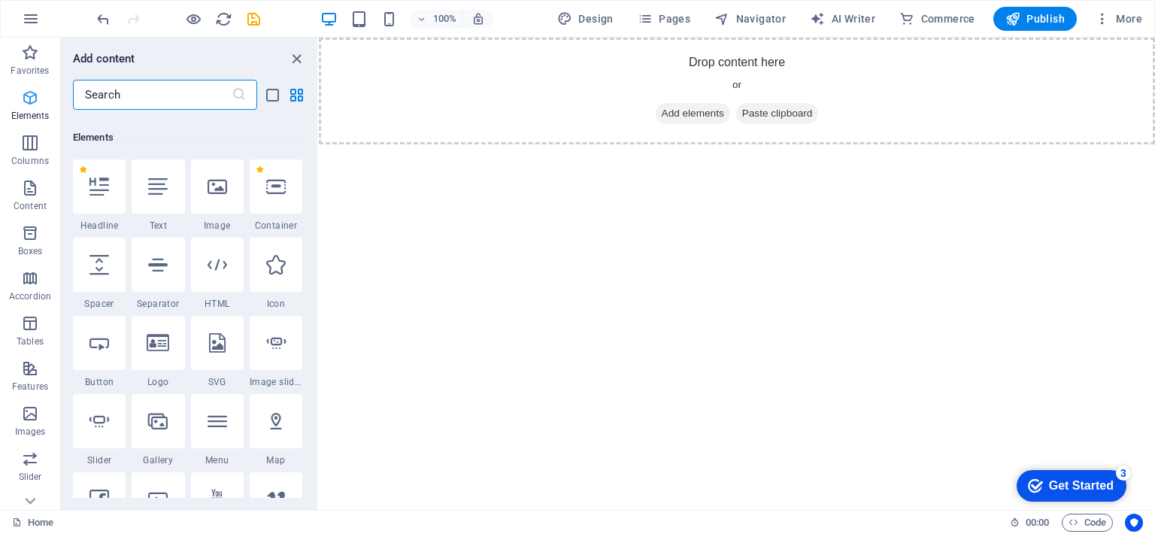
scroll to position [159, 0]
